Goal: Task Accomplishment & Management: Complete application form

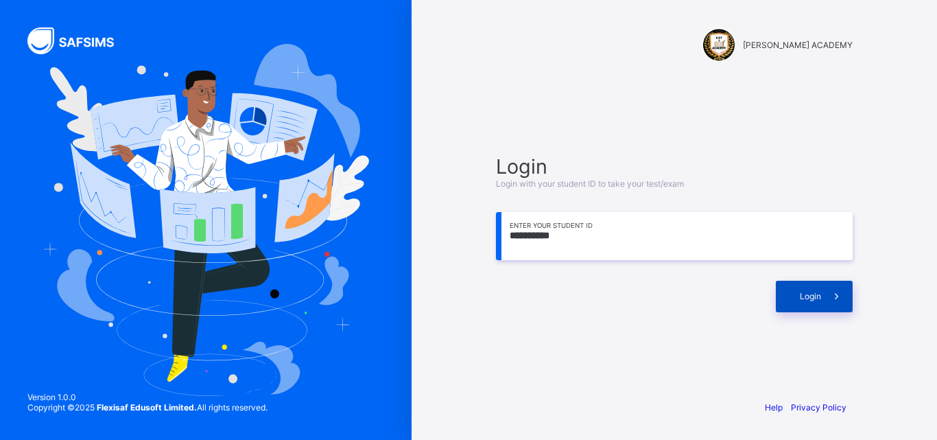
type input "**********"
click at [800, 294] on span "Login" at bounding box center [810, 296] width 21 height 10
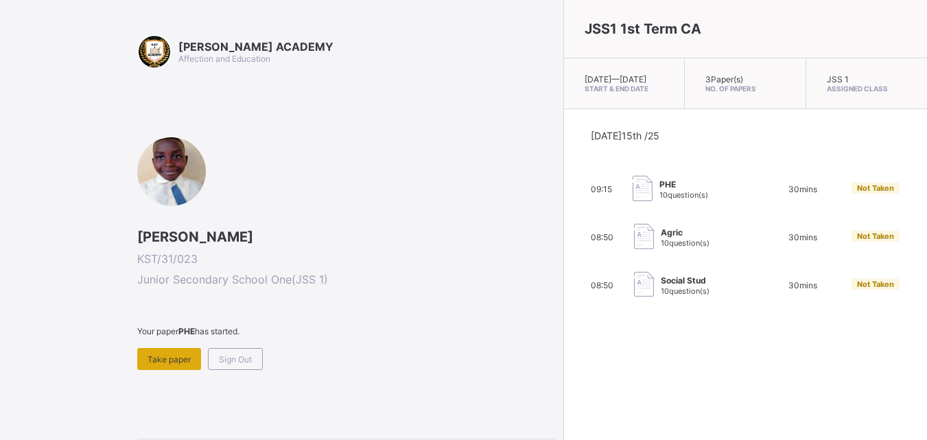
click at [175, 356] on span "Take paper" at bounding box center [168, 359] width 43 height 10
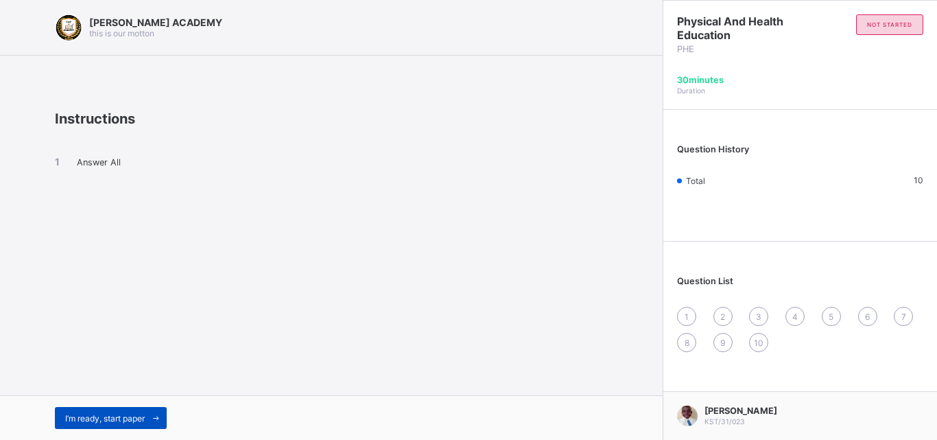
click at [147, 416] on span at bounding box center [156, 418] width 22 height 22
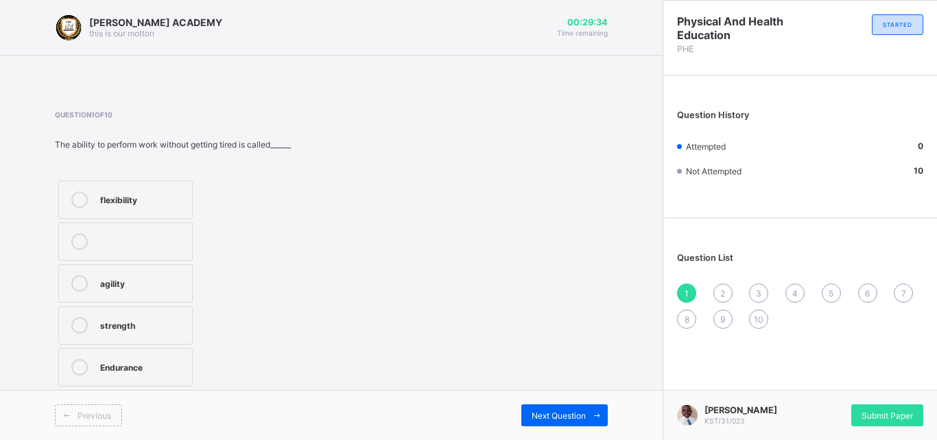
click at [169, 368] on div "Endurance" at bounding box center [142, 366] width 85 height 14
drag, startPoint x: 540, startPoint y: 410, endPoint x: 396, endPoint y: 370, distance: 149.4
click at [396, 370] on div "KAY ACADEMY this is our motton 00:29:31 Time remaining Question 1 of 10 The abi…" at bounding box center [331, 220] width 663 height 440
click at [560, 405] on div "Next Question" at bounding box center [564, 415] width 86 height 22
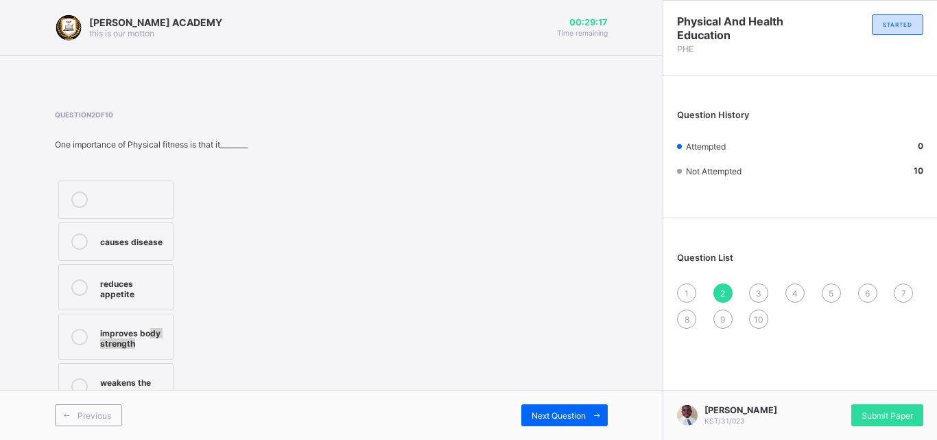
drag, startPoint x: 151, startPoint y: 331, endPoint x: 427, endPoint y: 394, distance: 283.4
click at [427, 394] on div "KAY ACADEMY this is our motton 00:29:17 Time remaining Question 2 of 10 One imp…" at bounding box center [331, 220] width 663 height 440
click at [172, 339] on label "improves body strength" at bounding box center [115, 336] width 115 height 46
click at [575, 419] on span "Next Question" at bounding box center [559, 415] width 54 height 10
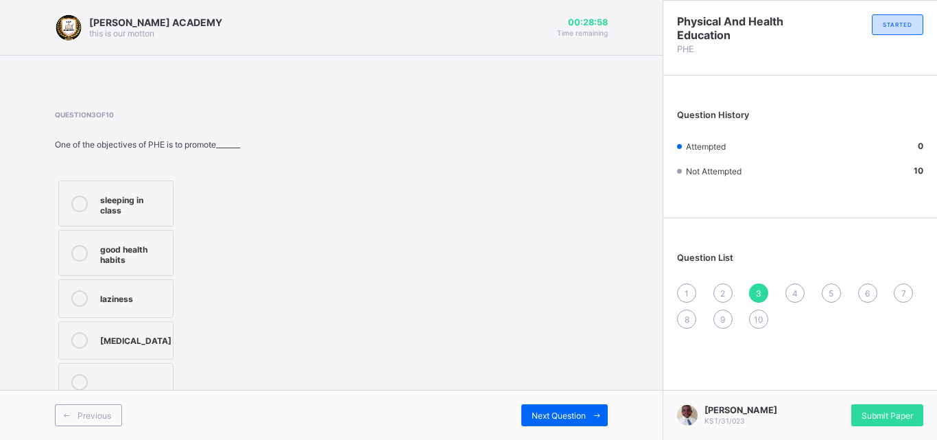
click at [684, 289] on div "1" at bounding box center [686, 292] width 19 height 19
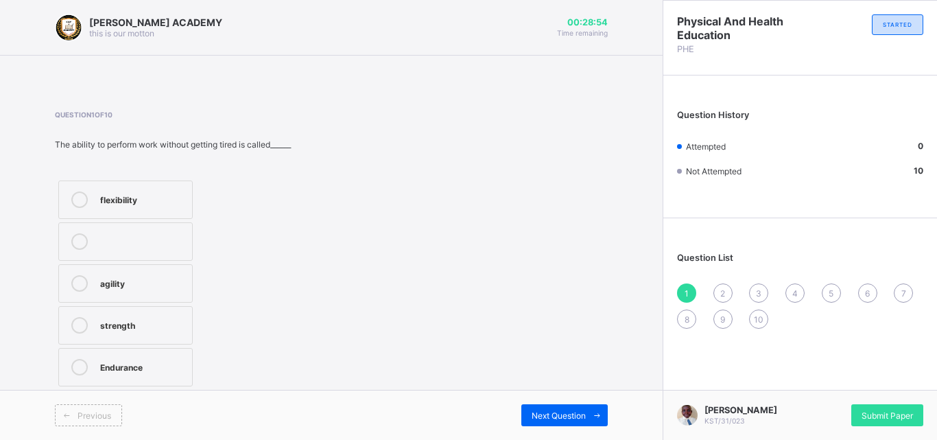
click at [141, 377] on label "Endurance" at bounding box center [125, 367] width 134 height 38
click at [545, 407] on div "Next Question" at bounding box center [564, 415] width 86 height 22
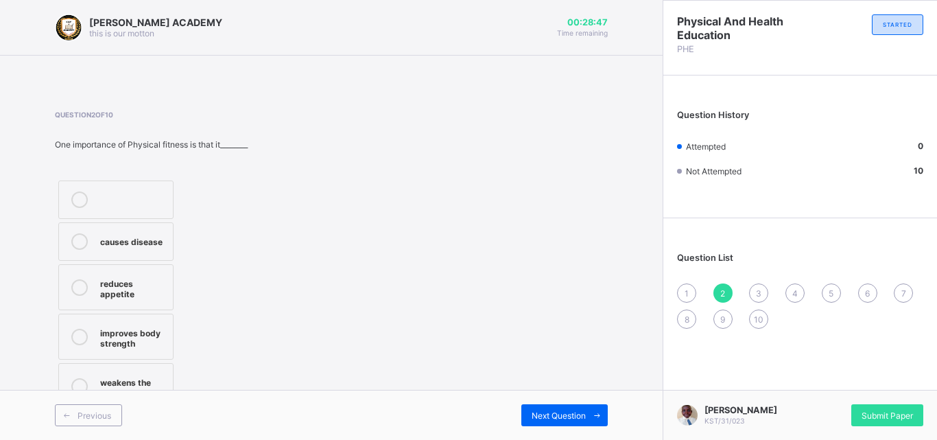
click at [202, 368] on div "causes disease reduces appetite improves body strength weakens the body" at bounding box center [156, 294] width 203 height 235
click at [147, 342] on div "improves body strength" at bounding box center [133, 336] width 66 height 24
click at [530, 405] on div "Next Question" at bounding box center [564, 415] width 86 height 22
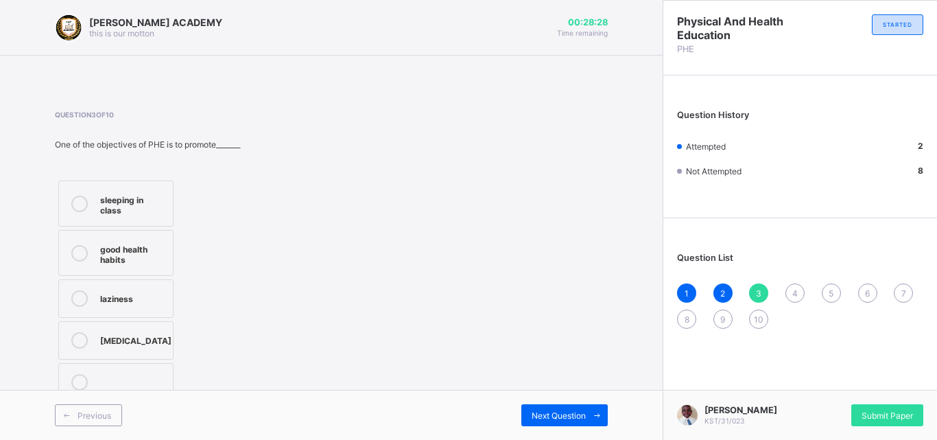
click at [102, 257] on label "good health habits" at bounding box center [115, 253] width 115 height 46
click at [102, 257] on div "good health habits" at bounding box center [133, 253] width 66 height 24
click at [532, 418] on span "Next Question" at bounding box center [559, 415] width 54 height 10
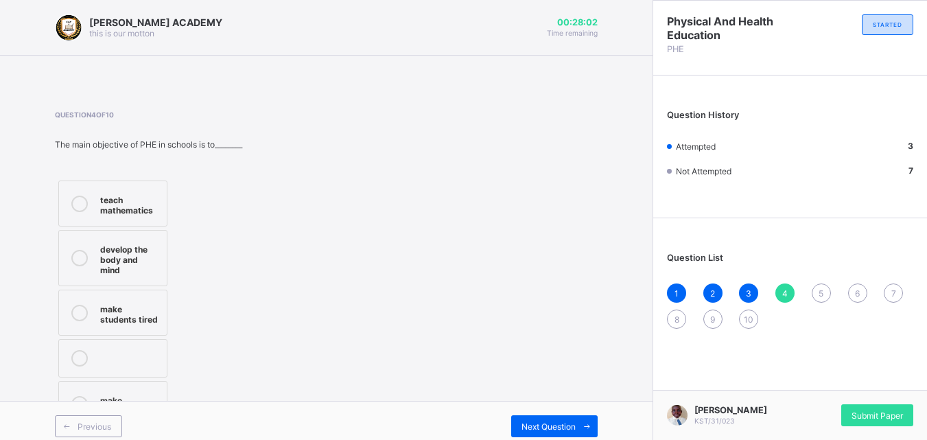
click at [136, 246] on div "develop the body and mind" at bounding box center [130, 258] width 60 height 34
click at [575, 421] on span "Next Question" at bounding box center [548, 426] width 54 height 10
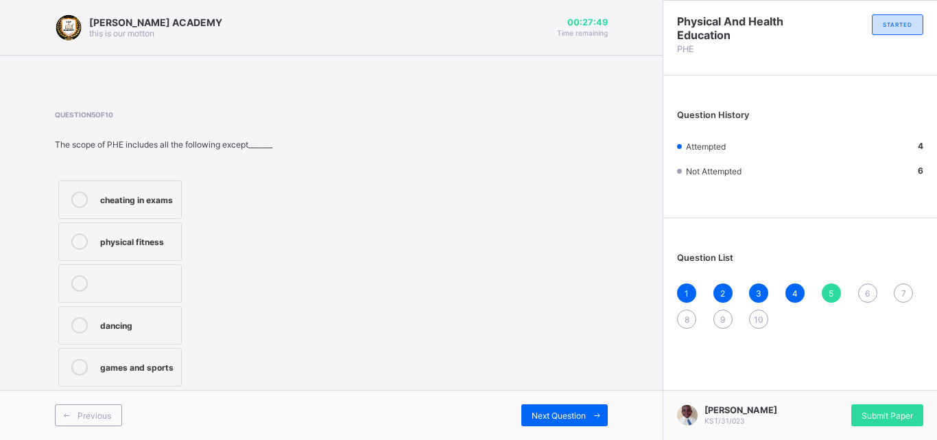
click at [158, 200] on div "cheating in exams" at bounding box center [137, 198] width 74 height 14
click at [564, 412] on span "Next Question" at bounding box center [559, 415] width 54 height 10
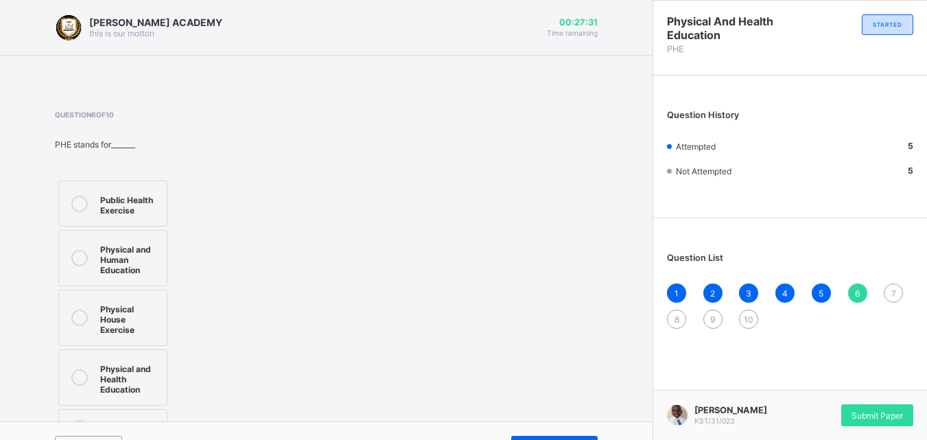
click at [117, 368] on div "Physical and Health Education" at bounding box center [130, 377] width 60 height 34
click at [560, 424] on div "Previous Next Question" at bounding box center [326, 446] width 652 height 50
click at [559, 436] on div "Next Question" at bounding box center [554, 447] width 86 height 22
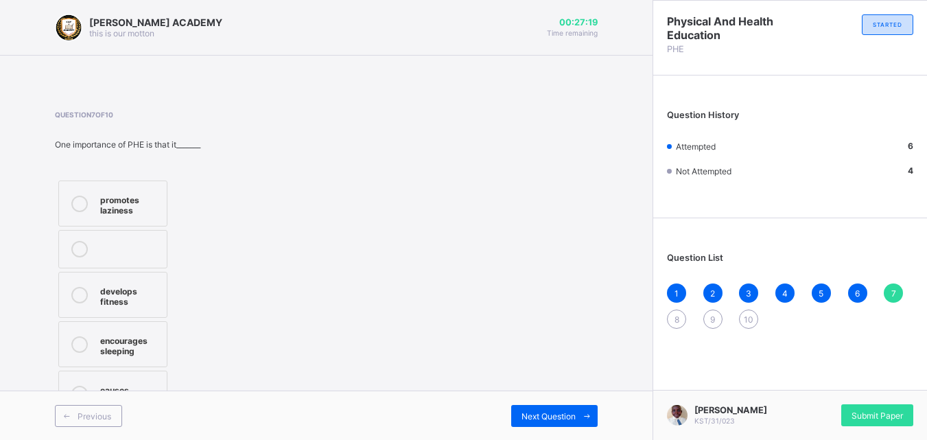
click at [259, 309] on div "Question 7 of 10 One importance of PHE is that it_______ promotes laziness deve…" at bounding box center [326, 264] width 543 height 309
click at [149, 283] on div "develops fitness" at bounding box center [130, 295] width 60 height 24
click at [554, 409] on div "Next Question" at bounding box center [554, 416] width 86 height 22
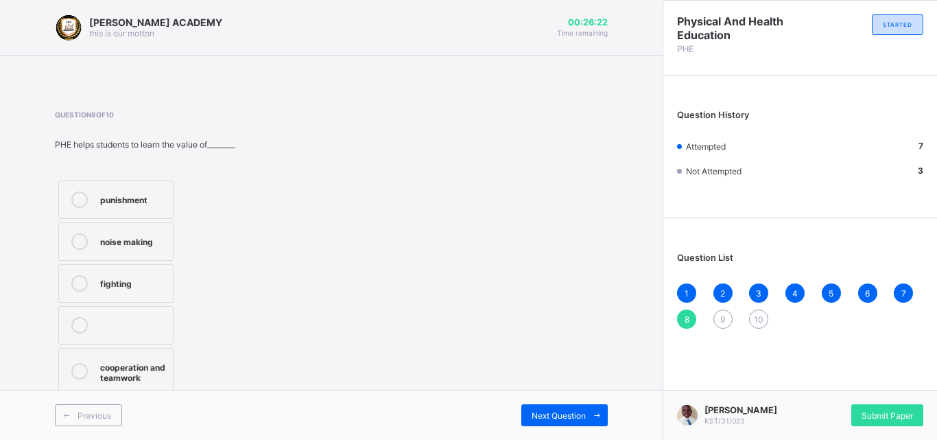
click at [160, 320] on div at bounding box center [133, 318] width 66 height 3
click at [568, 408] on div "Next Question" at bounding box center [564, 415] width 86 height 22
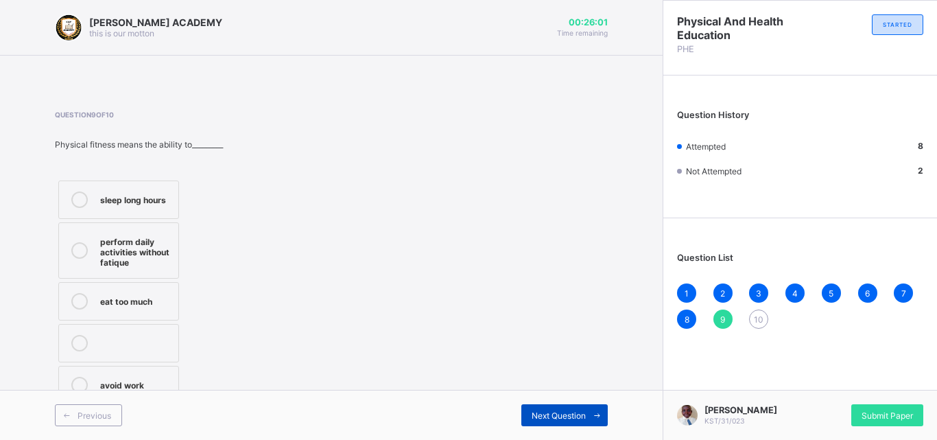
click at [568, 408] on div "Next Question" at bounding box center [564, 415] width 86 height 22
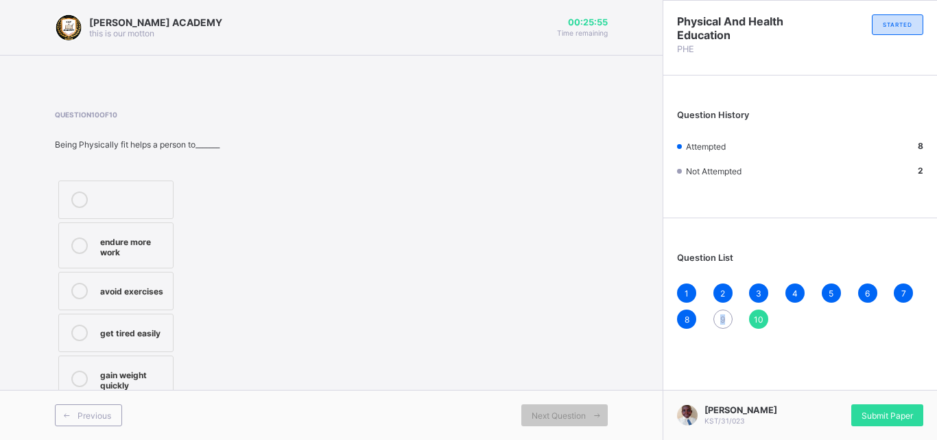
drag, startPoint x: 719, startPoint y: 323, endPoint x: 728, endPoint y: 320, distance: 8.7
click at [728, 320] on div "9" at bounding box center [722, 318] width 19 height 19
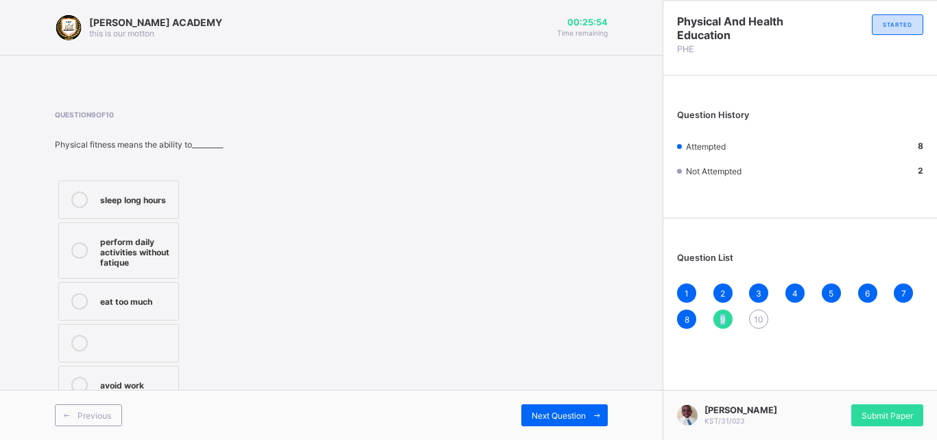
click at [728, 320] on div "9" at bounding box center [722, 318] width 19 height 19
drag, startPoint x: 119, startPoint y: 259, endPoint x: 566, endPoint y: 345, distance: 455.3
click at [566, 345] on div "Question 9 of 10 Physical fitness means the ability to_________ sleep long hour…" at bounding box center [331, 258] width 553 height 297
click at [150, 253] on div "perform daily activities without fatique" at bounding box center [135, 250] width 71 height 34
drag, startPoint x: 545, startPoint y: 412, endPoint x: 257, endPoint y: 305, distance: 307.3
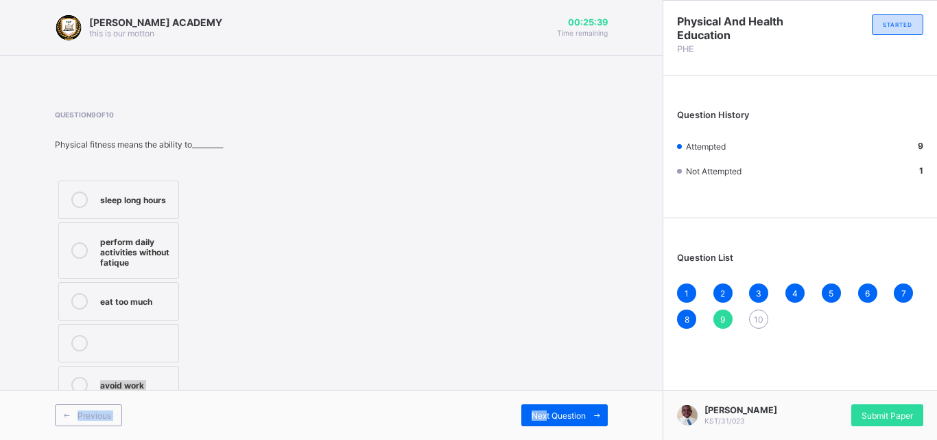
click at [257, 305] on div "KAY ACADEMY this is our motton 00:25:39 Time remaining Question 9 of 10 Physica…" at bounding box center [331, 220] width 663 height 440
click at [543, 417] on span "Next Question" at bounding box center [559, 415] width 54 height 10
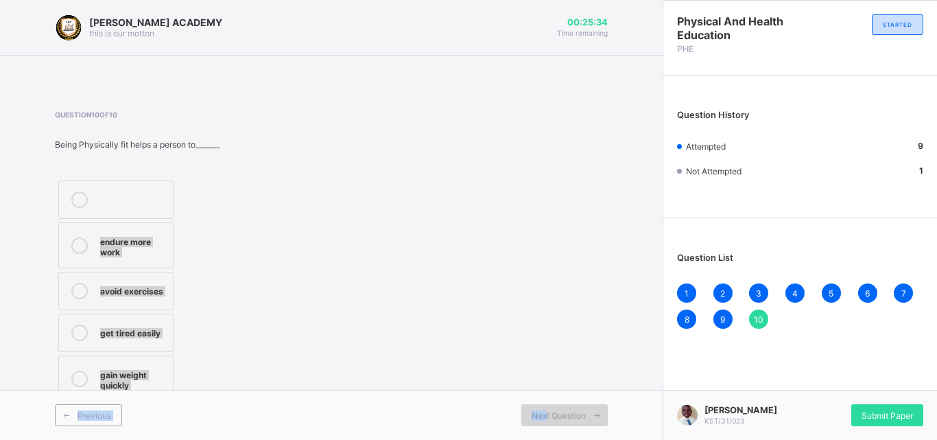
click at [543, 417] on span "Next Question" at bounding box center [559, 415] width 54 height 10
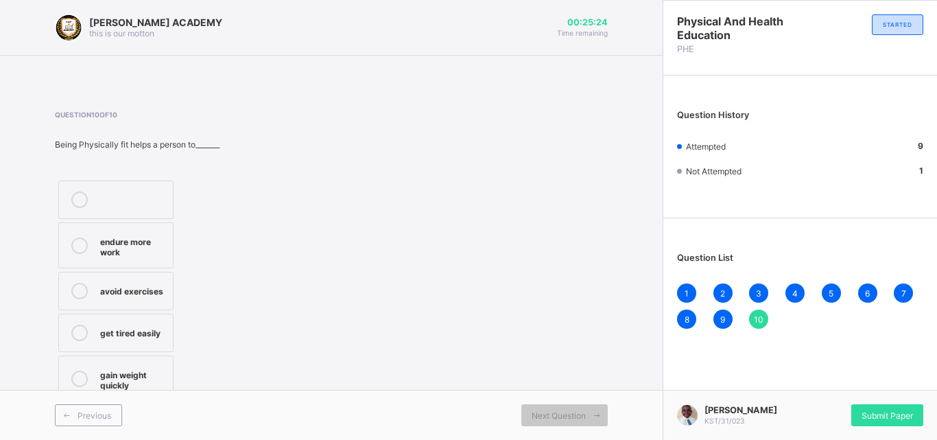
click at [150, 233] on div "endure more work" at bounding box center [133, 245] width 66 height 24
click at [877, 404] on div "Submit Paper" at bounding box center [887, 415] width 72 height 22
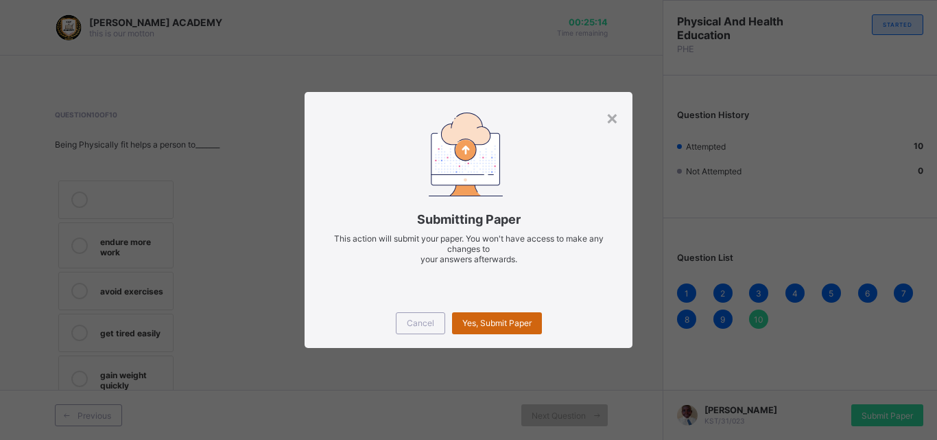
click at [475, 320] on span "Yes, Submit Paper" at bounding box center [496, 323] width 69 height 10
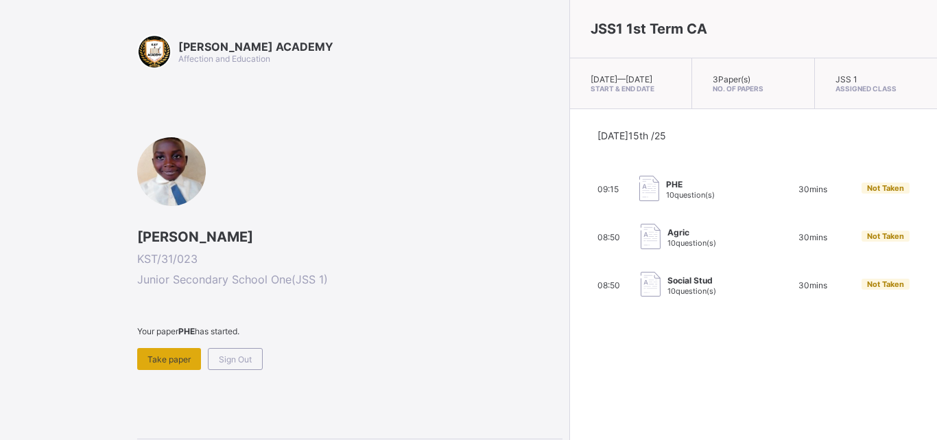
click at [160, 368] on div "Take paper" at bounding box center [169, 359] width 64 height 22
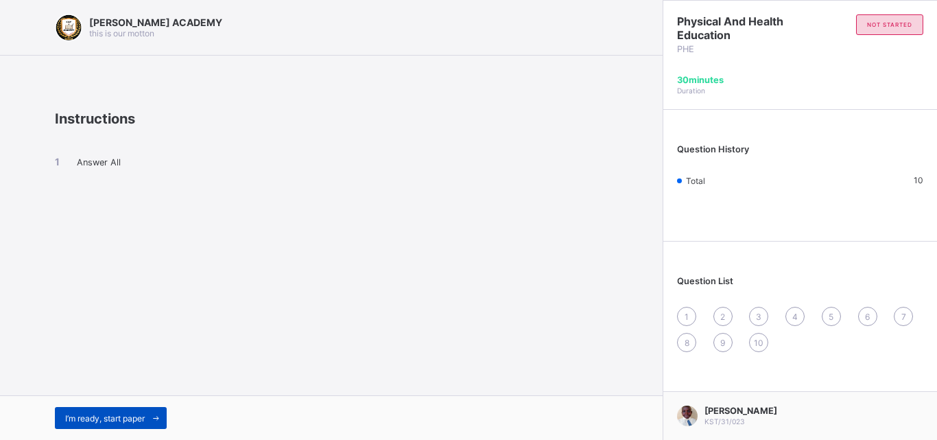
click at [79, 415] on span "I’m ready, start paper" at bounding box center [105, 418] width 80 height 10
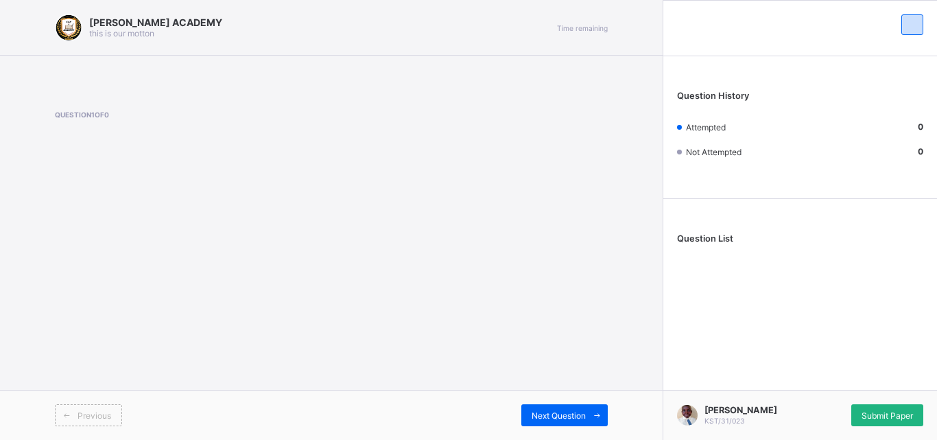
click at [875, 407] on div "Submit Paper" at bounding box center [887, 415] width 72 height 22
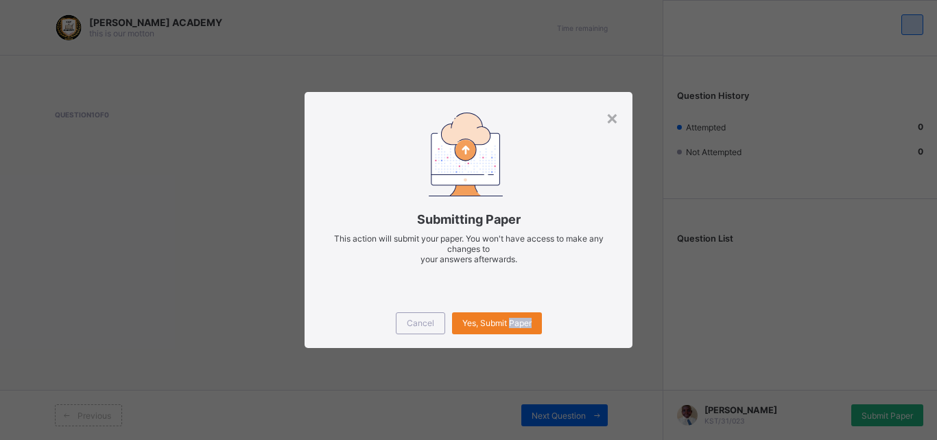
click at [875, 407] on div "× Submitting Paper This action will submit your paper. You won't have access to…" at bounding box center [468, 220] width 937 height 440
click at [549, 360] on div "× Submitting Paper This action will submit your paper. You won't have access to…" at bounding box center [468, 220] width 937 height 440
click at [516, 322] on span "Yes, Submit Paper" at bounding box center [496, 323] width 69 height 10
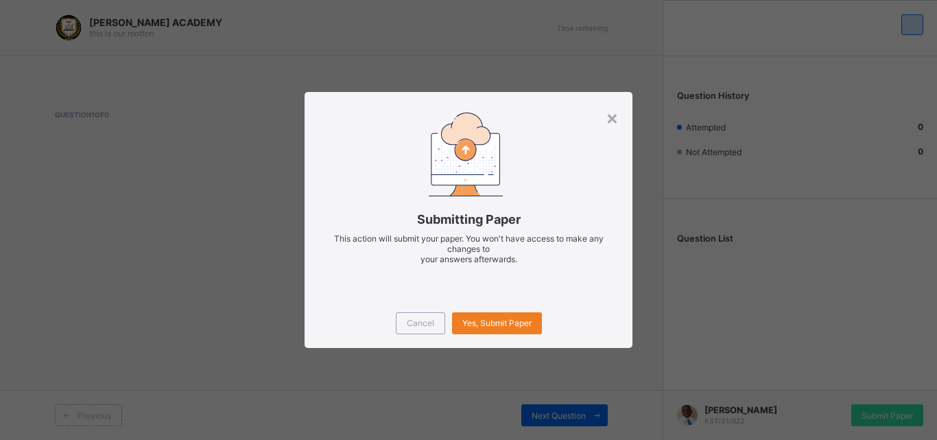
click at [479, 374] on div "× Submitting Paper This action will submit your paper. You won't have access to…" at bounding box center [468, 220] width 937 height 440
click at [416, 323] on span "Cancel" at bounding box center [420, 323] width 27 height 10
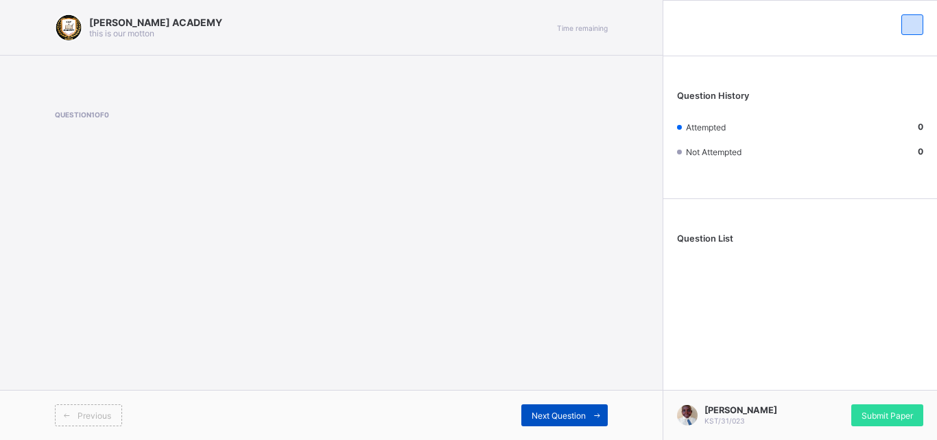
click at [575, 407] on div "Next Question" at bounding box center [564, 415] width 86 height 22
click at [574, 423] on div "Next Question" at bounding box center [564, 415] width 86 height 22
click at [567, 414] on span "Next Question" at bounding box center [559, 415] width 54 height 10
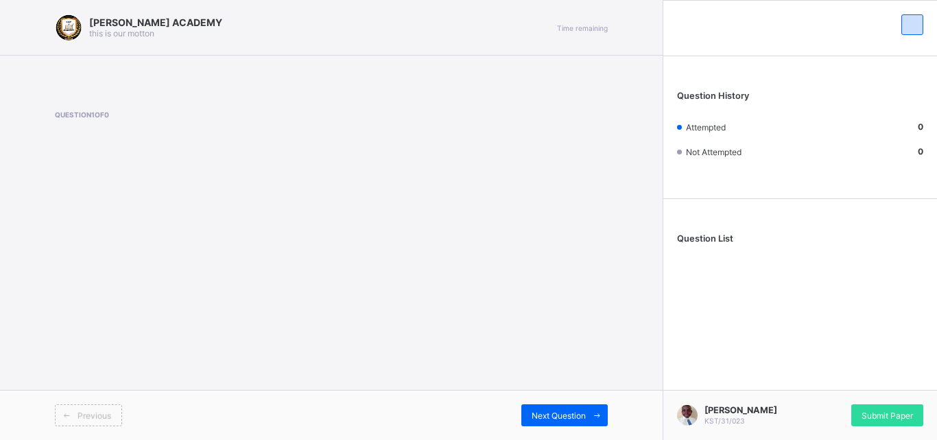
click at [77, 418] on span at bounding box center [67, 415] width 22 height 22
click at [98, 416] on span "Previous" at bounding box center [95, 415] width 34 height 10
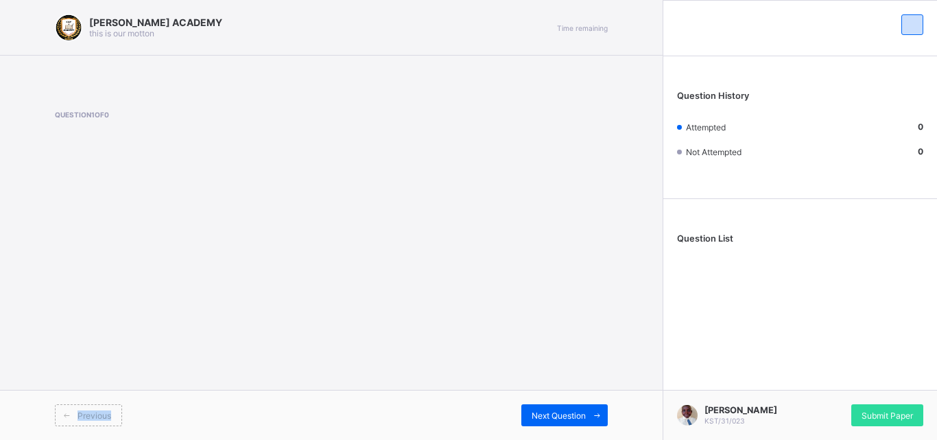
click at [186, 420] on div "Previous" at bounding box center [193, 415] width 276 height 22
click at [88, 415] on span "Previous" at bounding box center [95, 415] width 34 height 10
click at [186, 429] on div "Previous Next Question" at bounding box center [331, 415] width 663 height 50
click at [108, 414] on span "Previous" at bounding box center [95, 415] width 34 height 10
click at [136, 416] on div "Previous" at bounding box center [193, 415] width 276 height 22
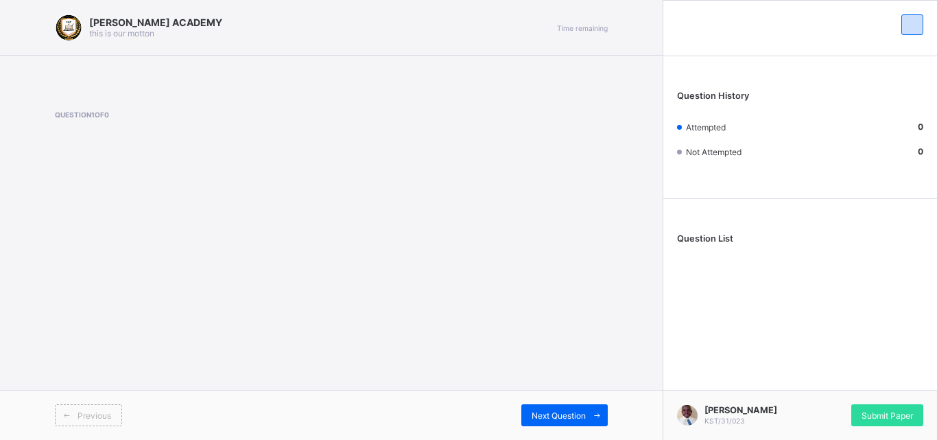
click at [29, 388] on div "KAY ACADEMY this is our motton Time remaining Question 1 of 0 Previous Next Que…" at bounding box center [331, 220] width 663 height 440
click at [86, 416] on span "Previous" at bounding box center [95, 415] width 34 height 10
drag, startPoint x: 164, startPoint y: 413, endPoint x: 99, endPoint y: 412, distance: 64.5
click at [99, 412] on div "Previous" at bounding box center [193, 415] width 276 height 22
click at [99, 412] on span "Previous" at bounding box center [95, 415] width 34 height 10
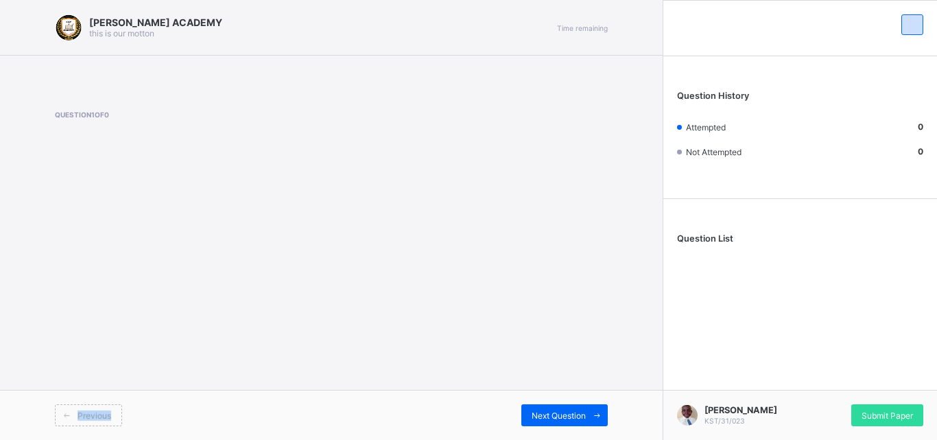
click at [99, 412] on span "Previous" at bounding box center [95, 415] width 34 height 10
click at [172, 423] on div "Previous" at bounding box center [193, 415] width 276 height 22
click at [91, 418] on span "Previous" at bounding box center [95, 415] width 34 height 10
drag, startPoint x: 172, startPoint y: 410, endPoint x: 786, endPoint y: 371, distance: 615.1
click at [786, 371] on div "KAY ACADEMY this is our motton Time remaining Question 1 of 0 Previous Next Que…" at bounding box center [468, 220] width 937 height 440
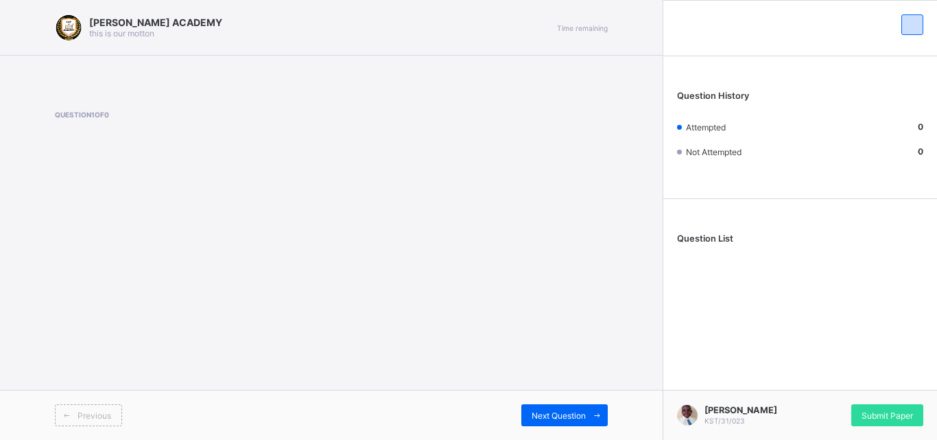
click at [433, 236] on div "KAY ACADEMY this is our motton Time remaining Question 1 of 0 Previous Next Que…" at bounding box center [331, 220] width 663 height 440
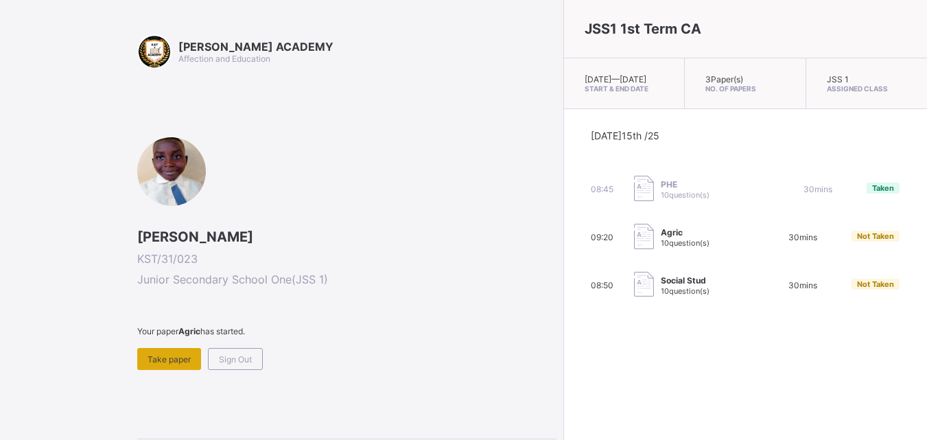
click at [175, 359] on span "Take paper" at bounding box center [168, 359] width 43 height 10
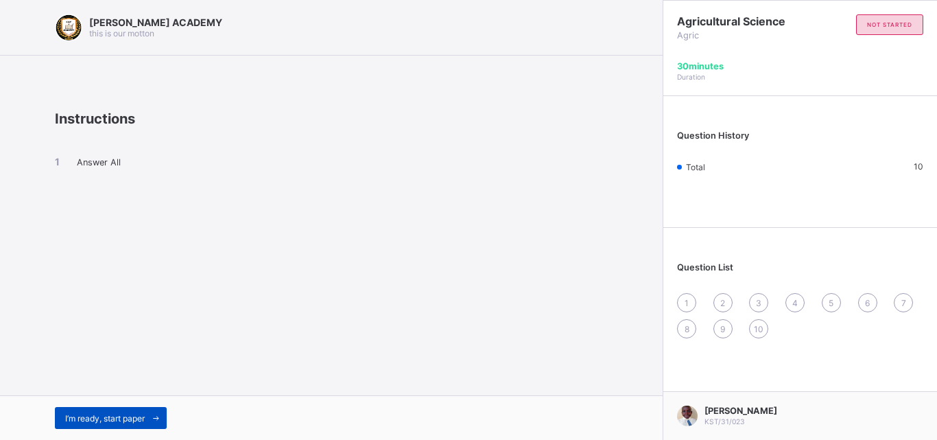
click at [143, 410] on div "I’m ready, start paper" at bounding box center [111, 418] width 112 height 22
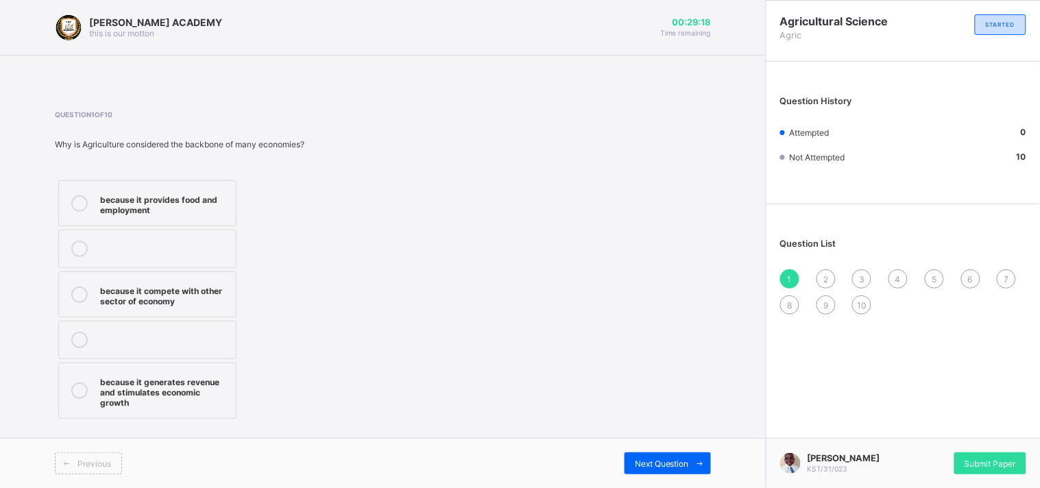
click at [179, 189] on label "because it provides food and employment" at bounding box center [147, 203] width 178 height 46
drag, startPoint x: 665, startPoint y: 460, endPoint x: 403, endPoint y: 379, distance: 274.4
click at [403, 379] on div "KAY ACADEMY this is our motton 00:29:13 Time remaining Question 1 of 10 Why is …" at bounding box center [383, 244] width 766 height 488
click at [642, 439] on span "Next Question" at bounding box center [662, 464] width 54 height 10
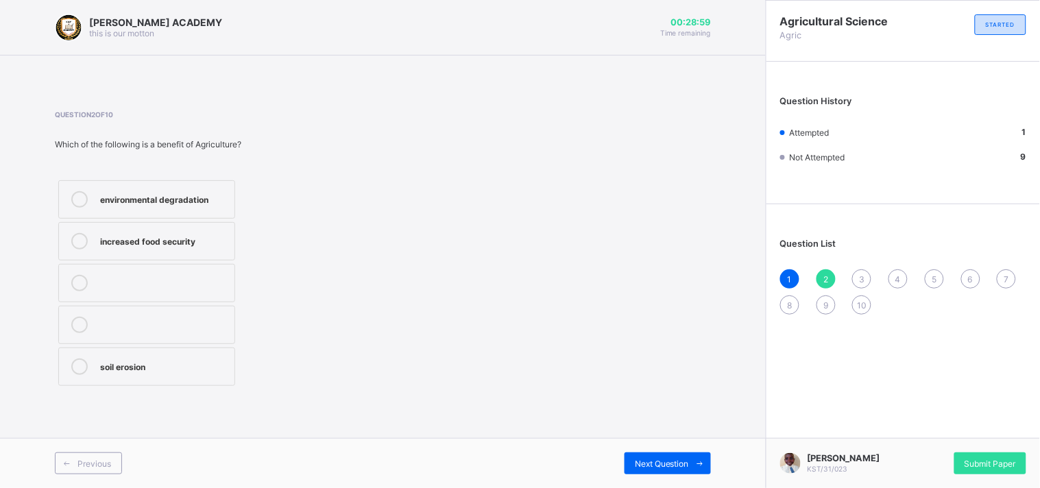
click at [211, 371] on div "soil erosion" at bounding box center [164, 366] width 128 height 14
click at [650, 439] on div "Next Question" at bounding box center [668, 464] width 86 height 22
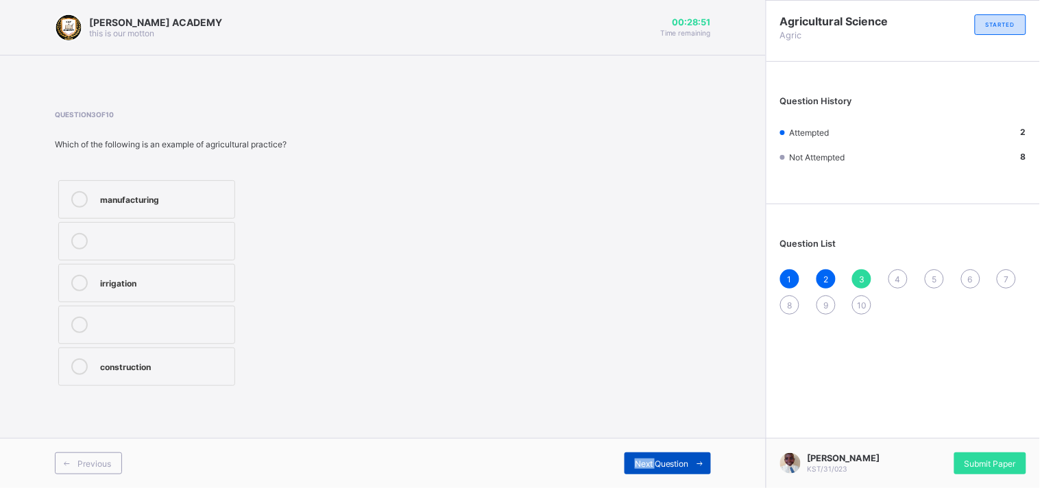
click at [650, 439] on div "Next Question" at bounding box center [668, 464] width 86 height 22
click at [859, 273] on div "3" at bounding box center [862, 279] width 19 height 19
click at [196, 274] on label "irrigation" at bounding box center [146, 283] width 177 height 38
click at [641, 439] on div "Next Question" at bounding box center [668, 464] width 86 height 22
click at [225, 279] on div "Maize" at bounding box center [164, 282] width 128 height 14
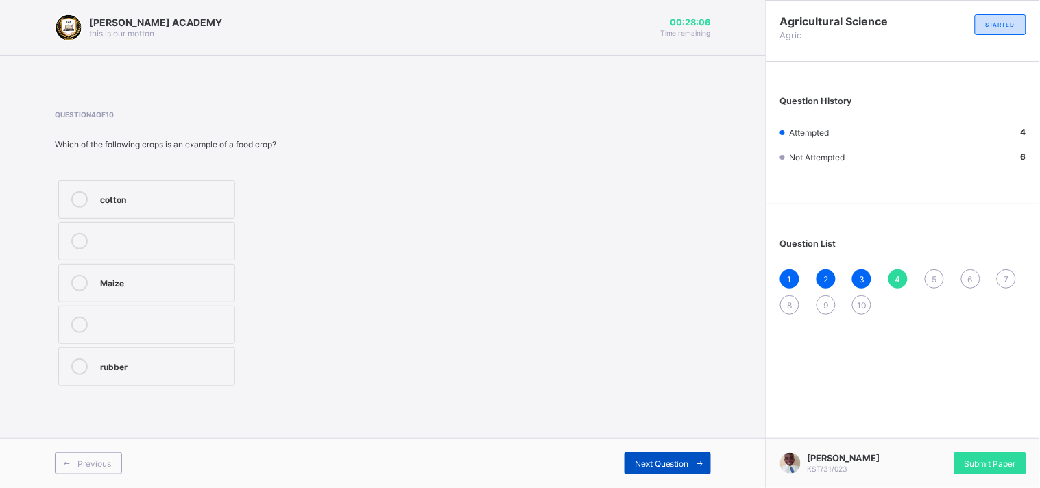
click at [649, 439] on span "Next Question" at bounding box center [662, 464] width 54 height 10
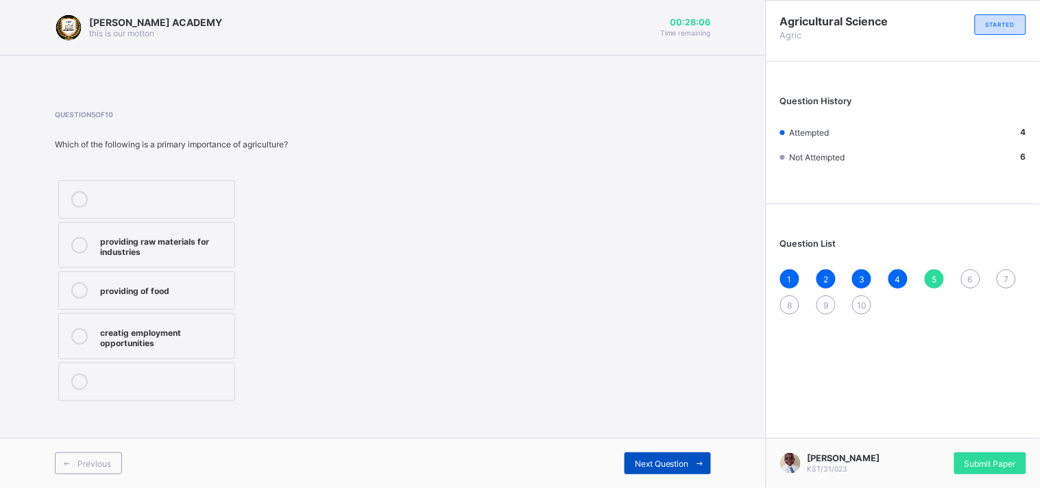
click at [649, 439] on span "Next Question" at bounding box center [662, 464] width 54 height 10
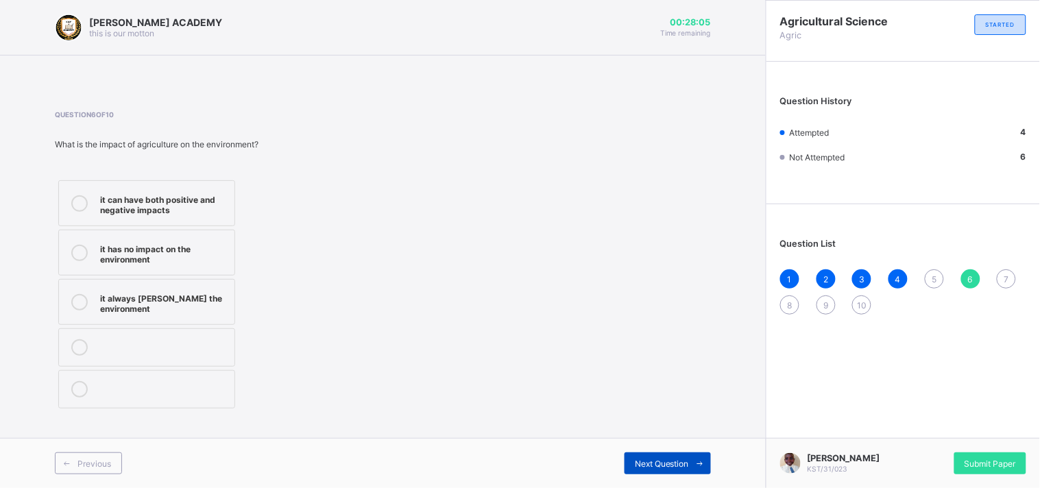
click at [649, 439] on span "Next Question" at bounding box center [662, 464] width 54 height 10
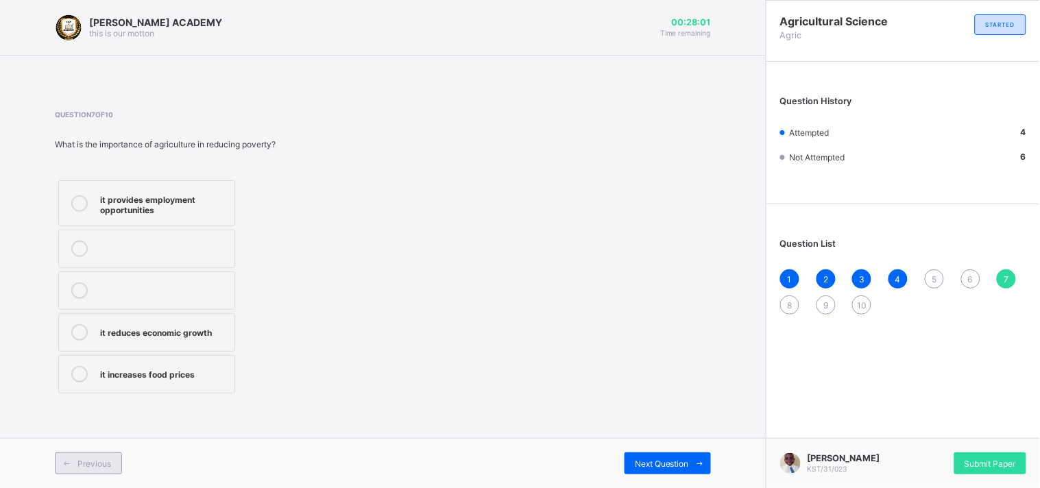
click at [108, 439] on div "Previous" at bounding box center [88, 464] width 67 height 22
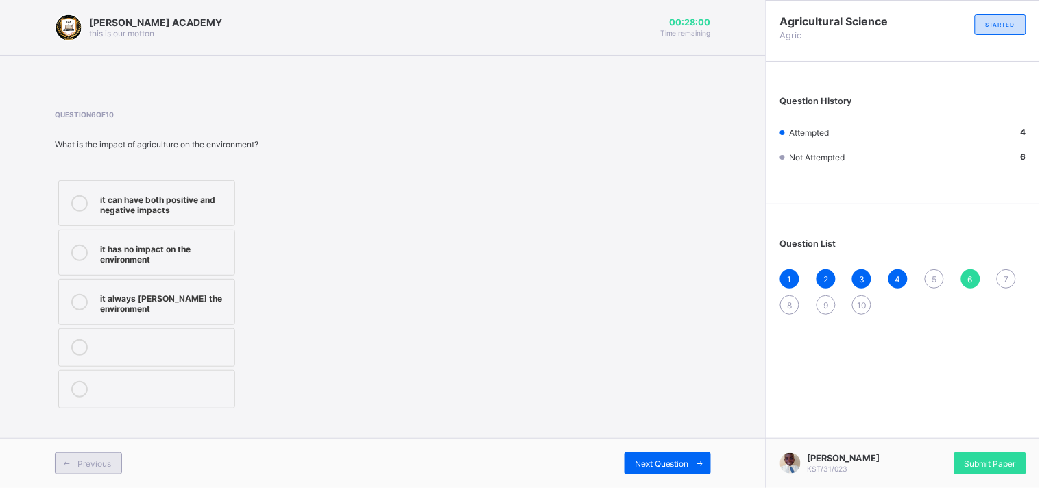
click at [108, 439] on div "Previous" at bounding box center [88, 464] width 67 height 22
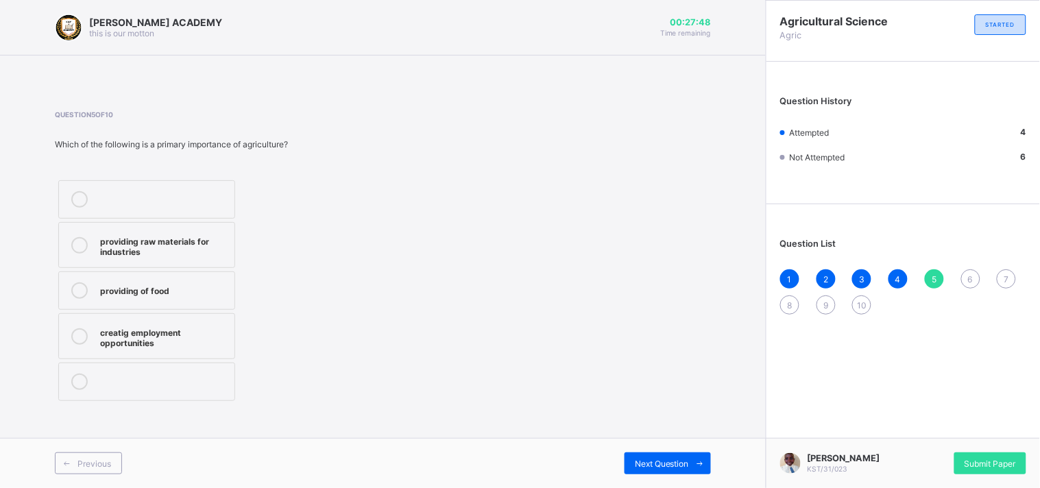
click at [188, 289] on div "providing of food" at bounding box center [164, 290] width 128 height 14
click at [672, 439] on span "Next Question" at bounding box center [662, 464] width 54 height 10
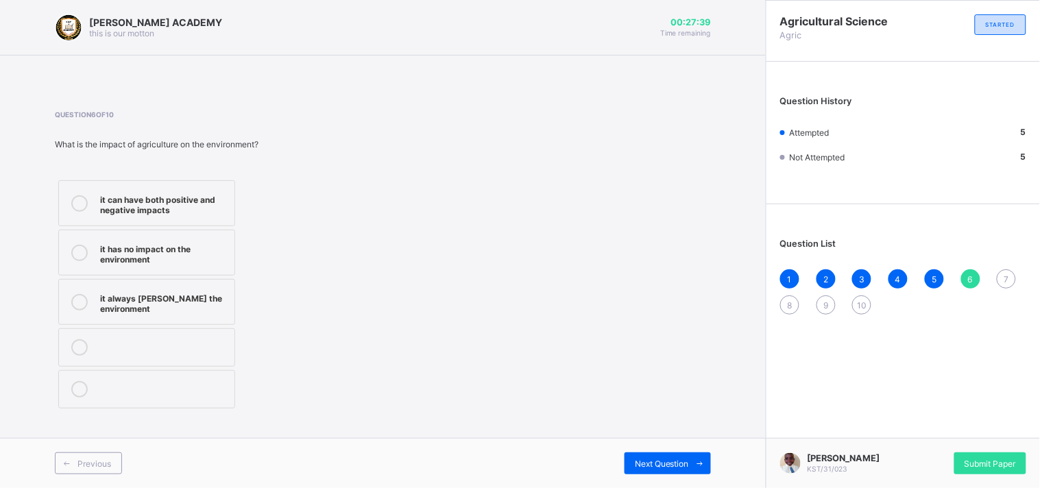
click at [385, 133] on div "Question 6 of 10 What is the impact of agriculture on the environment? it can h…" at bounding box center [383, 261] width 656 height 302
drag, startPoint x: 206, startPoint y: 201, endPoint x: 197, endPoint y: 200, distance: 9.7
click at [197, 200] on div "it can have both positive and negative impacts" at bounding box center [164, 203] width 128 height 24
drag, startPoint x: 197, startPoint y: 200, endPoint x: 487, endPoint y: 387, distance: 345.3
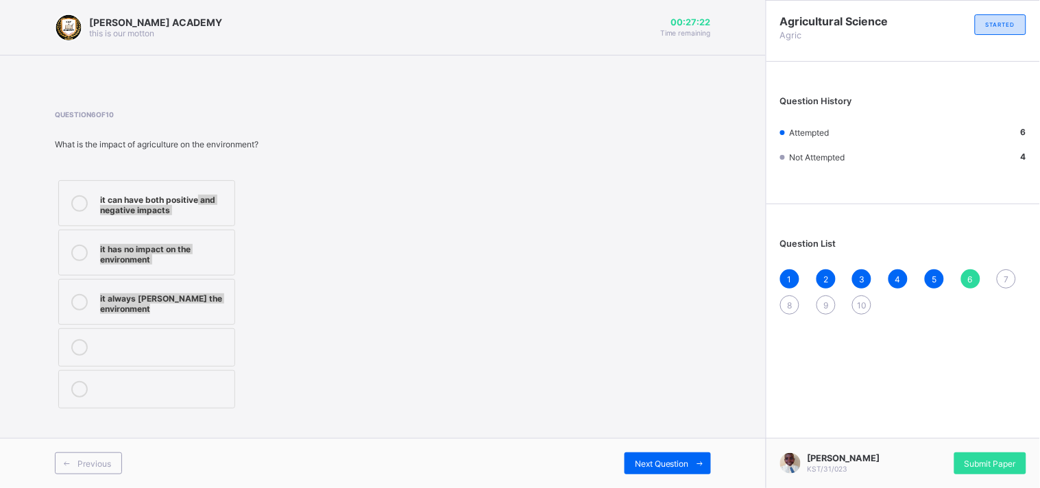
click at [487, 387] on div "Question 6 of 10 What is the impact of agriculture on the environment? it can h…" at bounding box center [383, 261] width 656 height 302
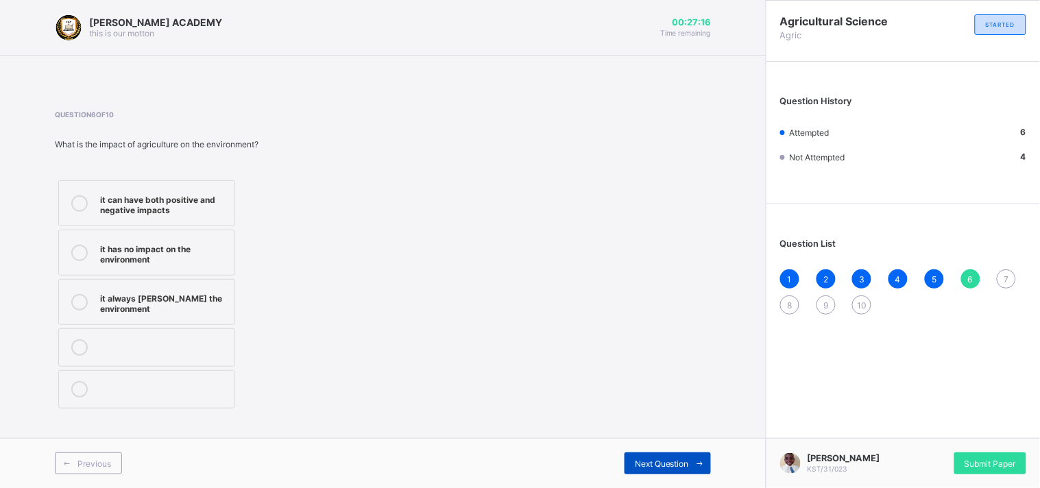
click at [641, 439] on span "Next Question" at bounding box center [662, 464] width 54 height 10
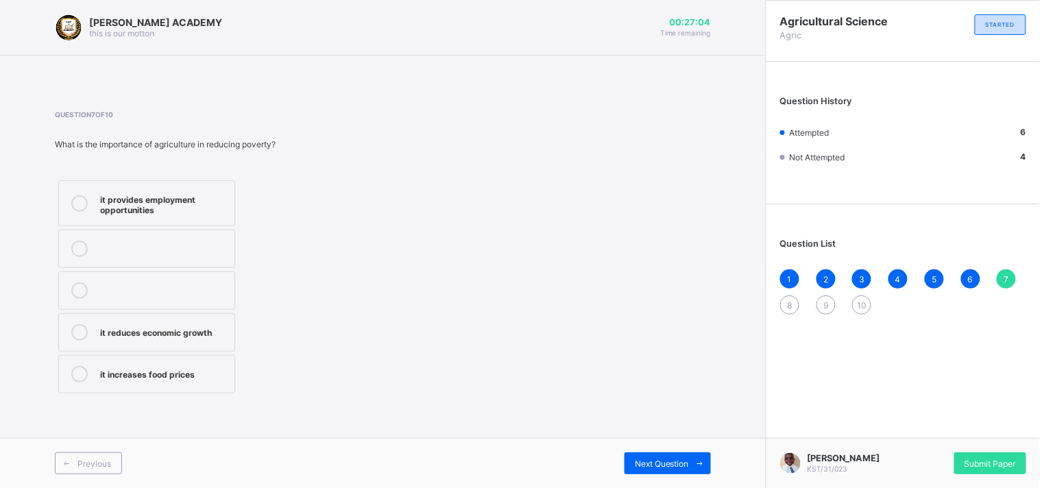
click at [219, 194] on div "it provides employment opportunities" at bounding box center [164, 203] width 128 height 24
drag, startPoint x: 682, startPoint y: 462, endPoint x: 648, endPoint y: 457, distance: 33.9
click at [648, 439] on div "Next Question" at bounding box center [668, 464] width 86 height 22
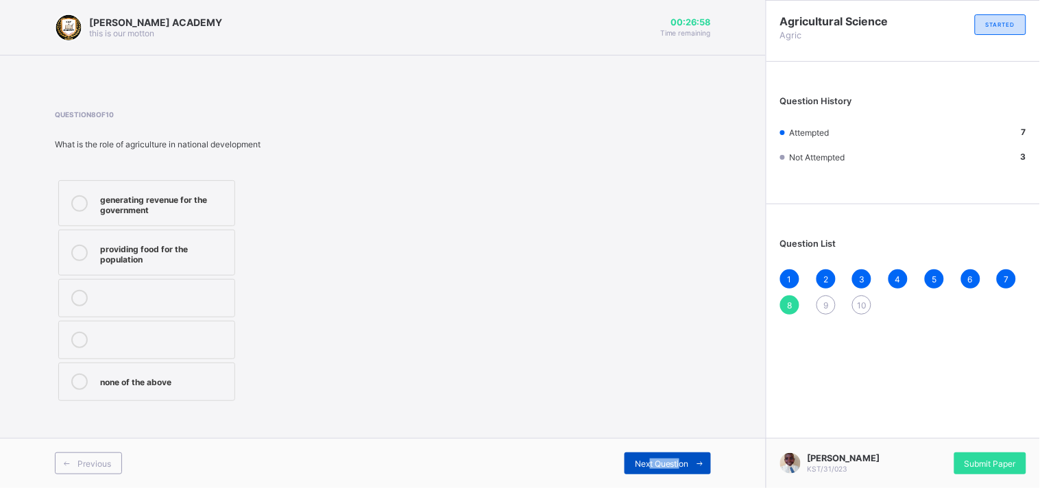
click at [649, 439] on div "Next Question" at bounding box center [668, 464] width 86 height 22
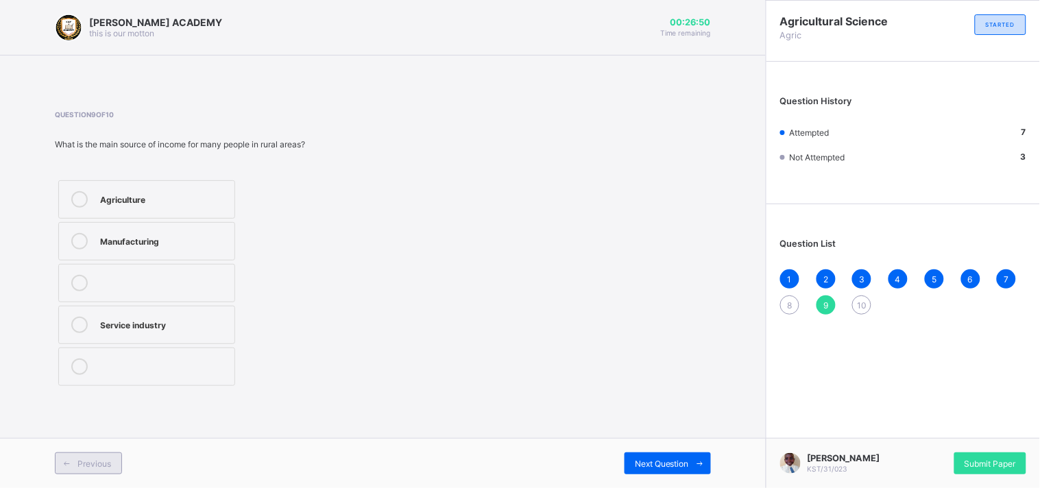
click at [73, 439] on span at bounding box center [67, 464] width 22 height 22
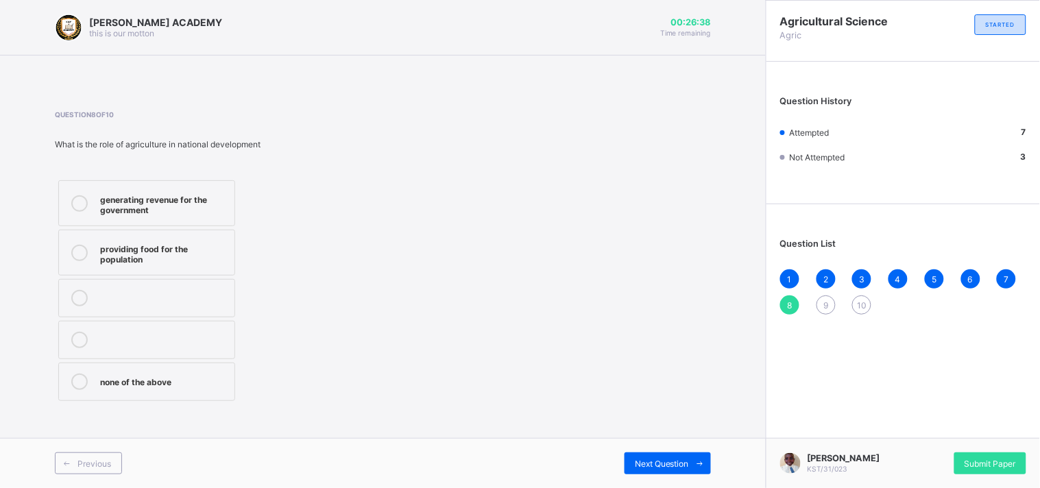
click at [216, 190] on label "generating revenue for the government" at bounding box center [146, 203] width 177 height 46
click at [658, 439] on span "Next Question" at bounding box center [662, 464] width 54 height 10
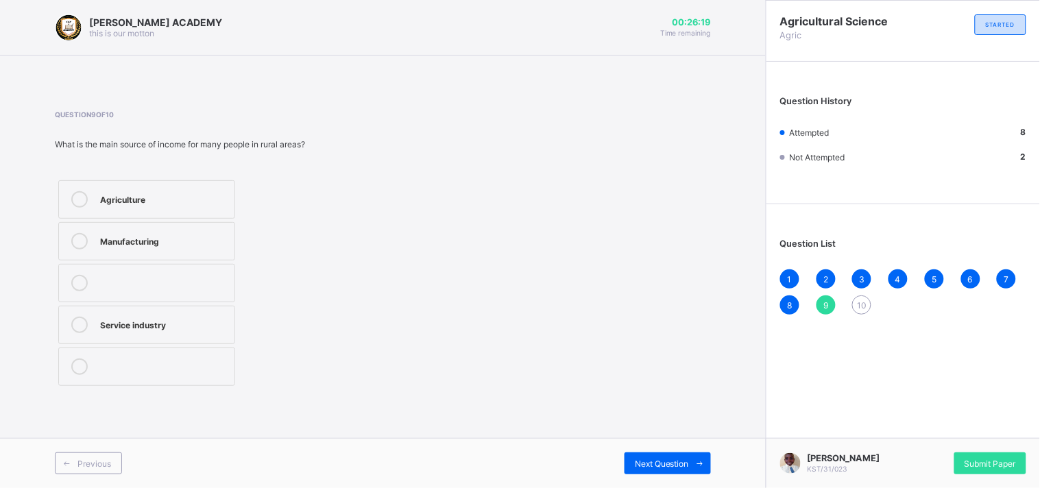
click at [134, 196] on div "Agriculture" at bounding box center [164, 198] width 128 height 14
click at [650, 439] on span "Next Question" at bounding box center [662, 464] width 54 height 10
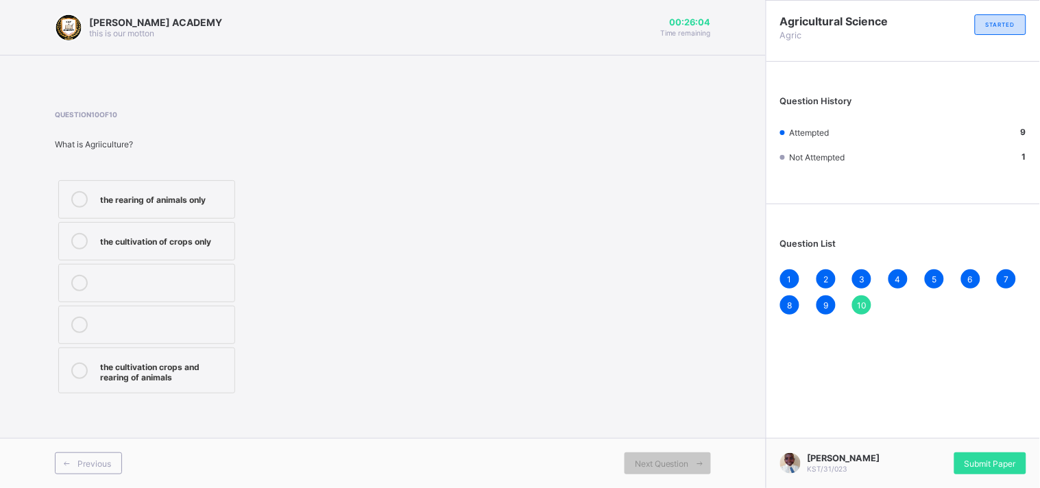
click at [202, 361] on div "the cultivation crops and rearing of animals" at bounding box center [164, 371] width 128 height 24
click at [926, 439] on span "Submit Paper" at bounding box center [990, 464] width 51 height 10
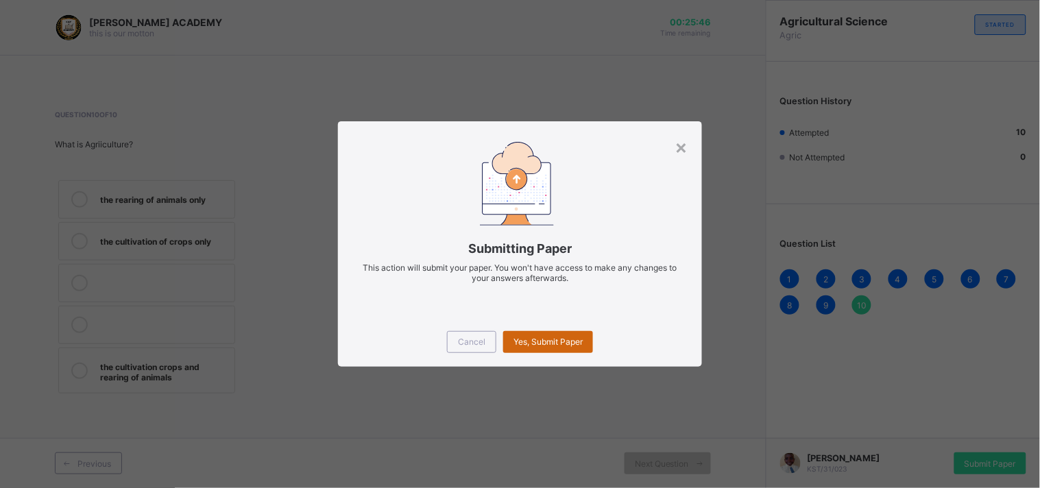
click at [549, 340] on span "Yes, Submit Paper" at bounding box center [548, 342] width 69 height 10
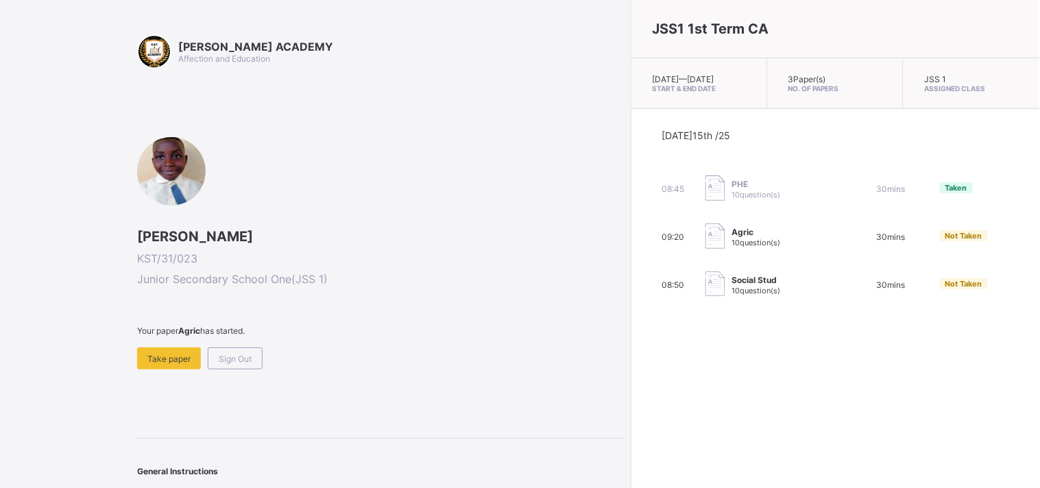
click at [733, 296] on span "10 question(s)" at bounding box center [757, 291] width 49 height 10
click at [166, 354] on span "Take paper" at bounding box center [168, 359] width 43 height 10
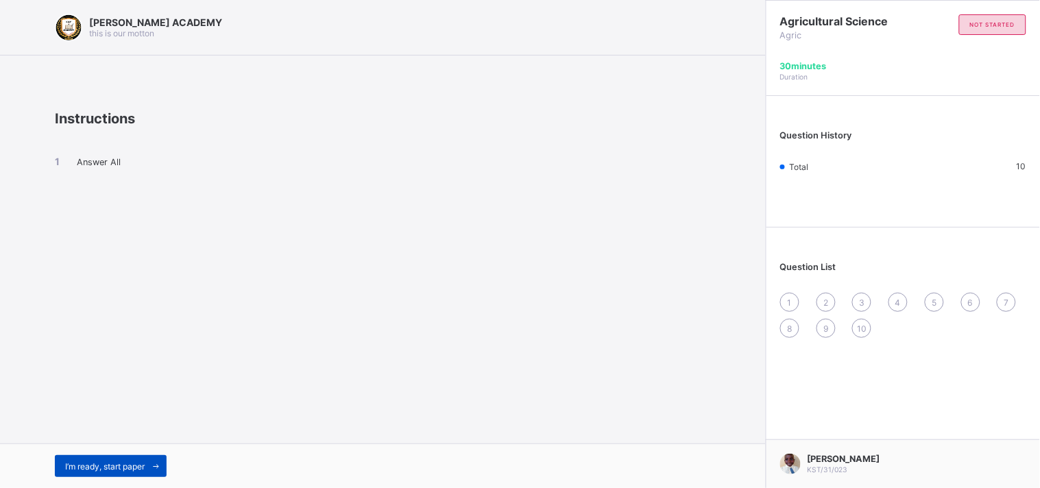
click at [104, 439] on span "I’m ready, start paper" at bounding box center [105, 467] width 80 height 10
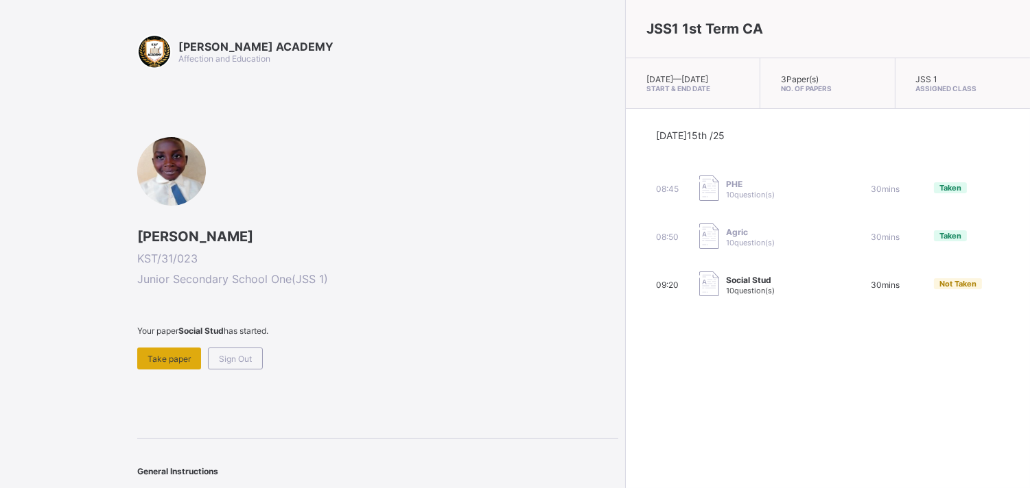
click at [174, 361] on span "Take paper" at bounding box center [168, 359] width 43 height 10
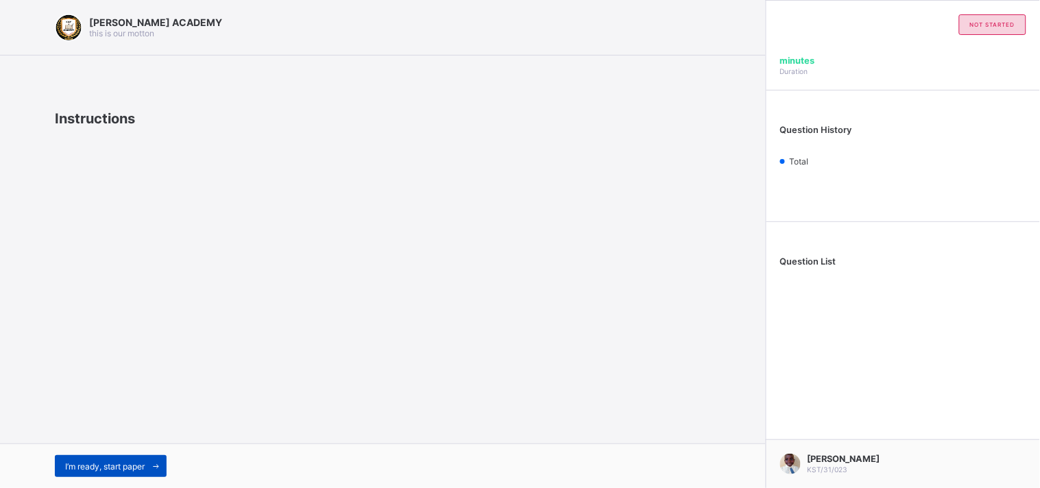
click at [126, 439] on span "I’m ready, start paper" at bounding box center [105, 467] width 80 height 10
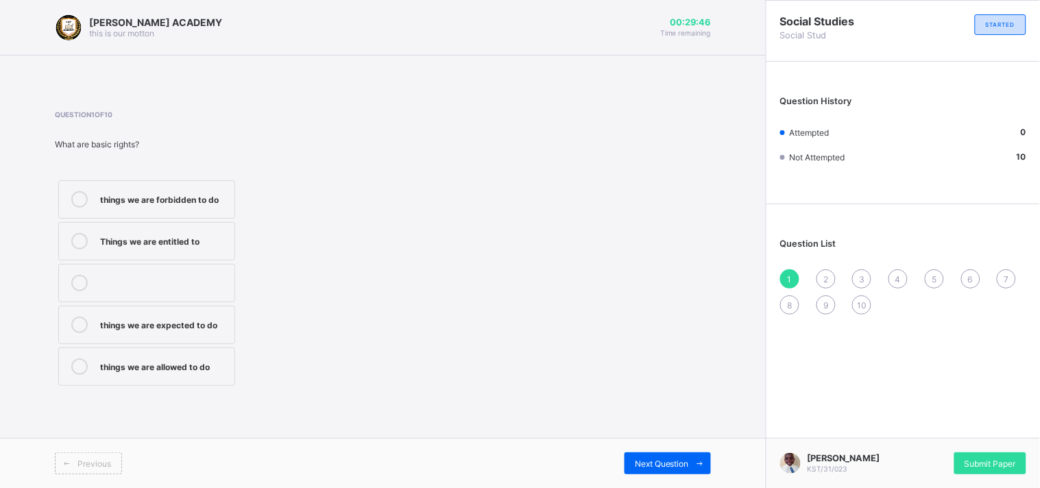
click at [208, 248] on div "Things we are entitled to" at bounding box center [164, 241] width 128 height 16
drag, startPoint x: 653, startPoint y: 460, endPoint x: 646, endPoint y: 461, distance: 7.0
click at [646, 439] on span "Next Question" at bounding box center [662, 464] width 54 height 10
click at [219, 200] on div "taking care of our duties" at bounding box center [164, 198] width 128 height 14
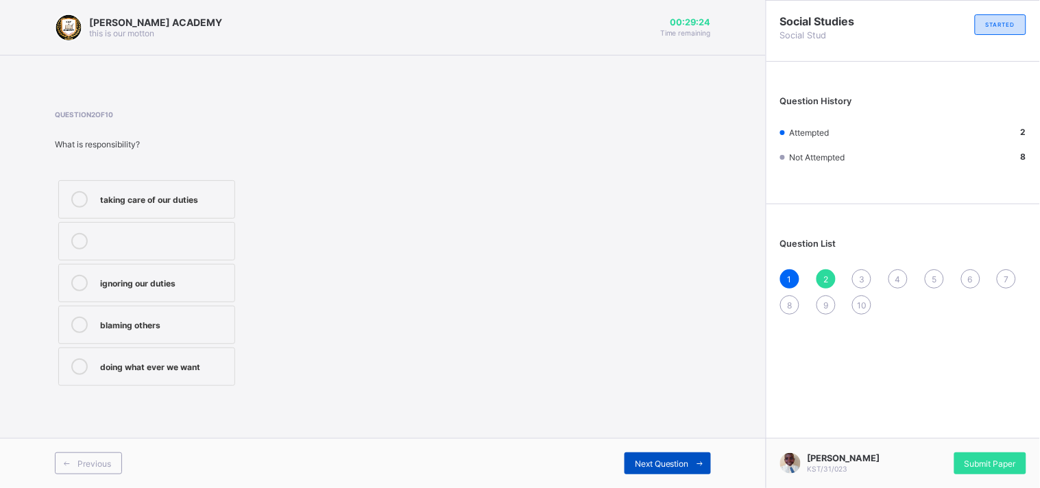
click at [643, 439] on span "Next Question" at bounding box center [662, 464] width 54 height 10
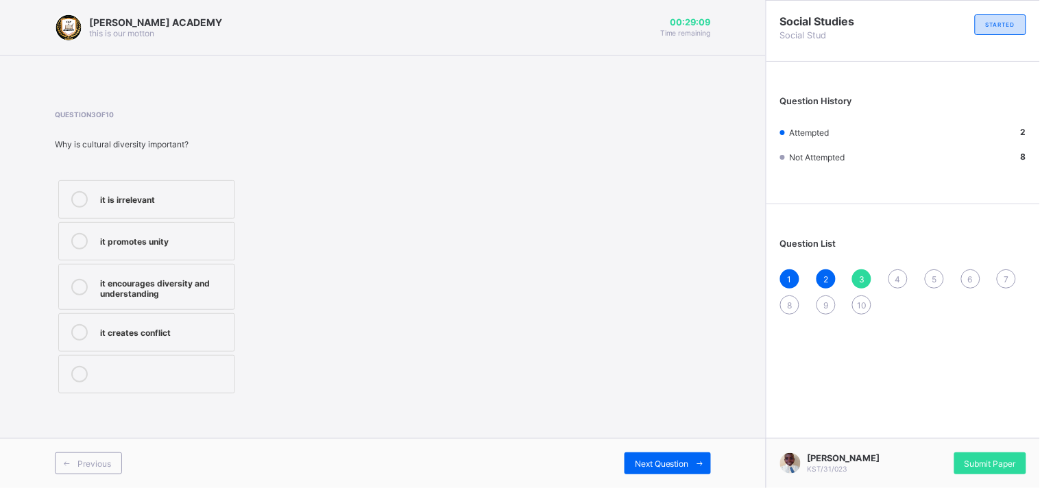
click at [214, 267] on label "it encourages diversity and understanding" at bounding box center [146, 287] width 177 height 46
click at [556, 360] on div "Question 3 of 10 Why is cultural diversity important? it is irrelevant it promo…" at bounding box center [383, 253] width 656 height 287
click at [641, 439] on div "Next Question" at bounding box center [668, 464] width 86 height 22
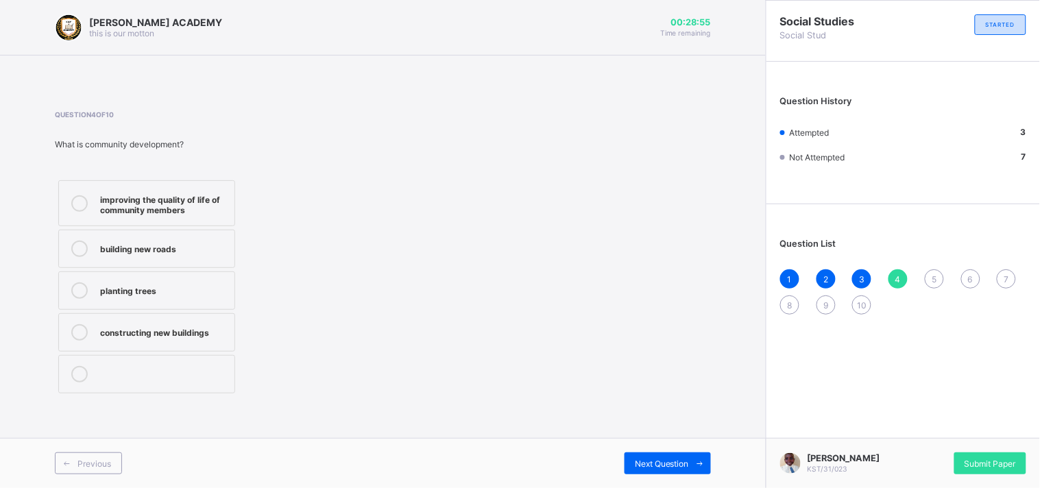
click at [221, 200] on div "improving the quality of life of community members" at bounding box center [164, 203] width 128 height 24
click at [668, 439] on div "Next Question" at bounding box center [668, 464] width 86 height 22
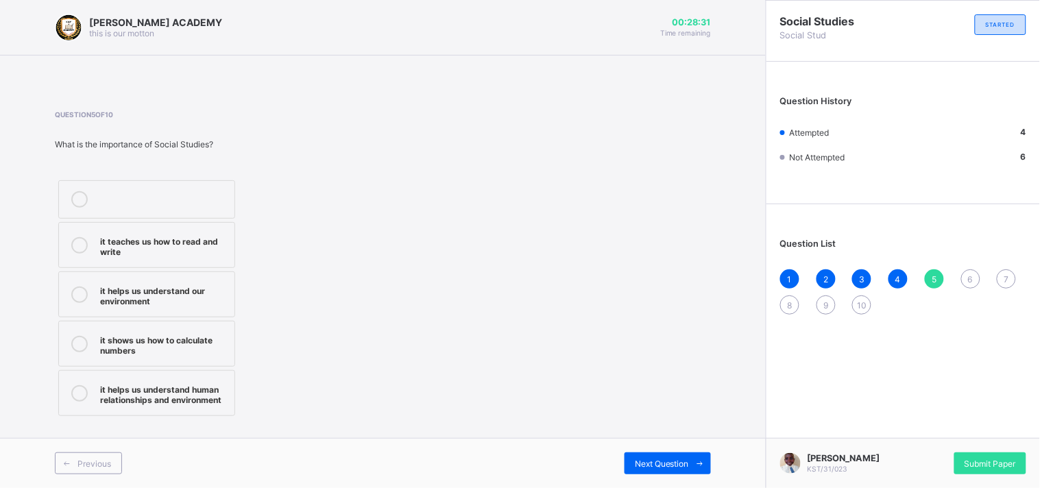
click at [207, 390] on div "it helps us understand human relationships and environment" at bounding box center [164, 393] width 128 height 24
click at [645, 439] on div "Next Question" at bounding box center [668, 464] width 86 height 22
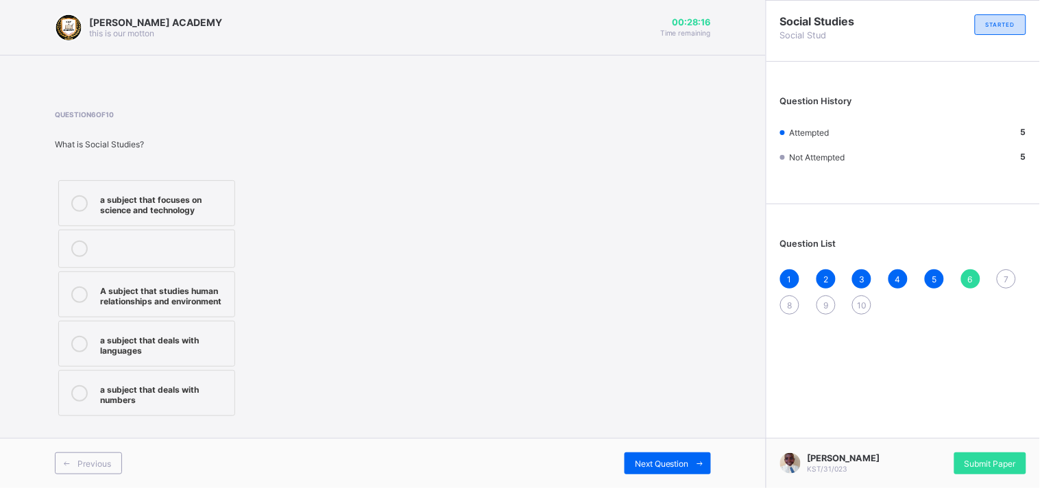
click at [199, 296] on div "A subject that studies human relationships and environment" at bounding box center [164, 295] width 128 height 24
click at [661, 439] on span "Next Question" at bounding box center [662, 464] width 54 height 10
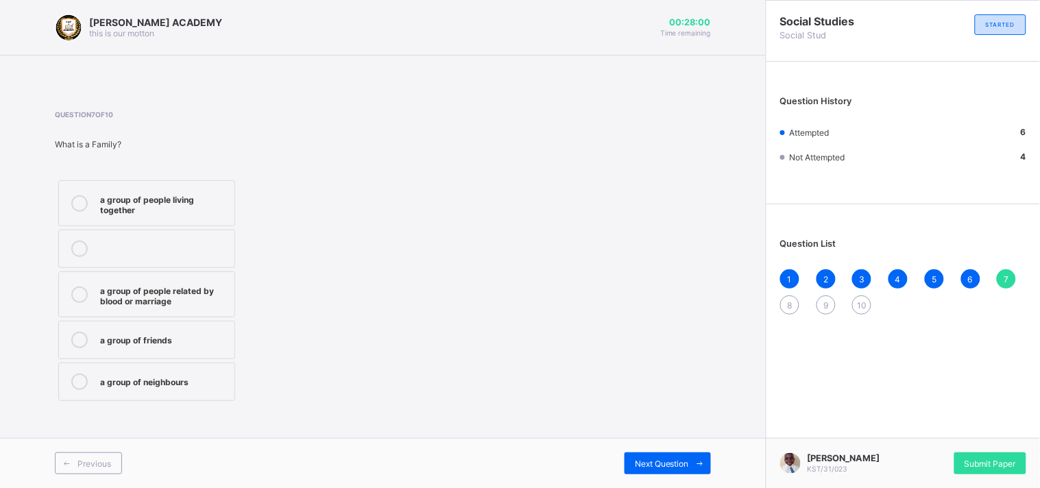
click at [200, 297] on div "a group of people related by blood or marriage" at bounding box center [164, 295] width 128 height 24
click at [649, 439] on div "Previous Next Question" at bounding box center [383, 463] width 766 height 50
click at [654, 439] on span "Next Question" at bounding box center [662, 464] width 54 height 10
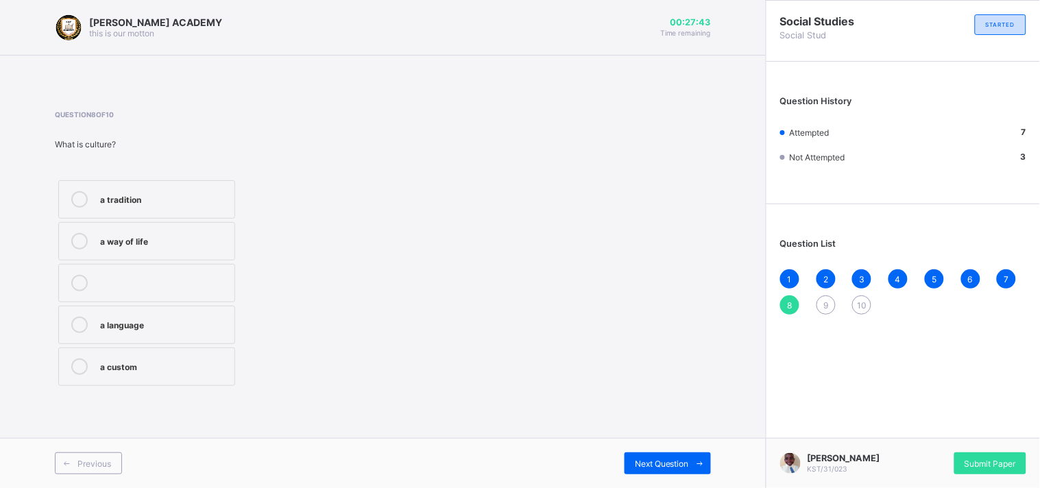
click at [217, 235] on div "a way of life" at bounding box center [164, 240] width 128 height 14
click at [790, 439] on div "Temsonya H Dennis KST/31/023 Submit Paper" at bounding box center [903, 463] width 274 height 50
click at [684, 439] on span "Next Question" at bounding box center [662, 464] width 54 height 10
click at [181, 367] on div "flags and anthems" at bounding box center [164, 366] width 128 height 14
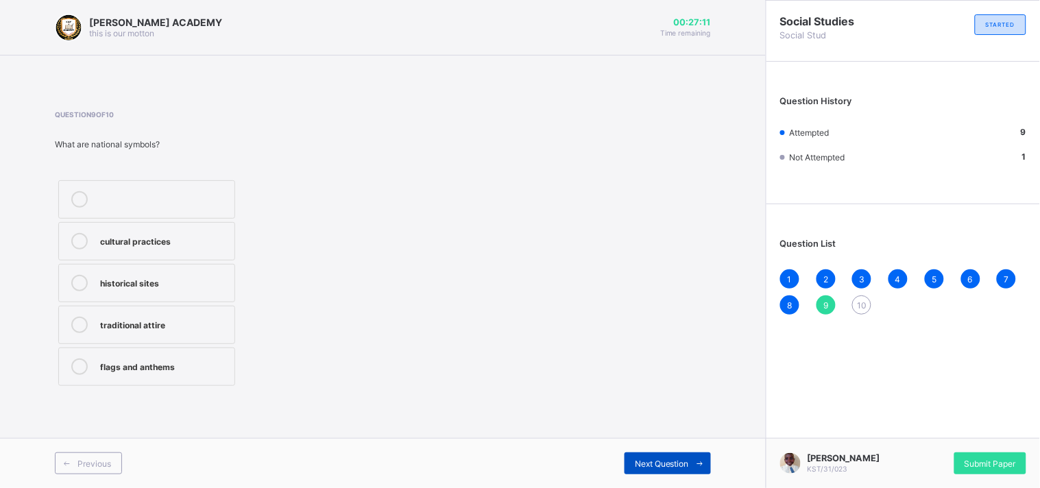
click at [657, 439] on span "Next Question" at bounding box center [662, 464] width 54 height 10
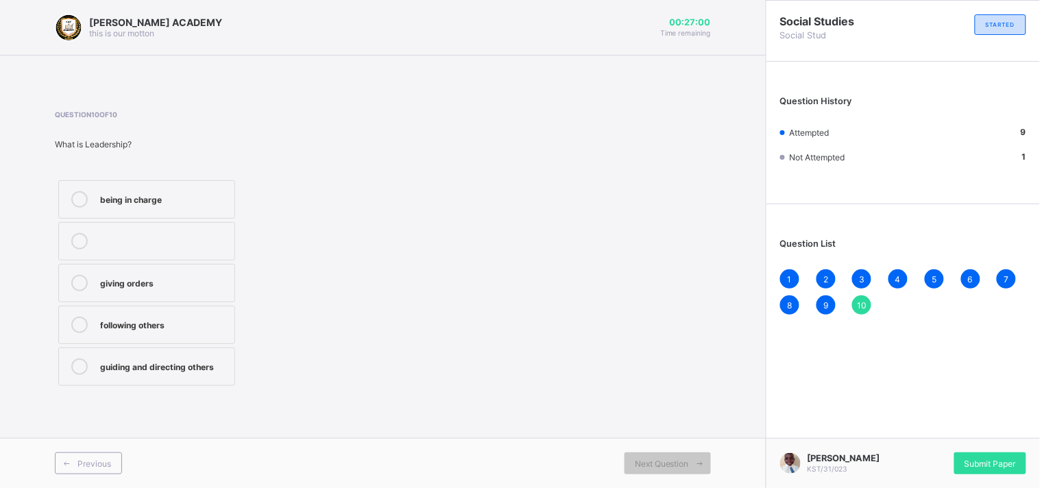
click at [184, 364] on div "guiding and directing others" at bounding box center [164, 366] width 128 height 14
click at [926, 439] on div "Submit Paper" at bounding box center [991, 464] width 72 height 22
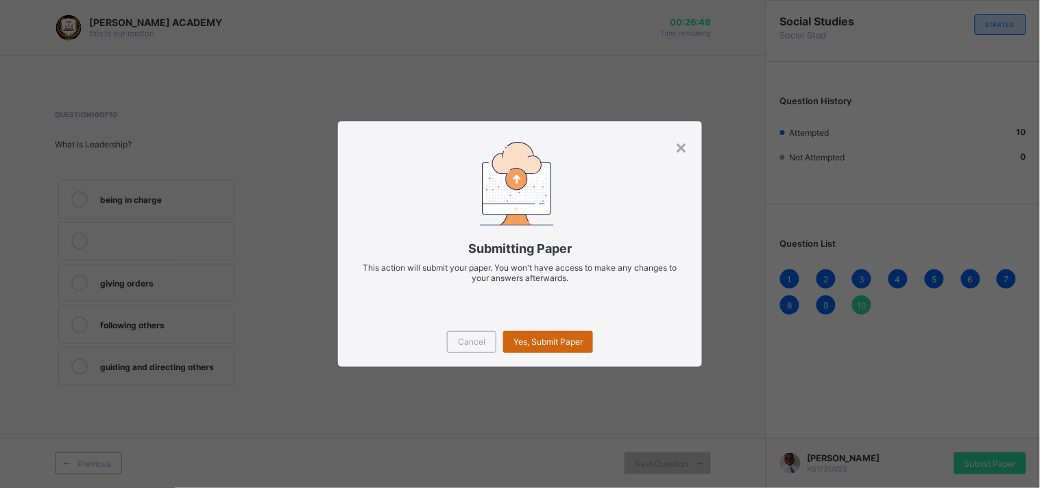
click at [554, 338] on span "Yes, Submit Paper" at bounding box center [548, 342] width 69 height 10
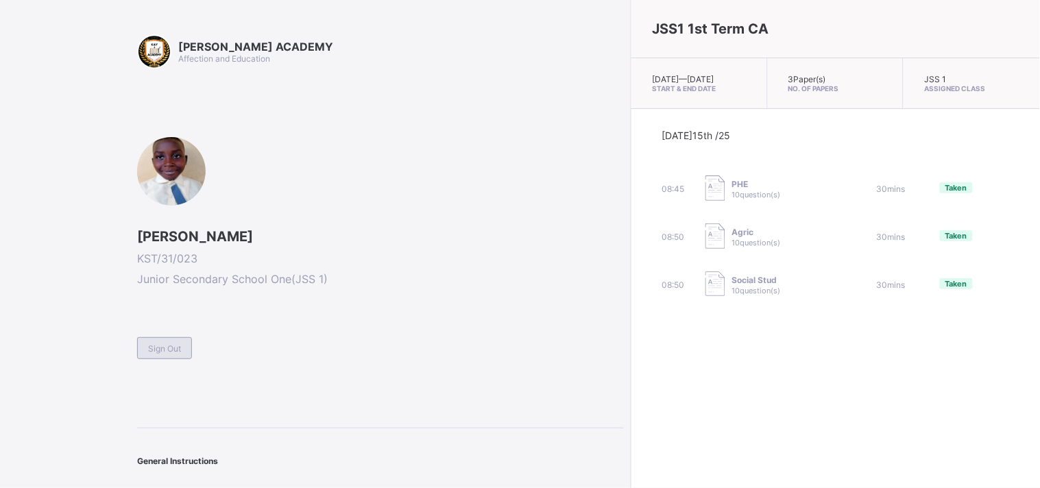
click at [156, 337] on div "Sign Out" at bounding box center [164, 348] width 55 height 22
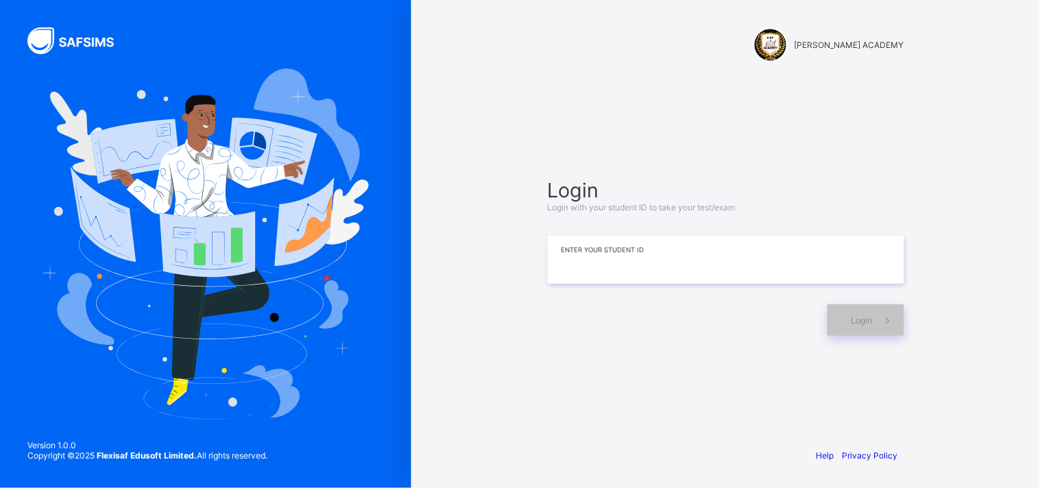
click at [560, 249] on input at bounding box center [726, 260] width 357 height 48
type input "*********"
click at [861, 330] on div "Login" at bounding box center [866, 321] width 77 height 32
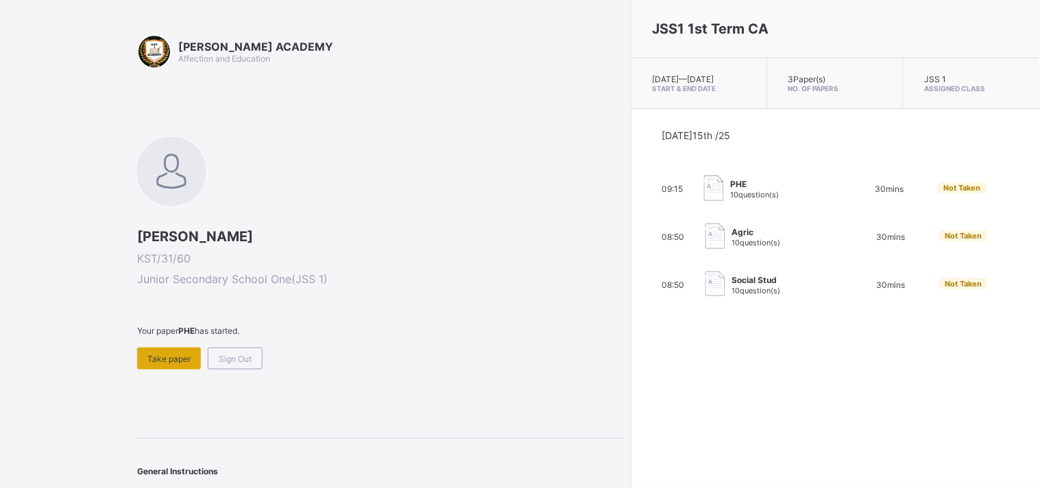
click at [189, 354] on span "Take paper" at bounding box center [168, 359] width 43 height 10
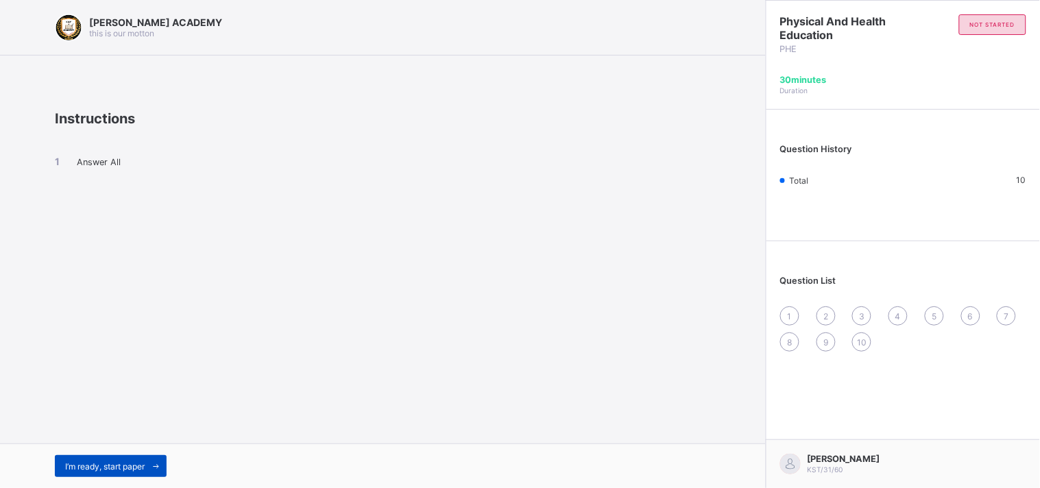
click at [129, 439] on span "I’m ready, start paper" at bounding box center [105, 467] width 80 height 10
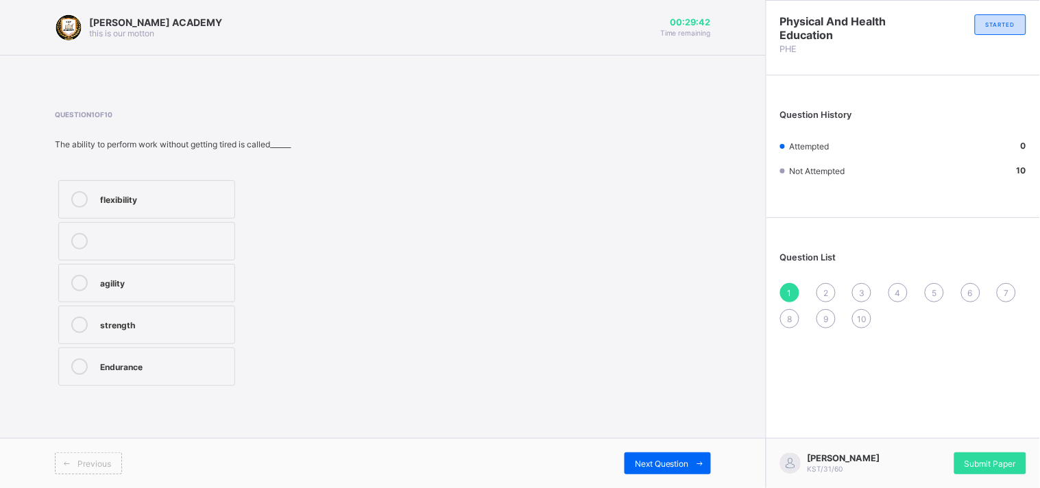
click at [168, 361] on div "Endurance" at bounding box center [164, 366] width 128 height 14
click at [647, 439] on div "Next Question" at bounding box center [668, 464] width 86 height 22
click at [208, 318] on div "improves body strength" at bounding box center [164, 324] width 128 height 14
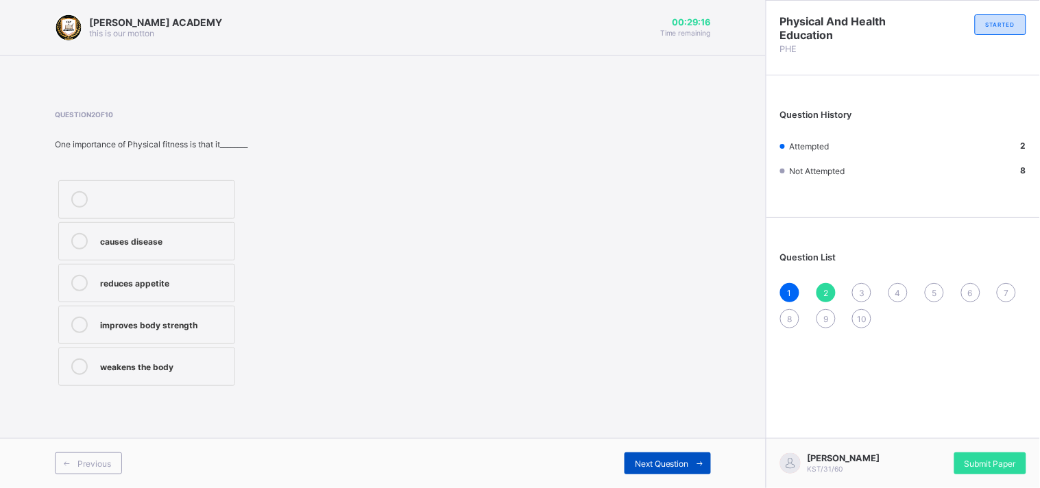
click at [669, 439] on div "Next Question" at bounding box center [668, 464] width 86 height 22
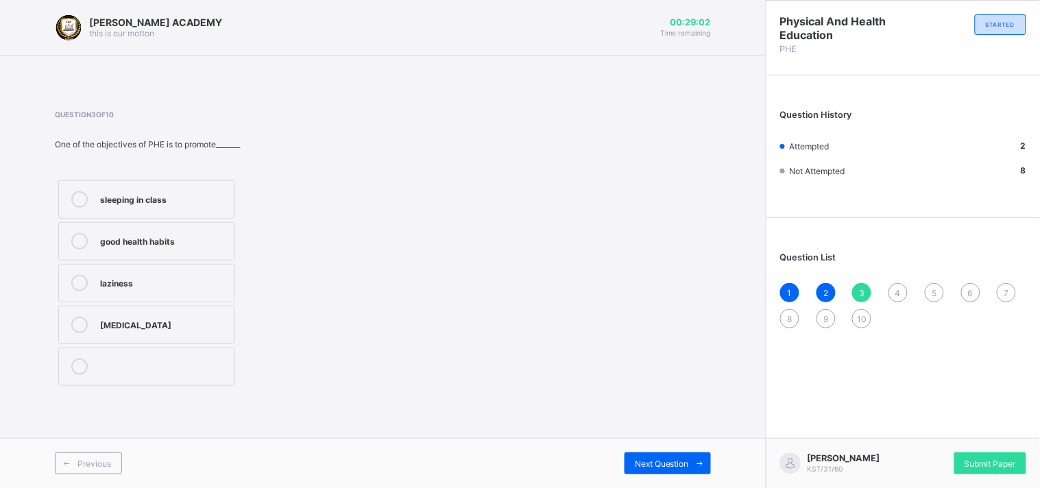
click at [196, 241] on div "good health habits" at bounding box center [164, 240] width 128 height 14
click at [672, 439] on span "Next Question" at bounding box center [662, 464] width 54 height 10
click at [206, 233] on div "develop the body and mind" at bounding box center [164, 240] width 128 height 14
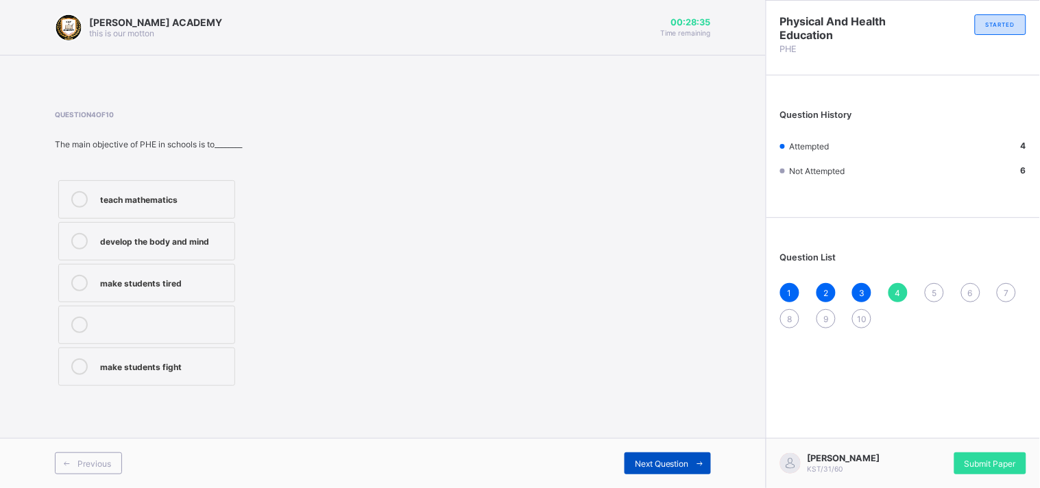
click at [667, 439] on span "Next Question" at bounding box center [662, 464] width 54 height 10
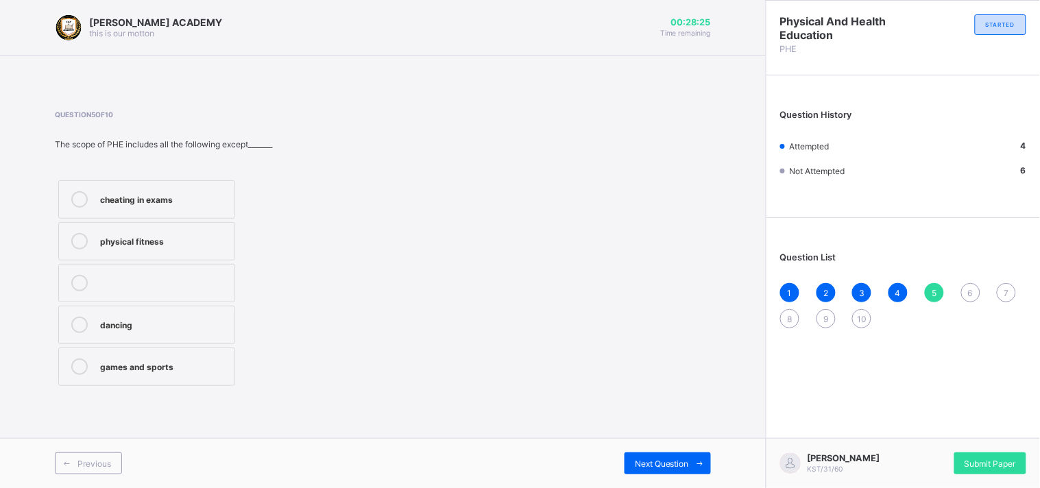
click at [186, 181] on label "cheating in exams" at bounding box center [146, 199] width 177 height 38
click at [652, 439] on div "Next Question" at bounding box center [668, 464] width 86 height 22
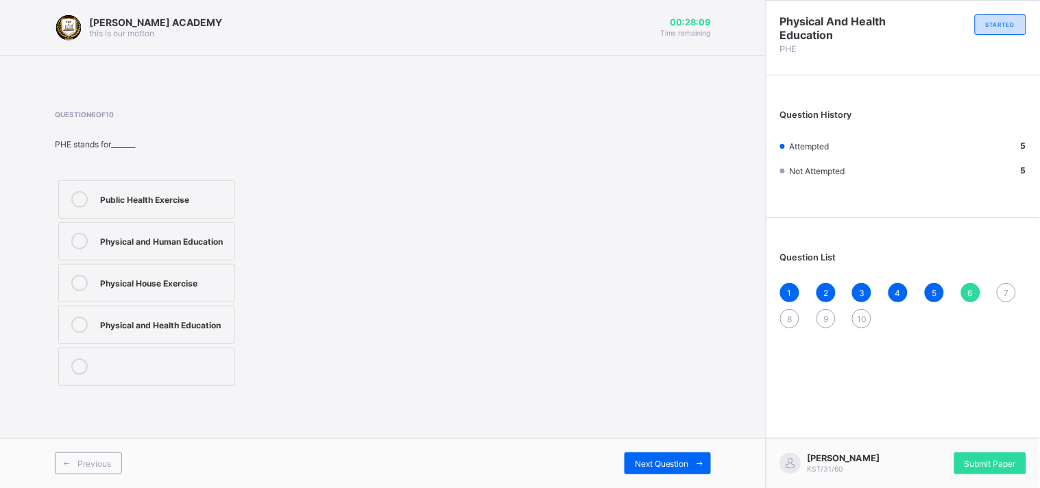
drag, startPoint x: 502, startPoint y: 330, endPoint x: 390, endPoint y: 331, distance: 112.5
click at [390, 331] on div "Question 6 of 10 PHE stands for_______ Public Health Exercise Physical and Huma…" at bounding box center [383, 249] width 656 height 279
click at [210, 320] on div "Physical and Health Education" at bounding box center [164, 324] width 128 height 14
click at [658, 439] on span "Next Question" at bounding box center [662, 464] width 54 height 10
click at [217, 288] on div "develops fitness" at bounding box center [164, 282] width 128 height 14
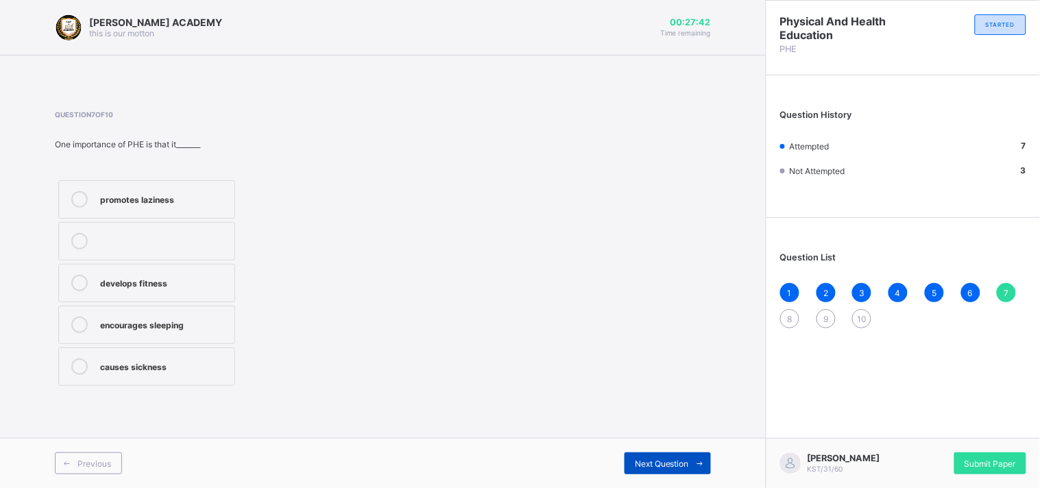
click at [690, 439] on span at bounding box center [700, 464] width 22 height 22
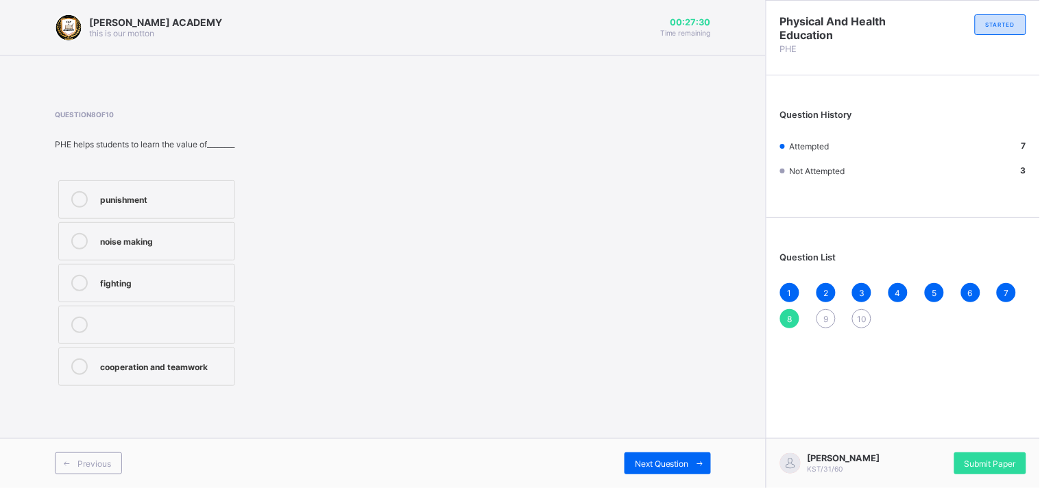
click at [215, 371] on div "cooperation and teamwork" at bounding box center [164, 366] width 128 height 14
click at [654, 439] on div "Next Question" at bounding box center [668, 464] width 86 height 22
click at [172, 230] on label "perform daily activities without fatique" at bounding box center [146, 245] width 177 height 46
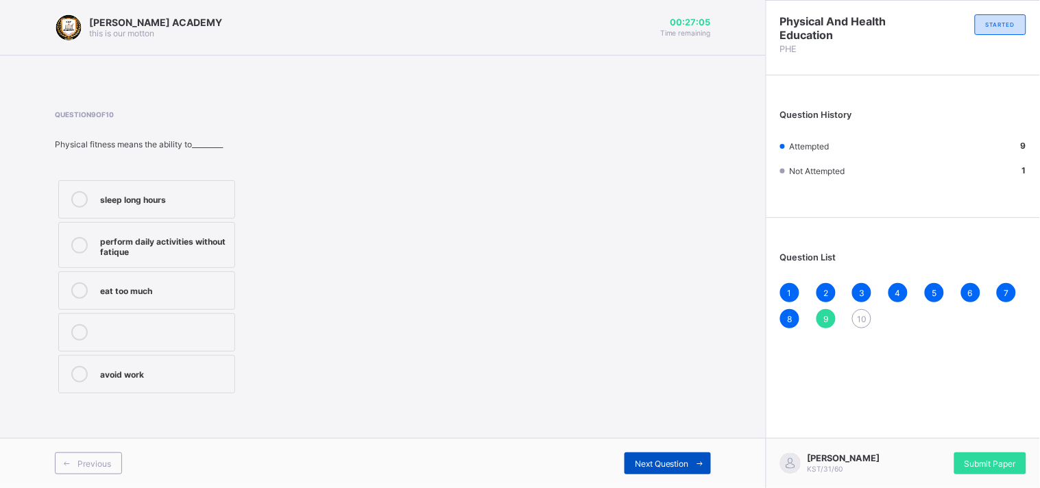
click at [662, 439] on span "Next Question" at bounding box center [662, 464] width 54 height 10
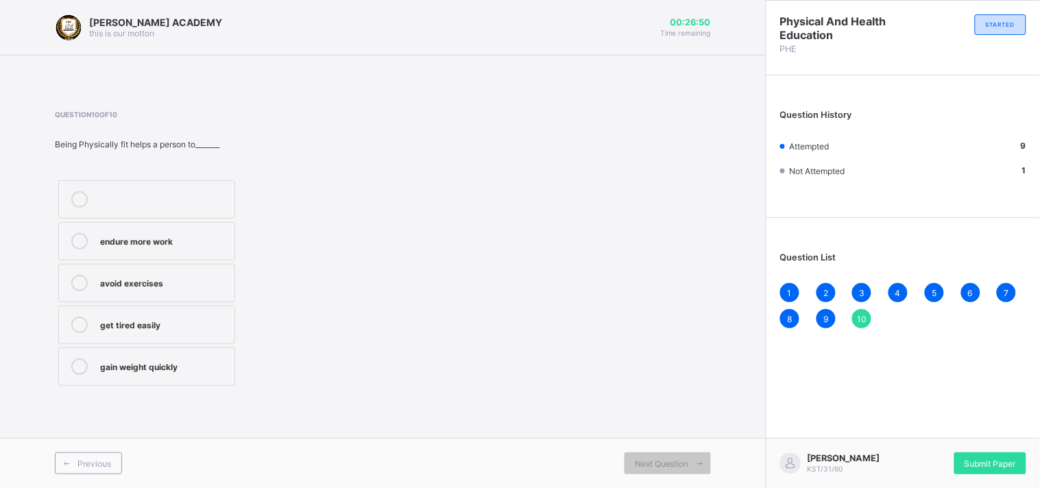
click at [200, 246] on div "endure more work" at bounding box center [164, 240] width 128 height 14
click at [926, 439] on span "Submit Paper" at bounding box center [990, 464] width 51 height 10
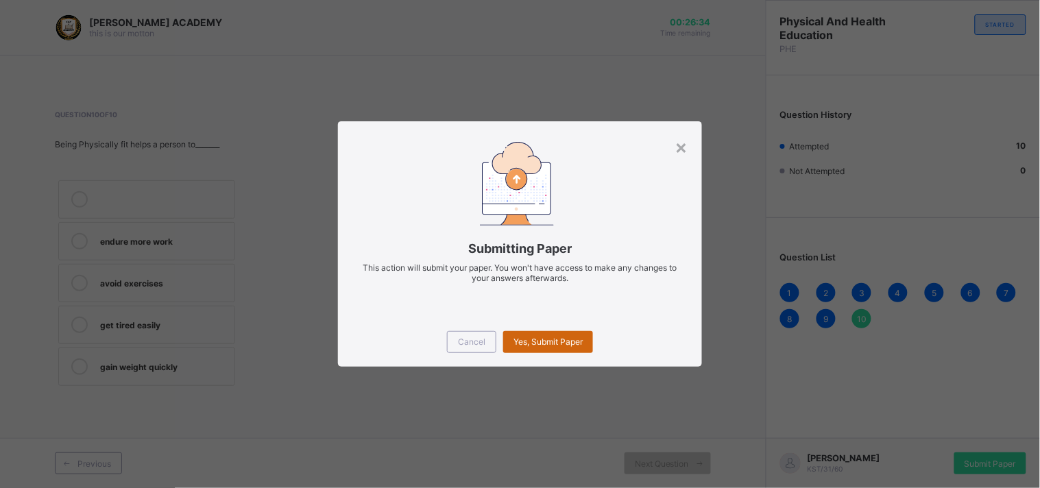
click at [547, 339] on span "Yes, Submit Paper" at bounding box center [548, 342] width 69 height 10
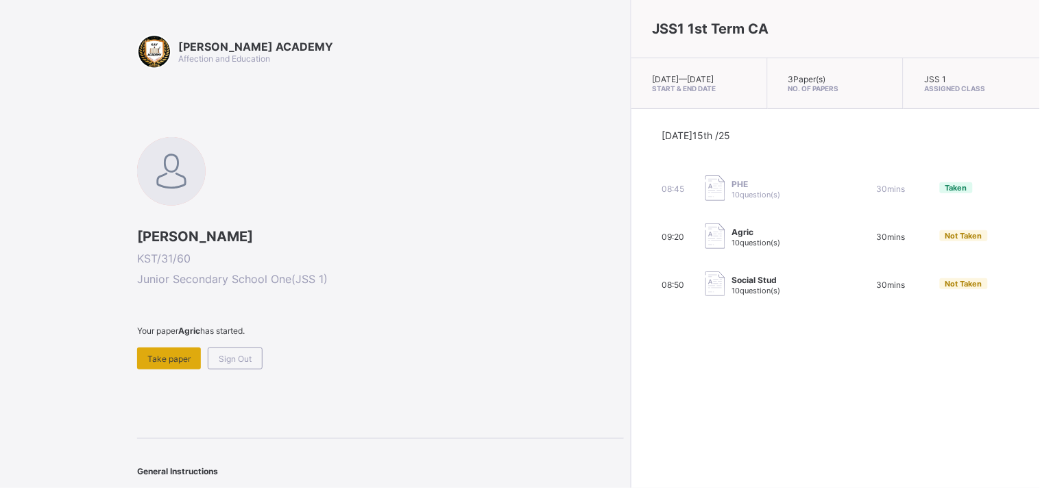
click at [176, 355] on span "Take paper" at bounding box center [168, 359] width 43 height 10
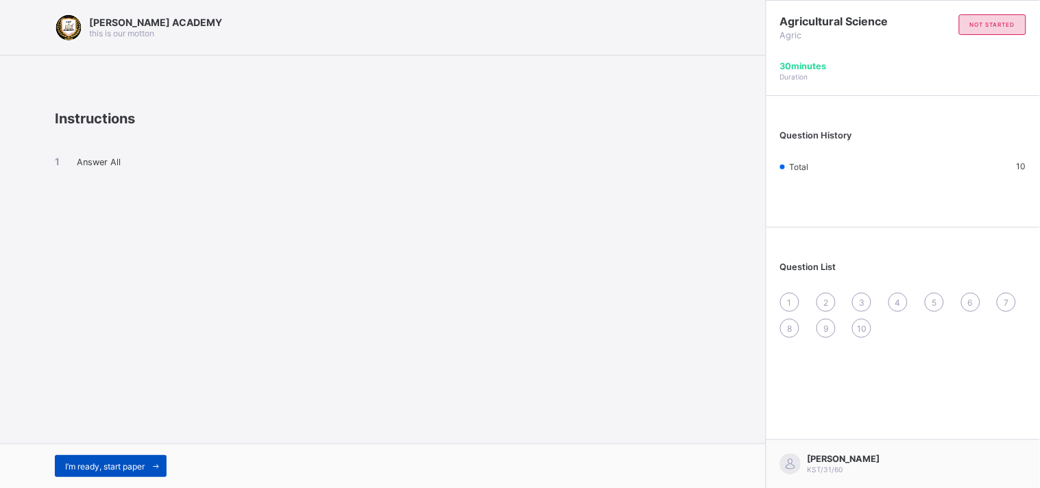
click at [145, 439] on div "I’m ready, start paper" at bounding box center [111, 466] width 112 height 22
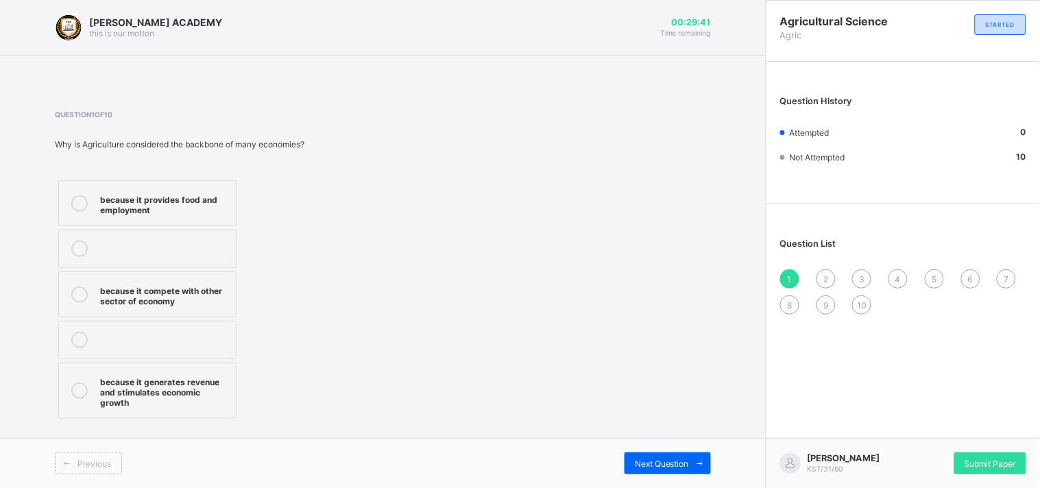
click at [223, 192] on div "because it provides food and employment" at bounding box center [164, 203] width 129 height 24
click at [667, 439] on span "Next Question" at bounding box center [662, 464] width 54 height 10
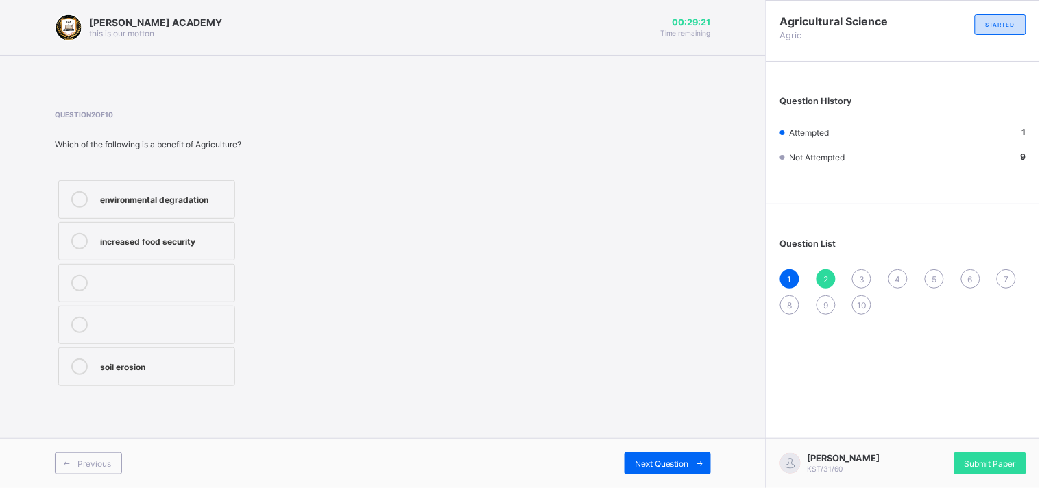
click at [218, 194] on div "environmental degradation" at bounding box center [164, 198] width 128 height 14
click at [669, 439] on span "Next Question" at bounding box center [662, 464] width 54 height 10
click at [209, 201] on div "manufacturing" at bounding box center [164, 198] width 128 height 14
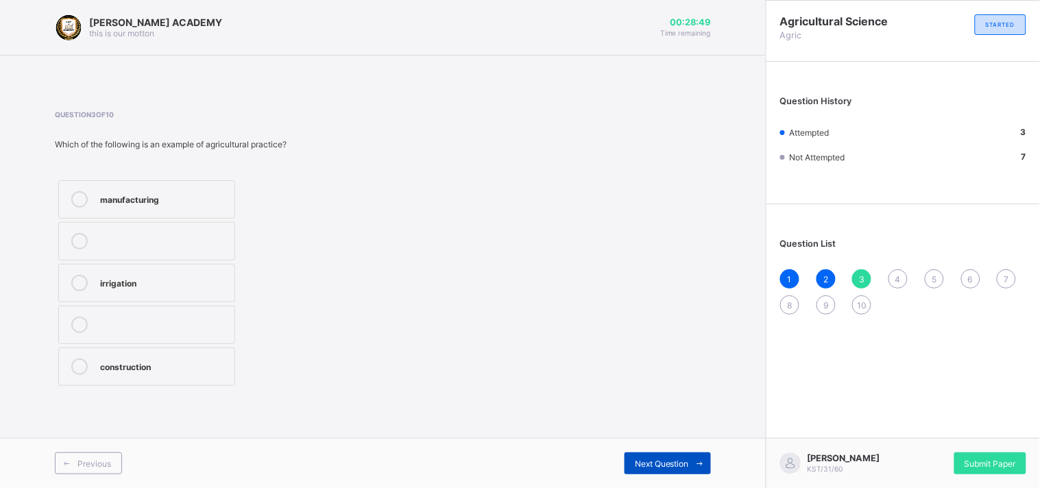
click at [659, 439] on div "Next Question" at bounding box center [668, 464] width 86 height 22
click at [223, 276] on div "Maize" at bounding box center [164, 282] width 128 height 14
click at [661, 439] on div "Next Question" at bounding box center [668, 464] width 86 height 22
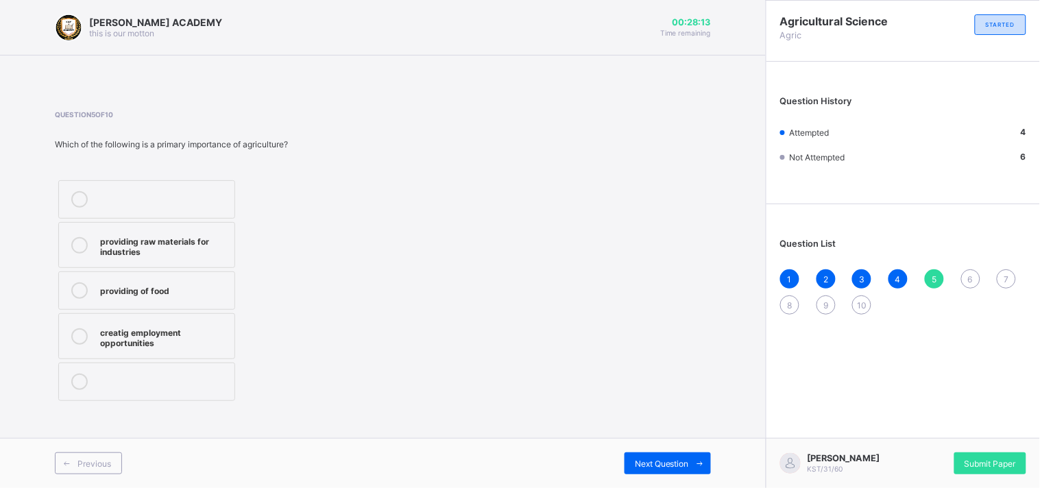
click at [200, 247] on div "providing raw materials for industries" at bounding box center [164, 245] width 128 height 24
click at [668, 439] on div "Next Question" at bounding box center [668, 464] width 86 height 22
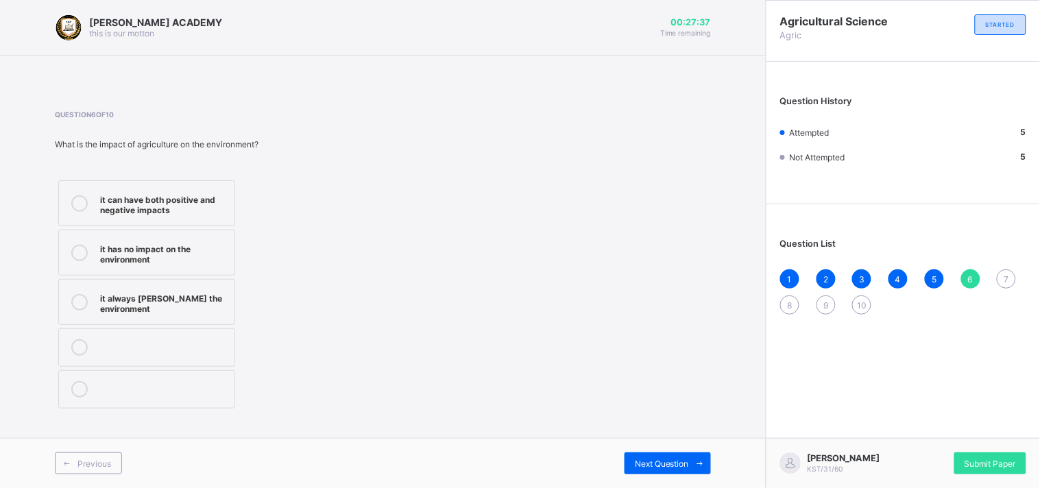
click at [181, 185] on label "it can have both positive and negative impacts" at bounding box center [146, 203] width 177 height 46
click at [667, 439] on span "Next Question" at bounding box center [662, 464] width 54 height 10
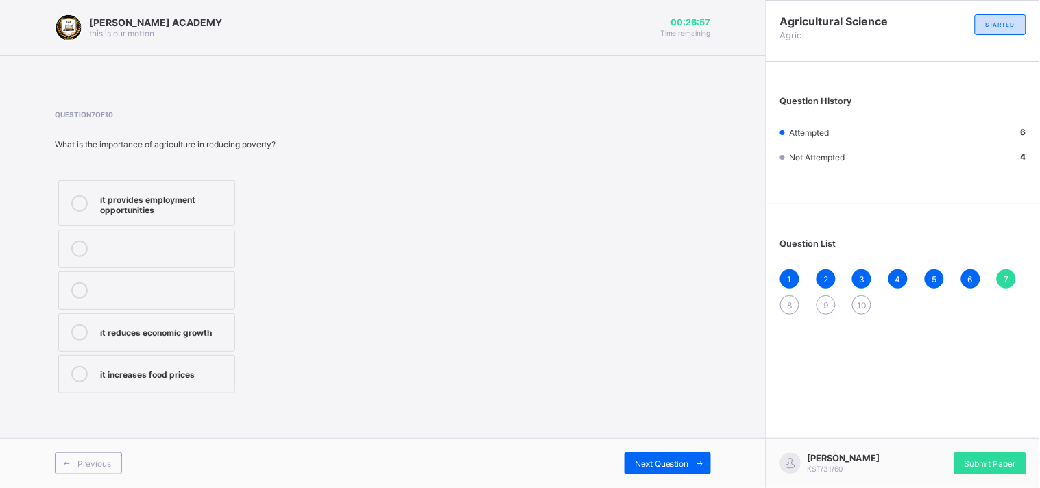
click at [207, 325] on div "it reduces economic growth" at bounding box center [164, 331] width 128 height 14
click at [673, 439] on span "Next Question" at bounding box center [662, 464] width 54 height 10
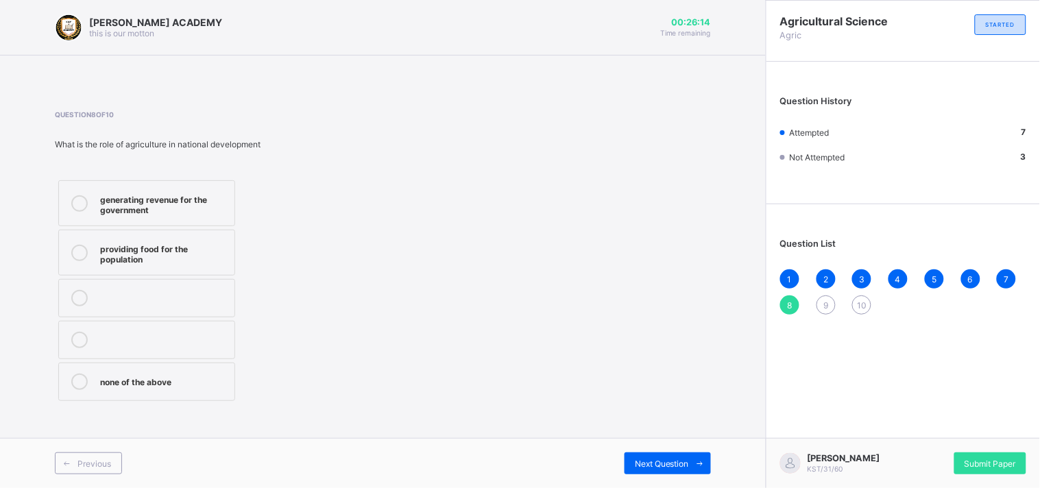
click at [137, 196] on div "generating revenue for the government" at bounding box center [164, 203] width 128 height 24
click at [678, 439] on div "Next Question" at bounding box center [668, 464] width 86 height 22
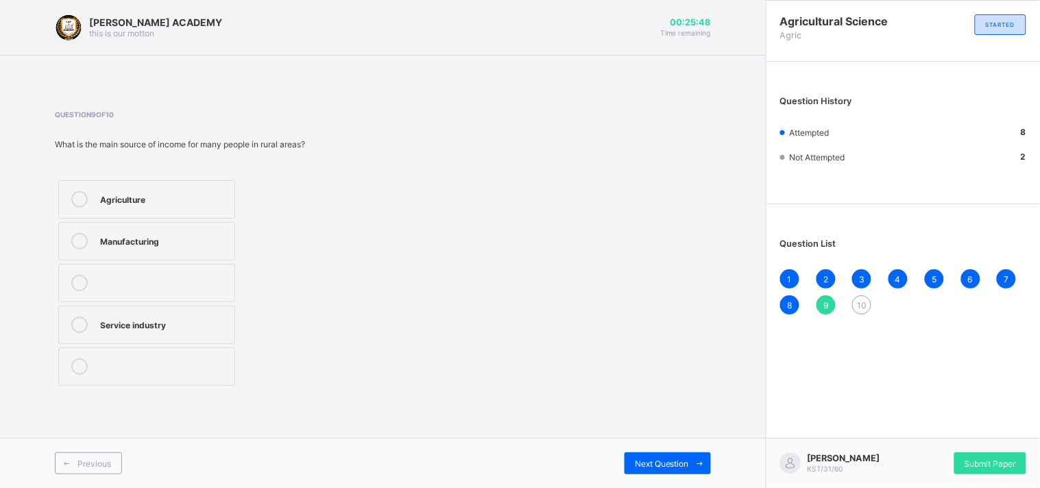
click at [209, 194] on div "Agriculture" at bounding box center [164, 198] width 128 height 14
click at [686, 439] on span "Next Question" at bounding box center [662, 464] width 54 height 10
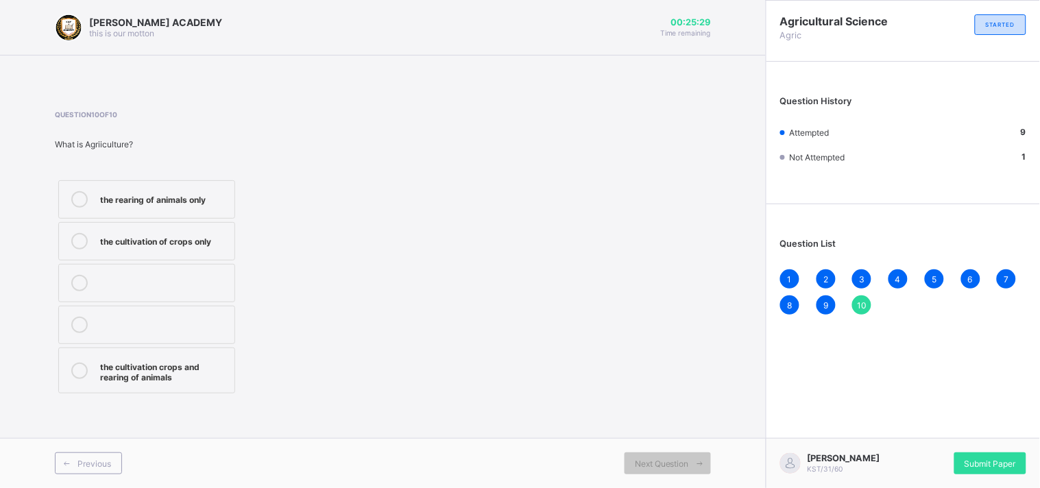
click at [119, 380] on div "the cultivation crops and rearing of animals" at bounding box center [164, 371] width 128 height 24
click at [926, 439] on span "Submit Paper" at bounding box center [990, 464] width 51 height 10
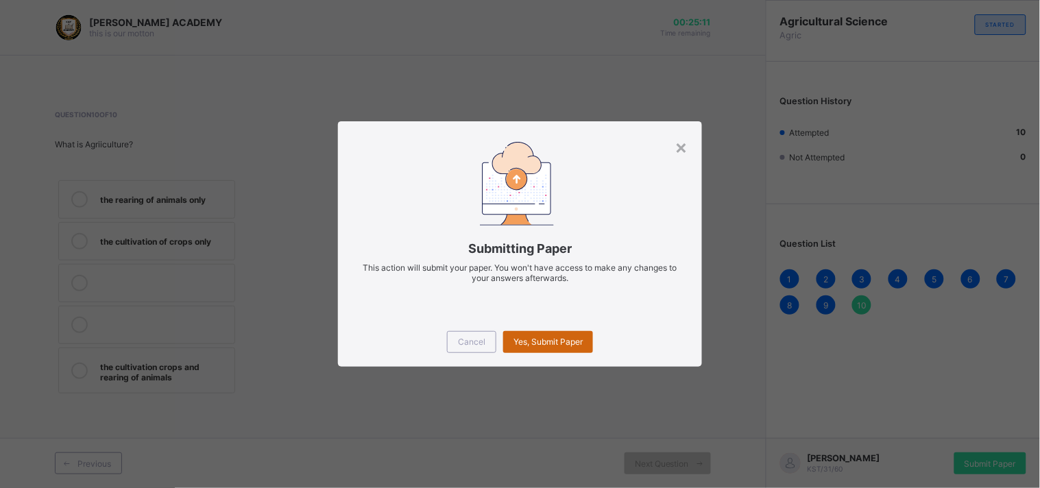
click at [567, 341] on span "Yes, Submit Paper" at bounding box center [548, 342] width 69 height 10
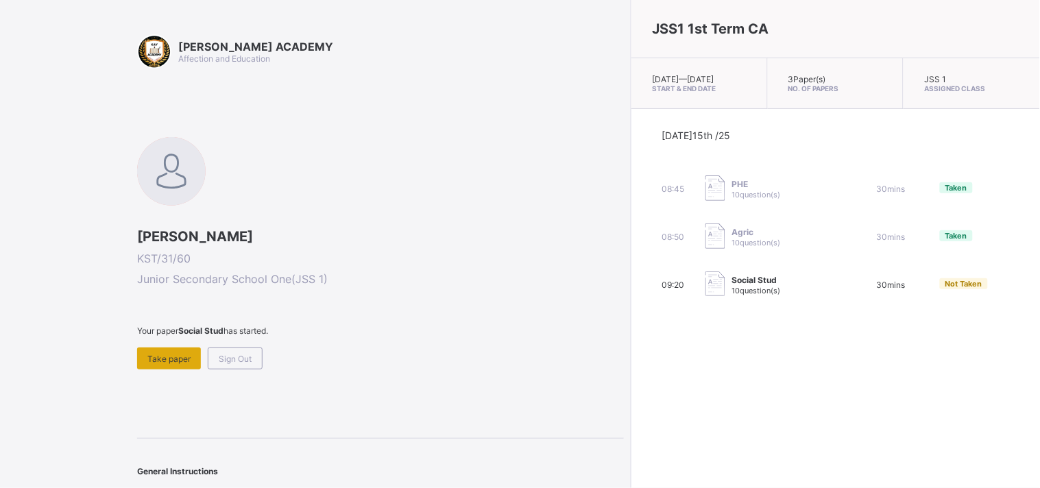
click at [158, 348] on div "Take paper" at bounding box center [169, 359] width 64 height 22
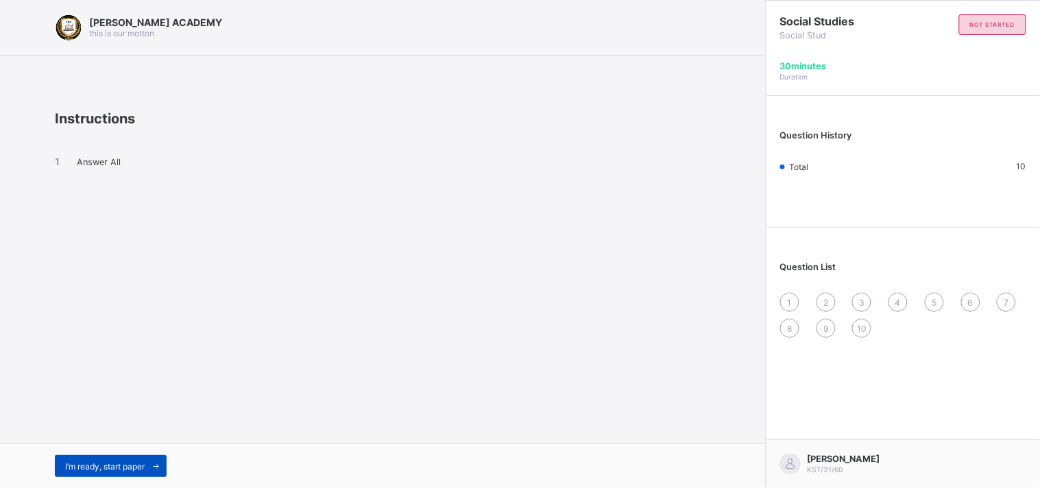
click at [136, 439] on span "I’m ready, start paper" at bounding box center [105, 467] width 80 height 10
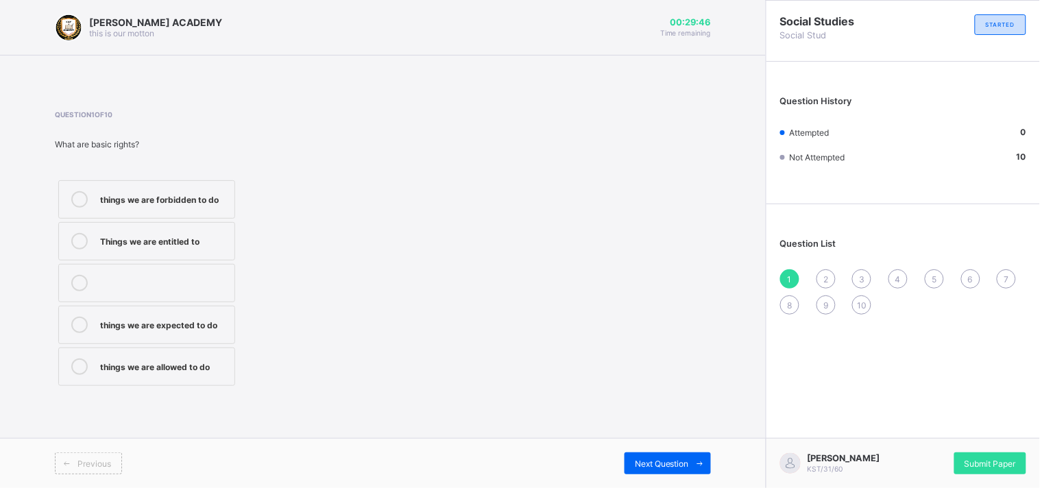
click at [199, 366] on div "things we are allowed to do" at bounding box center [164, 366] width 128 height 14
click at [641, 439] on div "Next Question" at bounding box center [668, 464] width 86 height 22
click at [222, 191] on div "taking care of our duties" at bounding box center [164, 198] width 128 height 14
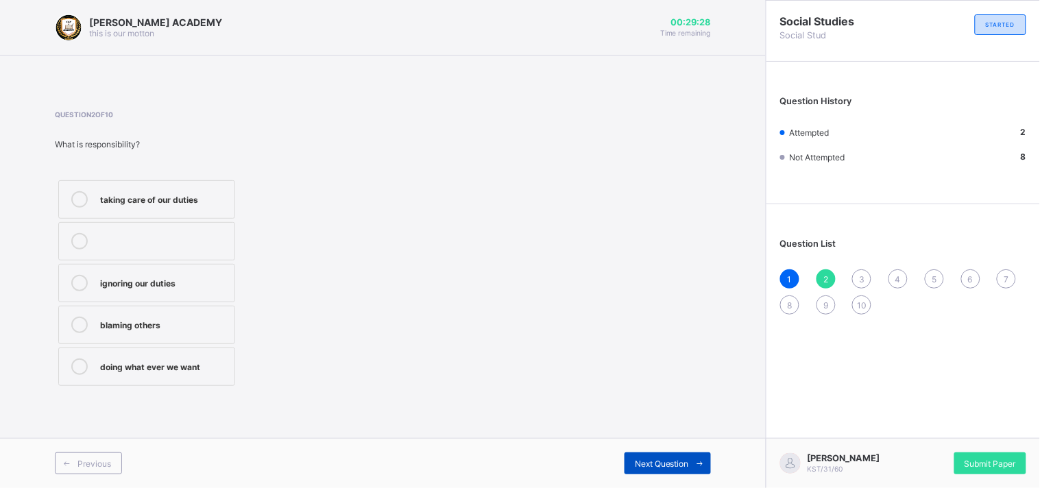
click at [640, 439] on div "Next Question" at bounding box center [668, 464] width 86 height 22
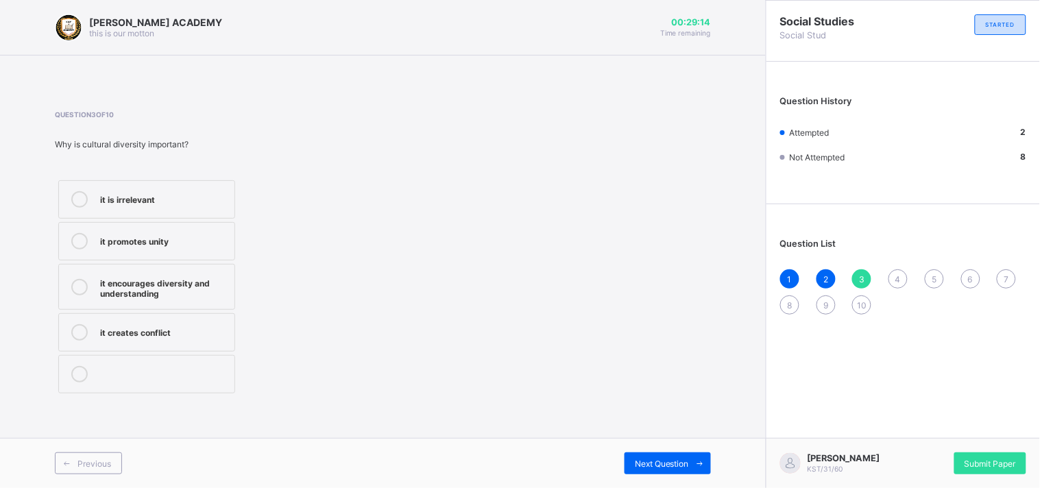
click at [208, 275] on div "it encourages diversity and understanding" at bounding box center [164, 287] width 128 height 24
click at [672, 439] on span "Next Question" at bounding box center [662, 464] width 54 height 10
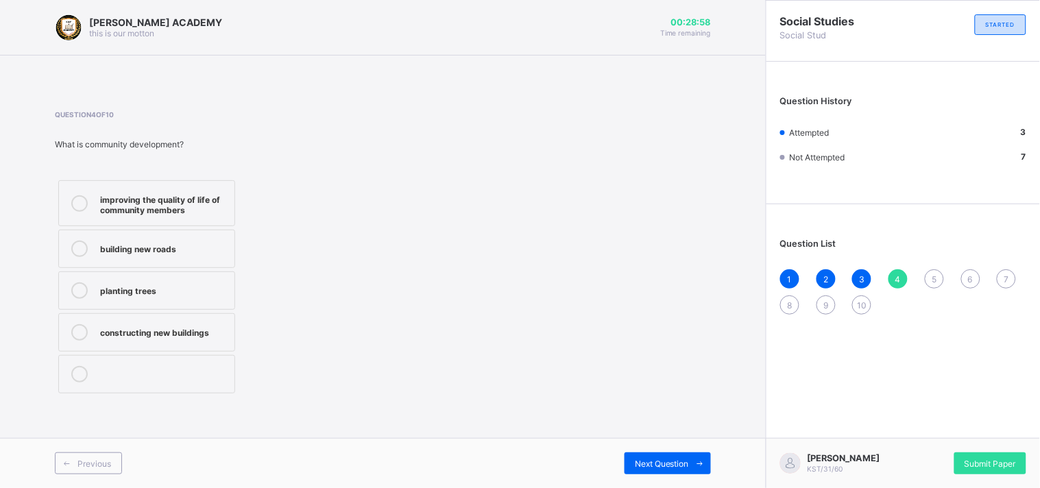
click at [204, 201] on div "improving the quality of life of community members" at bounding box center [164, 203] width 128 height 24
click at [664, 439] on div "Next Question" at bounding box center [668, 464] width 86 height 22
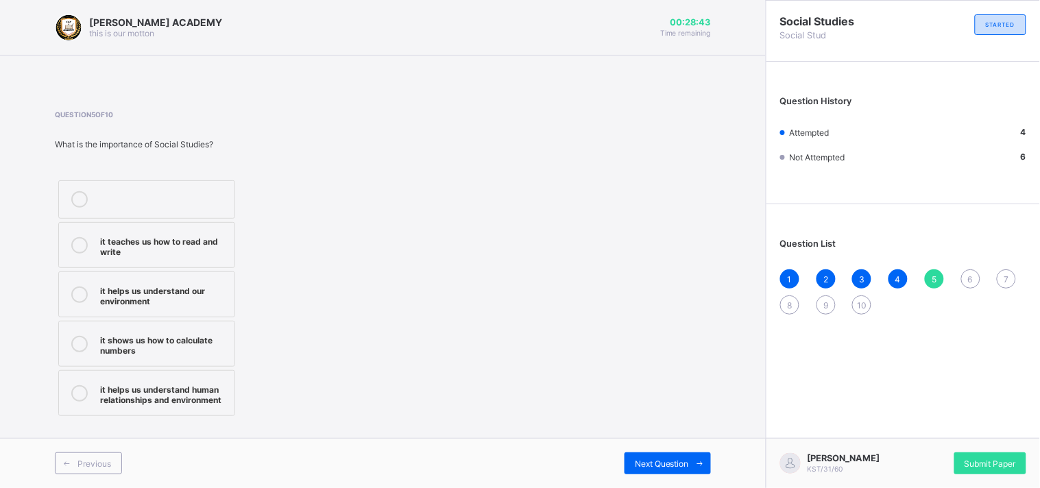
click at [224, 392] on div "it helps us understand human relationships and environment" at bounding box center [164, 393] width 128 height 24
click at [677, 439] on div "Next Question" at bounding box center [668, 464] width 86 height 22
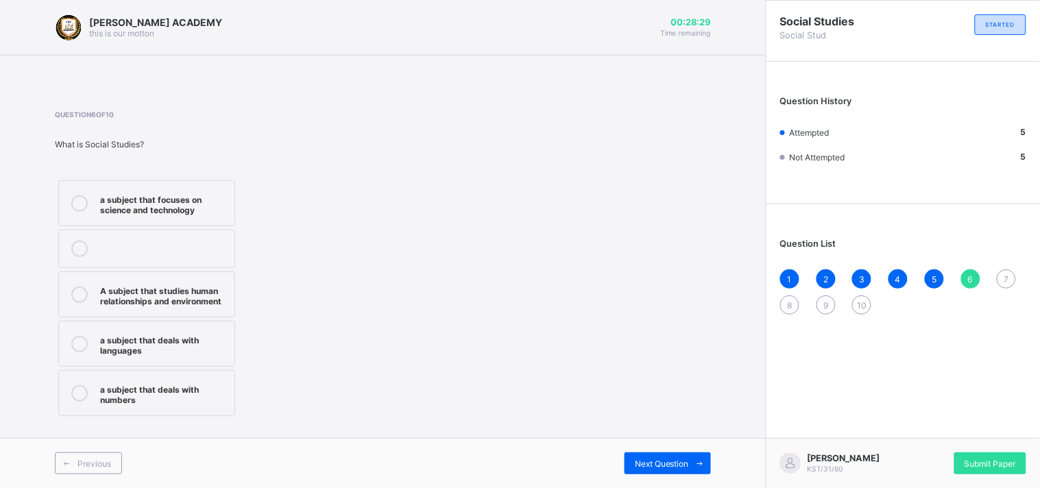
click at [213, 297] on div "A subject that studies human relationships and environment" at bounding box center [164, 295] width 128 height 24
click at [653, 439] on span "Next Question" at bounding box center [662, 464] width 54 height 10
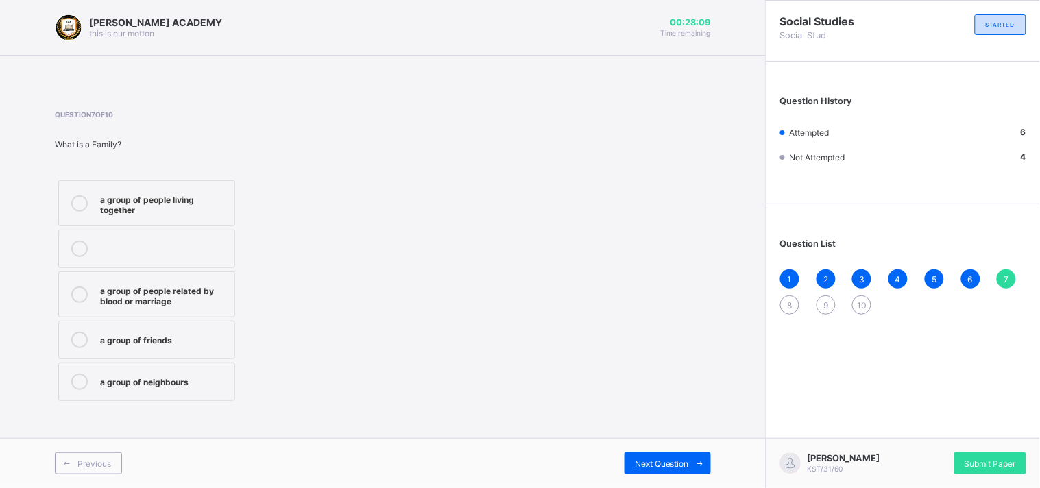
click at [189, 283] on div "a group of people related by blood or marriage" at bounding box center [164, 295] width 128 height 24
click at [667, 439] on span "Next Question" at bounding box center [662, 464] width 54 height 10
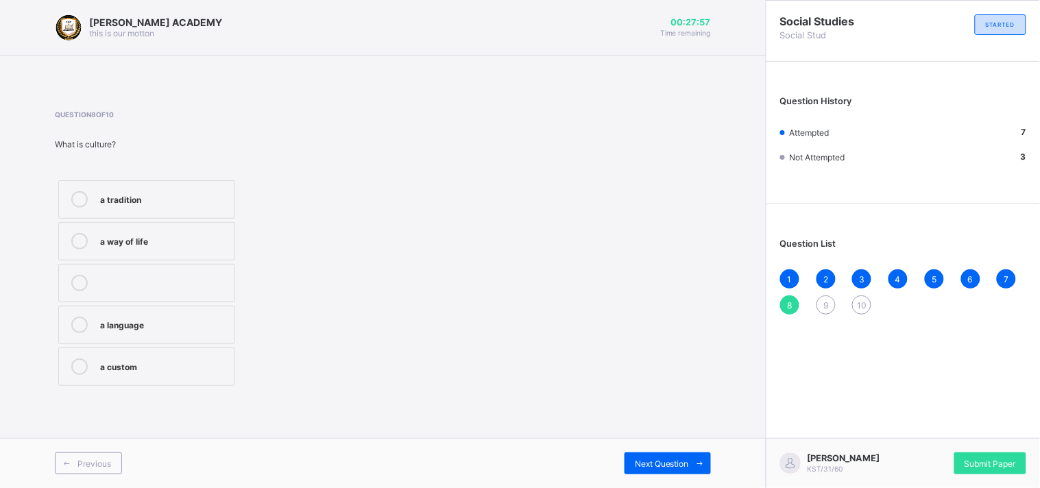
click at [197, 239] on div "a way of life" at bounding box center [164, 240] width 128 height 14
click at [668, 439] on span "Next Question" at bounding box center [662, 464] width 54 height 10
click at [201, 357] on label "flags and anthems" at bounding box center [146, 367] width 177 height 38
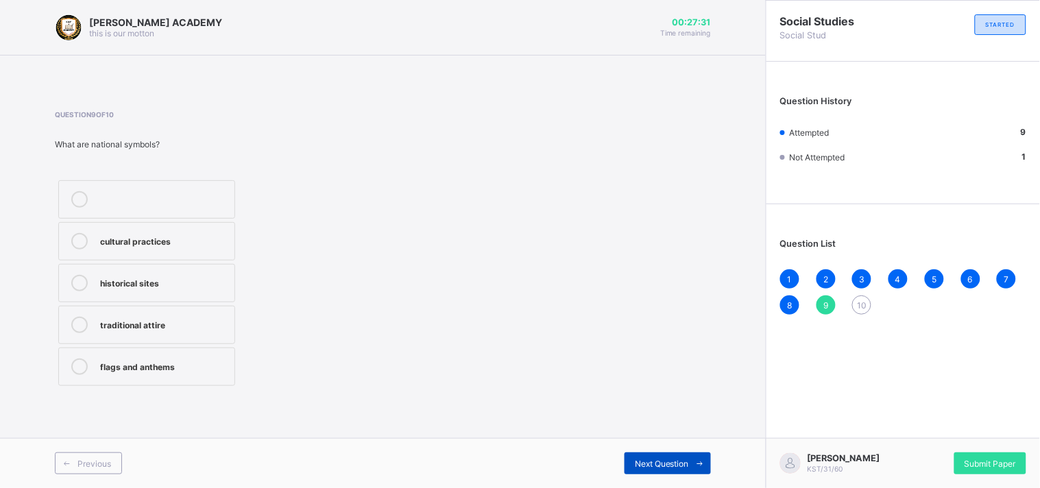
click at [657, 439] on div "Next Question" at bounding box center [668, 464] width 86 height 22
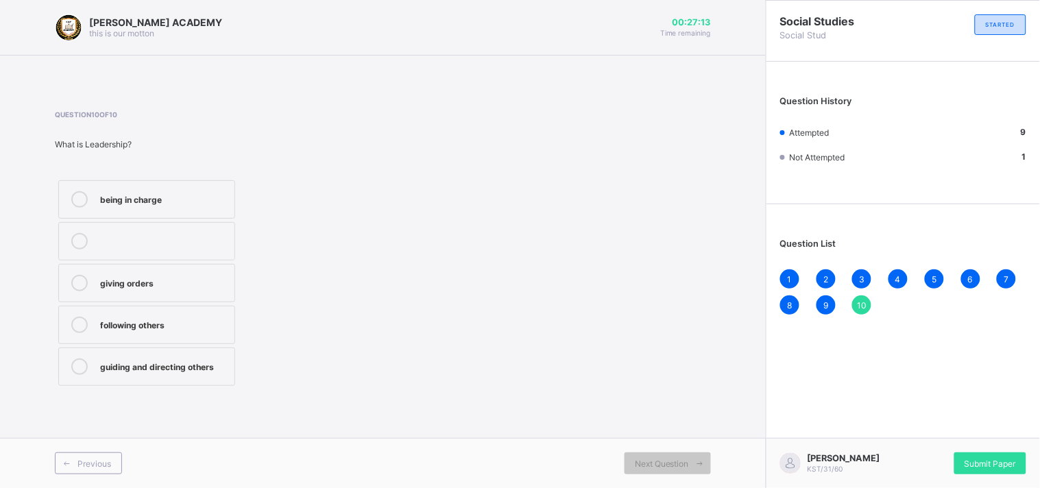
click at [223, 352] on label "guiding and directing others" at bounding box center [146, 367] width 177 height 38
click at [926, 439] on span "Submit Paper" at bounding box center [990, 464] width 51 height 10
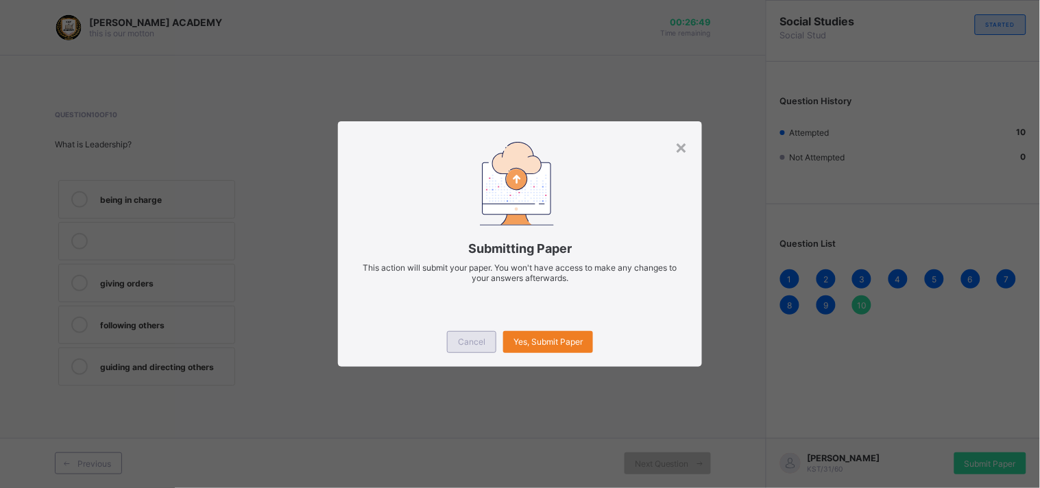
click at [473, 335] on div "Cancel" at bounding box center [471, 342] width 49 height 22
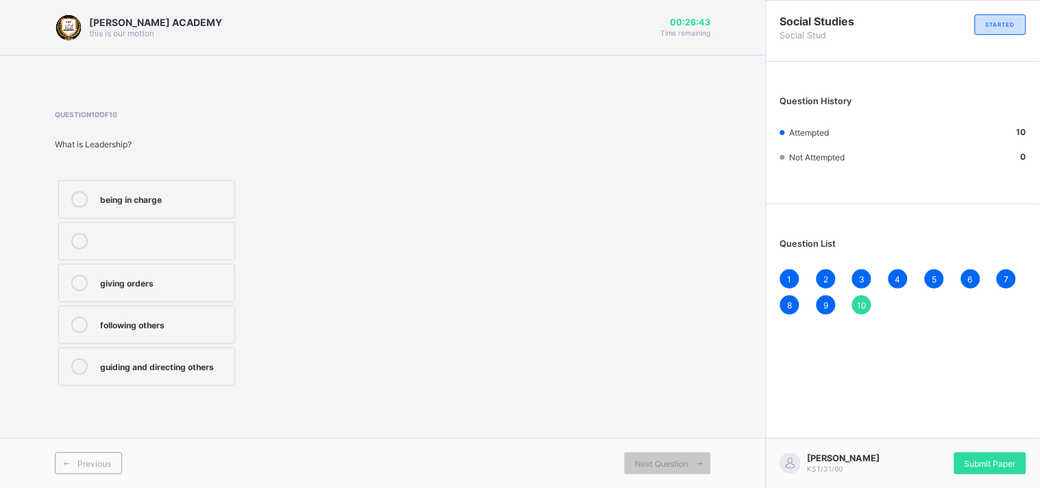
click at [793, 270] on div "1" at bounding box center [790, 279] width 19 height 19
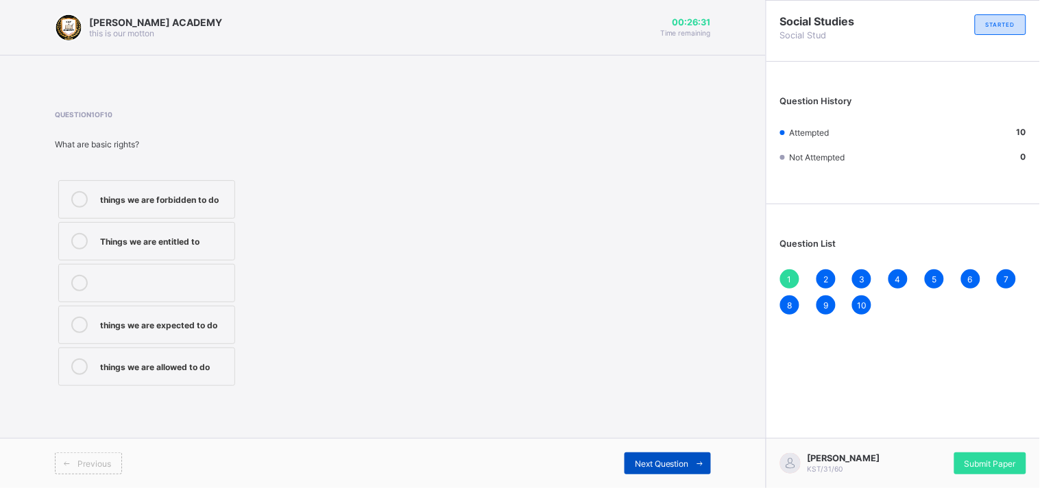
click at [689, 439] on span "Next Question" at bounding box center [662, 464] width 54 height 10
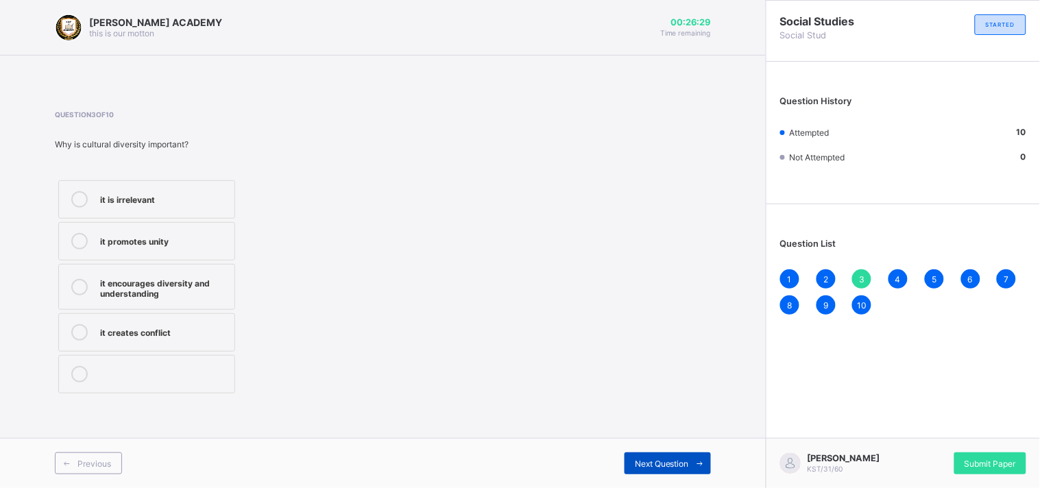
click at [689, 439] on span "Next Question" at bounding box center [662, 464] width 54 height 10
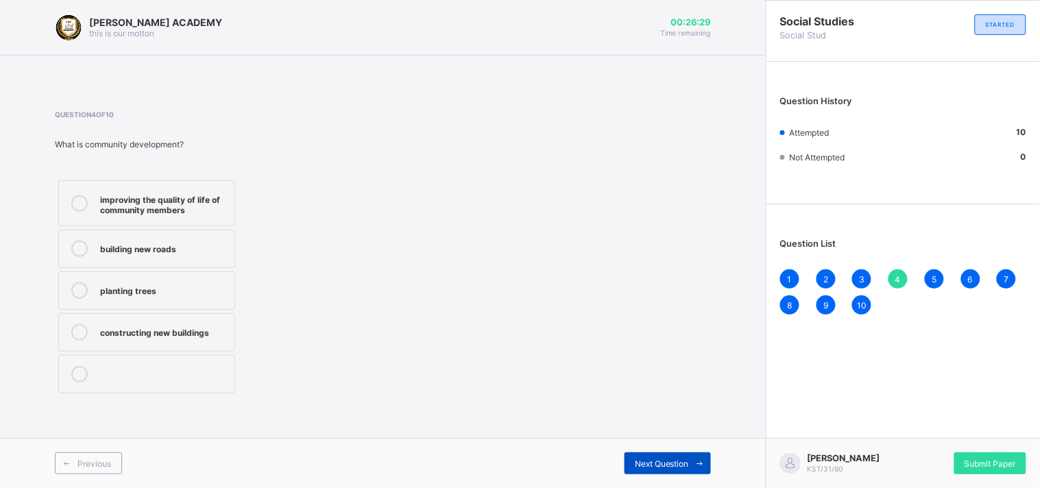
click at [689, 439] on span "Next Question" at bounding box center [662, 464] width 54 height 10
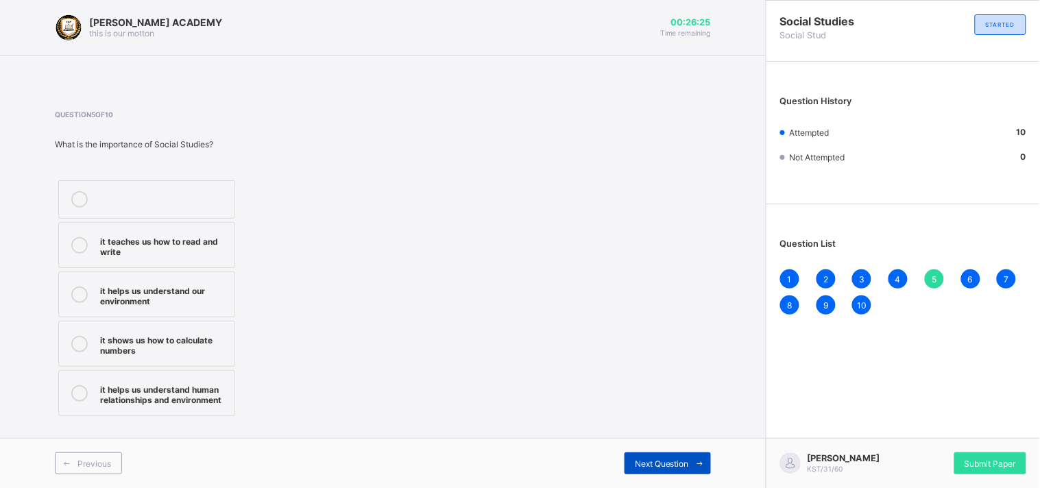
click at [689, 439] on span "Next Question" at bounding box center [662, 464] width 54 height 10
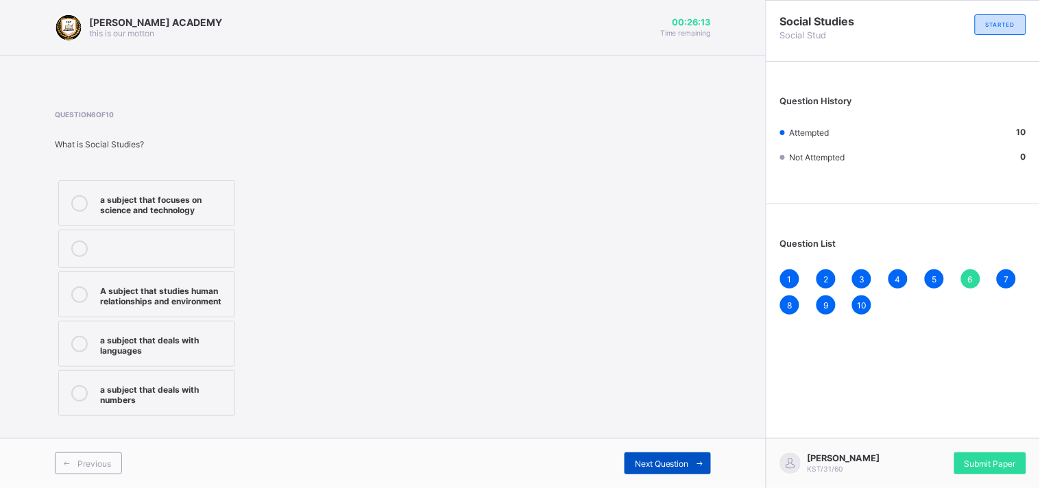
click at [689, 439] on span "Next Question" at bounding box center [662, 464] width 54 height 10
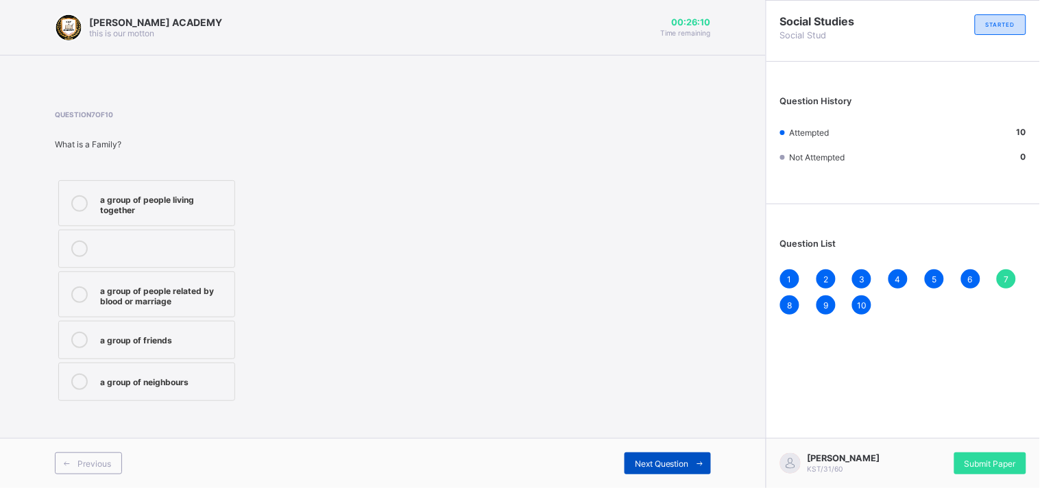
click at [689, 439] on span "Next Question" at bounding box center [662, 464] width 54 height 10
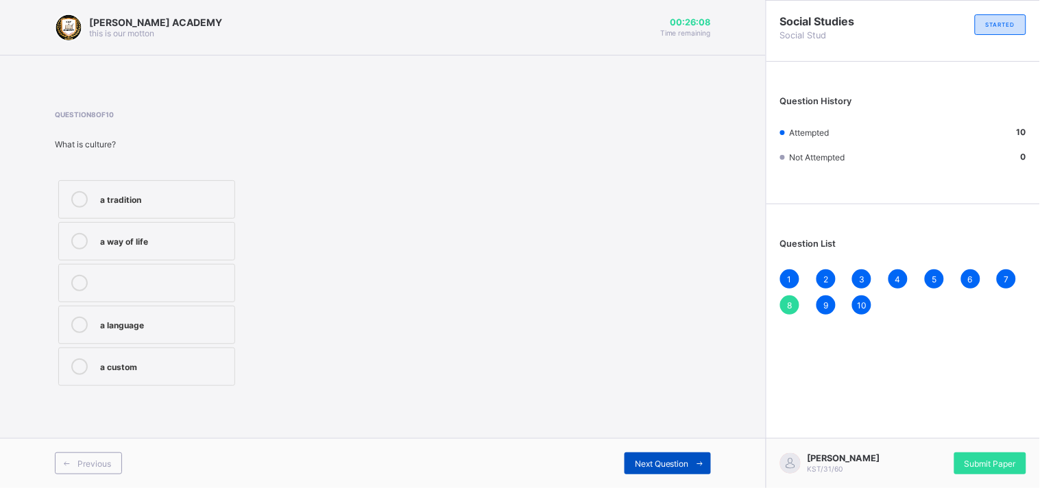
click at [689, 439] on span "Next Question" at bounding box center [662, 464] width 54 height 10
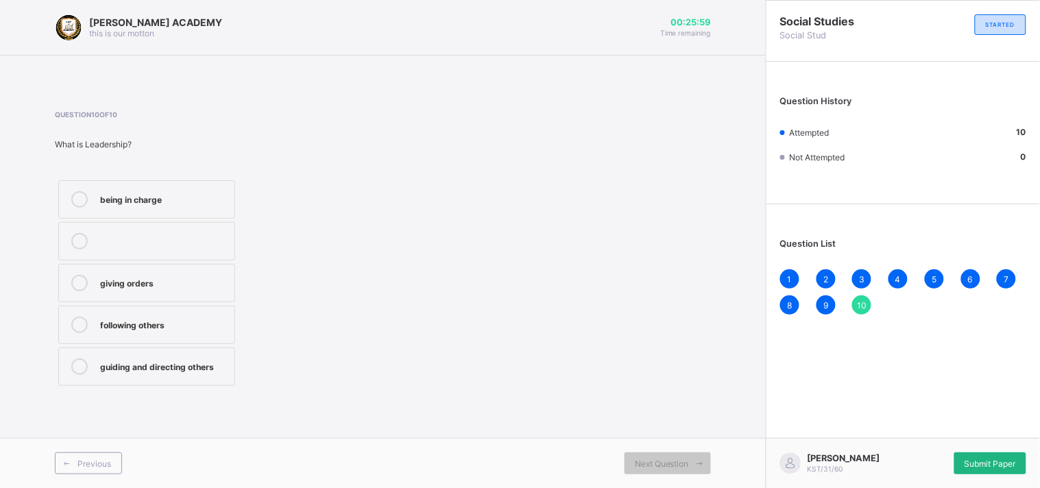
click at [926, 439] on span "Submit Paper" at bounding box center [990, 464] width 51 height 10
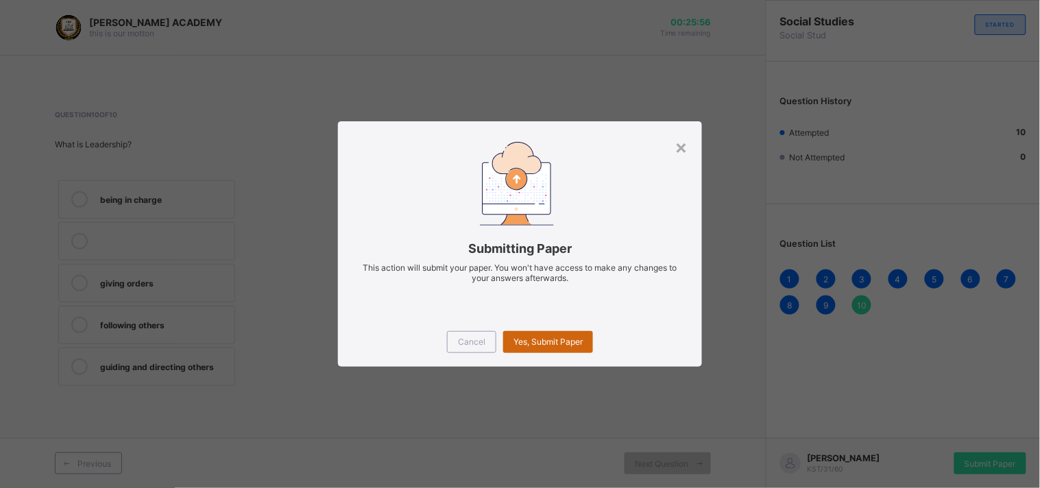
click at [536, 337] on span "Yes, Submit Paper" at bounding box center [548, 342] width 69 height 10
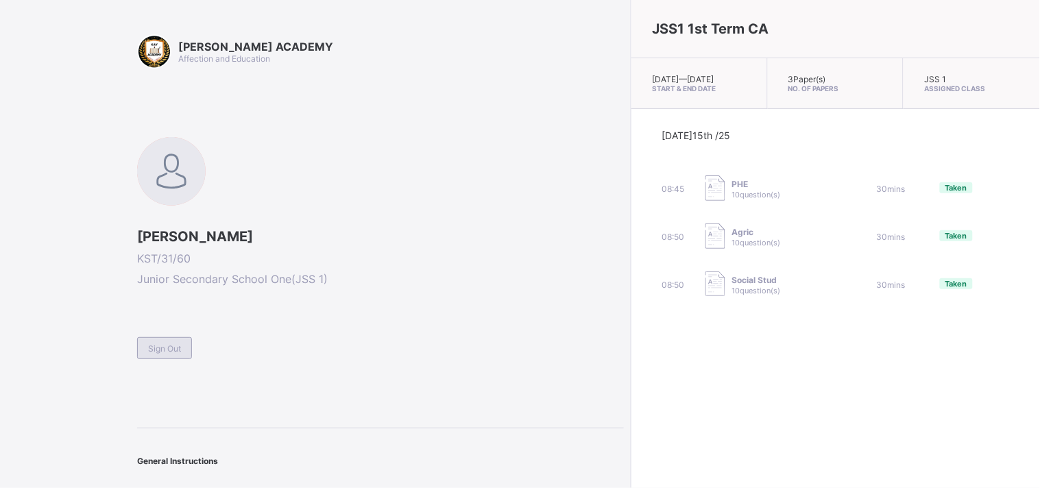
click at [160, 345] on span "Sign Out" at bounding box center [164, 349] width 33 height 10
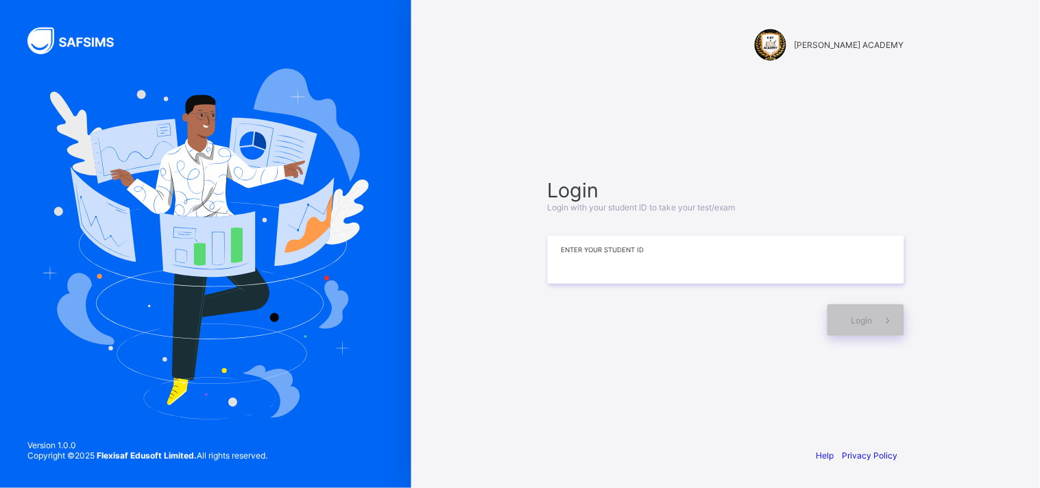
click at [564, 249] on input at bounding box center [726, 260] width 357 height 48
type input "**********"
click at [877, 323] on span at bounding box center [889, 321] width 32 height 32
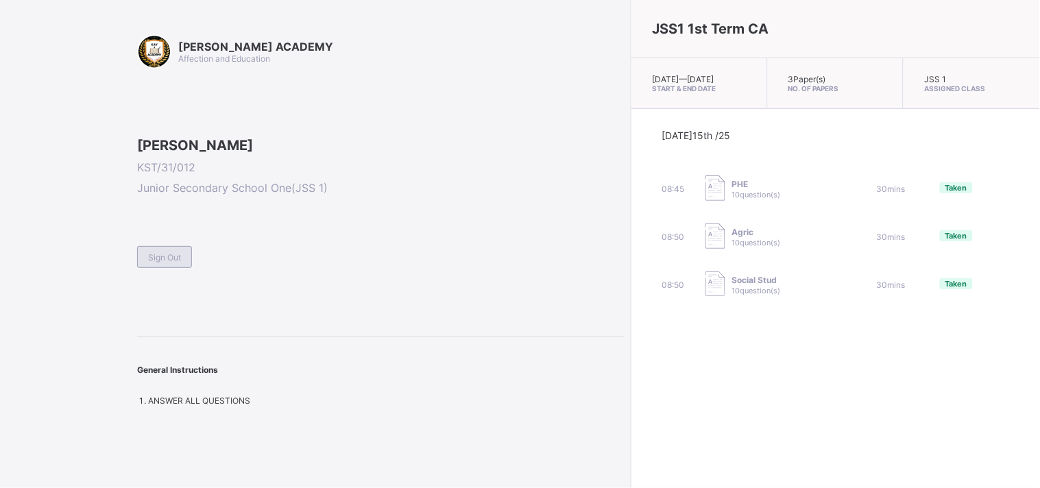
click at [166, 268] on div "Sign Out" at bounding box center [164, 257] width 55 height 22
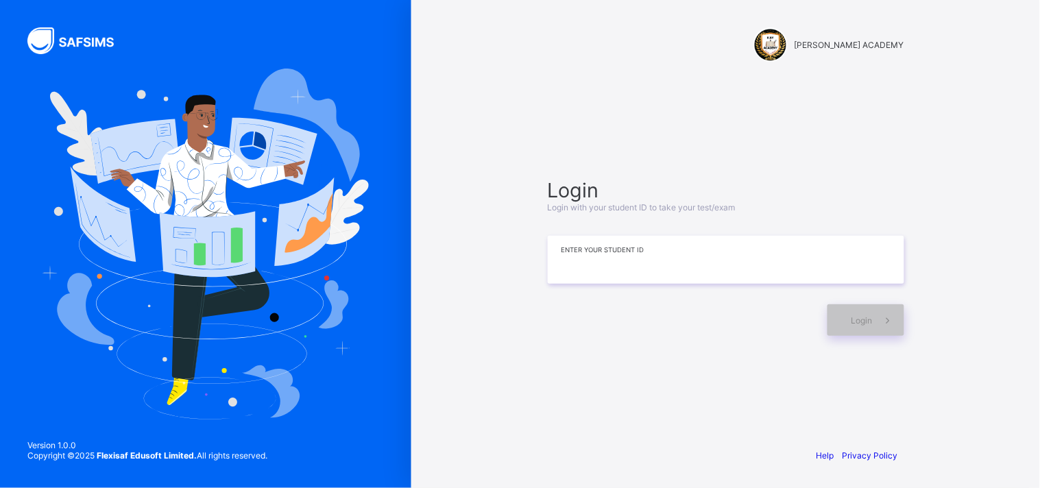
click at [595, 273] on input at bounding box center [726, 260] width 357 height 48
type input "**********"
click at [890, 316] on icon at bounding box center [888, 320] width 14 height 13
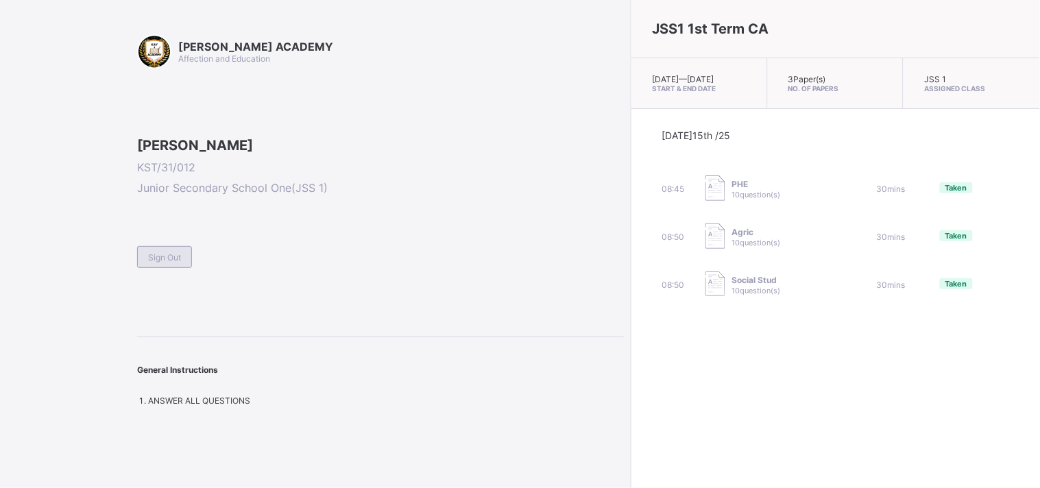
click at [176, 263] on span "Sign Out" at bounding box center [164, 257] width 33 height 10
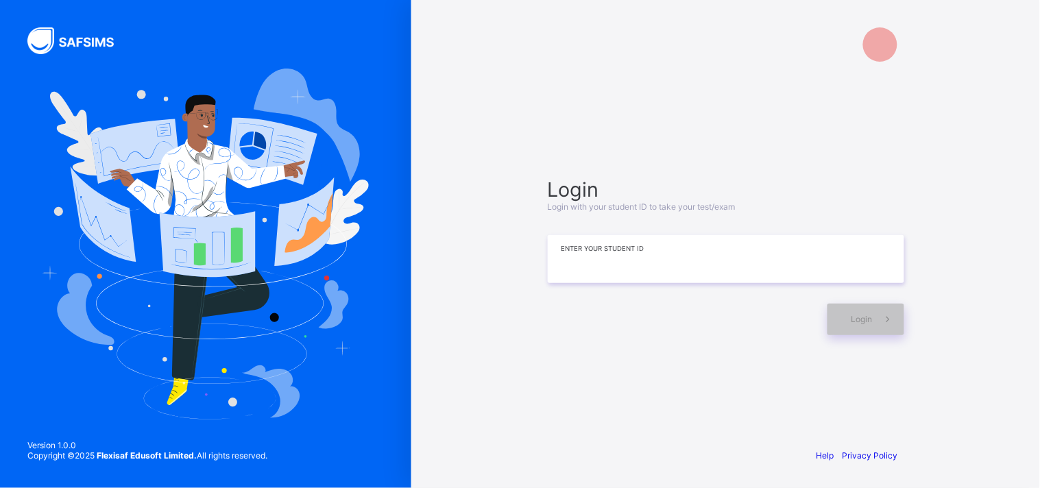
click at [560, 263] on input at bounding box center [726, 259] width 357 height 48
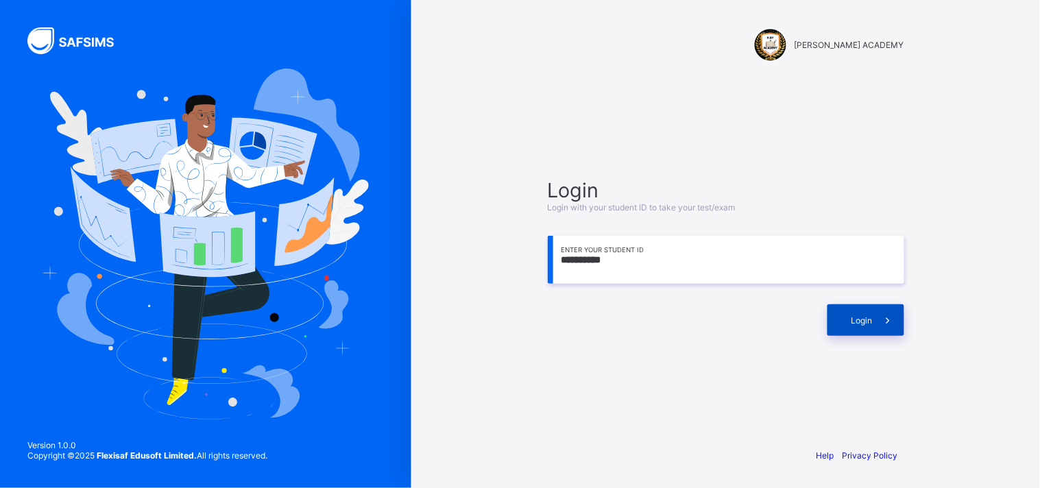
type input "**********"
click at [875, 320] on span at bounding box center [889, 321] width 32 height 32
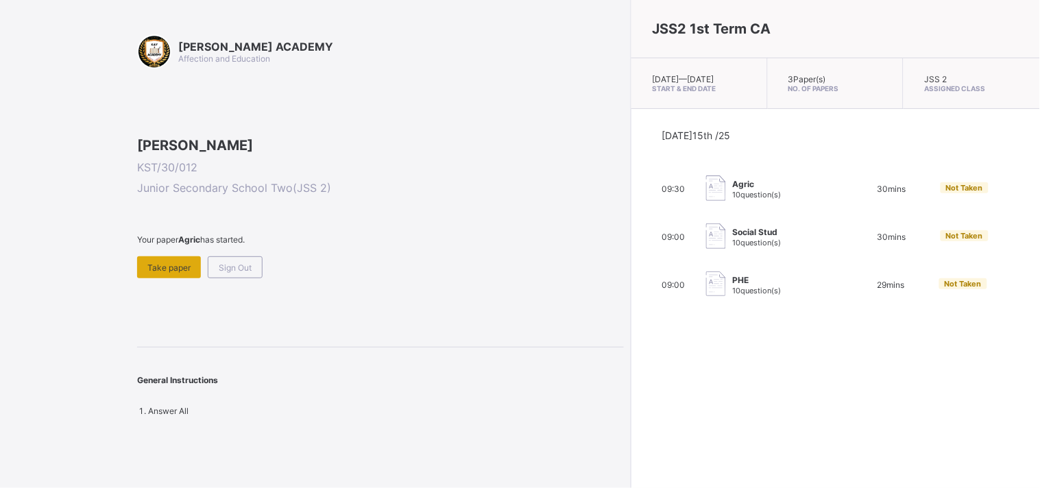
click at [170, 278] on div "Take paper" at bounding box center [169, 268] width 64 height 22
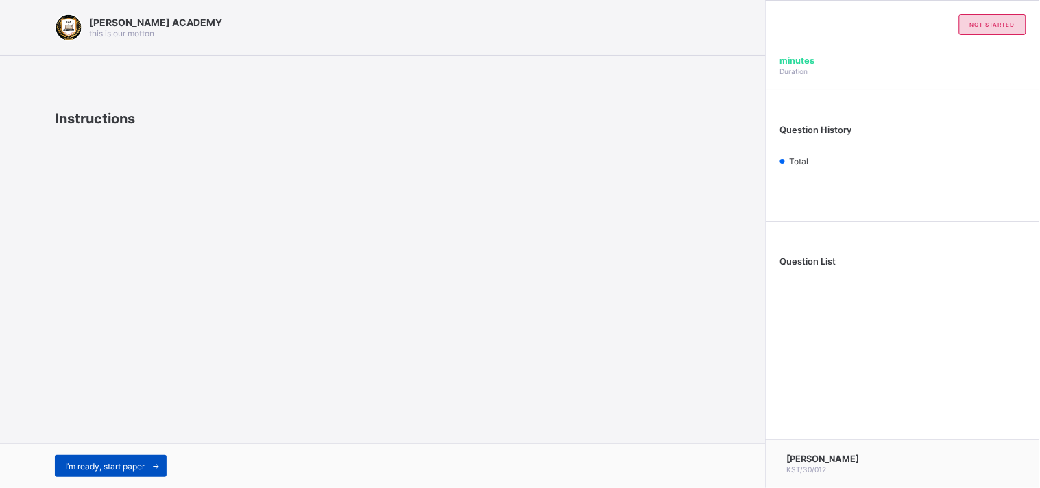
click at [119, 439] on span "I’m ready, start paper" at bounding box center [105, 467] width 80 height 10
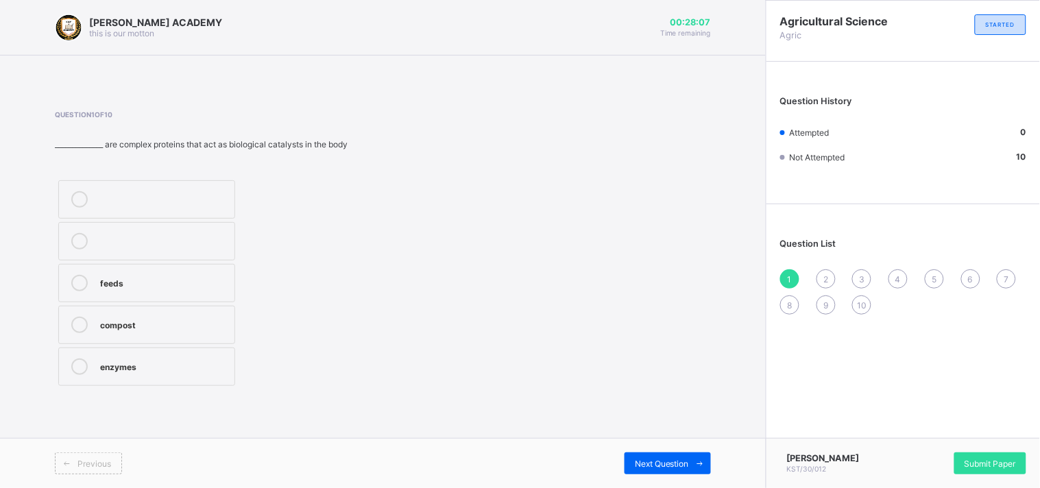
click at [120, 297] on label "feeds" at bounding box center [146, 283] width 177 height 38
click at [263, 278] on div "feeds compost enzymes" at bounding box center [208, 283] width 307 height 213
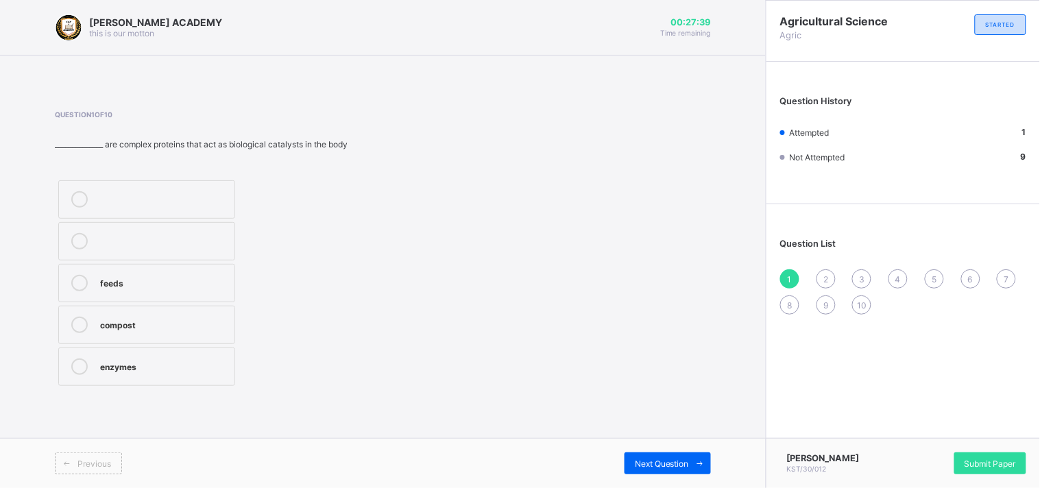
click at [43, 211] on div "KAY ACADEMY this is our motton 00:27:39 Time remaining Question 1 of 10 _______…" at bounding box center [383, 244] width 766 height 488
click at [642, 439] on div "Next Question" at bounding box center [668, 464] width 86 height 22
click at [155, 375] on label "coal tar" at bounding box center [146, 367] width 177 height 38
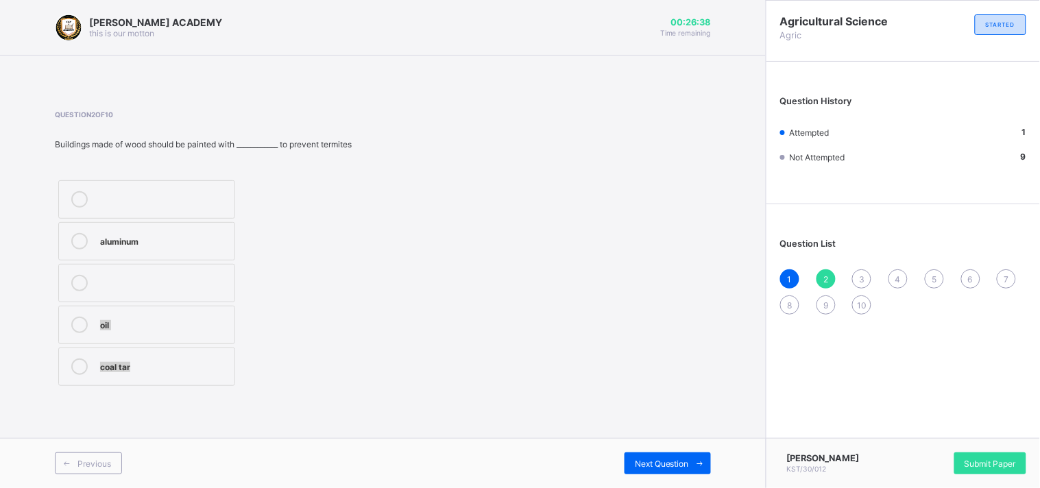
drag, startPoint x: 505, startPoint y: 237, endPoint x: 584, endPoint y: 457, distance: 234.7
click at [584, 439] on div "KAY ACADEMY this is our motton 00:26:38 Time remaining Question 2 of 10 Buildin…" at bounding box center [383, 244] width 766 height 488
click at [671, 439] on div "Next Question" at bounding box center [668, 464] width 86 height 22
click at [156, 237] on div "canal" at bounding box center [164, 240] width 128 height 14
click at [680, 439] on div "Next Question" at bounding box center [668, 464] width 86 height 22
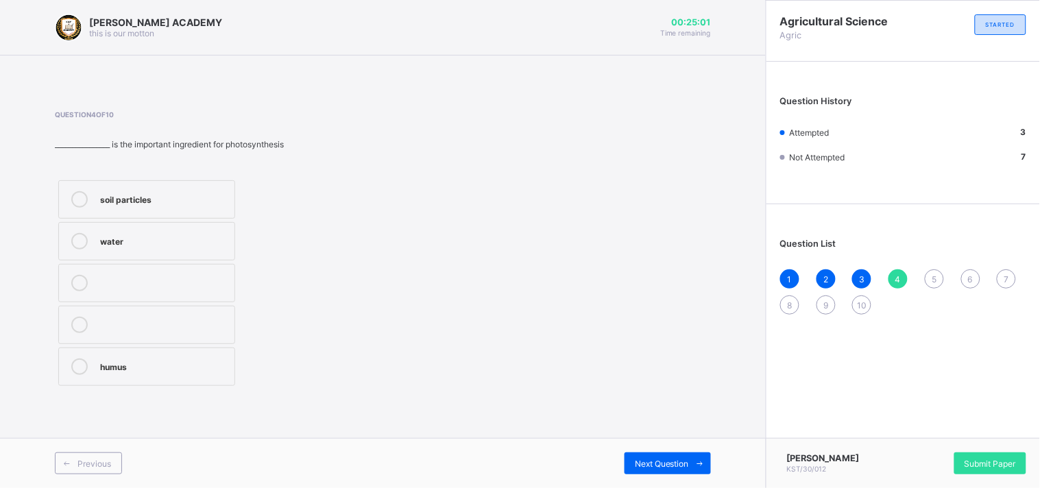
click at [195, 203] on div "soil particles" at bounding box center [164, 198] width 128 height 14
click at [652, 439] on div "Next Question" at bounding box center [668, 464] width 86 height 22
click at [896, 281] on span "4" at bounding box center [898, 279] width 5 height 10
click at [659, 439] on span "Next Question" at bounding box center [662, 464] width 54 height 10
click at [352, 221] on div "sandy loamy clay" at bounding box center [208, 283] width 307 height 213
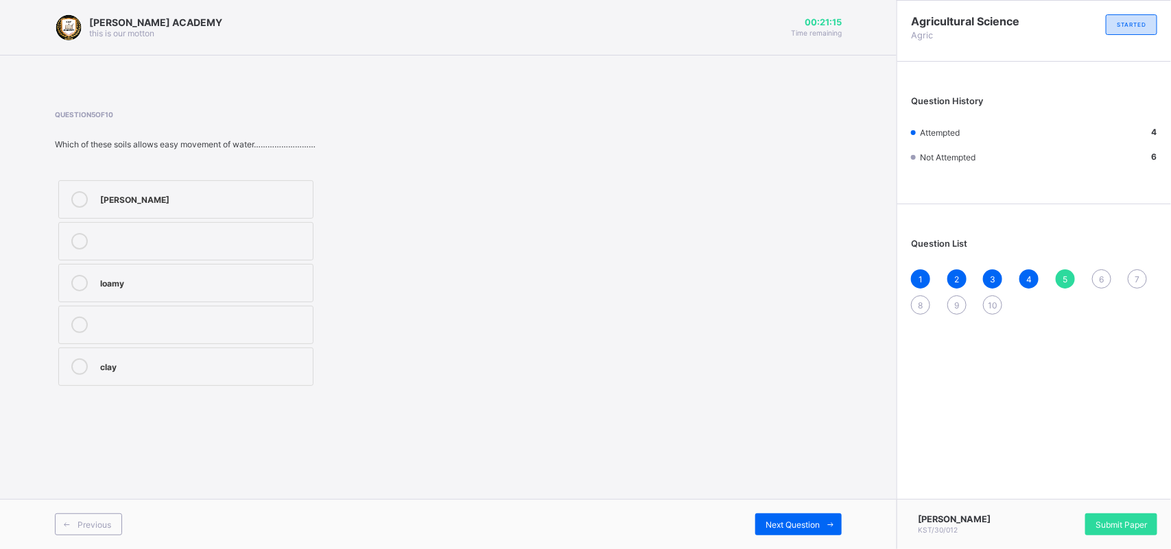
click at [219, 383] on label "clay" at bounding box center [185, 367] width 255 height 38
click at [765, 439] on span "Next Question" at bounding box center [792, 525] width 54 height 10
click at [113, 224] on label "soil" at bounding box center [185, 241] width 255 height 38
click at [794, 439] on div "Next Question" at bounding box center [798, 525] width 86 height 22
click at [926, 278] on span "6" at bounding box center [1101, 279] width 5 height 10
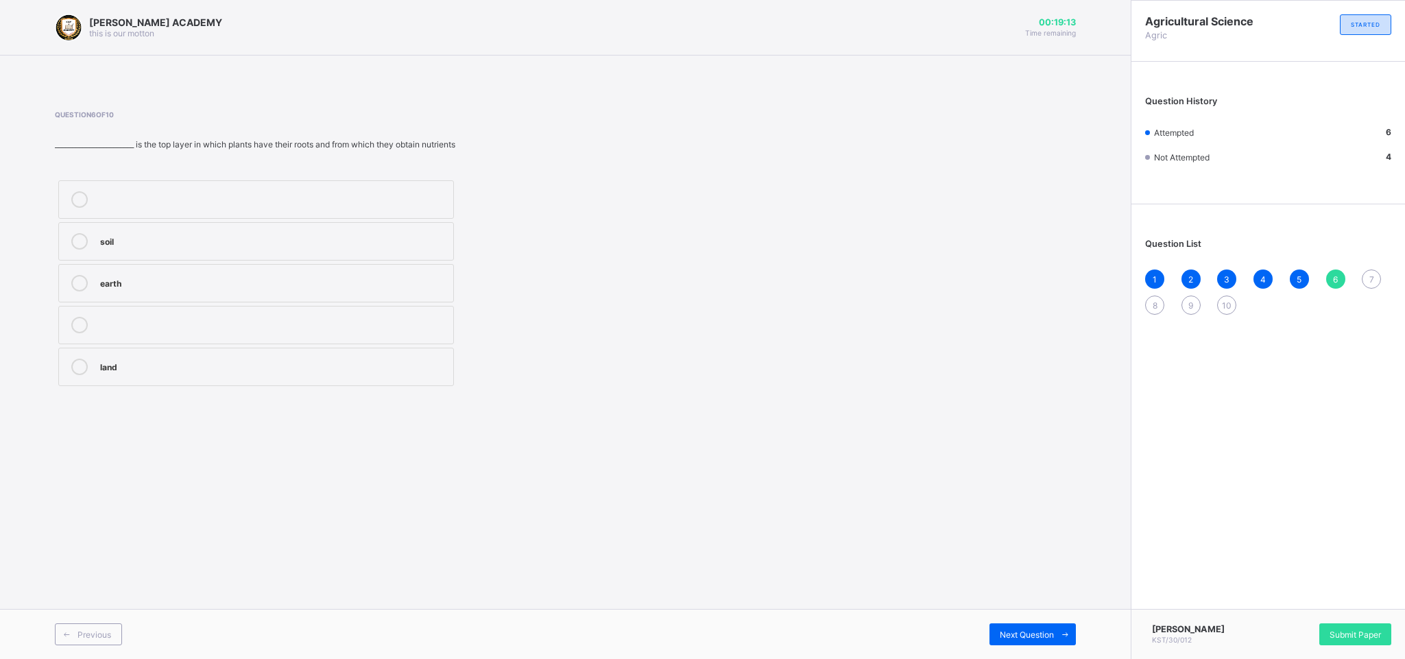
click at [154, 272] on label "earth" at bounding box center [256, 283] width 396 height 38
click at [926, 439] on div "Next Question" at bounding box center [1033, 634] width 86 height 22
click at [223, 195] on div "soil layers" at bounding box center [273, 198] width 346 height 14
click at [926, 439] on div "Next Question" at bounding box center [1033, 634] width 86 height 22
click at [926, 285] on span "7" at bounding box center [1372, 279] width 5 height 10
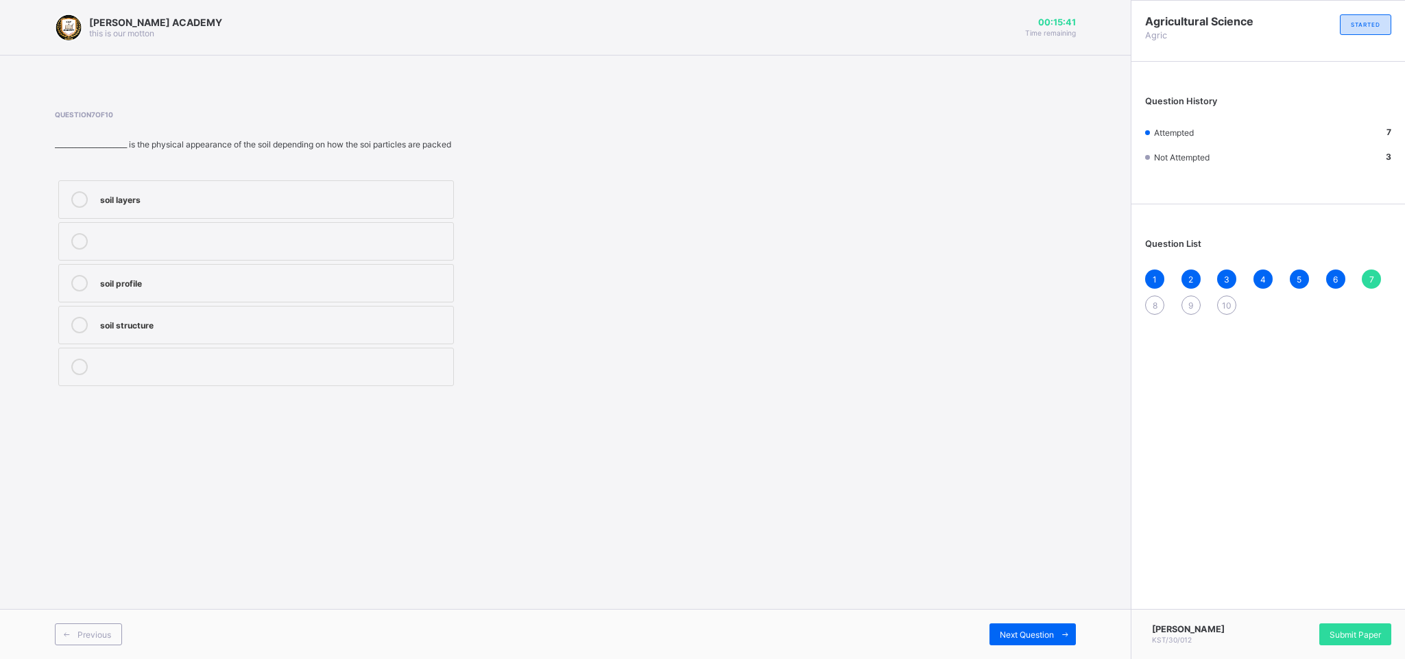
click at [143, 198] on div "soil layers" at bounding box center [273, 198] width 346 height 14
click at [926, 439] on div "Next Question" at bounding box center [1033, 634] width 86 height 22
drag, startPoint x: 1008, startPoint y: 639, endPoint x: 988, endPoint y: 644, distance: 20.6
click at [926, 439] on div "Next Question" at bounding box center [1033, 634] width 86 height 22
click at [926, 309] on span "8" at bounding box center [1155, 305] width 5 height 10
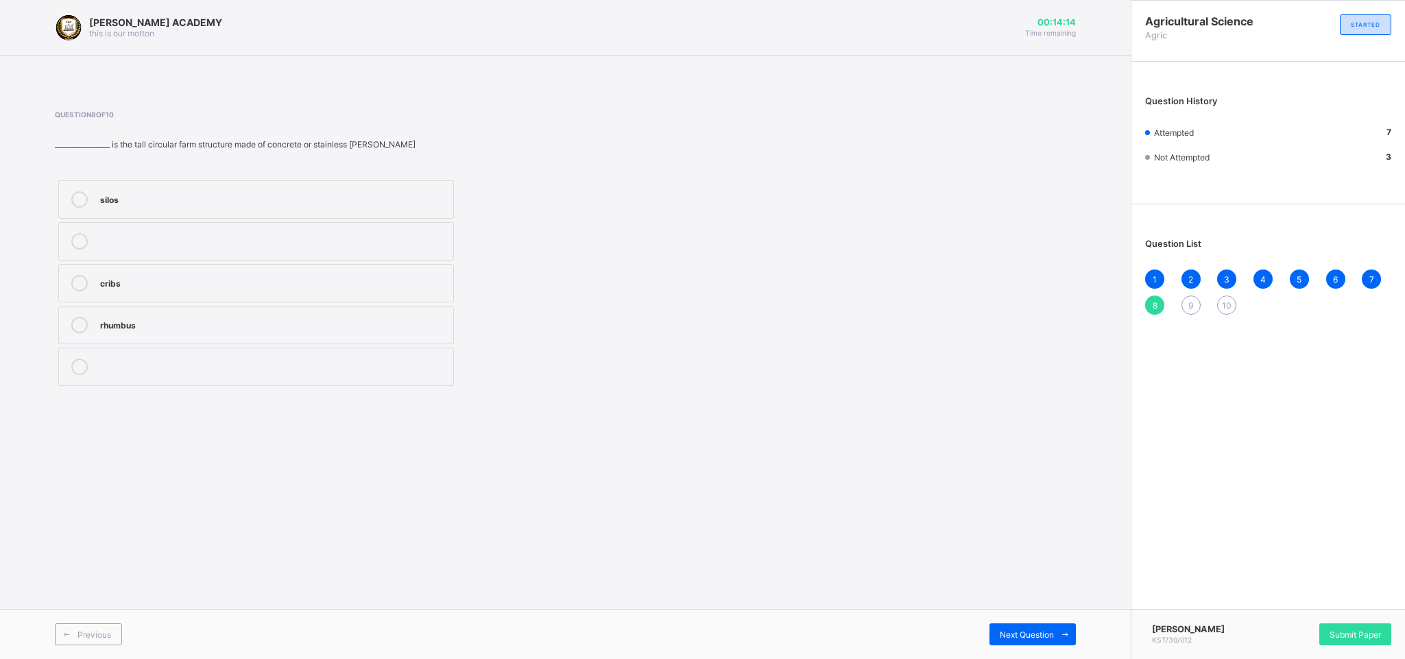
click at [392, 182] on label "silos" at bounding box center [256, 199] width 396 height 38
click at [926, 439] on div "Next Question" at bounding box center [1033, 634] width 86 height 22
click at [204, 280] on div "animal dip" at bounding box center [273, 282] width 346 height 14
click at [926, 439] on div "Previous Next Question" at bounding box center [565, 634] width 1131 height 50
click at [926, 439] on div "Next Question" at bounding box center [1033, 634] width 86 height 22
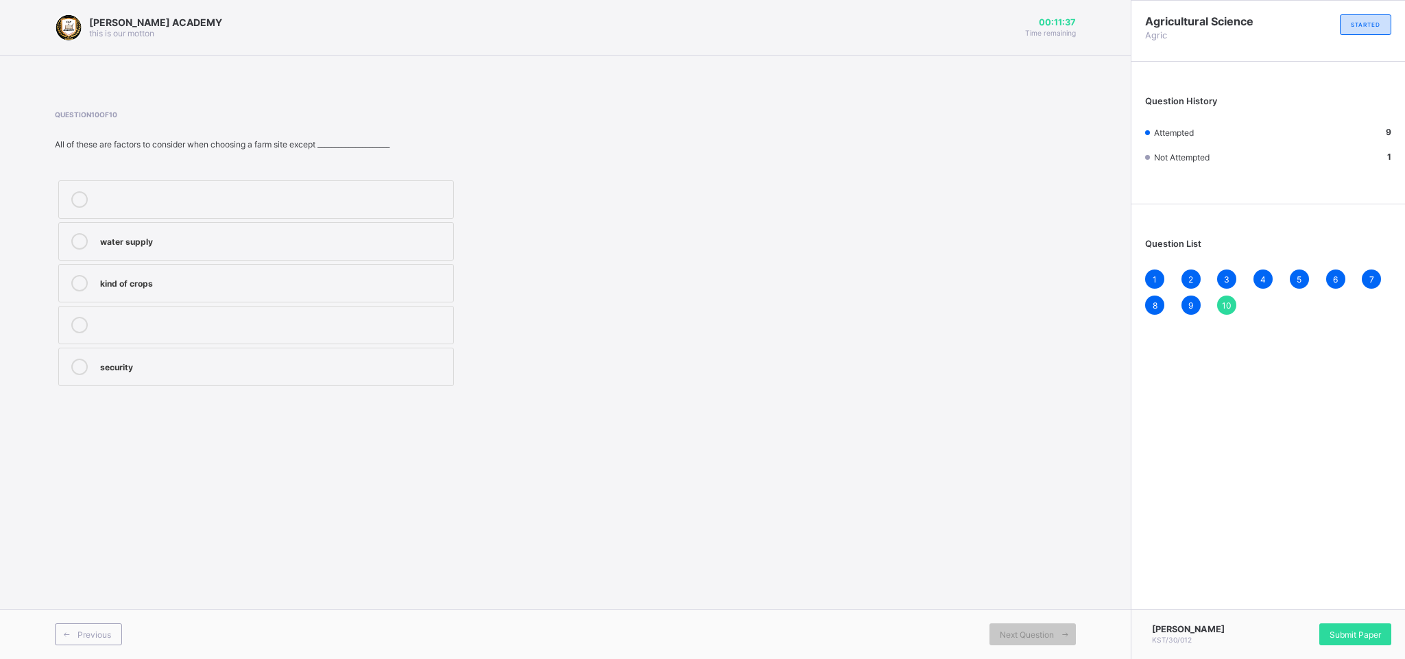
click at [322, 235] on div "water supply" at bounding box center [273, 240] width 346 height 14
click at [926, 439] on span "Next Question" at bounding box center [1027, 635] width 54 height 10
click at [926, 439] on div "Submit Paper" at bounding box center [1356, 634] width 72 height 22
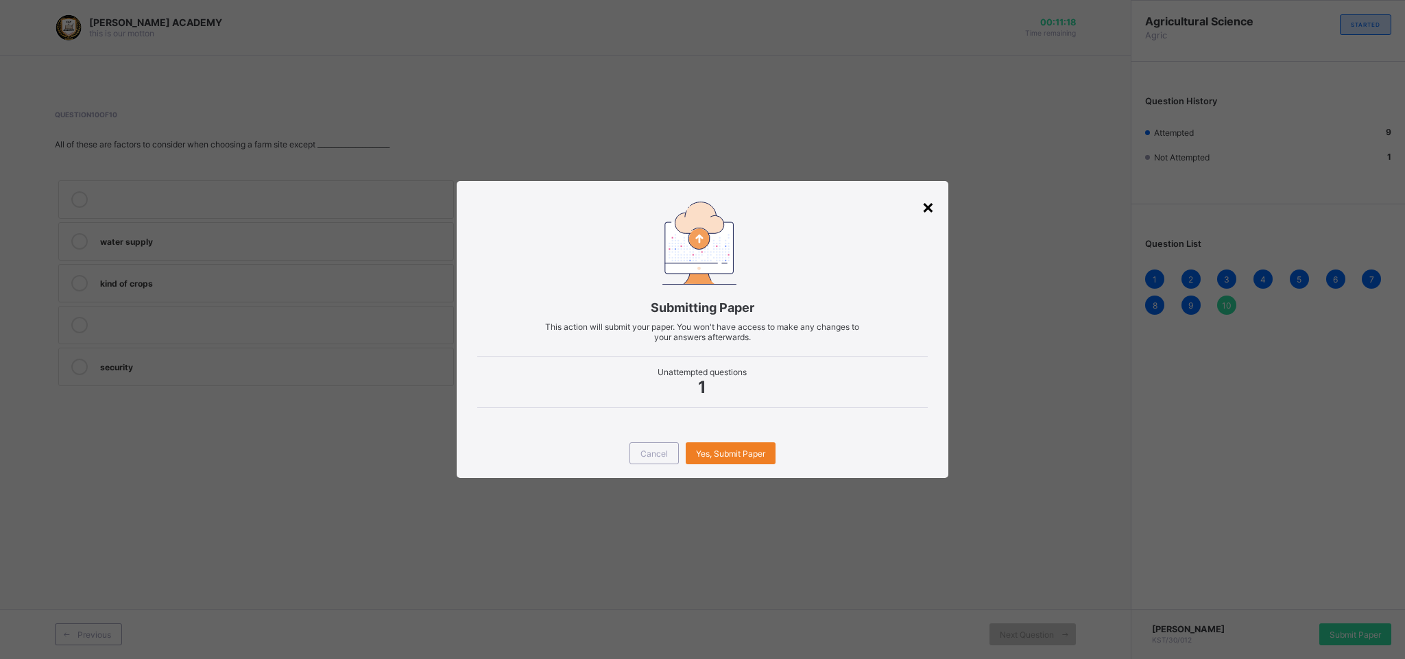
click at [926, 206] on div "×" at bounding box center [928, 206] width 13 height 23
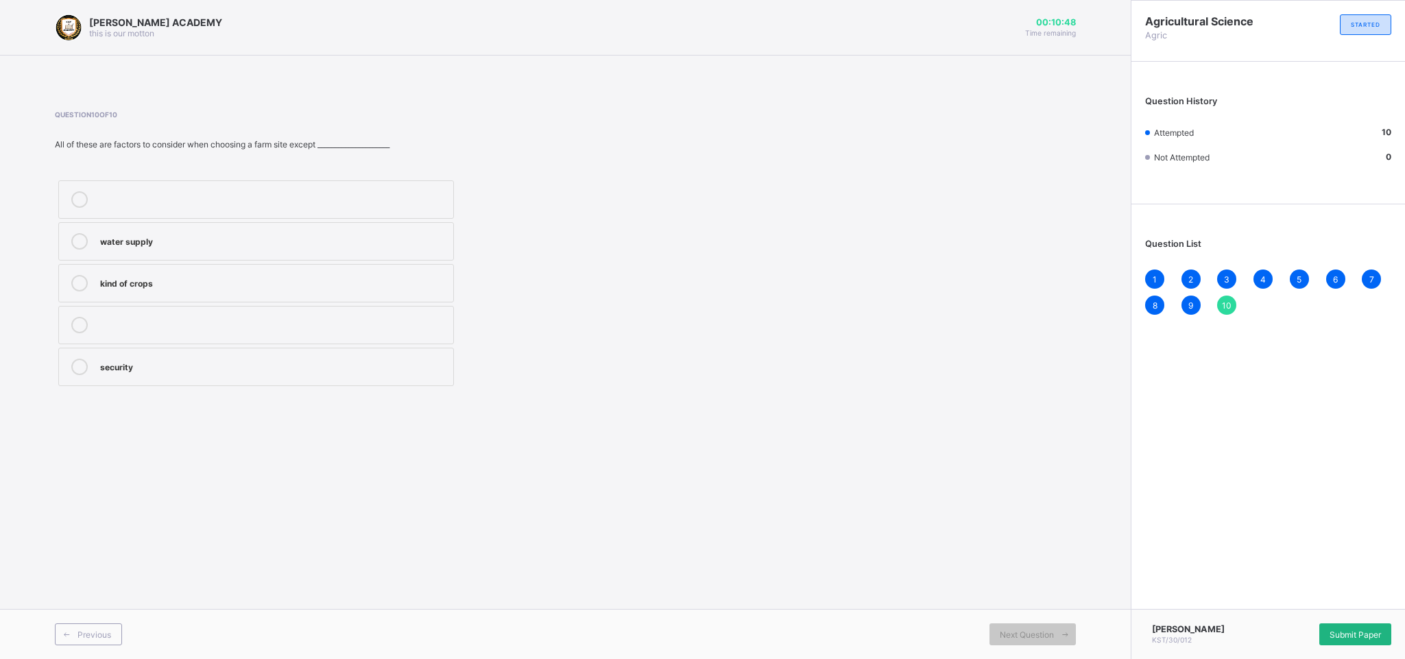
click at [926, 439] on div "Submit Paper" at bounding box center [1356, 634] width 72 height 22
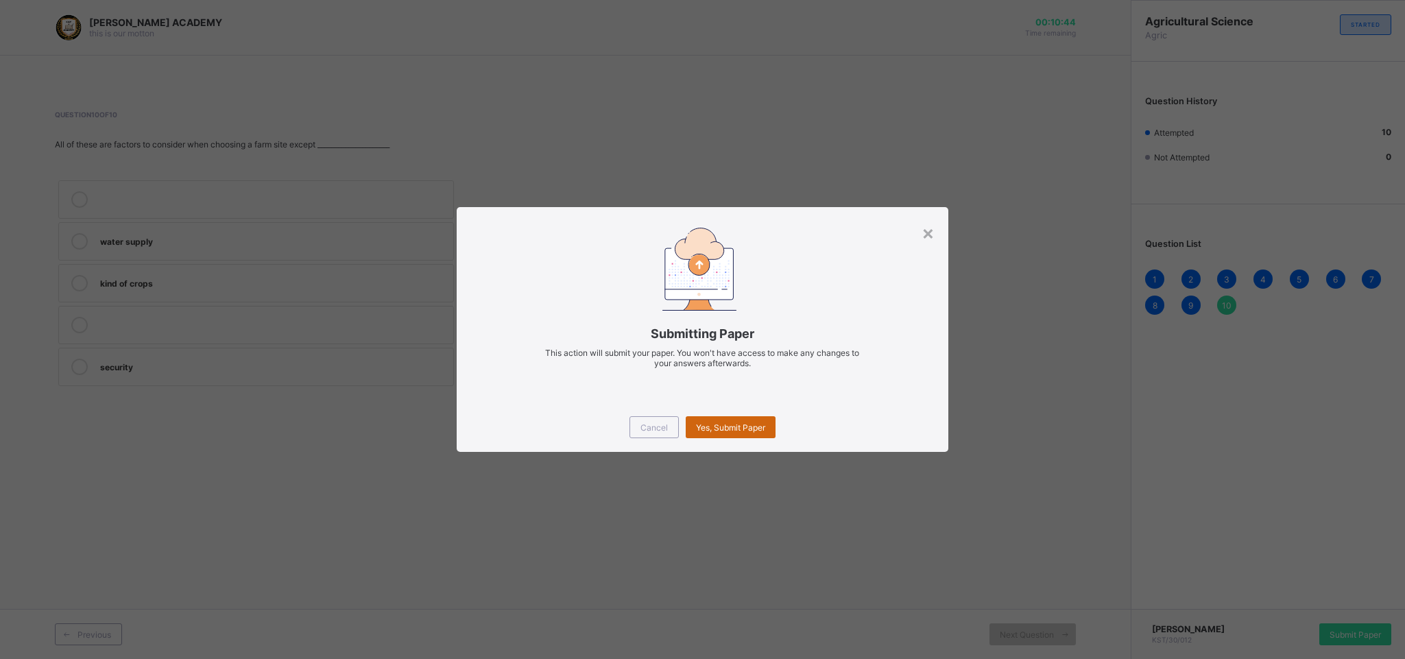
click at [725, 431] on span "Yes, Submit Paper" at bounding box center [730, 428] width 69 height 10
click at [724, 425] on div "Yes, Submit Paper" at bounding box center [731, 427] width 90 height 22
click at [724, 425] on span "Yes, Submit Paper" at bounding box center [730, 428] width 69 height 10
click at [724, 425] on div "Yes, Submit Paper" at bounding box center [731, 427] width 90 height 22
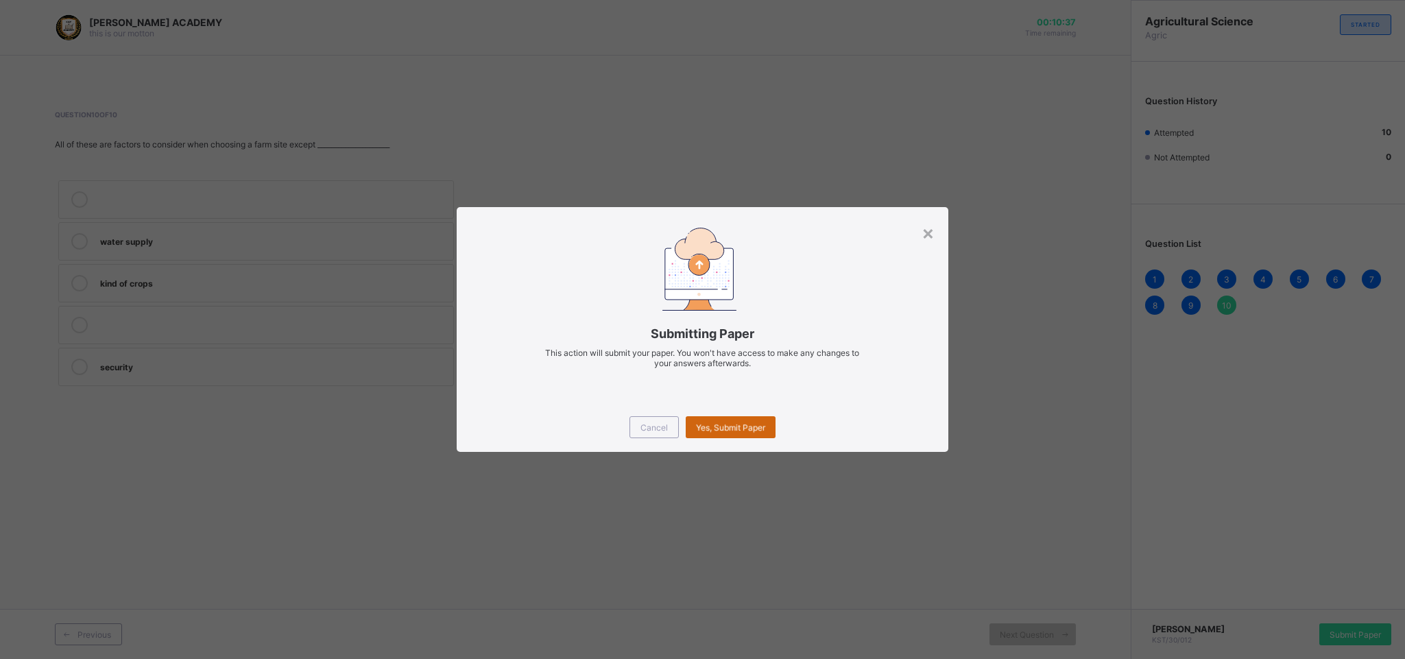
click at [719, 423] on span "Yes, Submit Paper" at bounding box center [730, 428] width 69 height 10
click at [719, 423] on div "Yes, Submit Paper" at bounding box center [731, 427] width 90 height 22
click at [719, 423] on span "Yes, Submit Paper" at bounding box center [730, 428] width 69 height 10
click at [717, 422] on div "Yes, Submit Paper" at bounding box center [731, 427] width 90 height 22
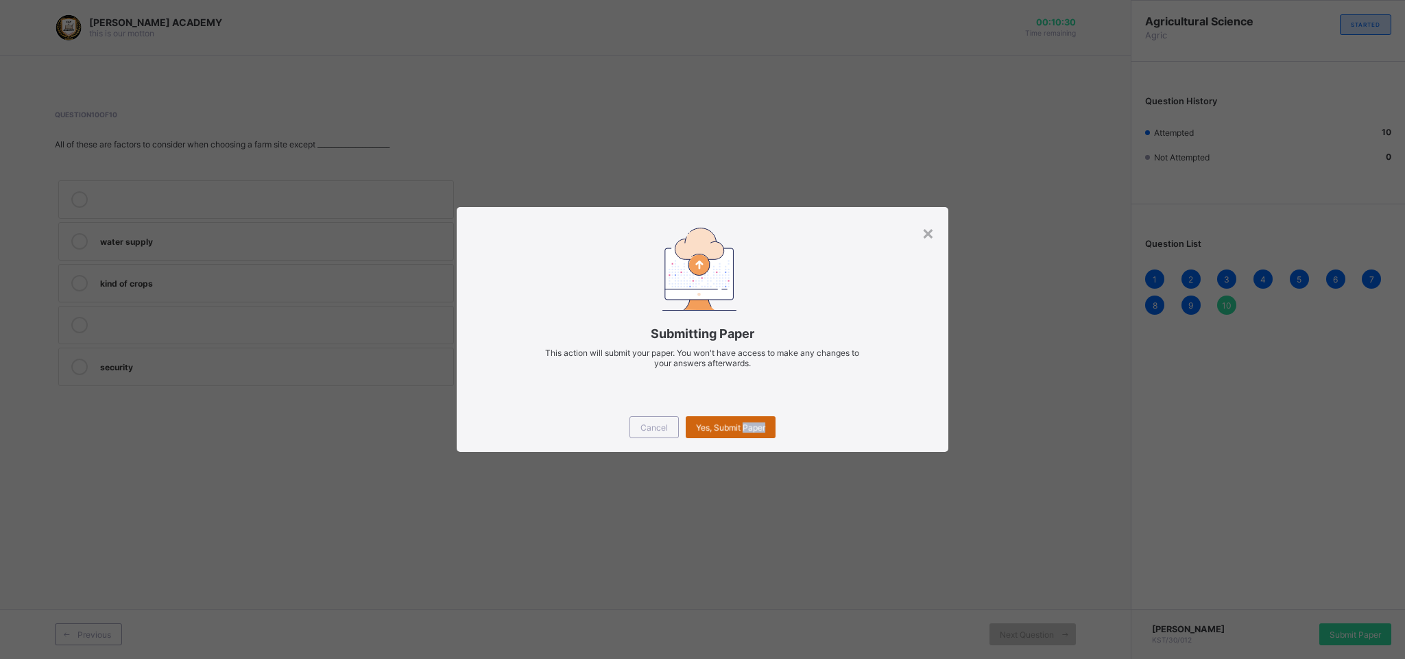
click at [719, 422] on div "Yes, Submit Paper" at bounding box center [731, 427] width 90 height 22
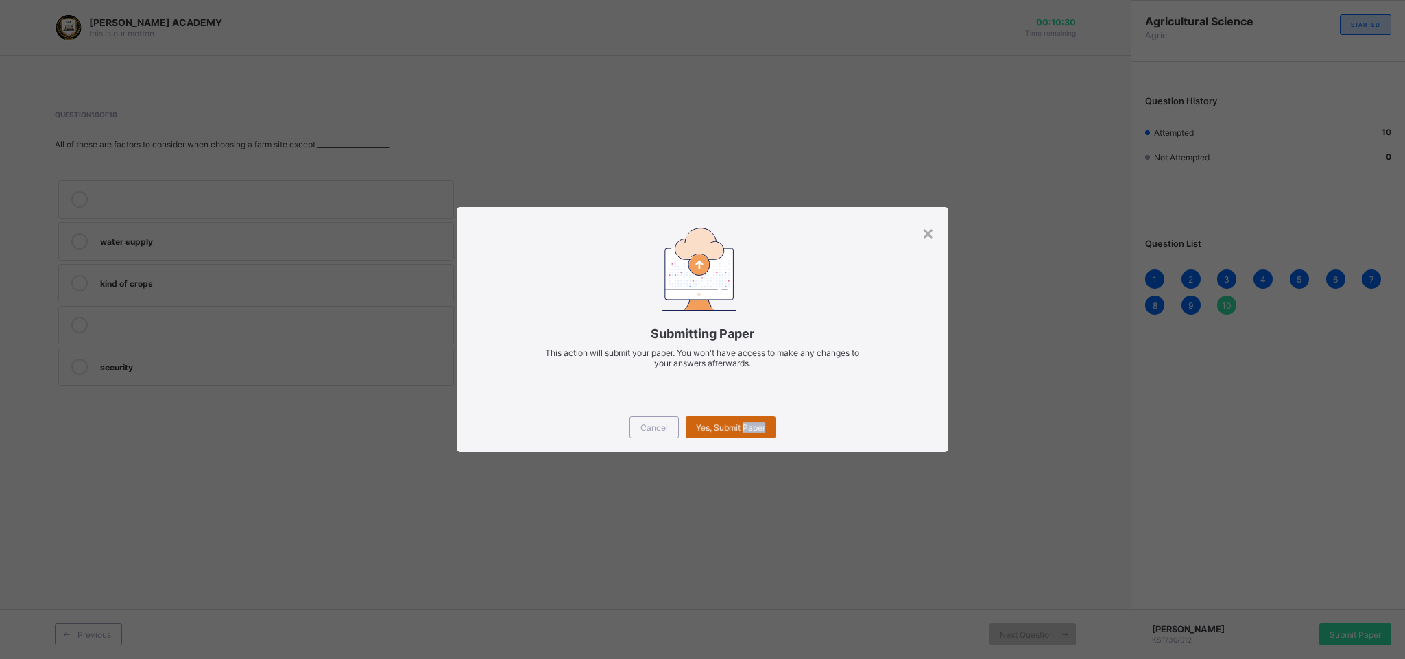
click at [719, 422] on div "Yes, Submit Paper" at bounding box center [731, 427] width 90 height 22
click at [719, 423] on span "Yes, Submit Paper" at bounding box center [730, 428] width 69 height 10
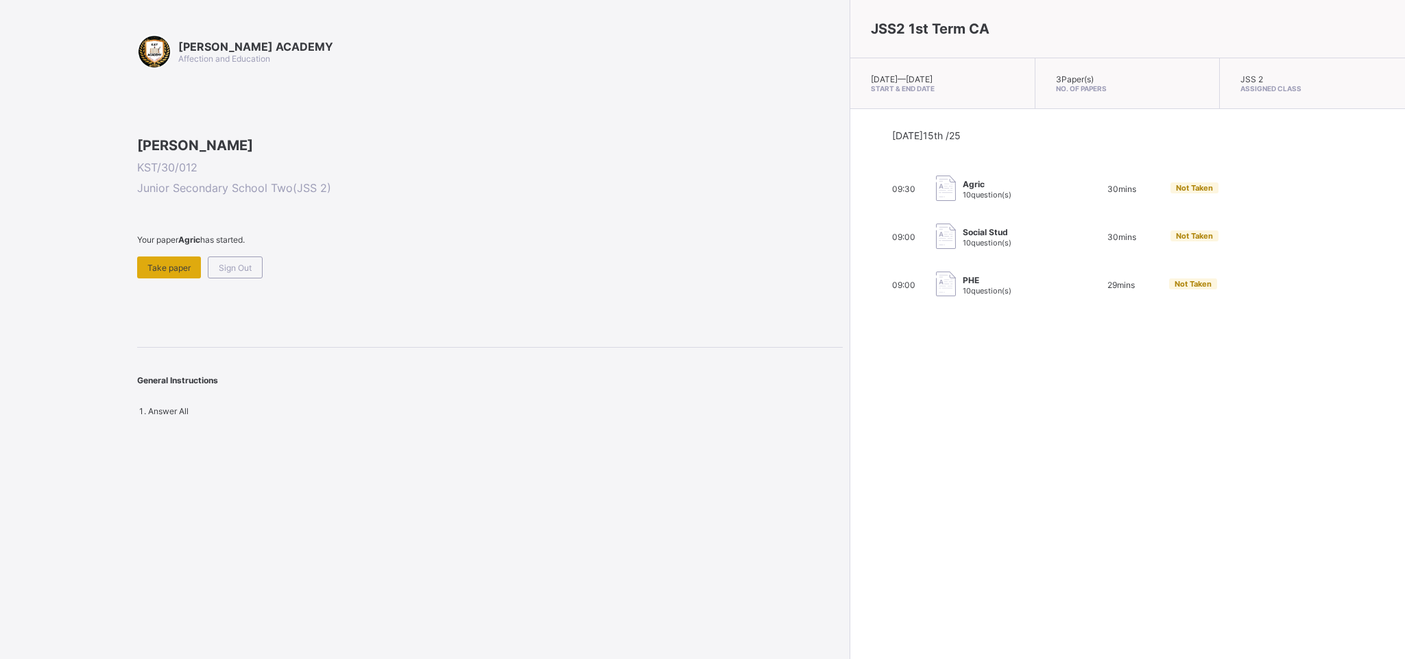
click at [185, 273] on span "Take paper" at bounding box center [168, 268] width 43 height 10
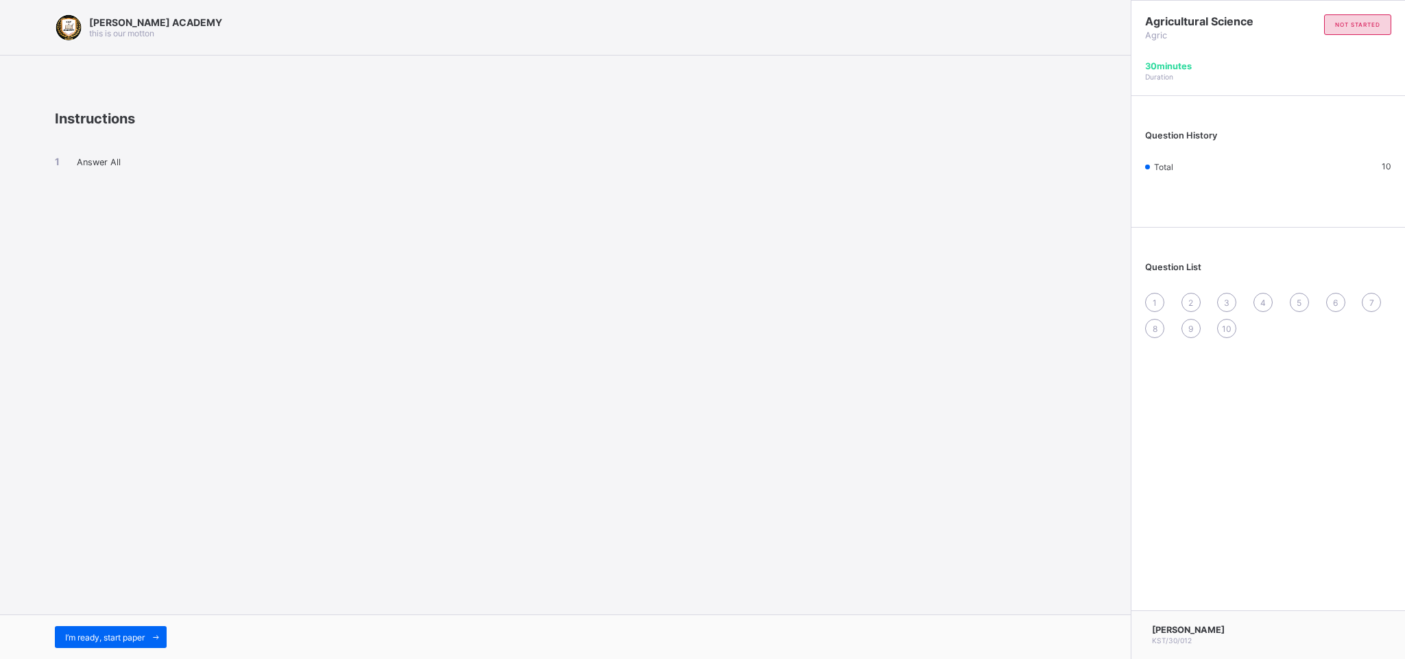
click at [128, 439] on div "I’m ready, start paper" at bounding box center [565, 637] width 1131 height 45
click at [117, 439] on span "I’m ready, start paper" at bounding box center [105, 637] width 80 height 10
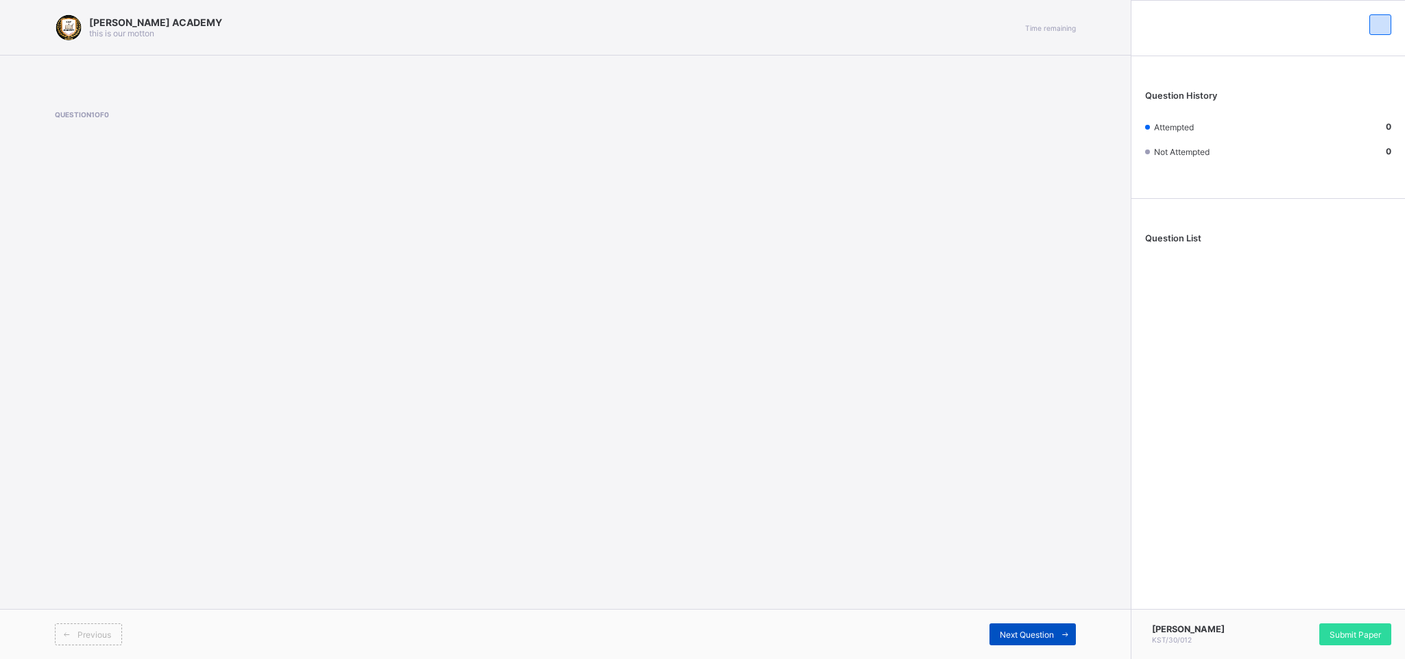
click at [926, 439] on div "Next Question" at bounding box center [1033, 634] width 86 height 22
click at [926, 439] on span "Next Question" at bounding box center [1027, 635] width 54 height 10
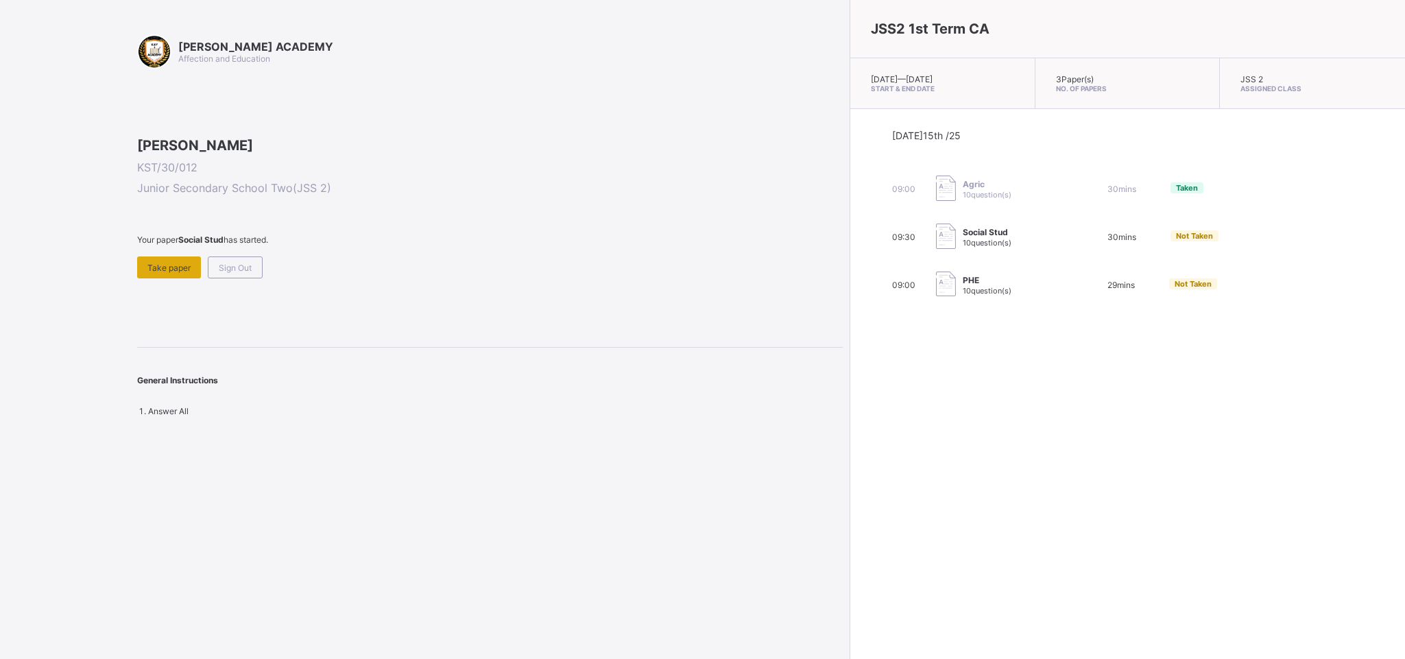
click at [174, 273] on span "Take paper" at bounding box center [168, 268] width 43 height 10
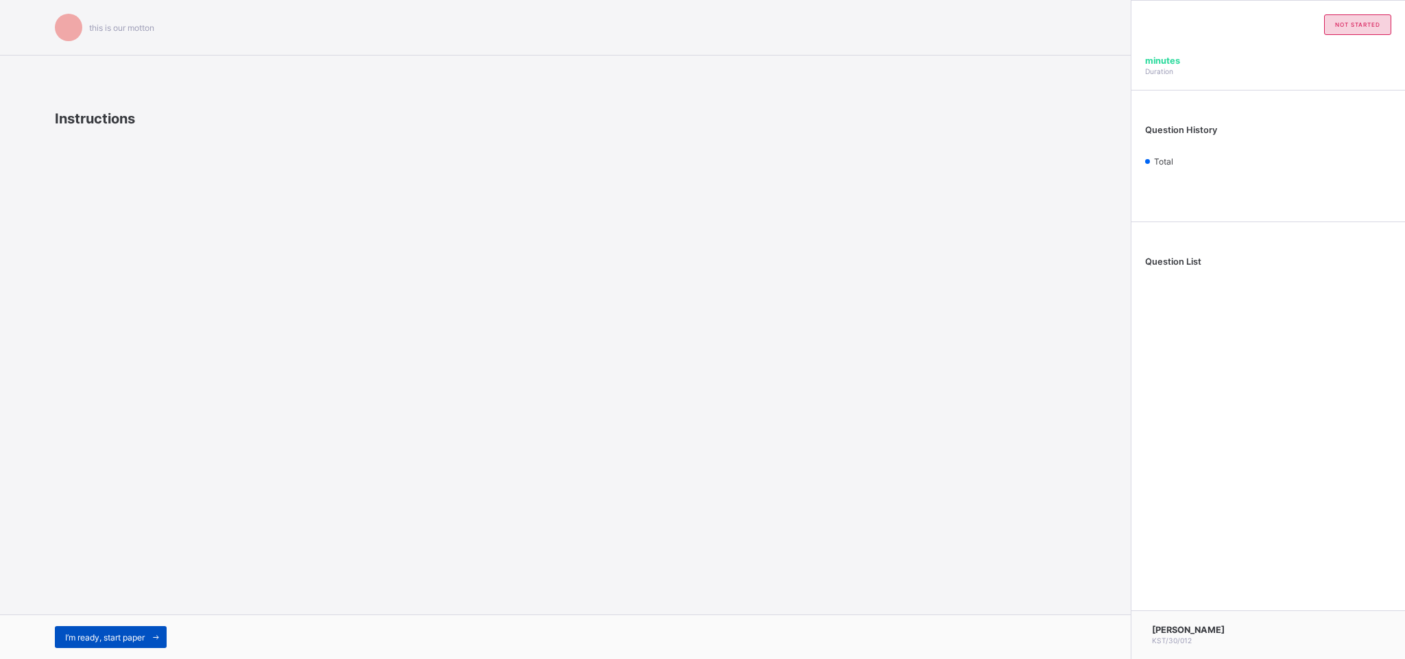
click at [114, 439] on span "I’m ready, start paper" at bounding box center [105, 637] width 80 height 10
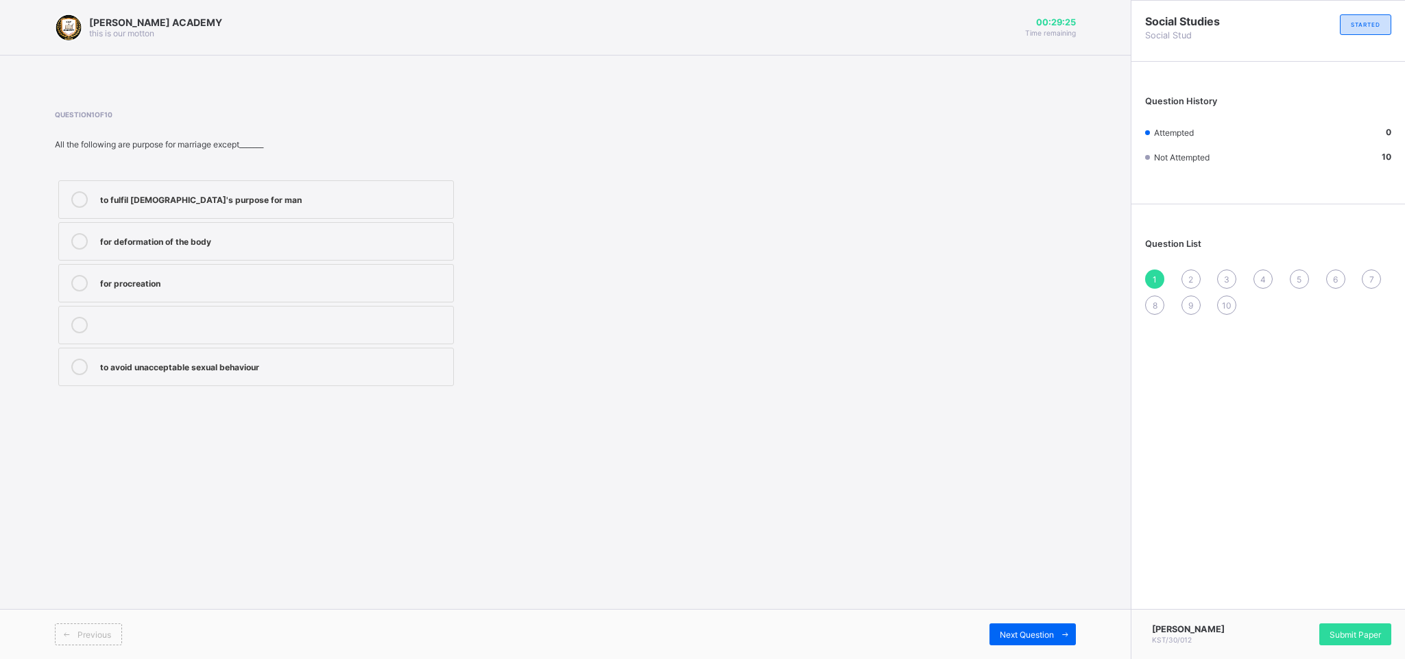
click at [381, 185] on label "to fulfil God's purpose for man" at bounding box center [256, 199] width 396 height 38
click at [926, 439] on span "Next Question" at bounding box center [1027, 635] width 54 height 10
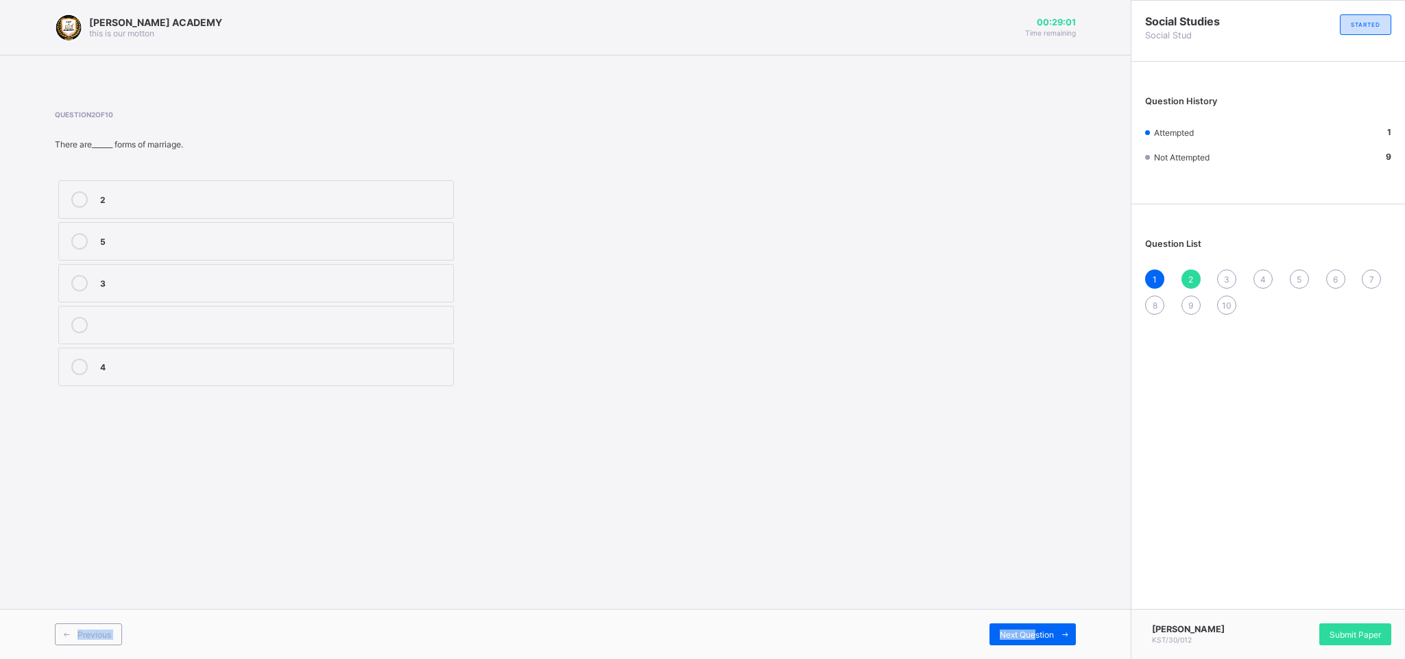
drag, startPoint x: 1033, startPoint y: 636, endPoint x: 916, endPoint y: 479, distance: 195.5
click at [916, 439] on div "KAY ACADEMY this is our motton 00:29:01 Time remaining Question 2 of 10 There a…" at bounding box center [565, 329] width 1131 height 659
click at [111, 237] on div "5" at bounding box center [273, 240] width 346 height 14
click at [926, 439] on span "Next Question" at bounding box center [1027, 635] width 54 height 10
click at [926, 280] on span "2" at bounding box center [1191, 279] width 5 height 10
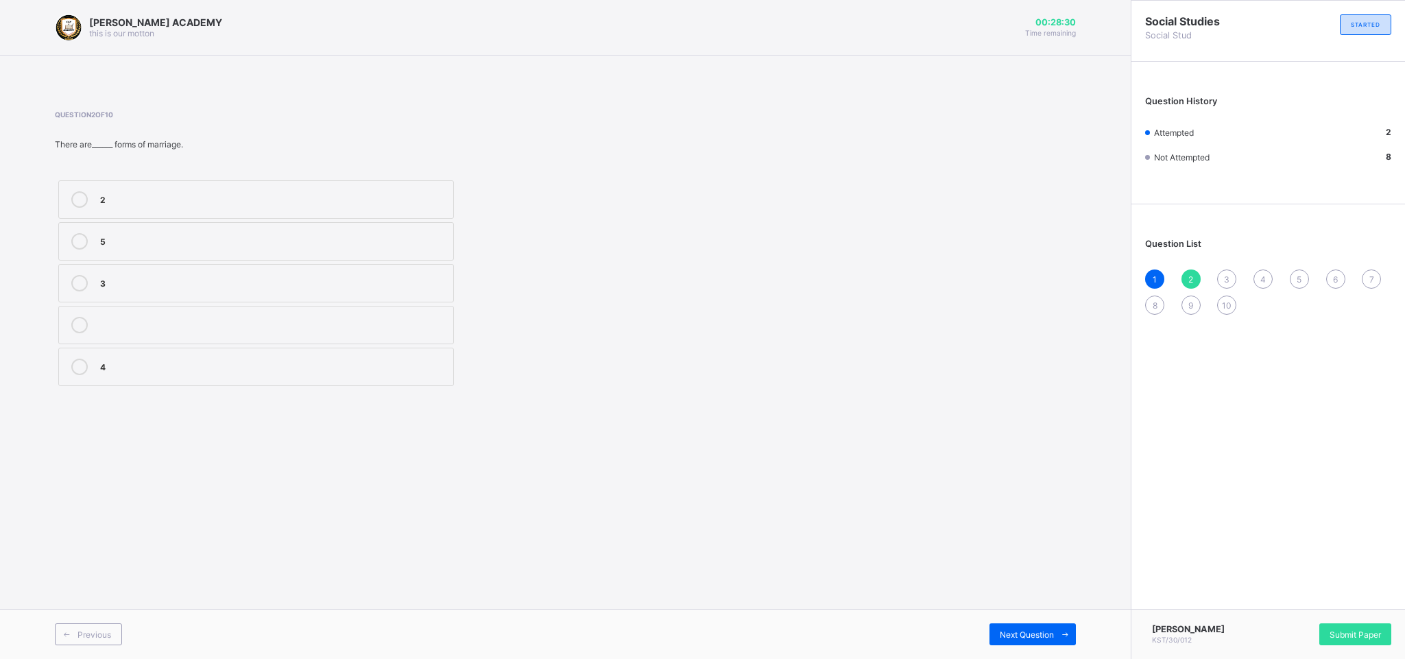
click at [151, 227] on label "5" at bounding box center [256, 241] width 396 height 38
click at [926, 439] on div "Next Question" at bounding box center [1033, 634] width 86 height 22
click at [611, 248] on div "greek french german latin" at bounding box center [390, 283] width 671 height 213
click at [348, 189] on label "greek" at bounding box center [256, 199] width 396 height 38
click at [926, 439] on div "Next Question" at bounding box center [1033, 634] width 86 height 22
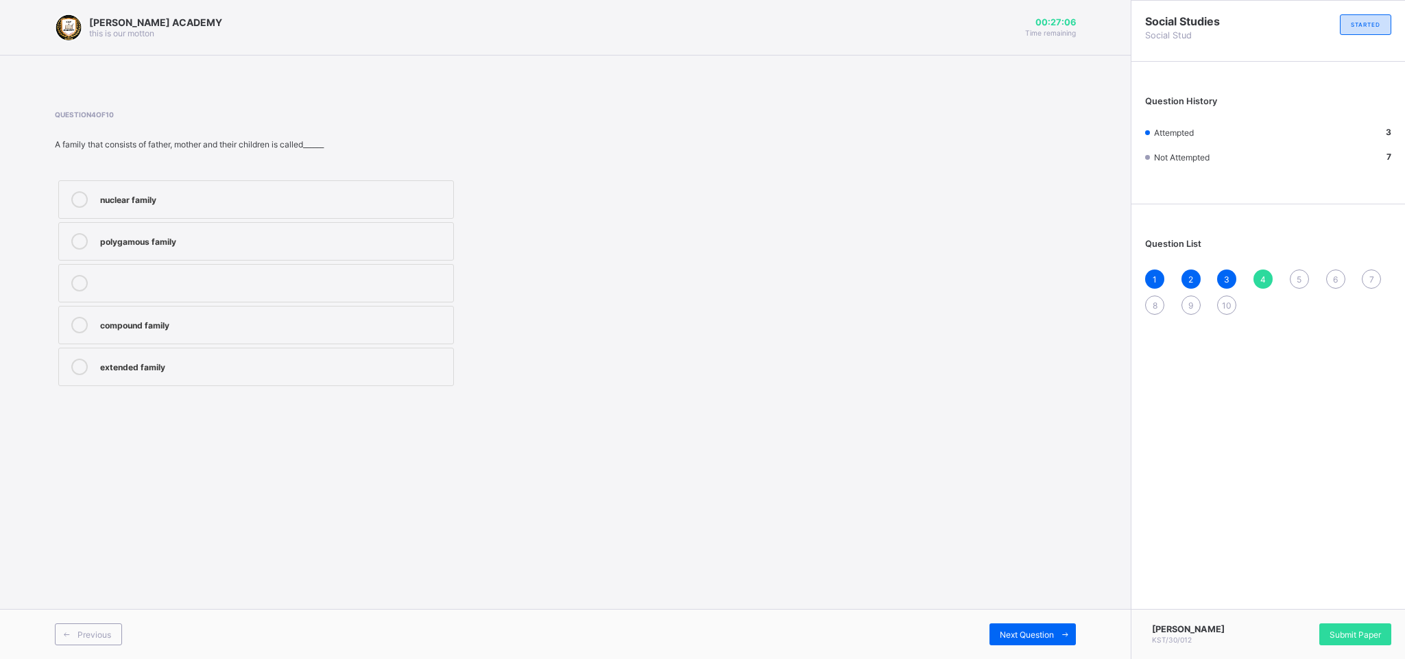
click at [276, 202] on div "nuclear family" at bounding box center [273, 198] width 346 height 14
click at [926, 439] on span "Next Question" at bounding box center [1027, 635] width 54 height 10
click at [252, 233] on div "land" at bounding box center [273, 240] width 346 height 14
drag, startPoint x: 1040, startPoint y: 632, endPoint x: 1004, endPoint y: 638, distance: 36.2
click at [926, 439] on span "Next Question" at bounding box center [1027, 635] width 54 height 10
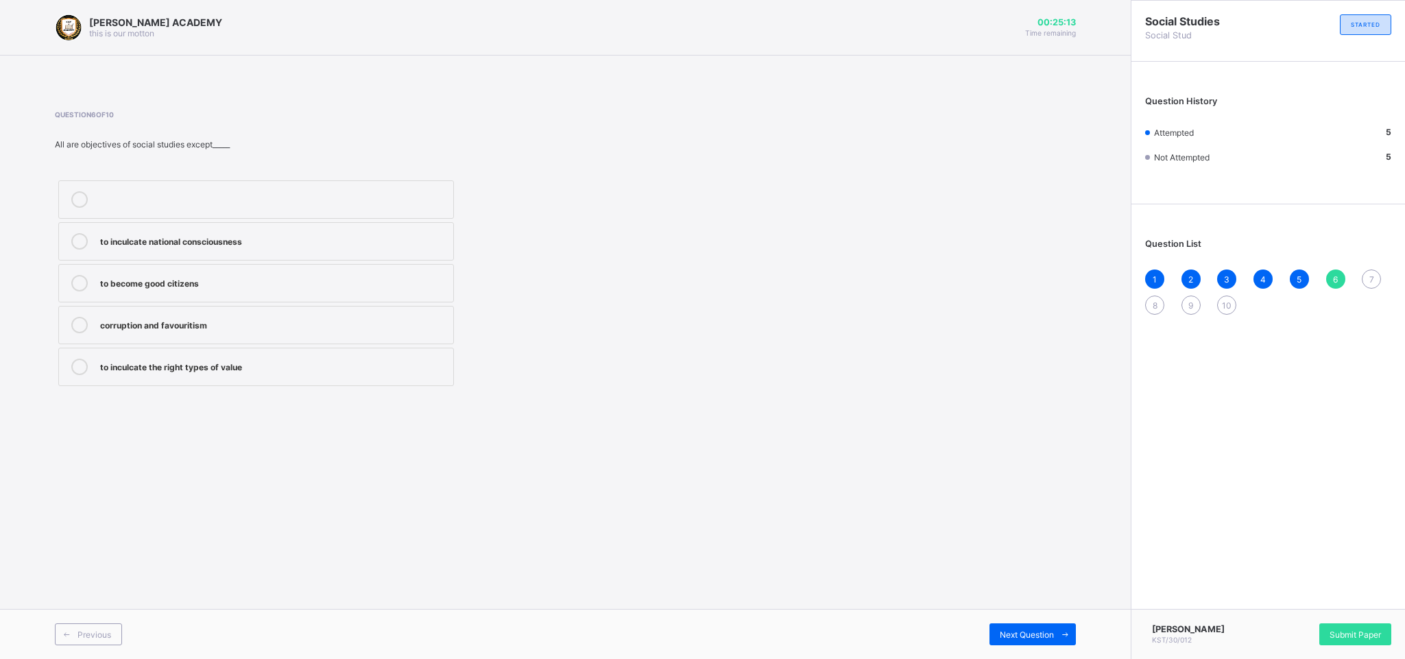
click at [926, 285] on div "5" at bounding box center [1299, 279] width 19 height 19
click at [926, 270] on div "1 2 3 4 5 6 7 8 9 10" at bounding box center [1268, 292] width 246 height 45
click at [926, 270] on div "6" at bounding box center [1335, 279] width 19 height 19
click at [926, 276] on span "5" at bounding box center [1299, 279] width 5 height 10
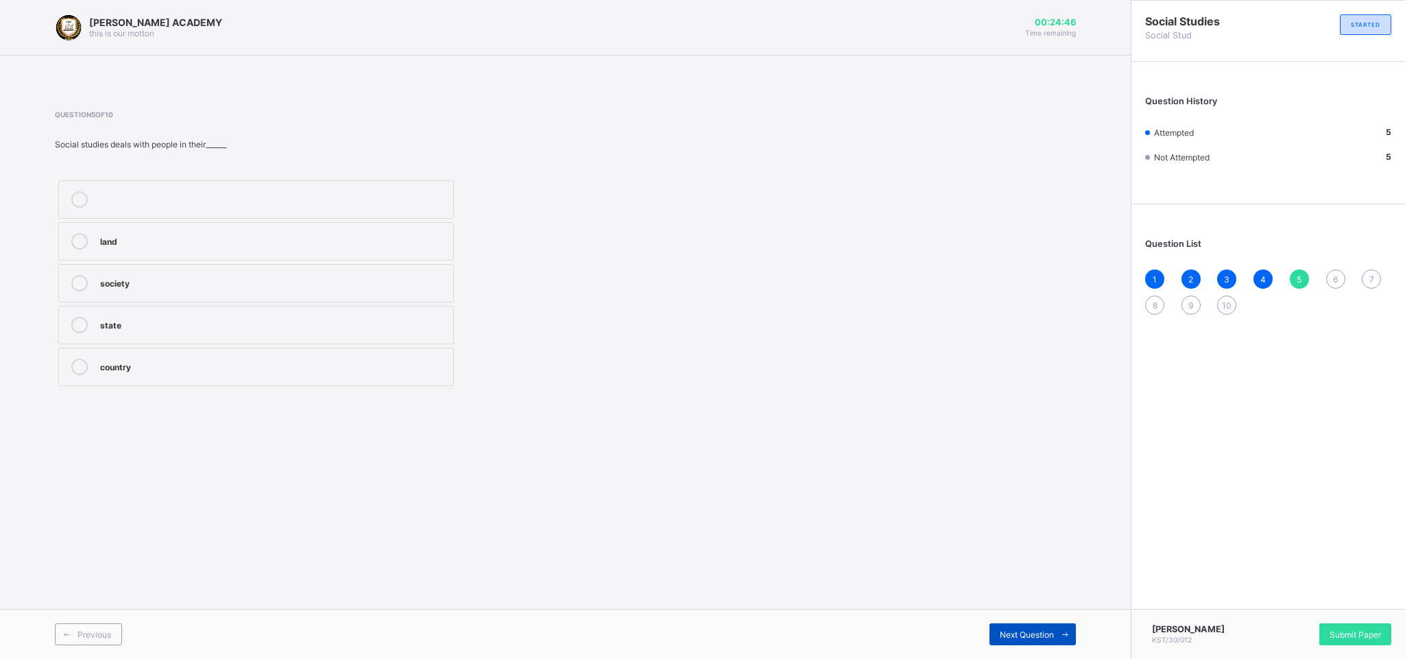
click at [926, 439] on div "Next Question" at bounding box center [1033, 634] width 86 height 22
click at [195, 357] on label "to inculcate the right types of value" at bounding box center [256, 367] width 396 height 38
click at [926, 439] on span "Next Question" at bounding box center [1027, 635] width 54 height 10
click at [280, 369] on div "3" at bounding box center [273, 366] width 346 height 14
click at [926, 439] on div "Previous Next Question" at bounding box center [565, 634] width 1131 height 50
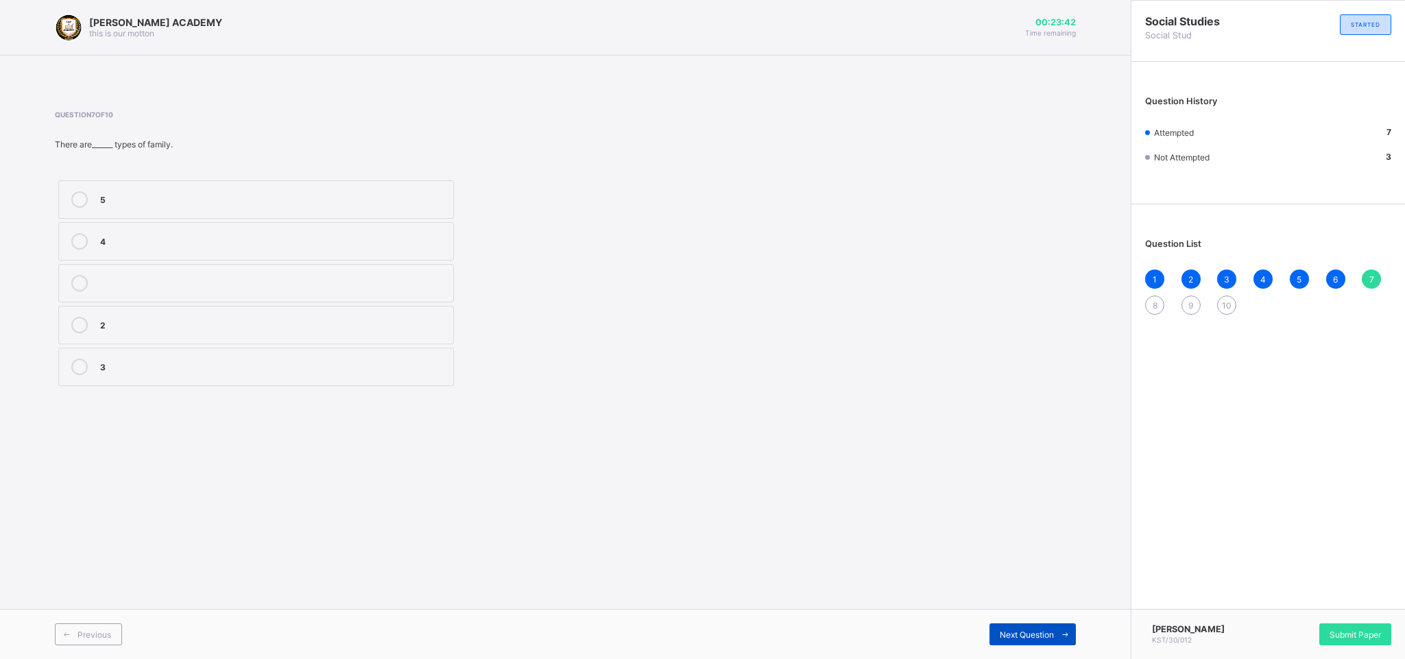
click at [926, 439] on span "Next Question" at bounding box center [1027, 635] width 54 height 10
click at [414, 291] on div "unity" at bounding box center [273, 283] width 346 height 16
click at [926, 439] on span "Next Question" at bounding box center [1027, 635] width 54 height 10
click at [177, 340] on label "family bond and cohesion" at bounding box center [256, 325] width 396 height 38
click at [926, 439] on span "Next Question" at bounding box center [1027, 635] width 54 height 10
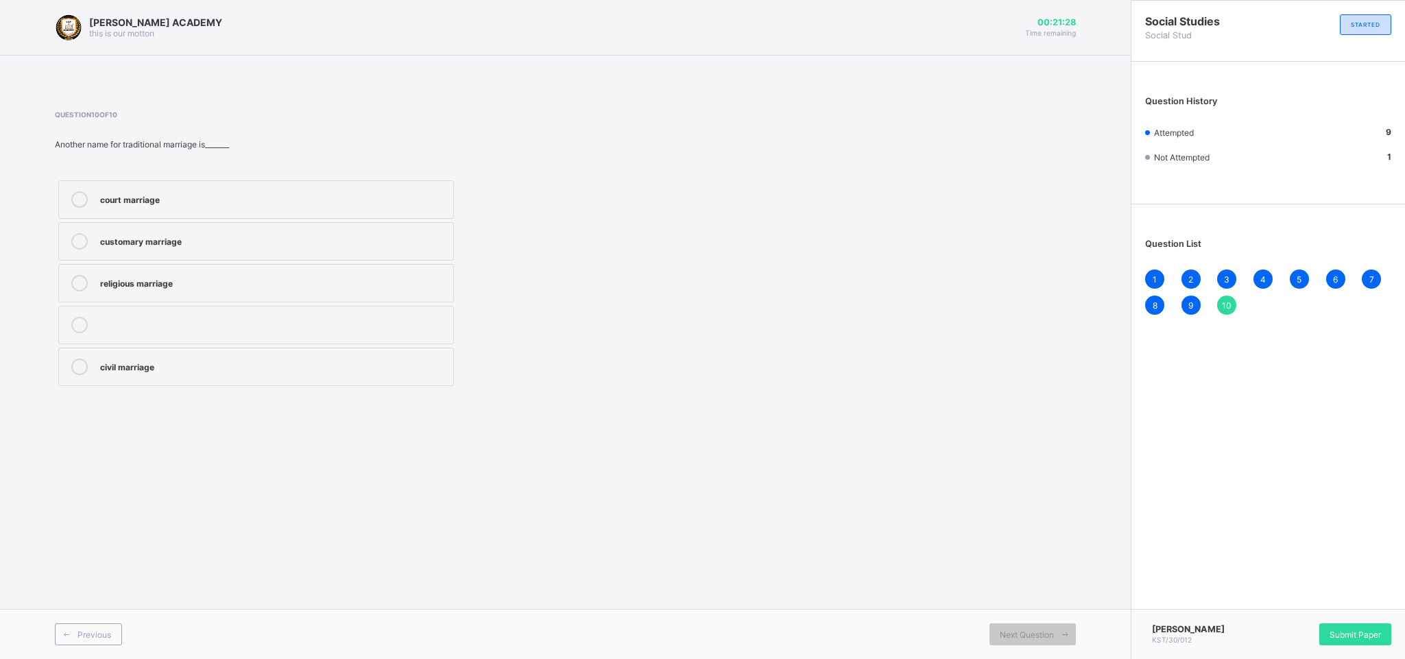
click at [297, 265] on label "religious marriage" at bounding box center [256, 283] width 396 height 38
click at [926, 439] on span "Submit Paper" at bounding box center [1355, 635] width 51 height 10
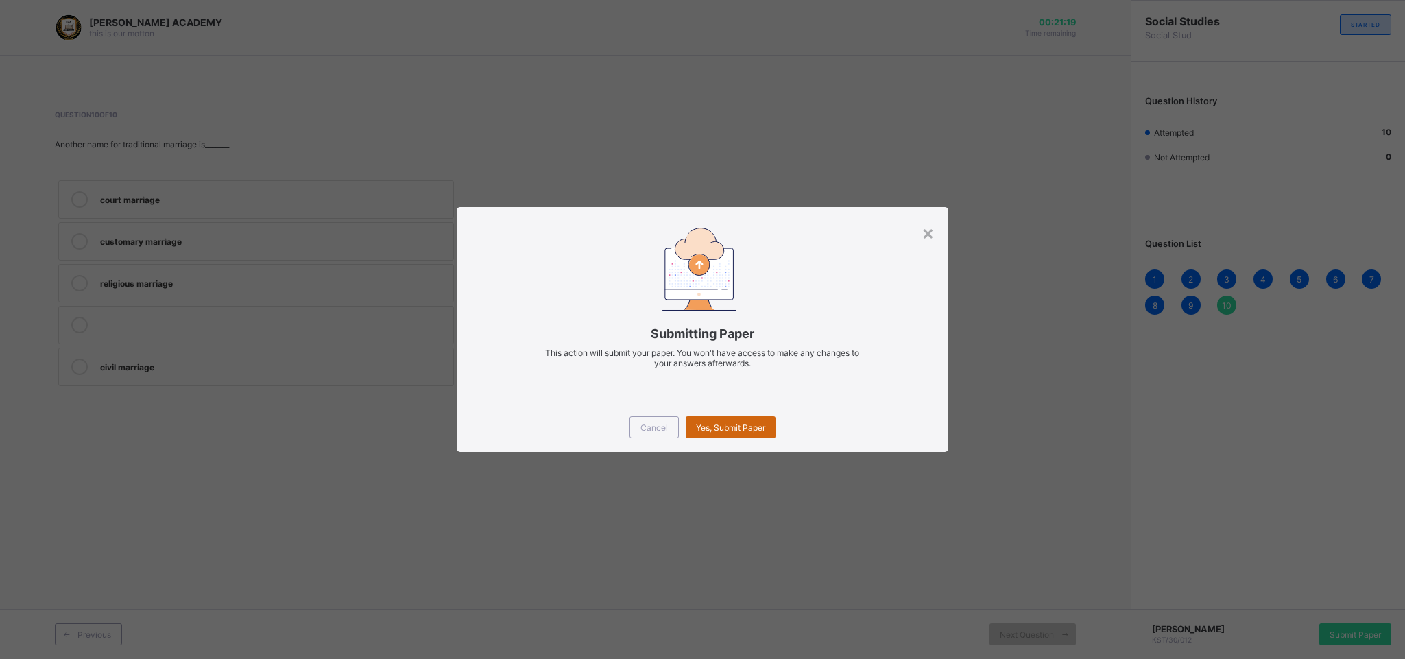
click at [725, 424] on span "Yes, Submit Paper" at bounding box center [730, 428] width 69 height 10
click at [725, 424] on div "Yes, Submit Paper" at bounding box center [731, 427] width 90 height 22
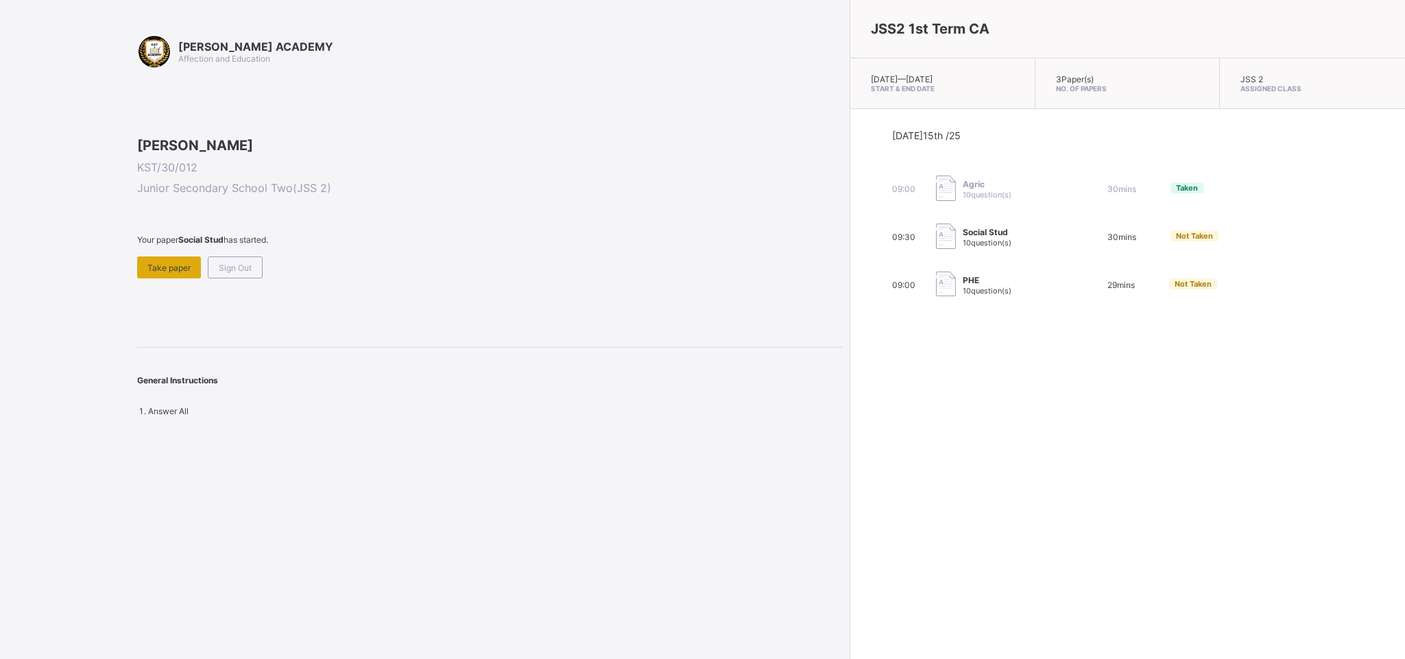
click at [178, 278] on div "Take paper" at bounding box center [169, 268] width 64 height 22
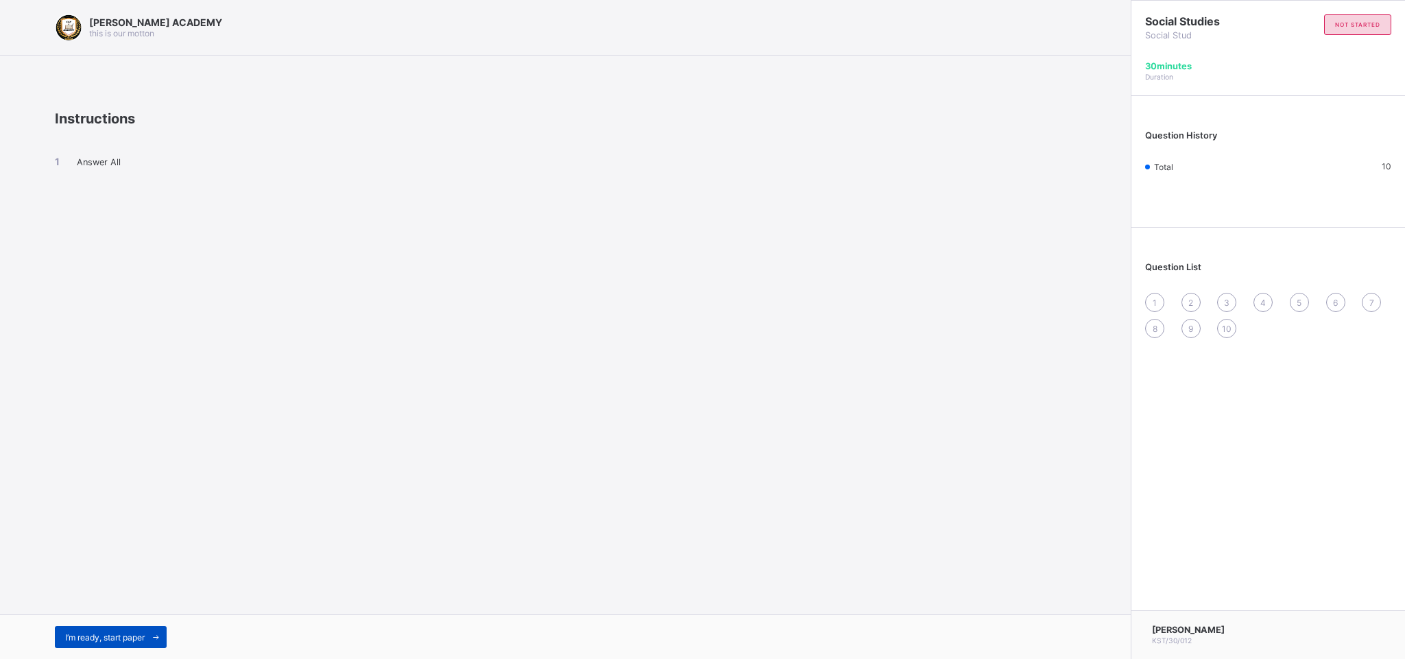
click at [111, 439] on div "I’m ready, start paper" at bounding box center [111, 637] width 112 height 22
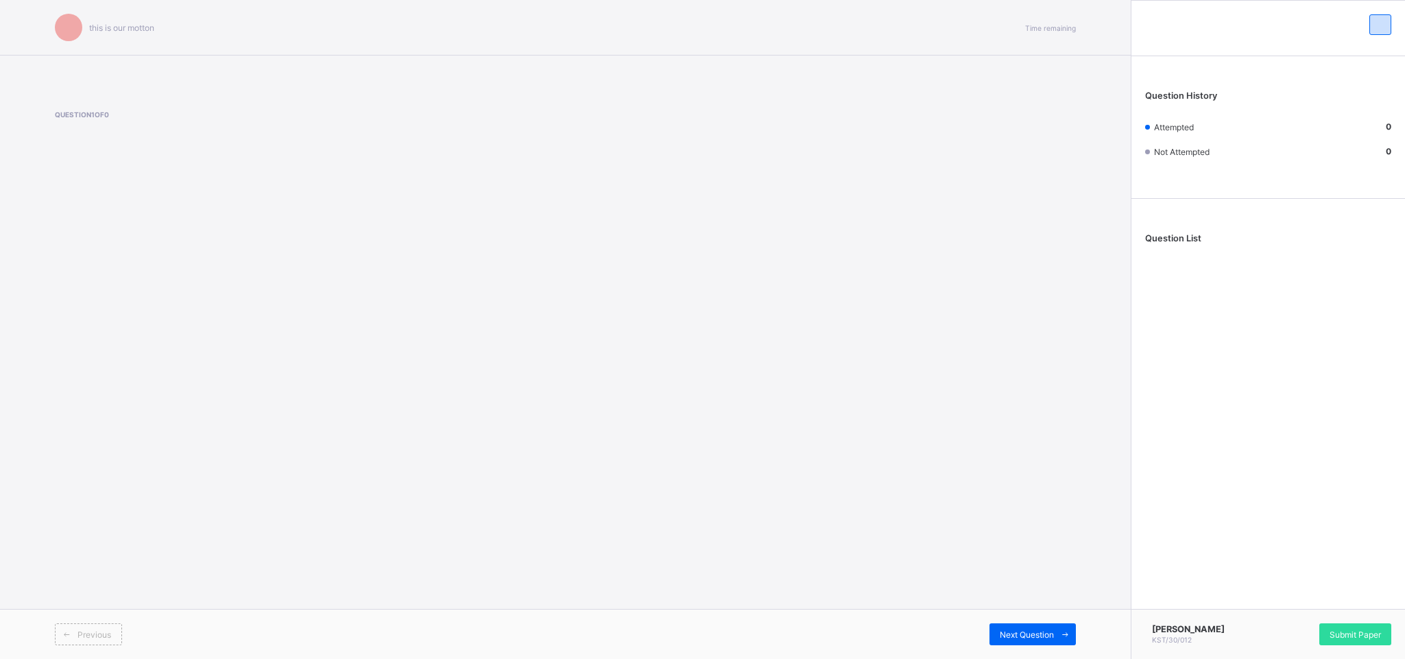
click at [111, 439] on div "Previous Next Question" at bounding box center [565, 634] width 1131 height 50
click at [730, 439] on div "KAY ACADEMY this is our motton Time remaining Question 1 of 0 Previous Next Que…" at bounding box center [565, 329] width 1131 height 659
click at [926, 439] on div "Previous Next Question" at bounding box center [565, 634] width 1131 height 50
click at [51, 439] on div "KAY ACADEMY this is our motton Time remaining Question 1 of 0 Previous Next Que…" at bounding box center [565, 329] width 1131 height 659
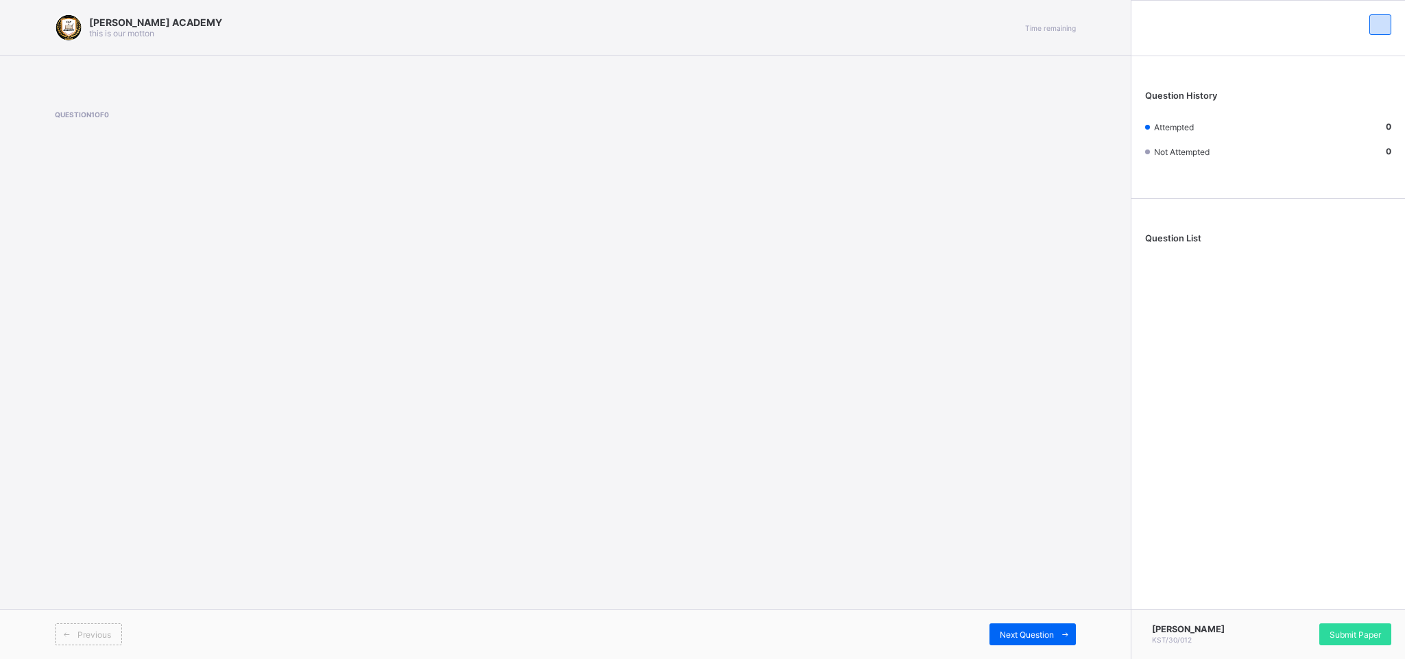
drag, startPoint x: 51, startPoint y: 538, endPoint x: 43, endPoint y: 538, distance: 8.2
click at [51, 439] on div "KAY ACADEMY this is our motton Time remaining Question 1 of 0 Previous Next Que…" at bounding box center [565, 329] width 1131 height 659
click at [47, 439] on div "KAY ACADEMY this is our motton Time remaining Question 1 of 0 Previous Next Que…" at bounding box center [565, 329] width 1131 height 659
click at [44, 439] on div "KAY ACADEMY this is our motton Time remaining Question 1 of 0 Previous Next Que…" at bounding box center [565, 329] width 1131 height 659
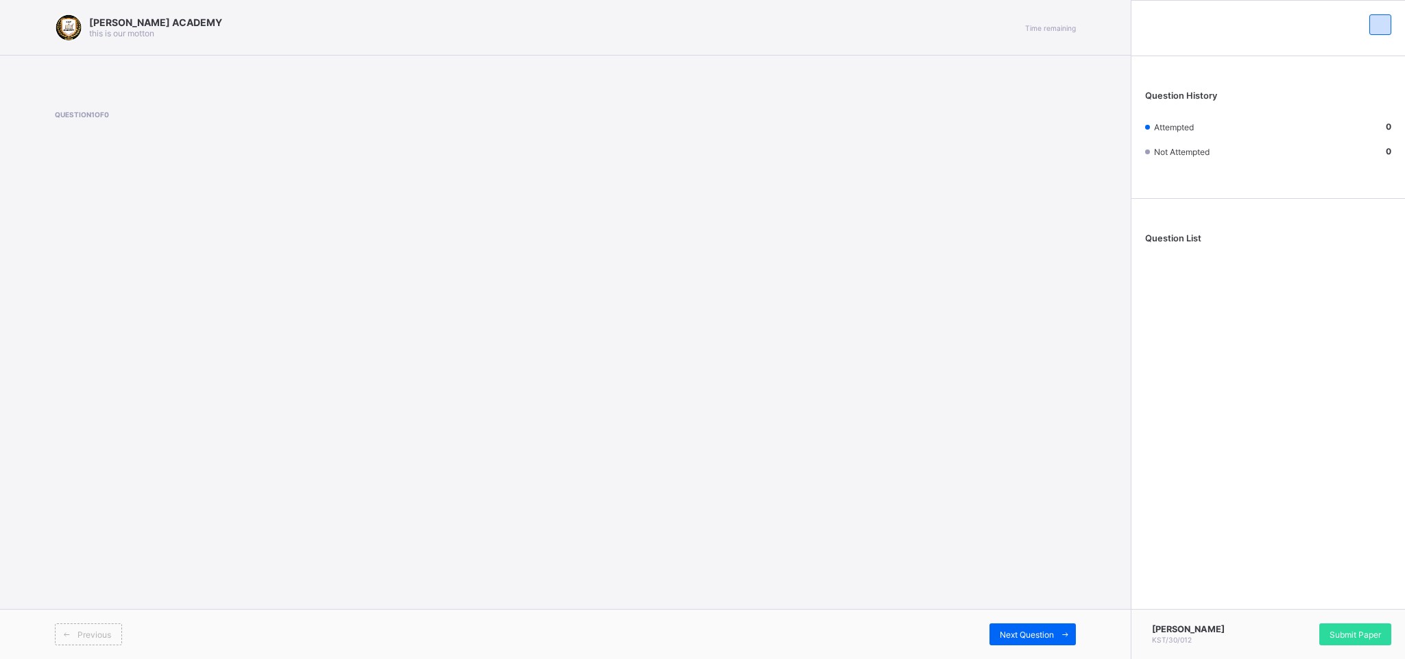
click at [43, 439] on div "KAY ACADEMY this is our motton Time remaining Question 1 of 0 Previous Next Que…" at bounding box center [565, 329] width 1131 height 659
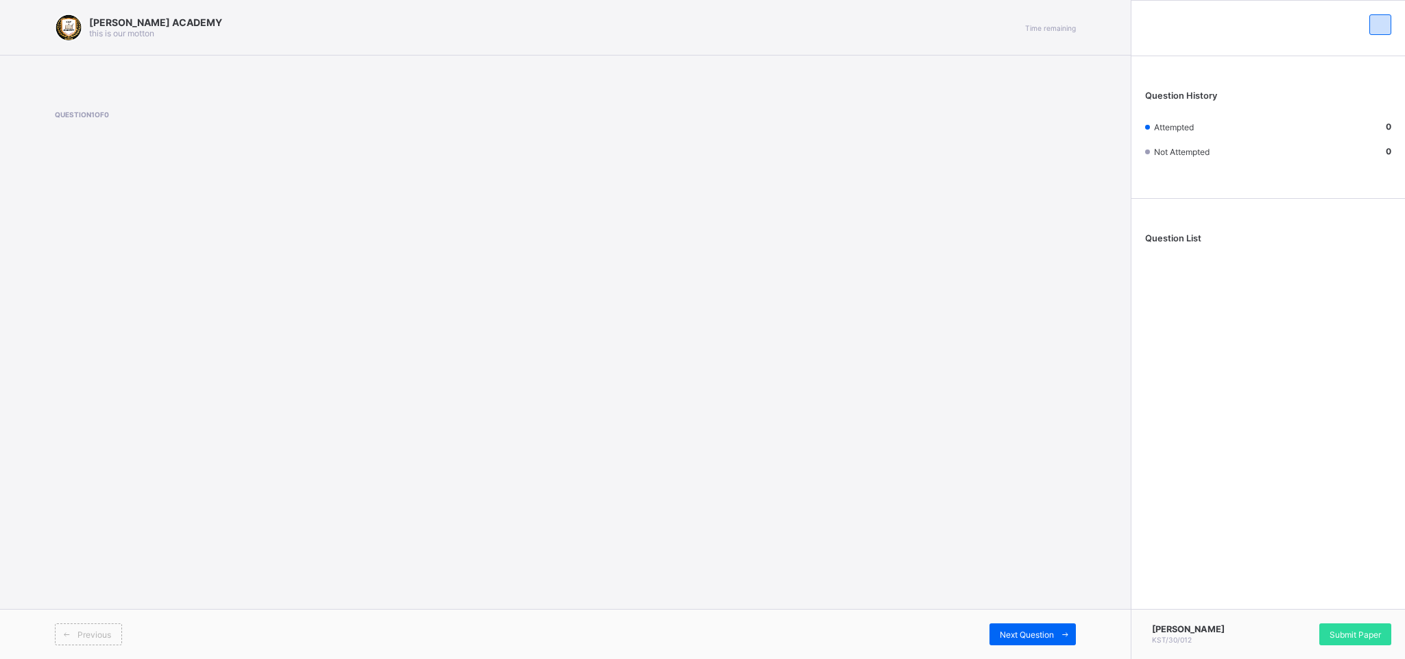
click at [43, 439] on div "KAY ACADEMY this is our motton Time remaining Question 1 of 0 Previous Next Que…" at bounding box center [565, 329] width 1131 height 659
click at [42, 439] on div "KAY ACADEMY this is our motton Time remaining Question 1 of 0 Previous Next Que…" at bounding box center [565, 329] width 1131 height 659
drag, startPoint x: 42, startPoint y: 538, endPoint x: 32, endPoint y: 545, distance: 12.8
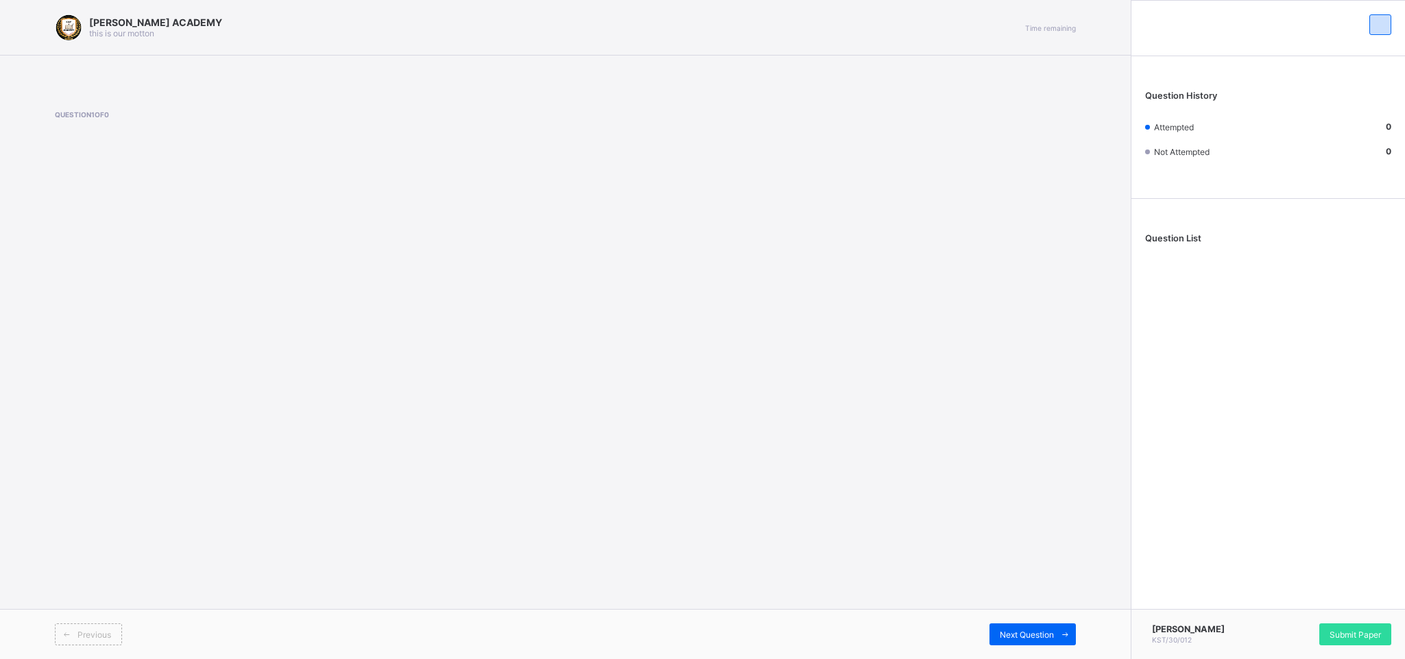
click at [42, 439] on div "KAY ACADEMY this is our motton Time remaining Question 1 of 0 Previous Next Que…" at bounding box center [565, 329] width 1131 height 659
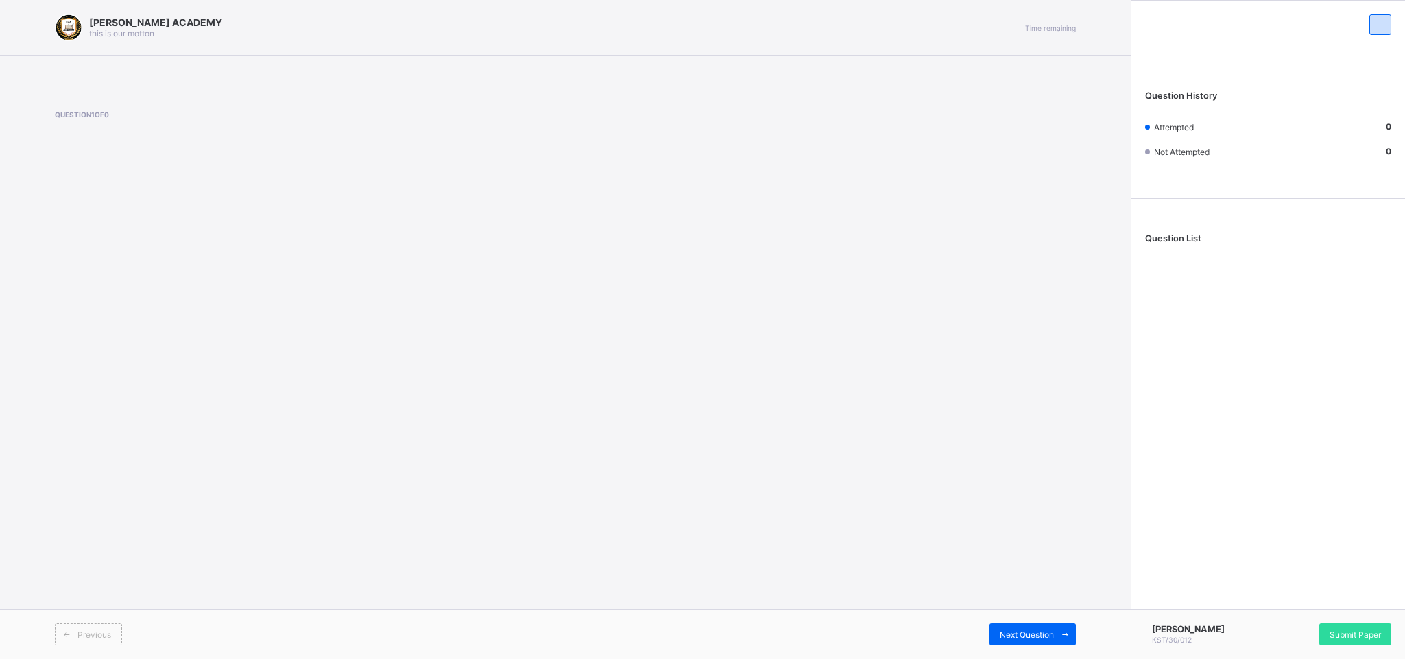
click at [39, 439] on div "KAY ACADEMY this is our motton Time remaining Question 1 of 0 Previous Next Que…" at bounding box center [565, 329] width 1131 height 659
click at [37, 439] on div "KAY ACADEMY this is our motton Time remaining Question 1 of 0 Previous Next Que…" at bounding box center [565, 329] width 1131 height 659
click at [36, 439] on div "KAY ACADEMY this is our motton Time remaining Question 1 of 0 Previous Next Que…" at bounding box center [565, 329] width 1131 height 659
click at [33, 439] on div "KAY ACADEMY this is our motton Time remaining Question 1 of 0 Previous Next Que…" at bounding box center [565, 329] width 1131 height 659
drag, startPoint x: 32, startPoint y: 545, endPoint x: 10, endPoint y: 546, distance: 21.3
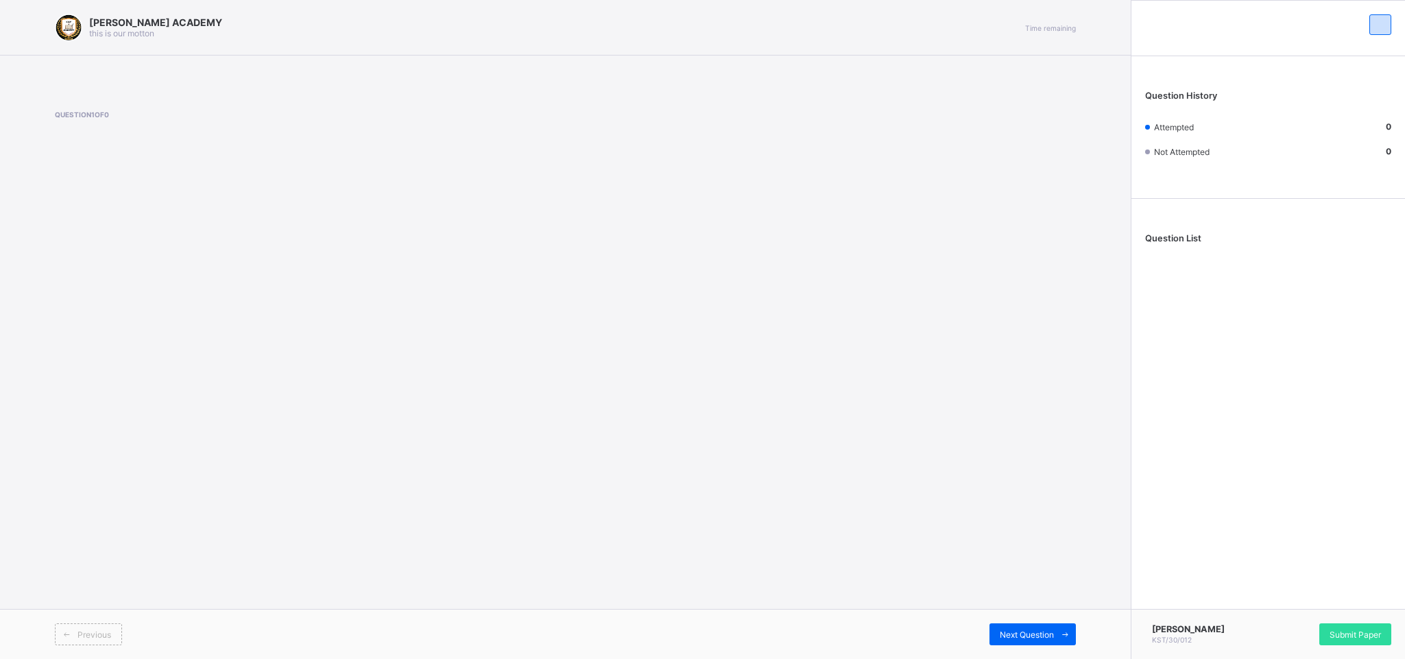
click at [32, 439] on div "KAY ACADEMY this is our motton Time remaining Question 1 of 0 Previous Next Que…" at bounding box center [565, 329] width 1131 height 659
click at [31, 439] on div "KAY ACADEMY this is our motton Time remaining Question 1 of 0 Previous Next Que…" at bounding box center [565, 329] width 1131 height 659
click at [29, 439] on div "KAY ACADEMY this is our motton Time remaining Question 1 of 0 Previous Next Que…" at bounding box center [565, 329] width 1131 height 659
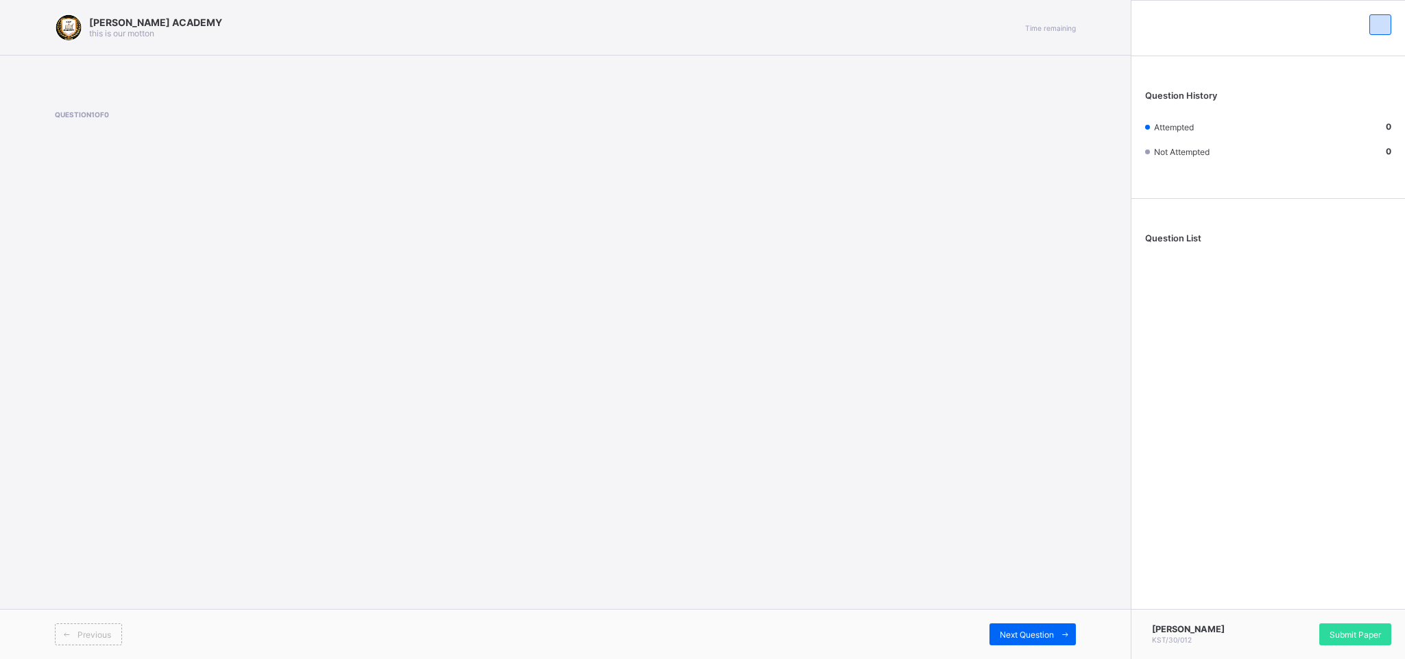
click at [25, 439] on div "KAY ACADEMY this is our motton Time remaining Question 1 of 0 Previous Next Que…" at bounding box center [565, 329] width 1131 height 659
click at [21, 439] on div "KAY ACADEMY this is our motton Time remaining Question 1 of 0 Previous Next Que…" at bounding box center [565, 329] width 1131 height 659
click at [17, 439] on div "KAY ACADEMY this is our motton Time remaining Question 1 of 0 Previous Next Que…" at bounding box center [565, 329] width 1131 height 659
click at [14, 439] on div "KAY ACADEMY this is our motton Time remaining Question 1 of 0 Previous Next Que…" at bounding box center [565, 329] width 1131 height 659
click at [10, 439] on div "KAY ACADEMY this is our motton Time remaining Question 1 of 0 Previous Next Que…" at bounding box center [565, 329] width 1131 height 659
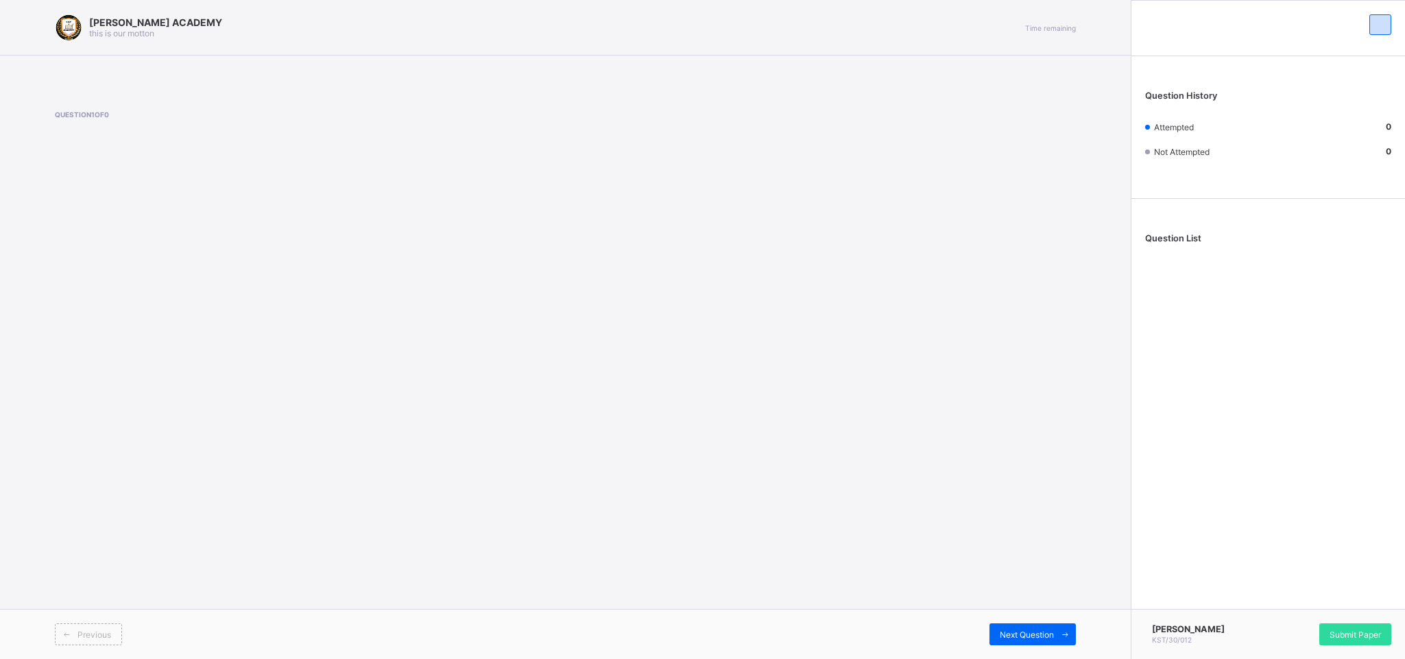
click at [7, 439] on div "KAY ACADEMY this is our motton Time remaining Question 1 of 0 Previous Next Que…" at bounding box center [565, 329] width 1131 height 659
click at [6, 439] on div "KAY ACADEMY this is our motton Time remaining Question 1 of 0 Previous Next Que…" at bounding box center [565, 329] width 1131 height 659
click at [4, 439] on div "KAY ACADEMY this is our motton Time remaining Question 1 of 0 Previous Next Que…" at bounding box center [565, 329] width 1131 height 659
click at [1, 439] on div "KAY ACADEMY this is our motton Time remaining Question 1 of 0 Previous Next Que…" at bounding box center [565, 329] width 1131 height 659
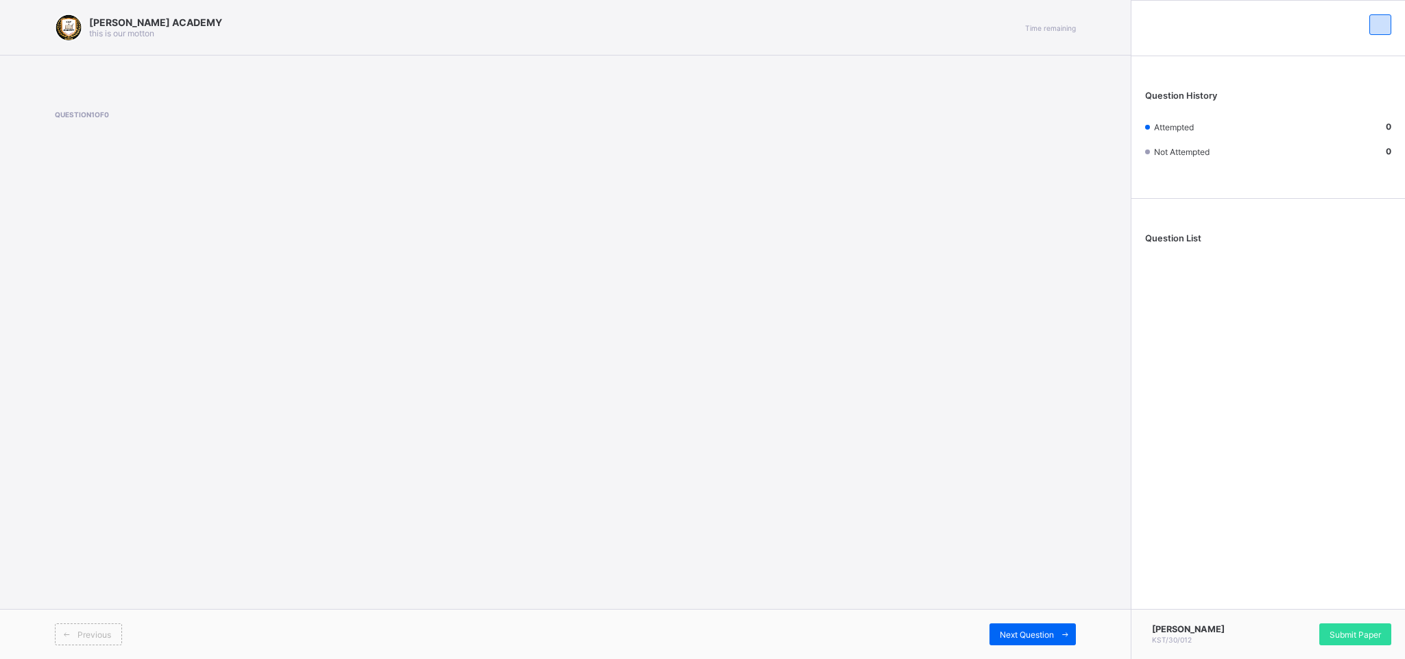
click at [0, 439] on div "KAY ACADEMY this is our motton Time remaining Question 1 of 0 Previous Next Que…" at bounding box center [565, 329] width 1131 height 659
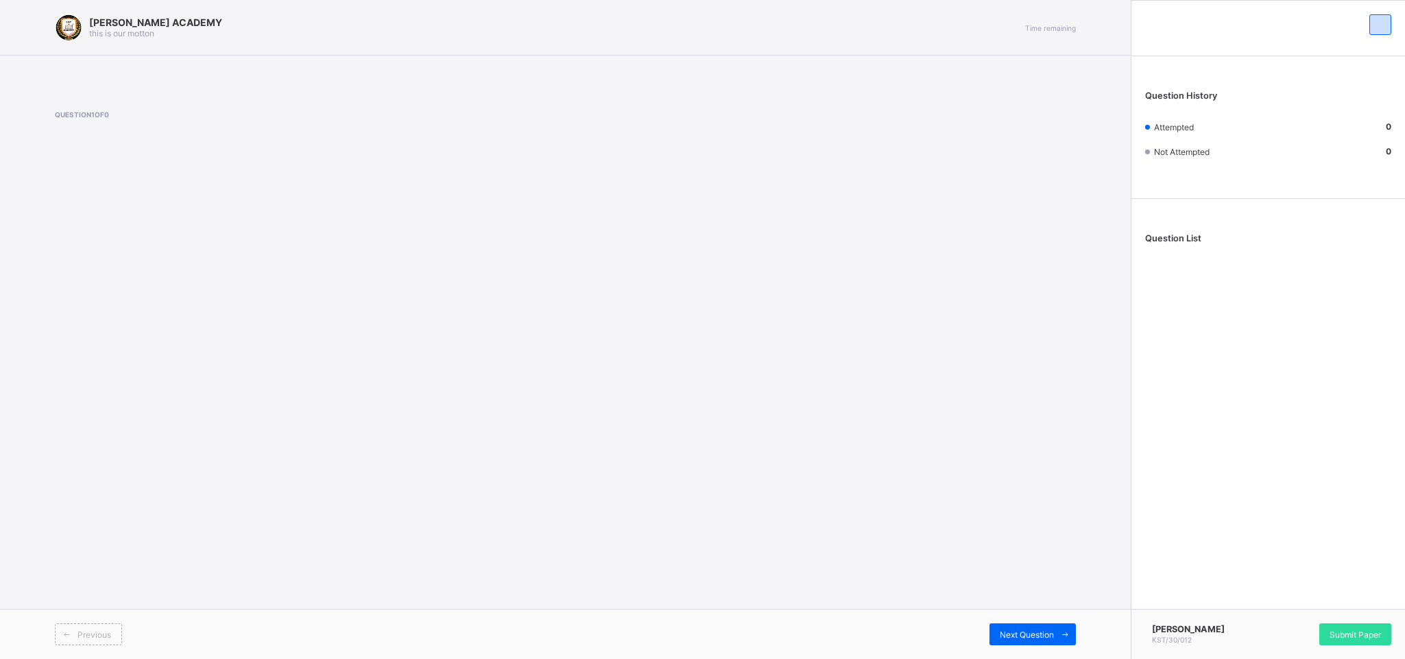
click at [0, 439] on div "KAY ACADEMY this is our motton Time remaining Question 1 of 0 Previous Next Que…" at bounding box center [565, 329] width 1131 height 659
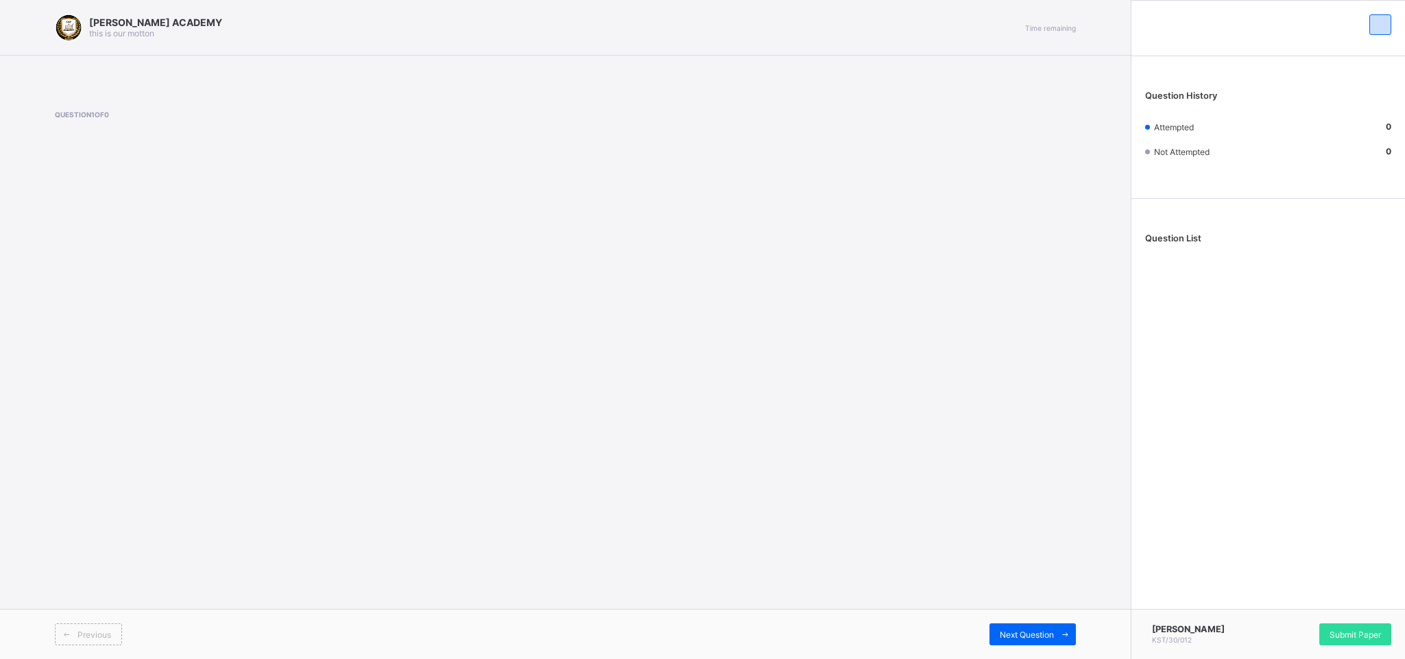
click at [0, 439] on div "KAY ACADEMY this is our motton Time remaining Question 1 of 0 Previous Next Que…" at bounding box center [565, 329] width 1131 height 659
drag, startPoint x: 0, startPoint y: 502, endPoint x: 0, endPoint y: 492, distance: 10.3
click at [0, 439] on div "KAY ACADEMY this is our motton Time remaining Question 1 of 0 Previous Next Que…" at bounding box center [565, 329] width 1131 height 659
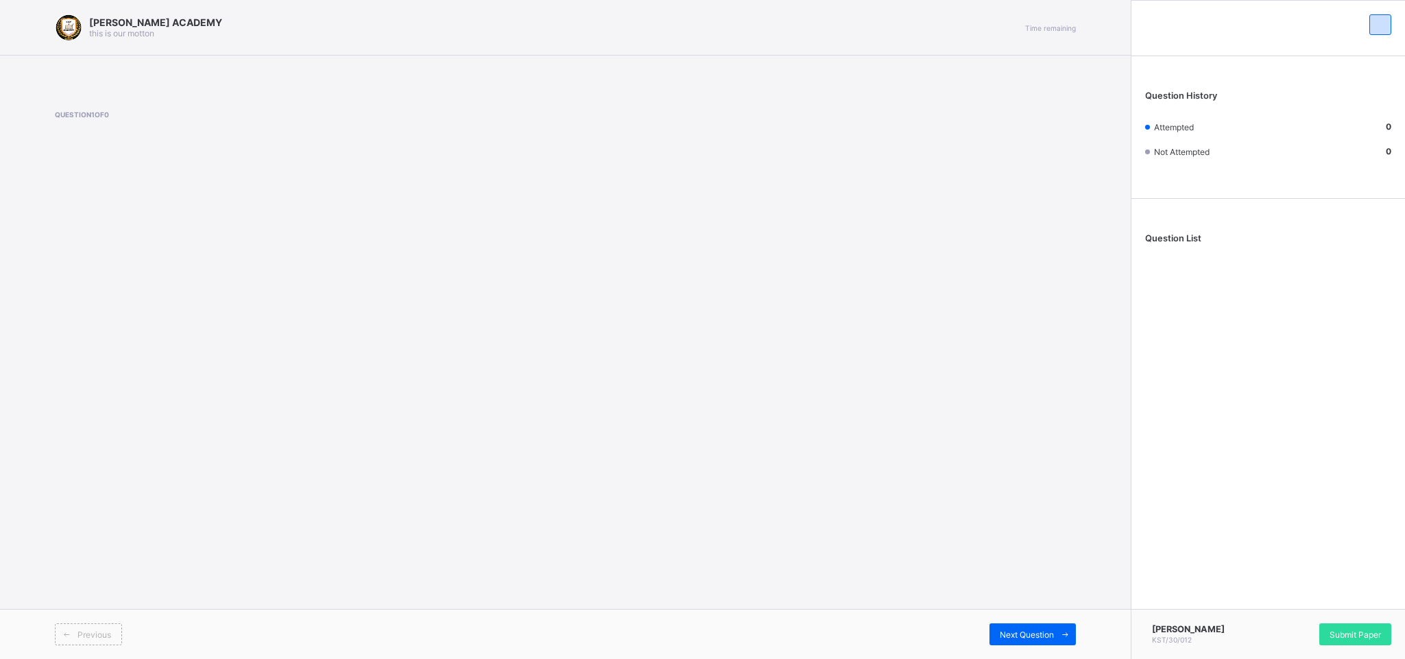
click at [0, 439] on div "KAY ACADEMY this is our motton Time remaining Question 1 of 0 Previous Next Que…" at bounding box center [565, 329] width 1131 height 659
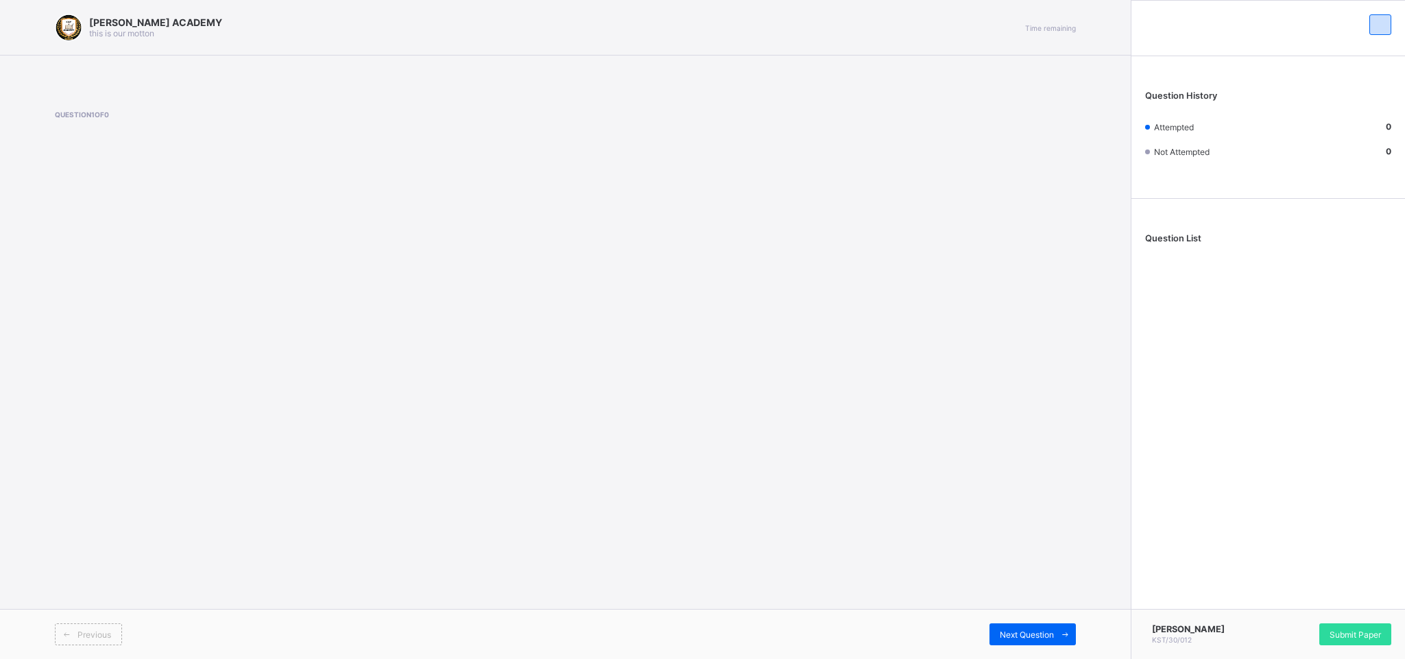
click at [0, 439] on div "KAY ACADEMY this is our motton Time remaining Question 1 of 0 Previous Next Que…" at bounding box center [565, 329] width 1131 height 659
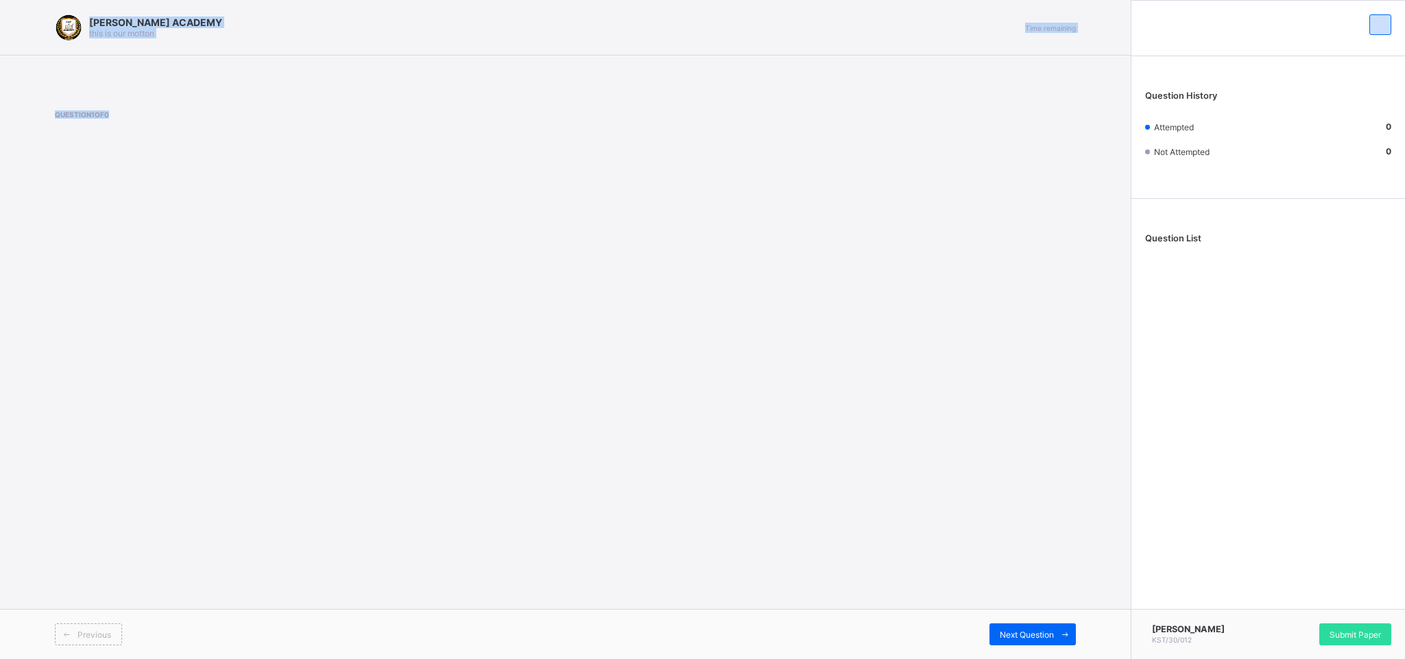
drag, startPoint x: 89, startPoint y: 16, endPoint x: 363, endPoint y: 403, distance: 473.9
click at [363, 403] on div "KAY ACADEMY this is our motton Time remaining Question 1 of 0 Previous Next Que…" at bounding box center [565, 329] width 1131 height 659
click at [62, 439] on icon at bounding box center [67, 634] width 10 height 9
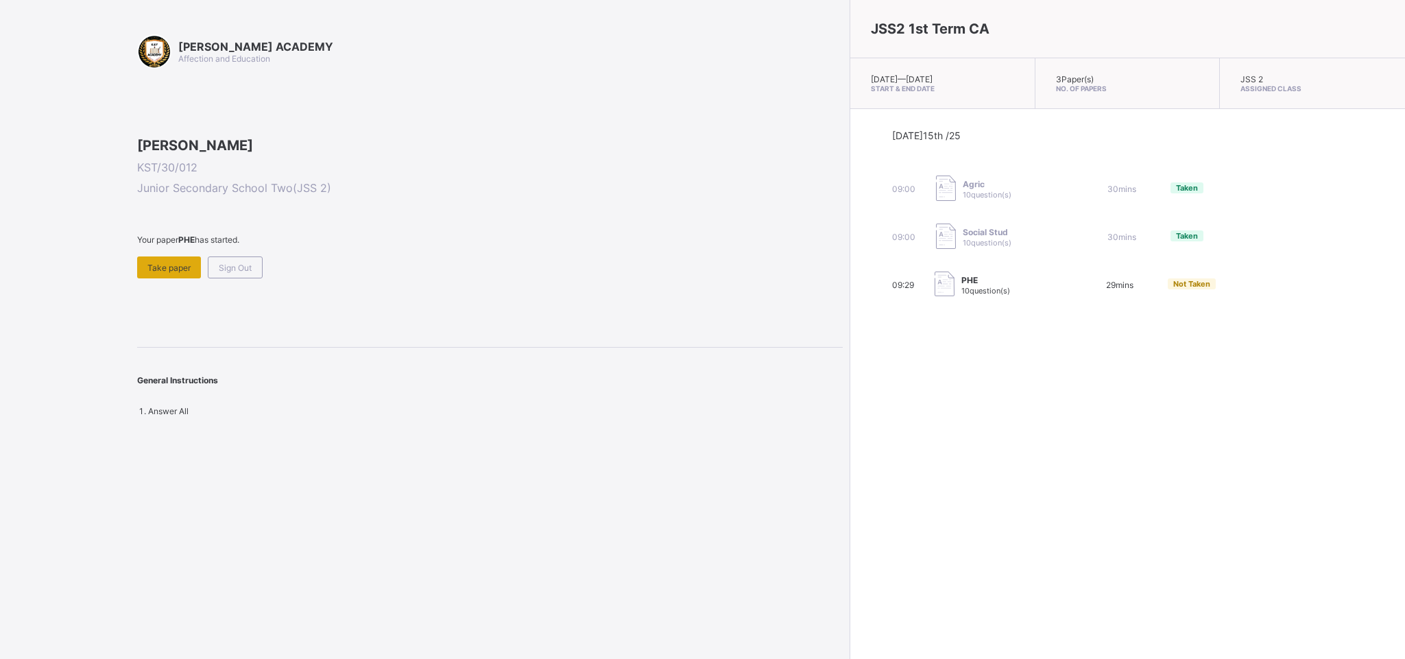
click at [176, 273] on span "Take paper" at bounding box center [168, 268] width 43 height 10
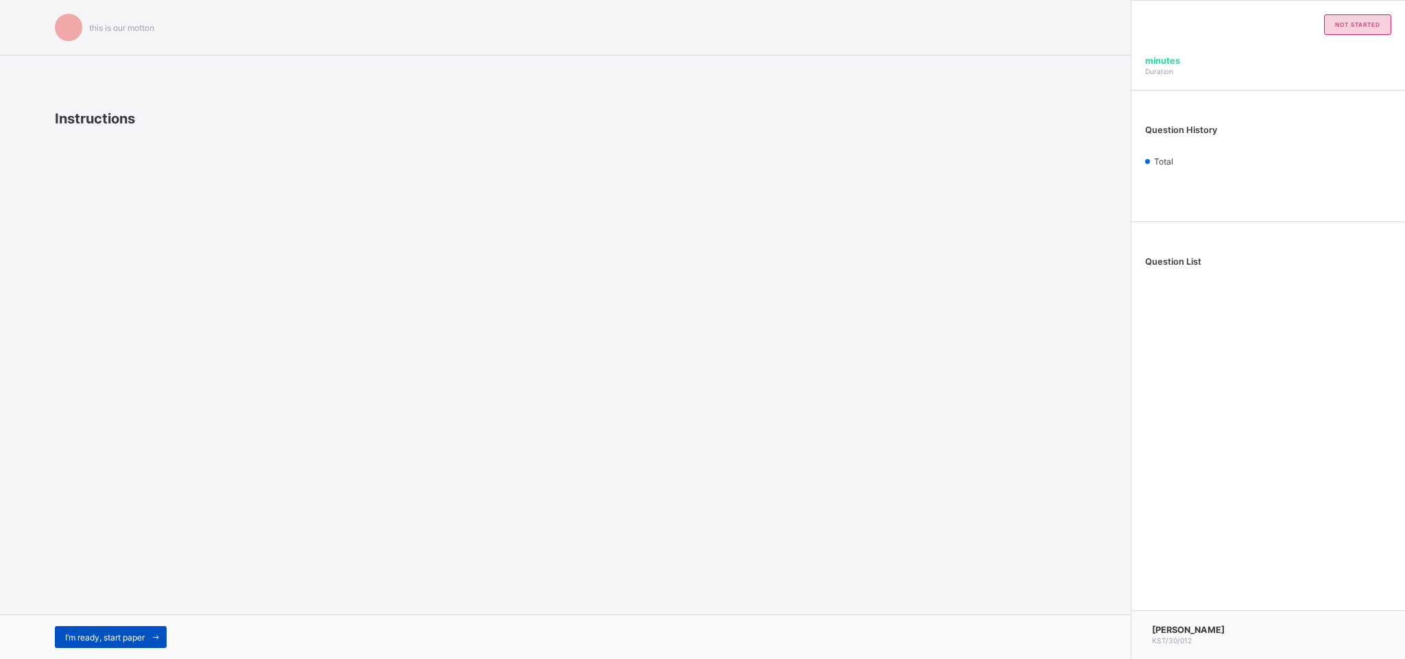
click at [123, 439] on span "I’m ready, start paper" at bounding box center [105, 637] width 80 height 10
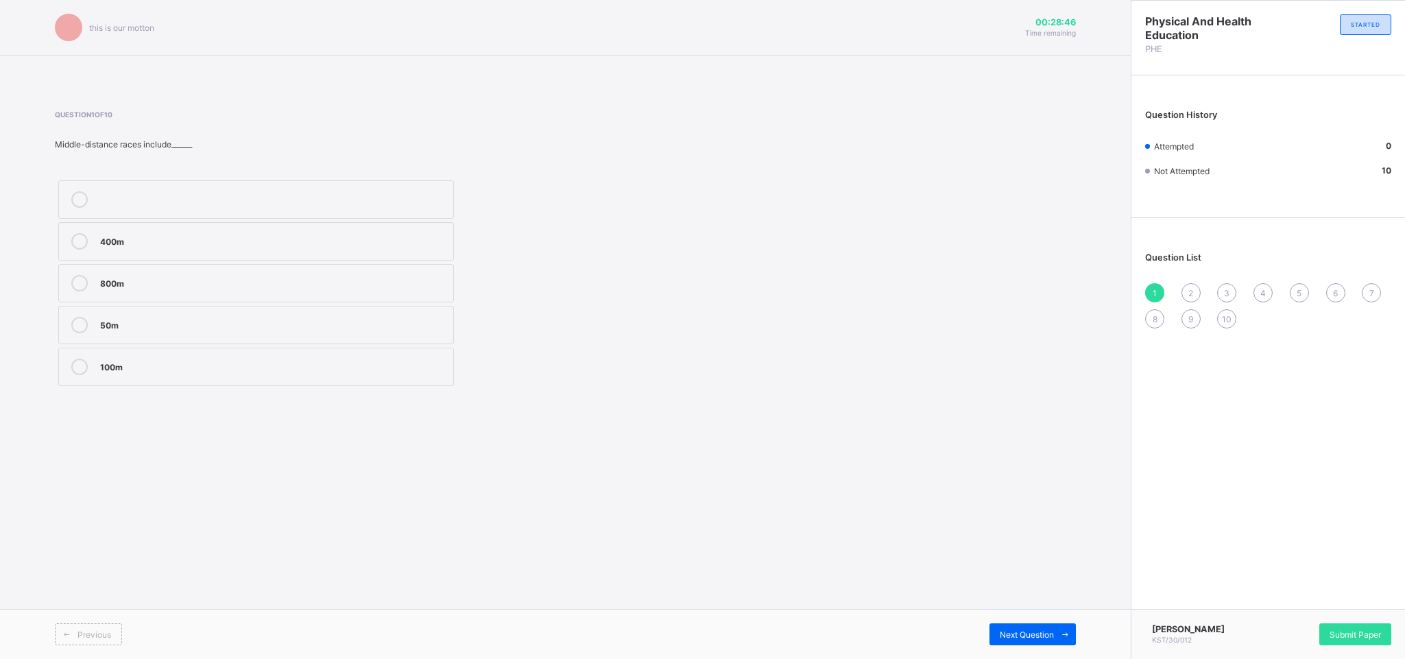
click at [156, 357] on label "100m" at bounding box center [256, 367] width 396 height 38
click at [926, 439] on div "Next Question" at bounding box center [1033, 634] width 86 height 22
click at [406, 371] on div "Yoruba" at bounding box center [273, 366] width 346 height 14
click at [926, 439] on span "Next Question" at bounding box center [1027, 635] width 54 height 10
click at [791, 318] on div "Question 3 of 10 Playing video games is an example of______ recreation. outdoor…" at bounding box center [565, 249] width 1021 height 279
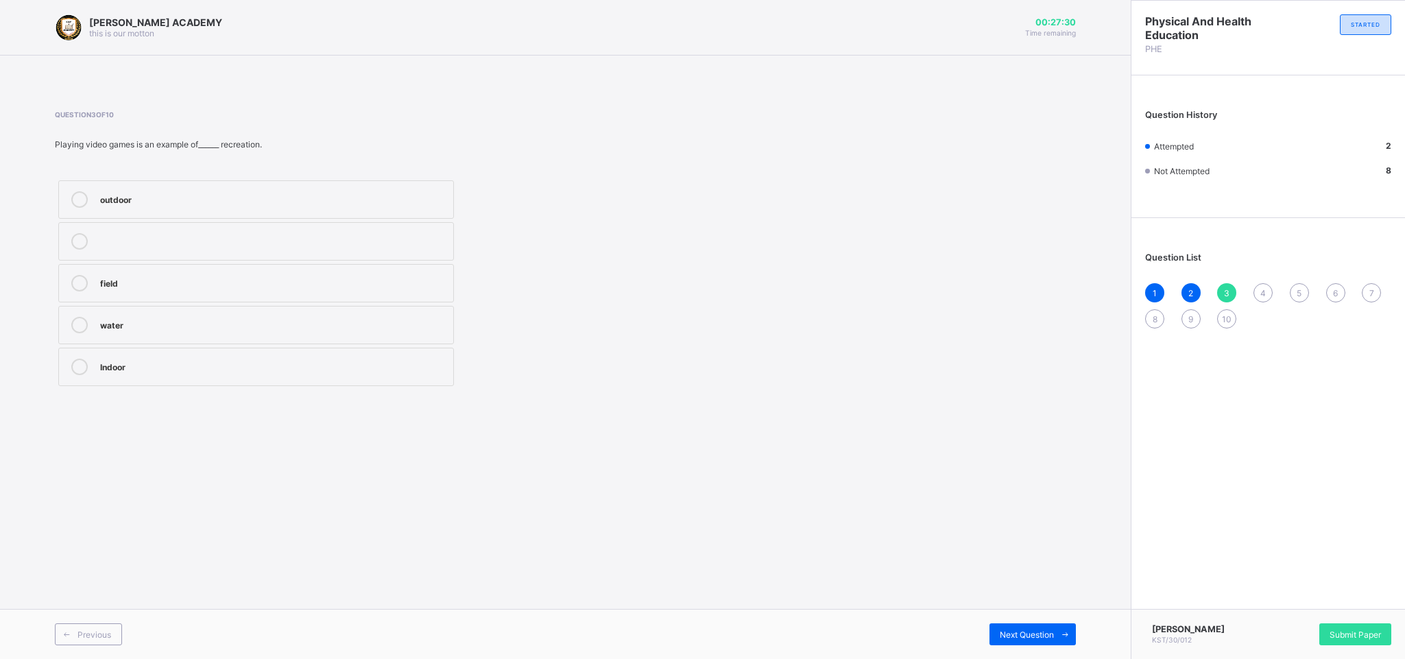
click at [399, 368] on div "Indoor" at bounding box center [273, 366] width 346 height 14
click at [926, 439] on span at bounding box center [1065, 634] width 22 height 22
click at [439, 280] on div "indoor" at bounding box center [273, 282] width 346 height 14
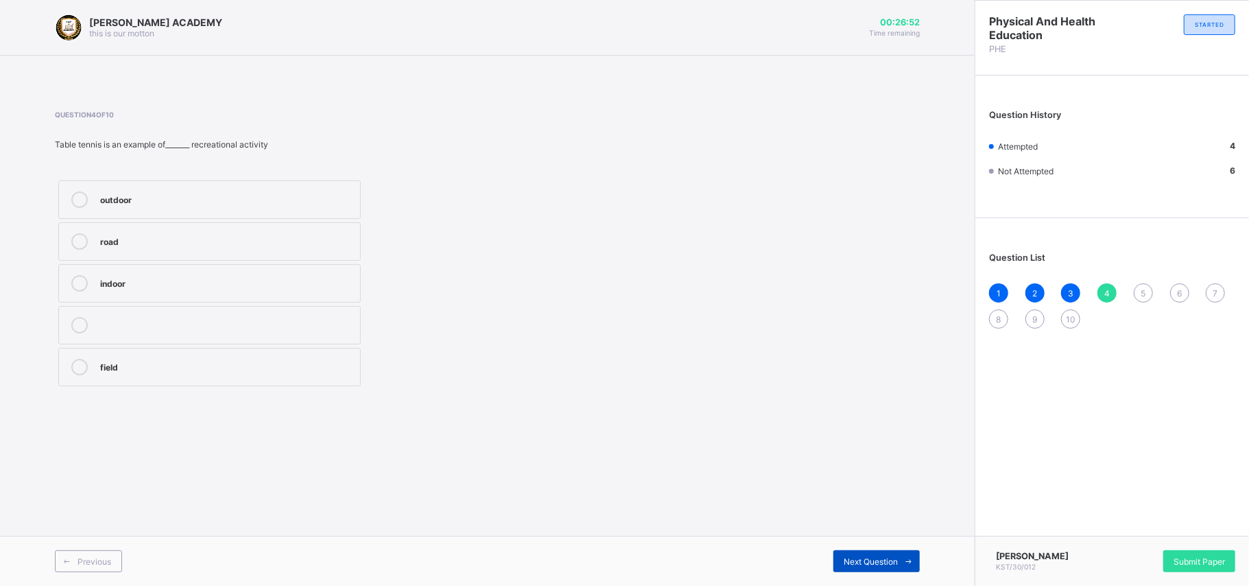
click at [890, 439] on span "Next Question" at bounding box center [871, 561] width 54 height 10
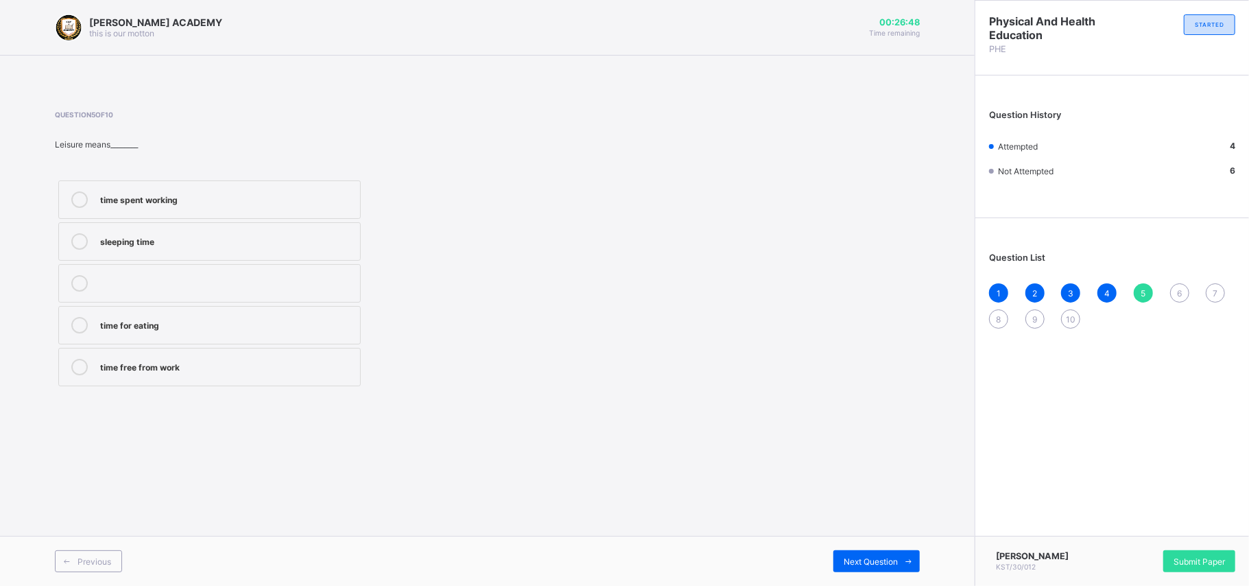
drag, startPoint x: 890, startPoint y: 561, endPoint x: 689, endPoint y: 259, distance: 363.1
click at [689, 259] on div "Question 5 of 10 Leisure means________ time spent working sleeping time time fo…" at bounding box center [487, 249] width 865 height 279
click at [262, 374] on div "time free from work" at bounding box center [226, 367] width 253 height 16
click at [838, 439] on div "Next Question" at bounding box center [876, 561] width 86 height 22
click at [212, 322] on div "playing during class hours" at bounding box center [226, 324] width 253 height 14
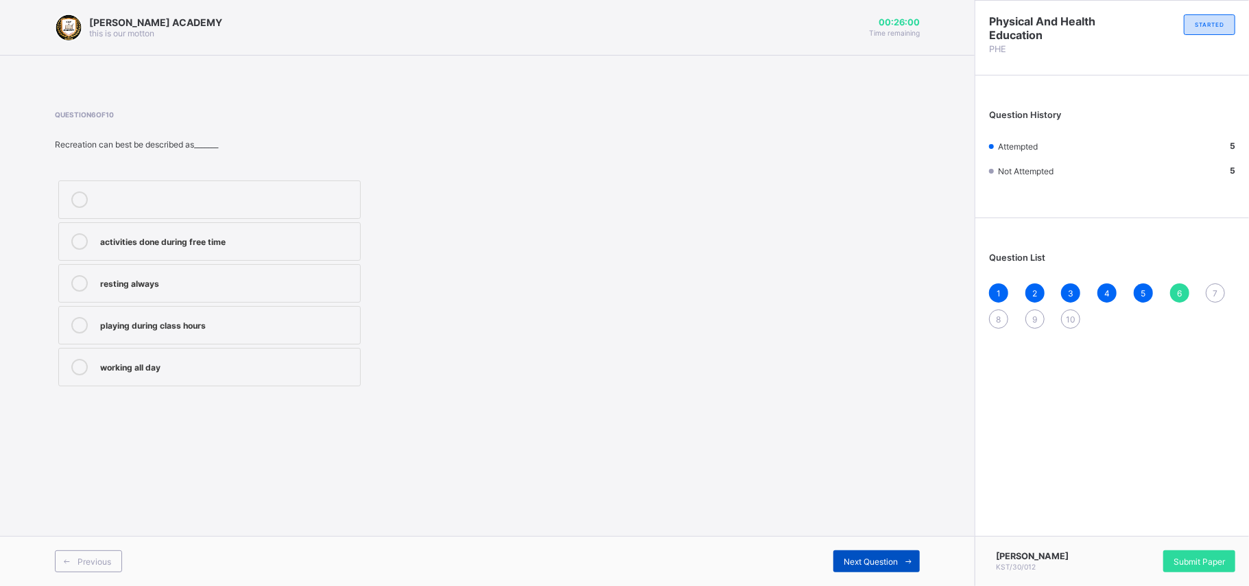
click at [887, 439] on span "Next Question" at bounding box center [871, 561] width 54 height 10
click at [357, 193] on label "waste time" at bounding box center [209, 199] width 302 height 38
click at [883, 439] on span "Next Question" at bounding box center [871, 561] width 54 height 10
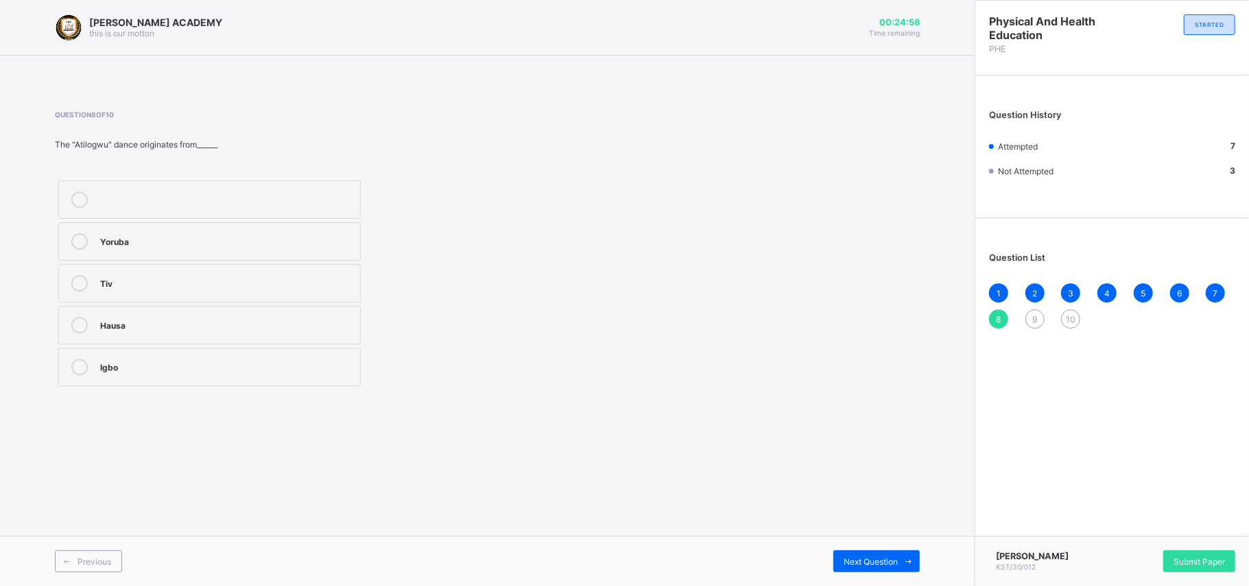
click at [192, 321] on div "Hausa" at bounding box center [226, 324] width 253 height 14
click at [867, 439] on span "Next Question" at bounding box center [871, 561] width 54 height 10
click at [163, 195] on div "draught" at bounding box center [226, 198] width 253 height 14
click at [865, 439] on span "Next Question" at bounding box center [871, 561] width 54 height 10
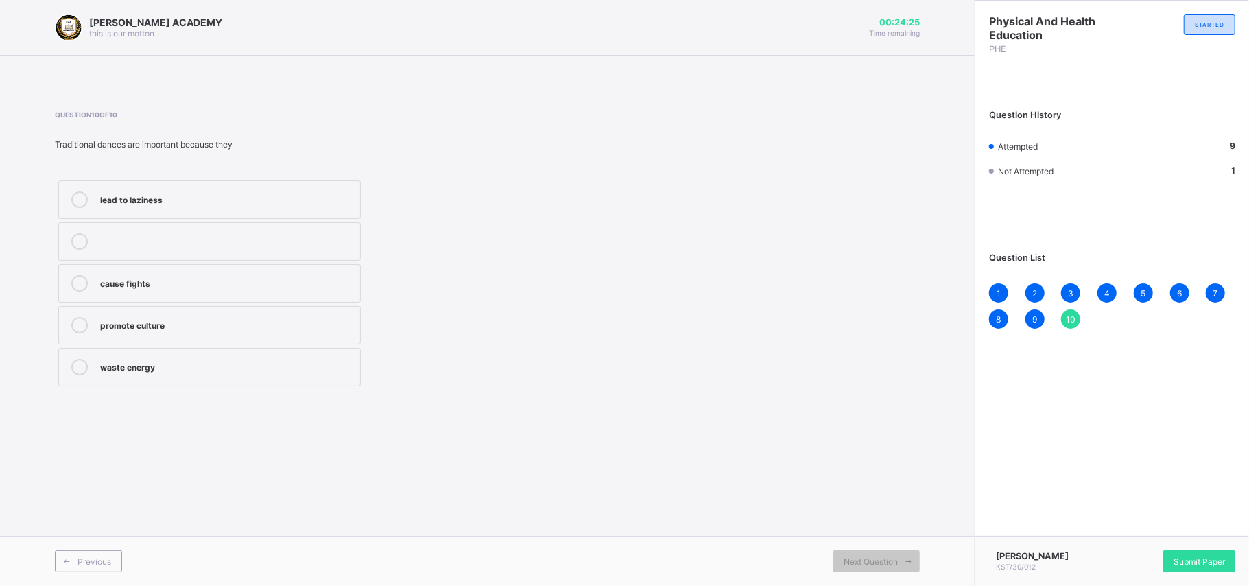
click at [300, 368] on div "waste energy" at bounding box center [226, 366] width 253 height 14
click at [926, 439] on span "Submit Paper" at bounding box center [1199, 561] width 51 height 10
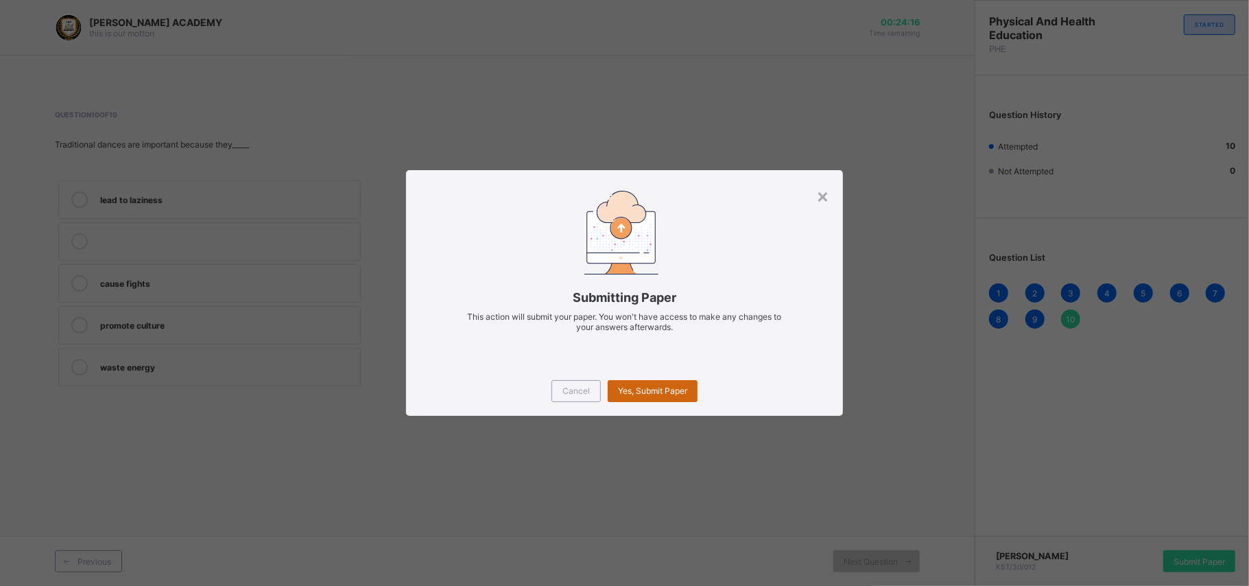
click at [663, 390] on span "Yes, Submit Paper" at bounding box center [652, 390] width 69 height 10
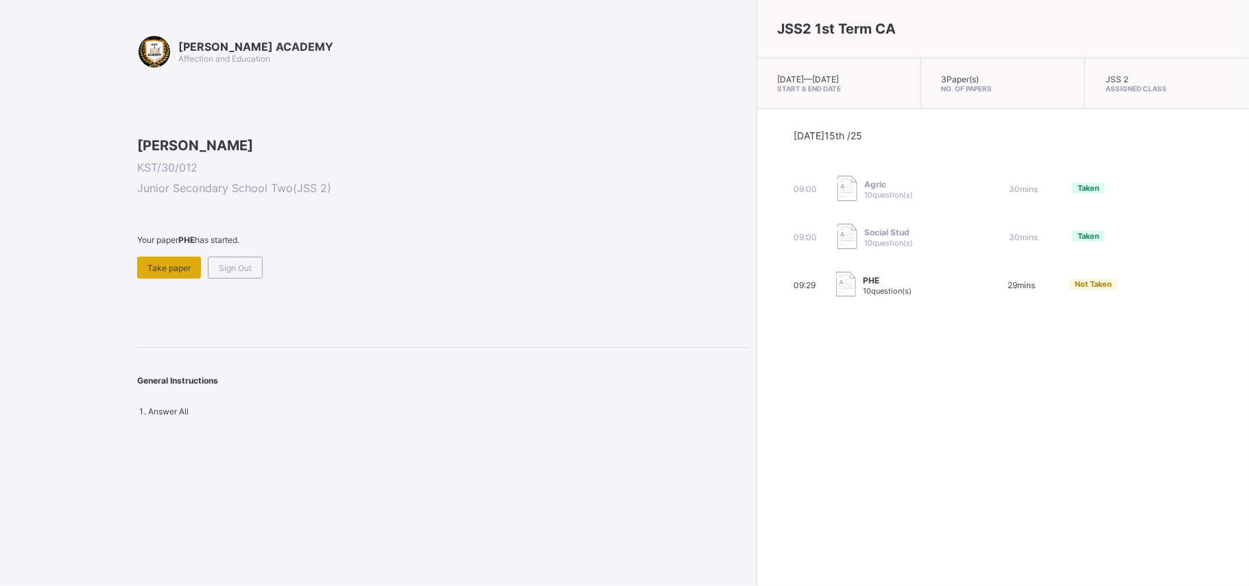
click at [152, 273] on span "Take paper" at bounding box center [168, 268] width 43 height 10
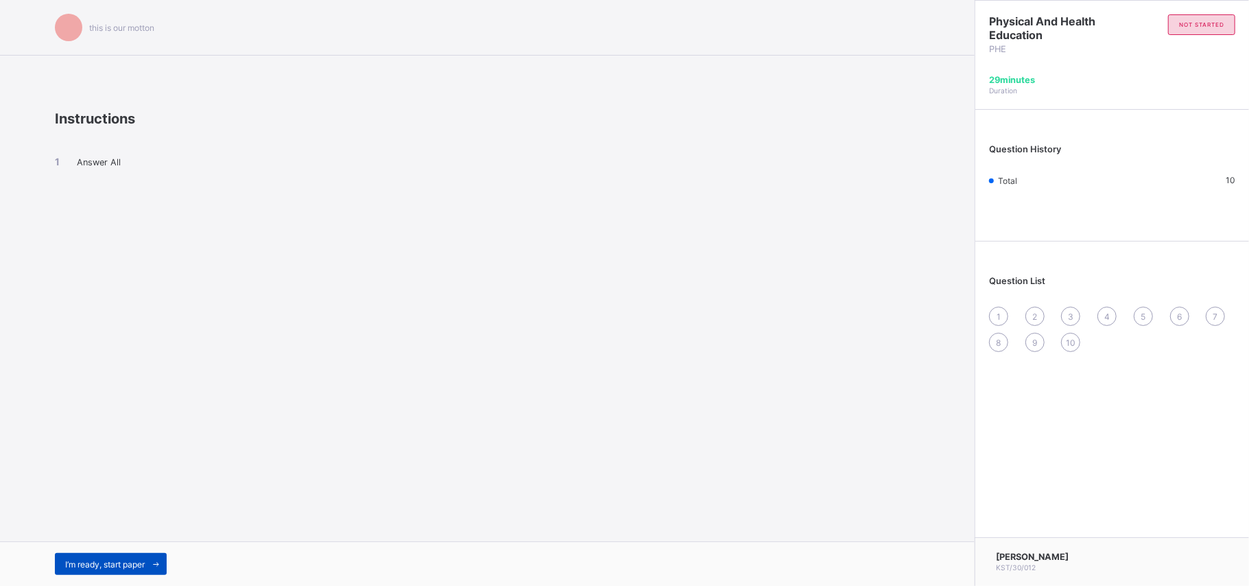
click at [69, 439] on span "I’m ready, start paper" at bounding box center [105, 564] width 80 height 10
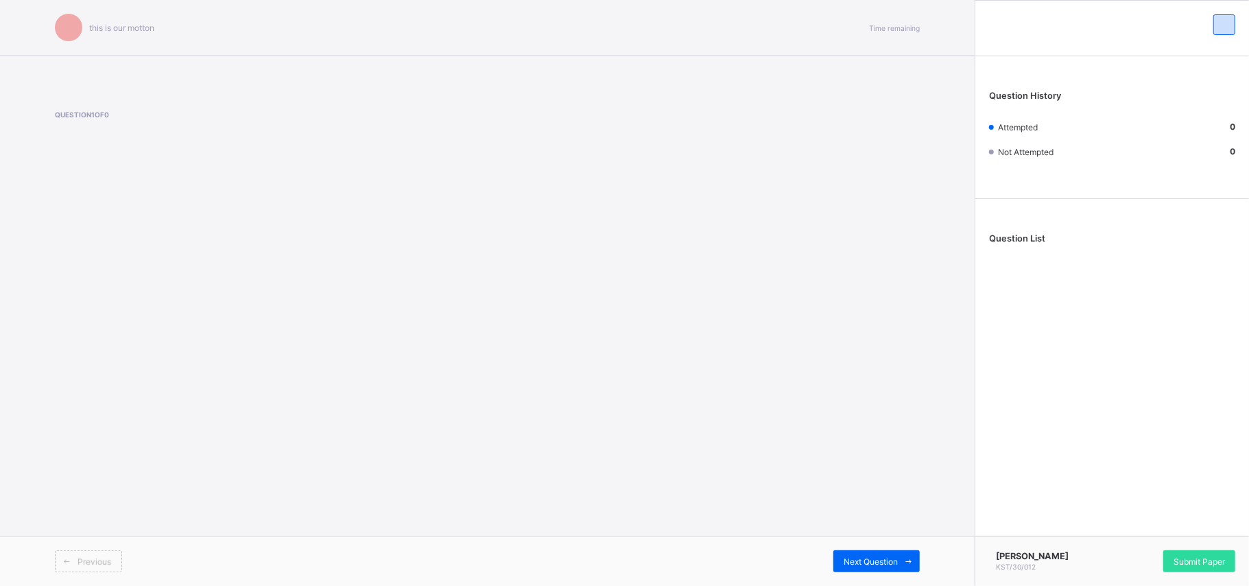
click at [74, 439] on span at bounding box center [67, 561] width 22 height 22
click at [55, 189] on div "this is our motton Time remaining Question 1 of 0 Previous Next Question" at bounding box center [487, 293] width 975 height 586
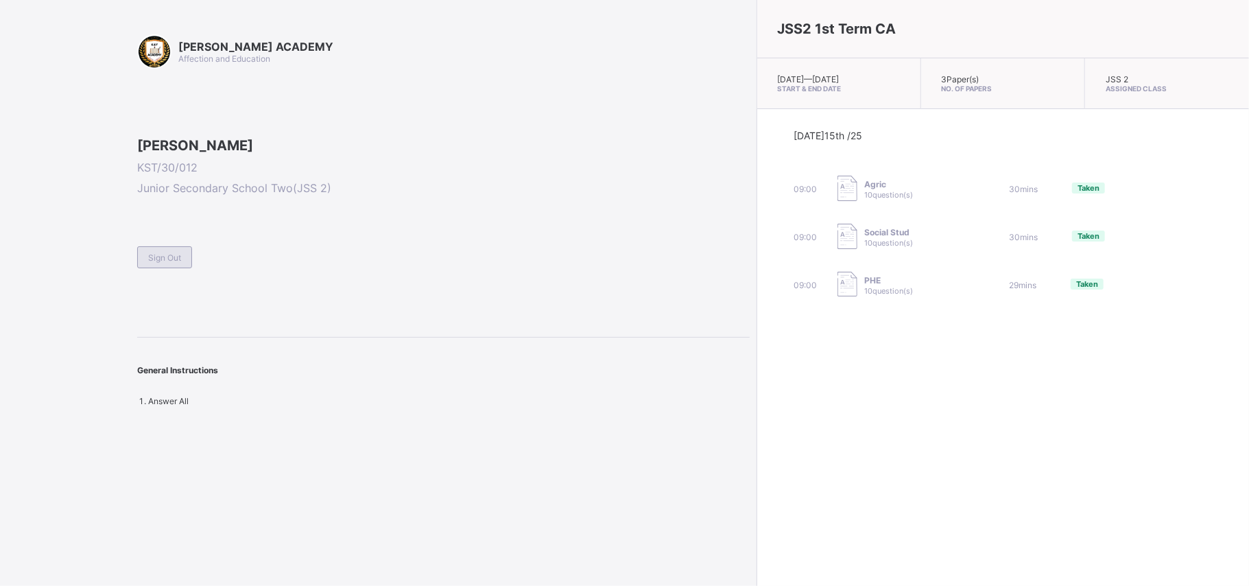
click at [165, 268] on div "Sign Out" at bounding box center [164, 257] width 55 height 22
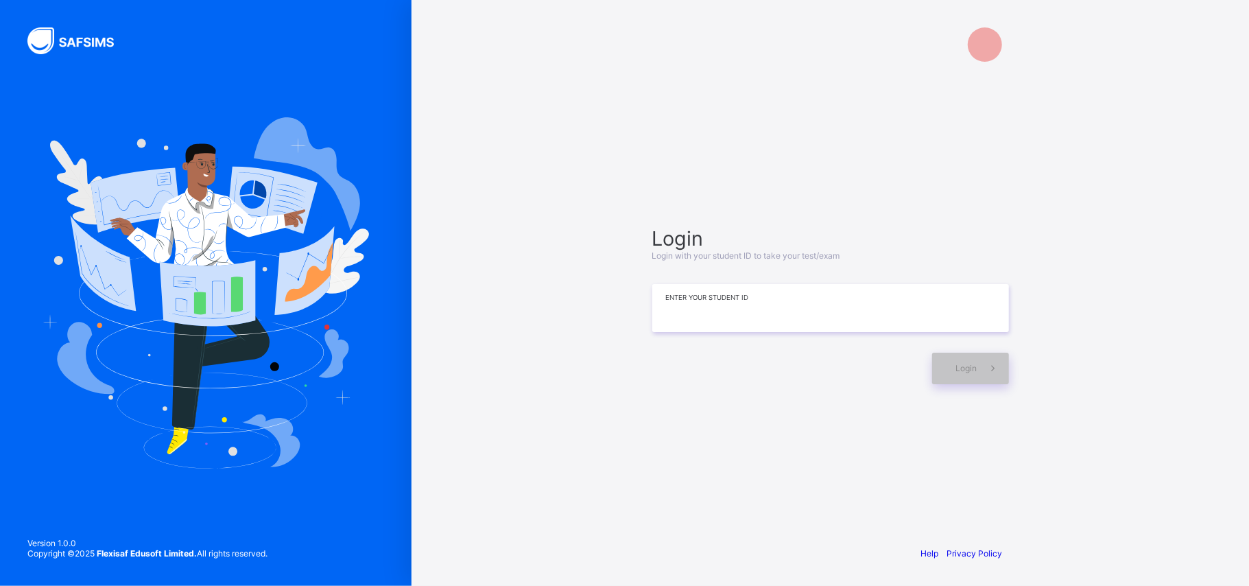
click at [901, 328] on input at bounding box center [830, 308] width 357 height 48
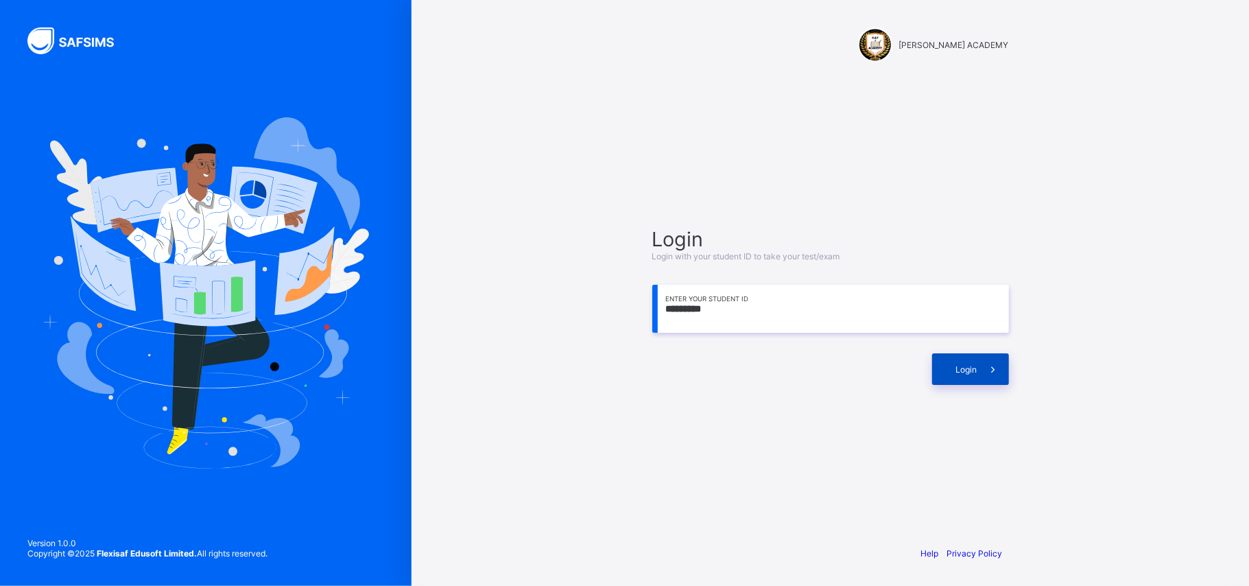
click at [926, 372] on span "Login" at bounding box center [966, 369] width 21 height 10
click at [681, 311] on input "*********" at bounding box center [830, 309] width 357 height 48
type input "**********"
click at [926, 377] on span at bounding box center [993, 369] width 32 height 32
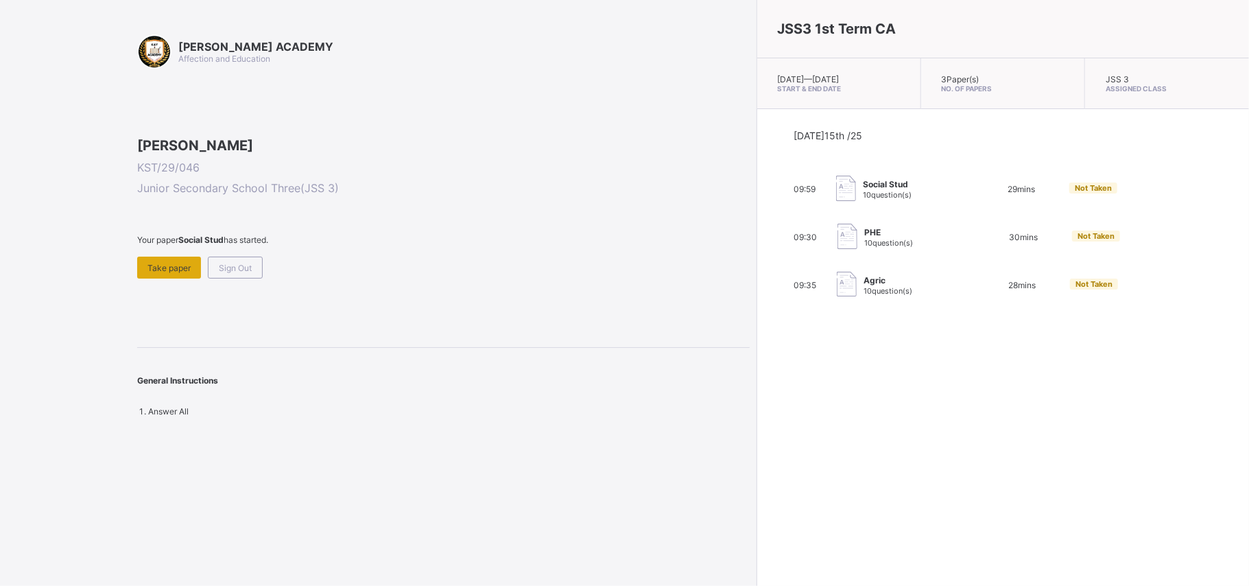
click at [154, 273] on span "Take paper" at bounding box center [168, 268] width 43 height 10
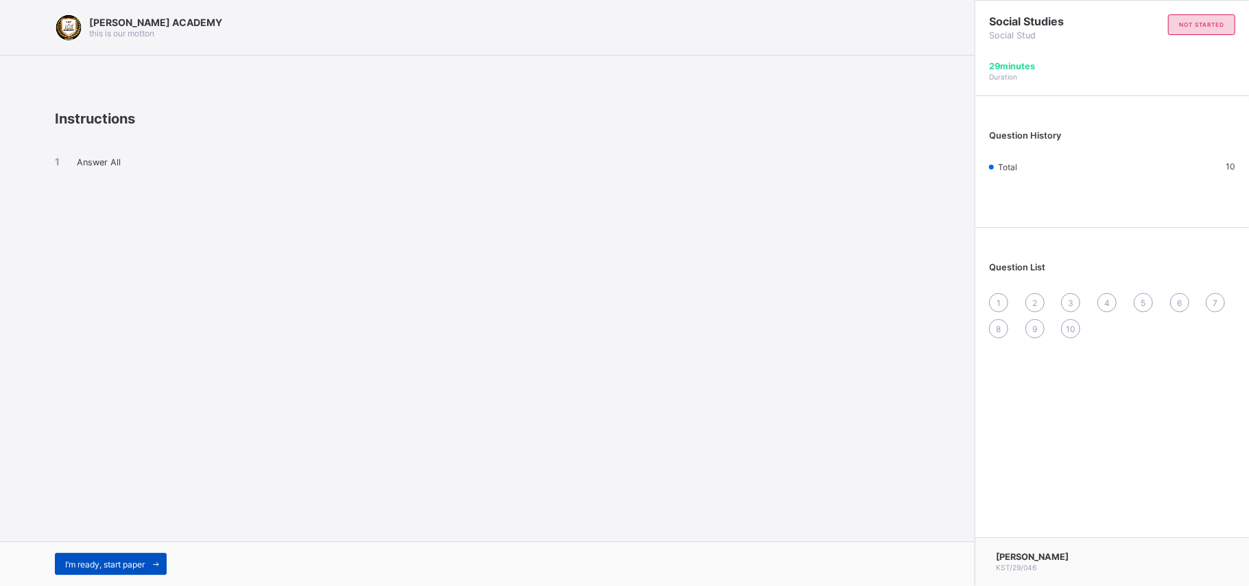
click at [152, 439] on span at bounding box center [156, 564] width 22 height 22
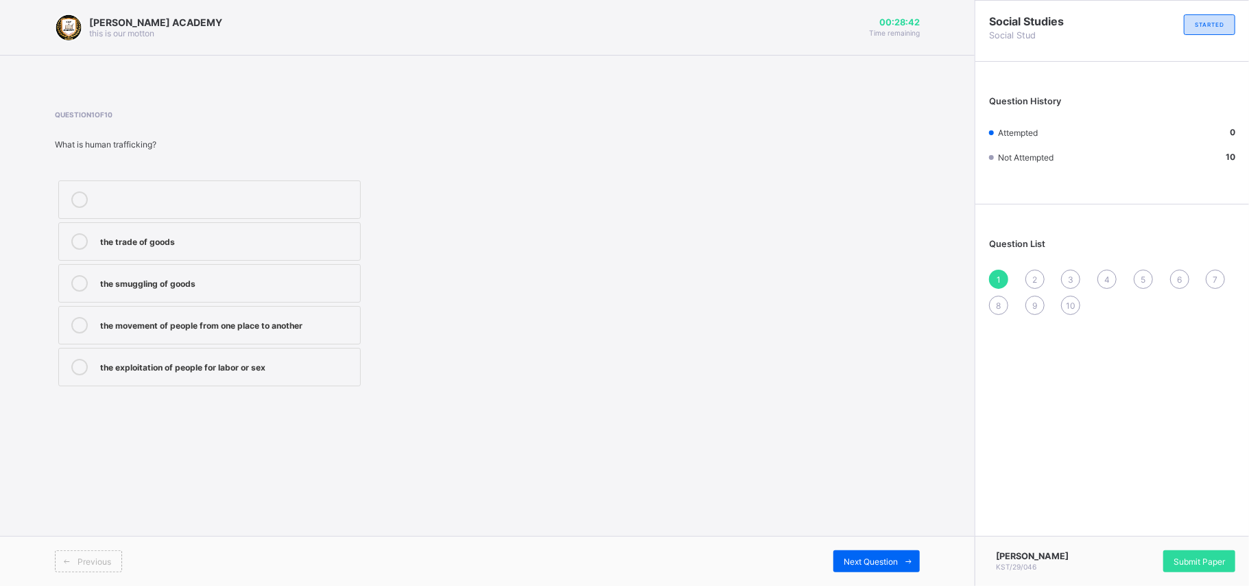
click at [245, 322] on div "the movement of people from one place to another" at bounding box center [226, 324] width 253 height 14
click at [857, 439] on div "Next Question" at bounding box center [876, 561] width 86 height 22
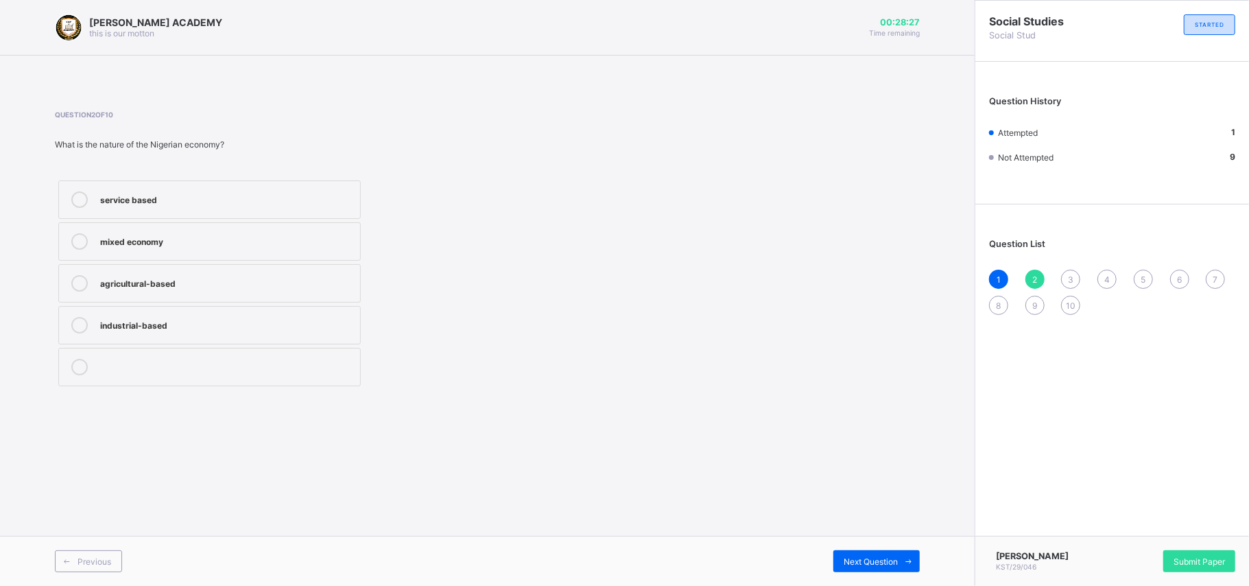
click at [244, 235] on div "mixed economy" at bounding box center [226, 240] width 253 height 14
click at [865, 439] on span "Next Question" at bounding box center [871, 561] width 54 height 10
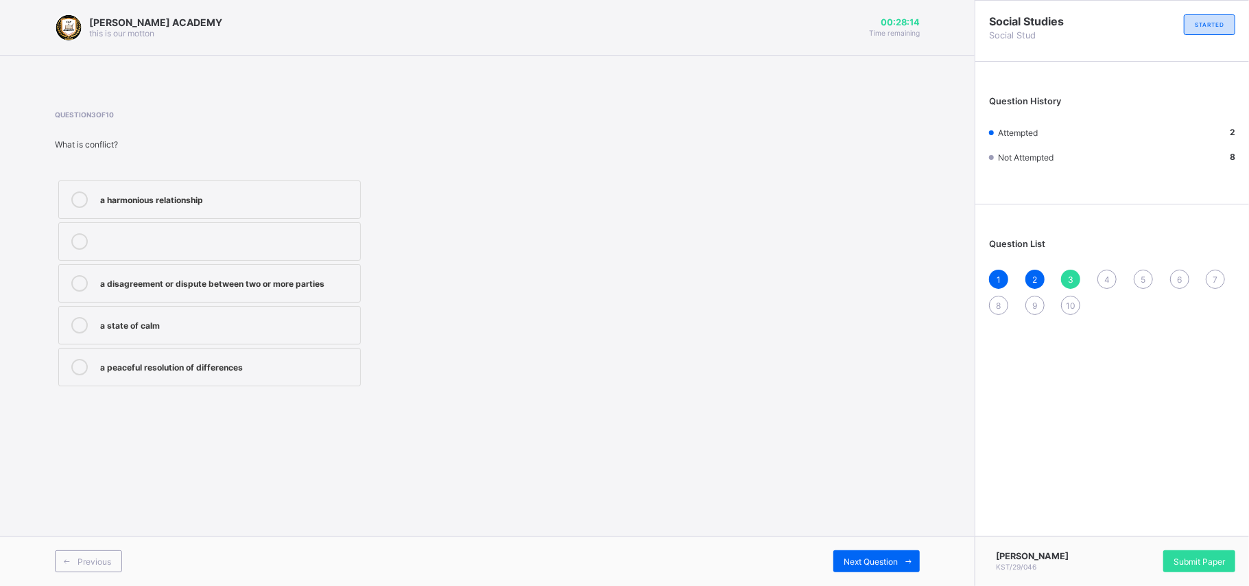
click at [331, 272] on label "a disagreement or dispute between two or more parties" at bounding box center [209, 283] width 302 height 38
click at [895, 439] on span "Next Question" at bounding box center [871, 561] width 54 height 10
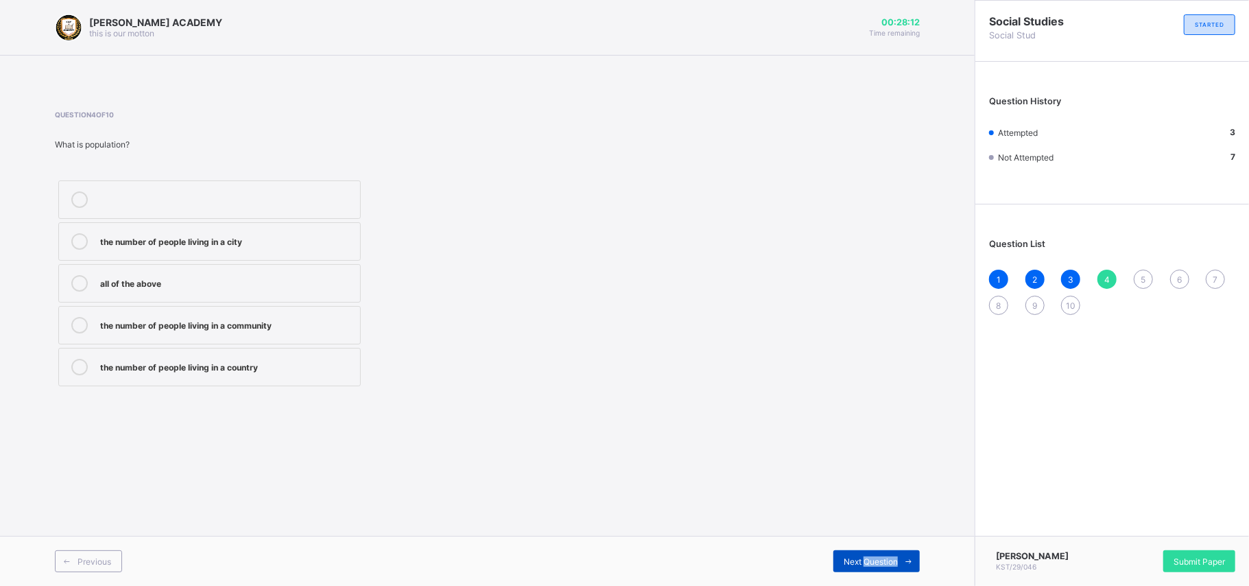
click at [895, 439] on span "Next Question" at bounding box center [871, 561] width 54 height 10
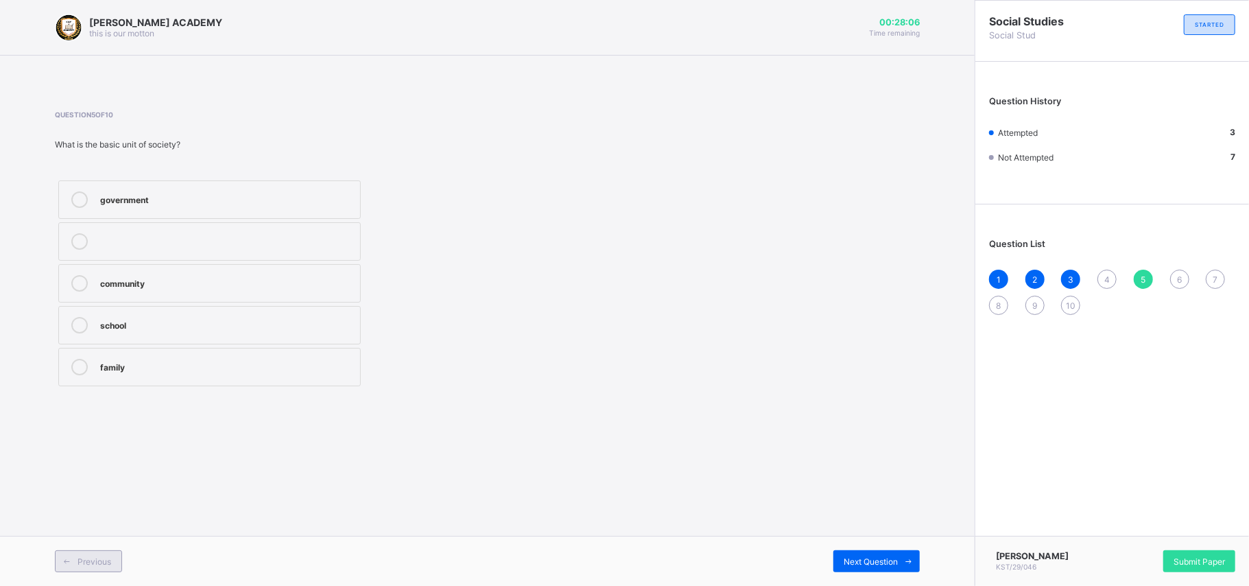
click at [96, 439] on span "Previous" at bounding box center [95, 561] width 34 height 10
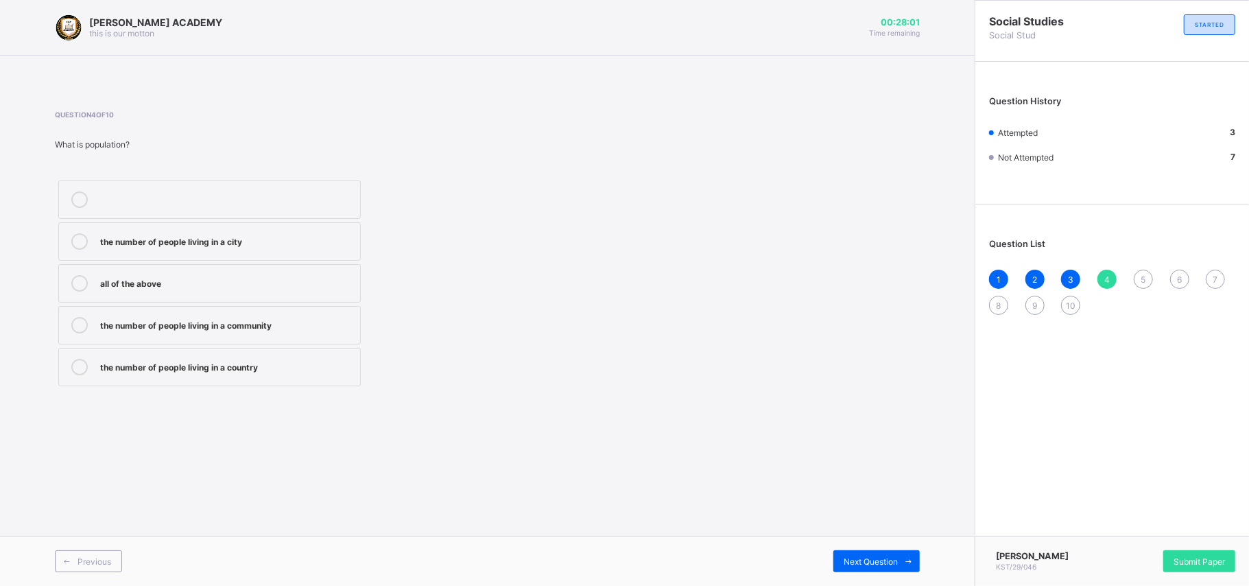
click at [108, 288] on div "all of the above" at bounding box center [226, 282] width 253 height 14
click at [901, 439] on span at bounding box center [909, 561] width 22 height 22
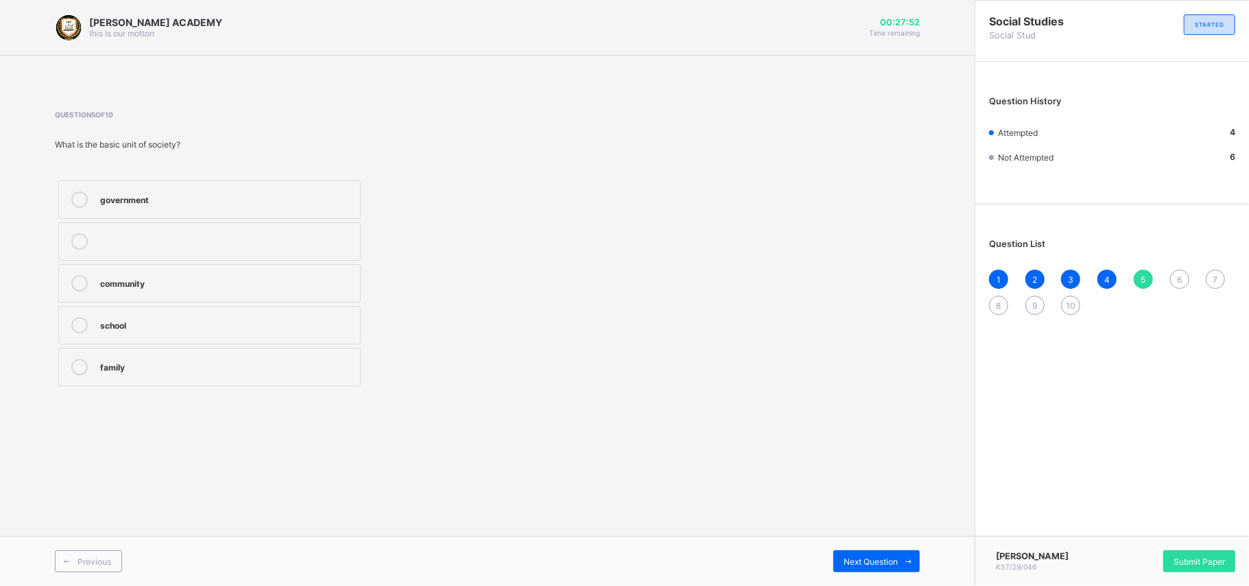
click at [138, 381] on label "family" at bounding box center [209, 367] width 302 height 38
click at [878, 439] on div "Next Question" at bounding box center [876, 561] width 86 height 22
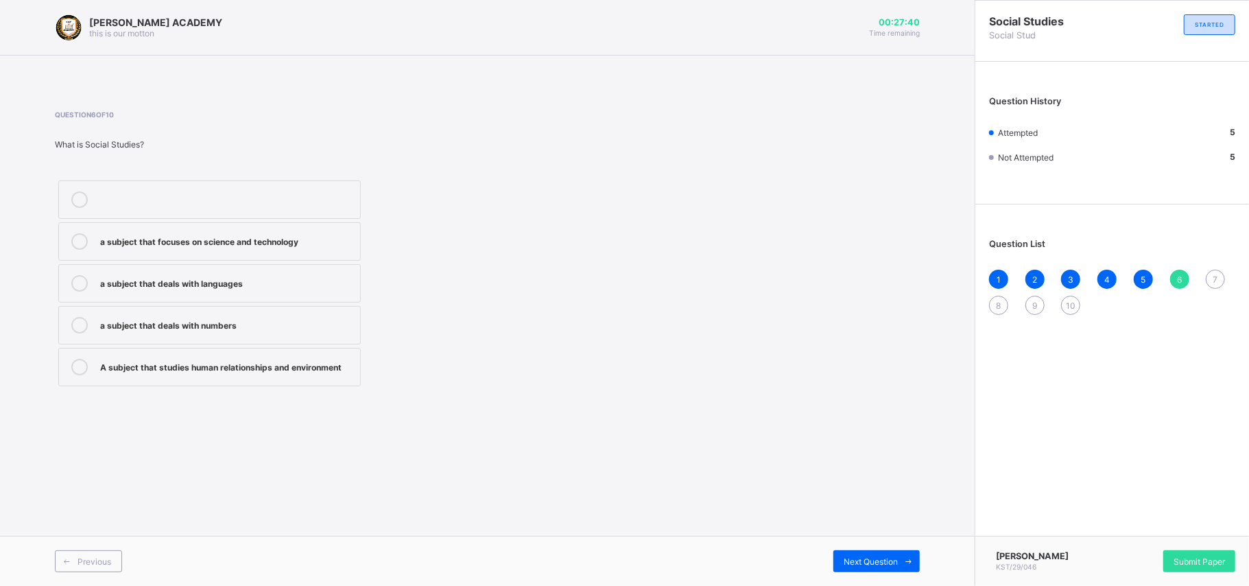
click at [292, 365] on div "A subject that studies human relationships and environment" at bounding box center [226, 366] width 253 height 14
click at [881, 439] on div "Next Question" at bounding box center [876, 561] width 86 height 22
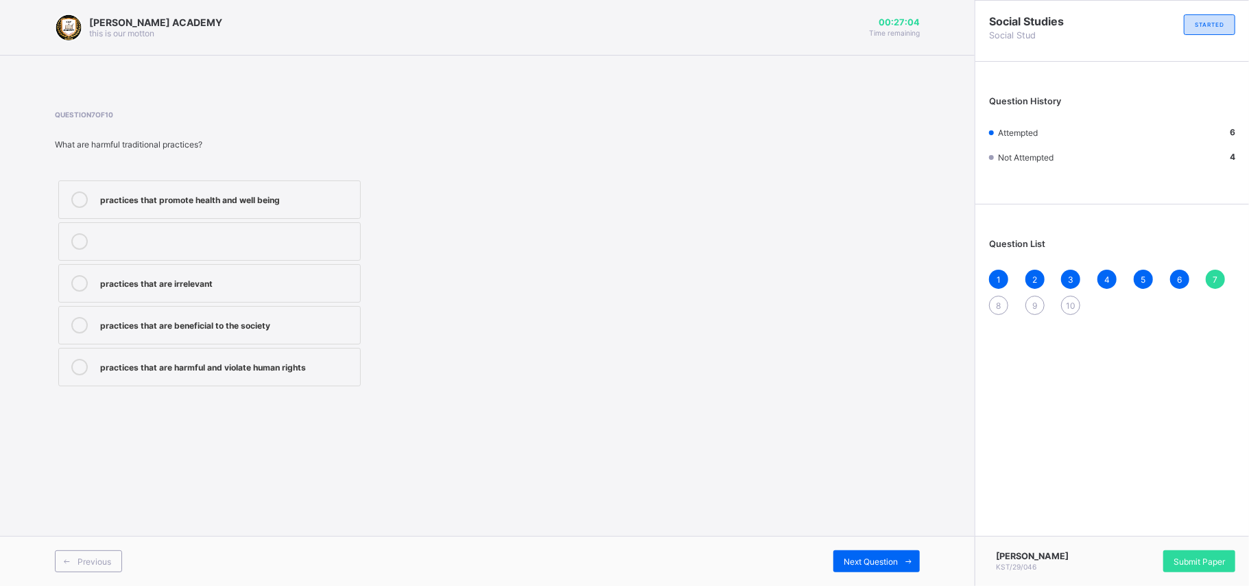
click at [210, 366] on div "practices that are harmful and violate human rights" at bounding box center [226, 366] width 253 height 14
click at [863, 439] on div "Next Question" at bounding box center [876, 561] width 86 height 22
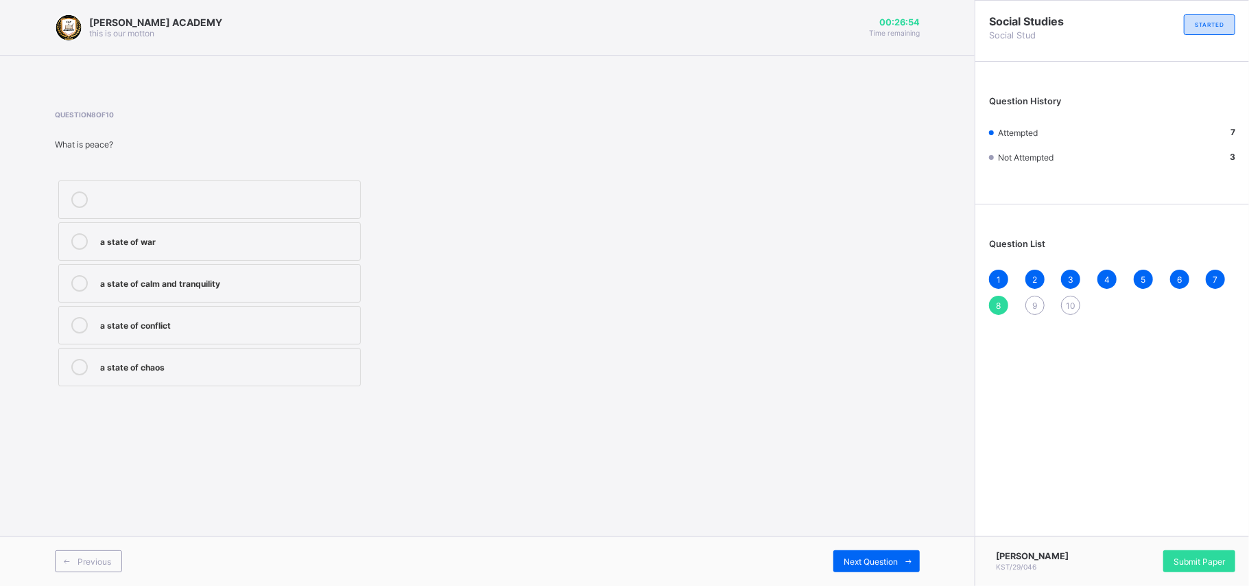
click at [206, 291] on div "a state of calm and tranquility" at bounding box center [226, 283] width 253 height 16
click at [876, 439] on div "Next Question" at bounding box center [876, 561] width 86 height 22
click at [103, 439] on span "Previous" at bounding box center [95, 561] width 34 height 10
click at [879, 439] on span "Next Question" at bounding box center [871, 561] width 54 height 10
click at [262, 287] on div "the economy of a country" at bounding box center [226, 282] width 253 height 14
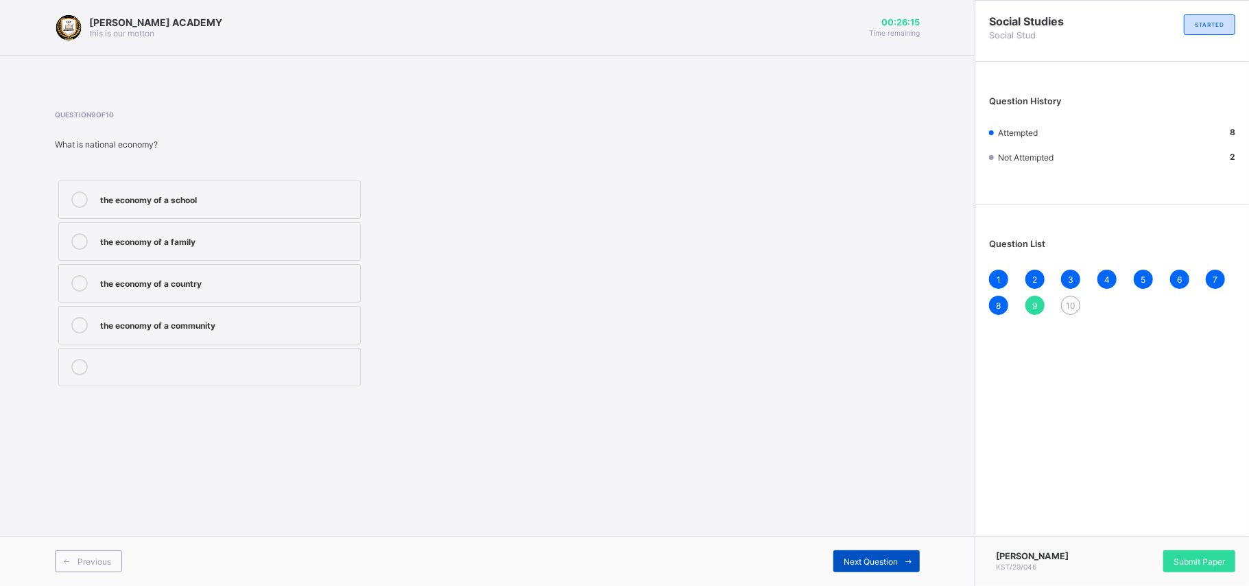
click at [865, 439] on div "Next Question" at bounding box center [876, 561] width 86 height 22
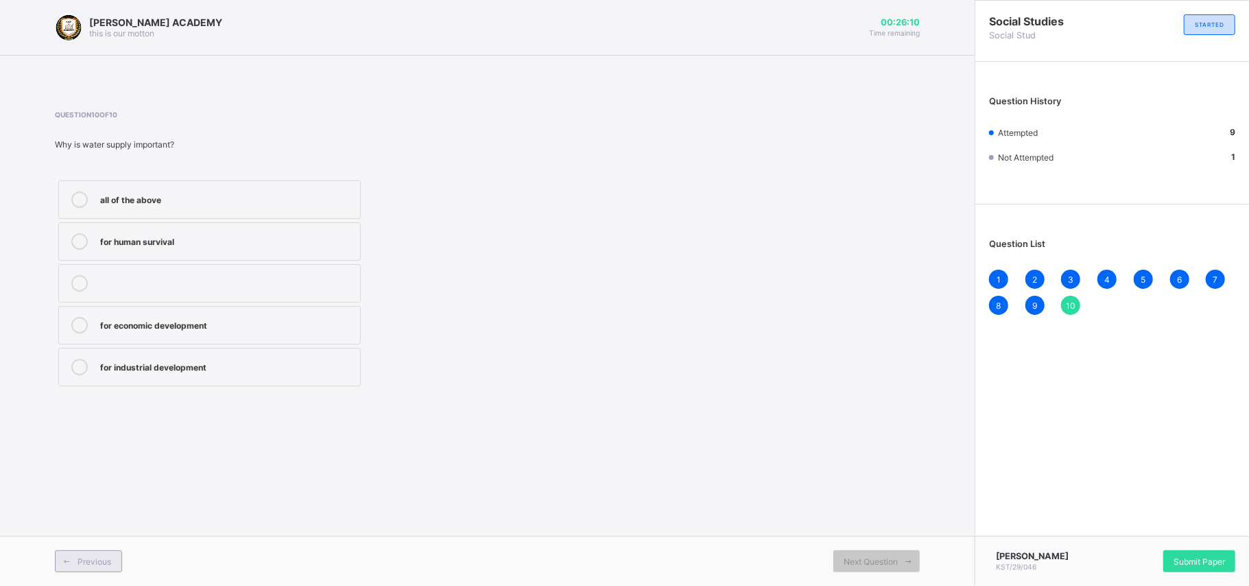
click at [88, 439] on div "Previous" at bounding box center [88, 561] width 67 height 22
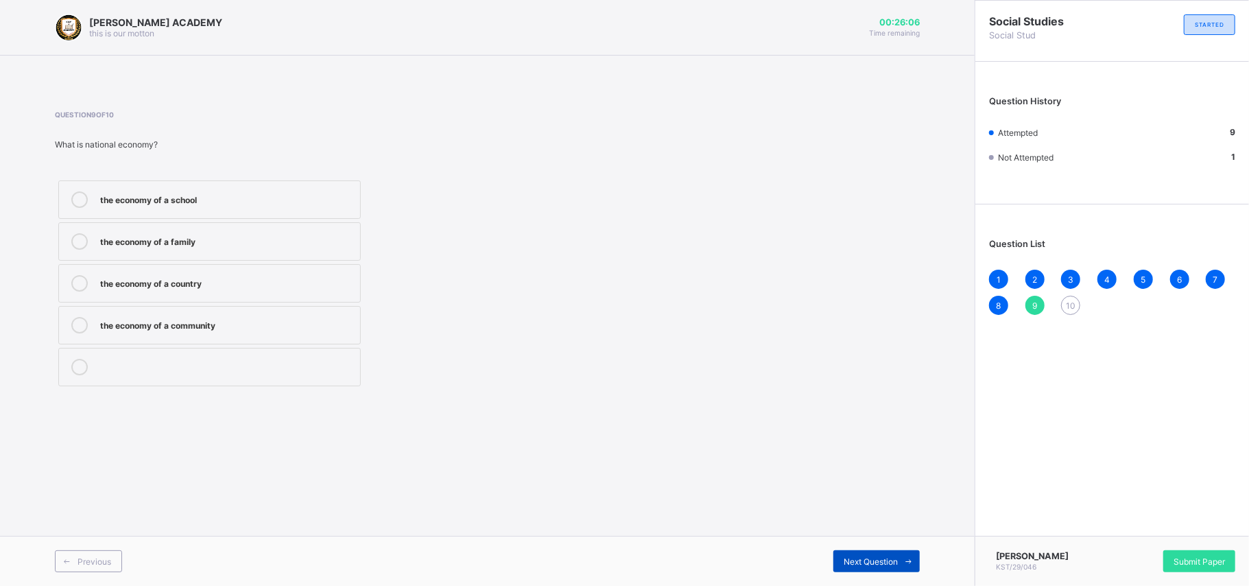
click at [907, 439] on span at bounding box center [909, 561] width 22 height 22
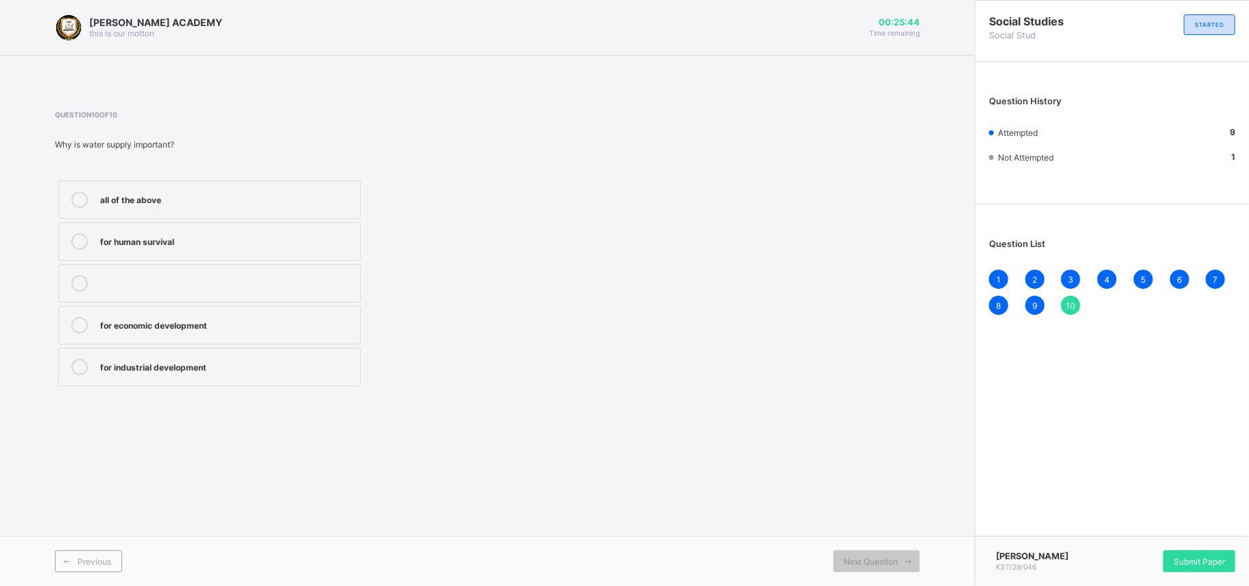
click at [272, 198] on div "all of the above" at bounding box center [226, 198] width 253 height 14
click at [926, 439] on span "Submit Paper" at bounding box center [1199, 561] width 51 height 10
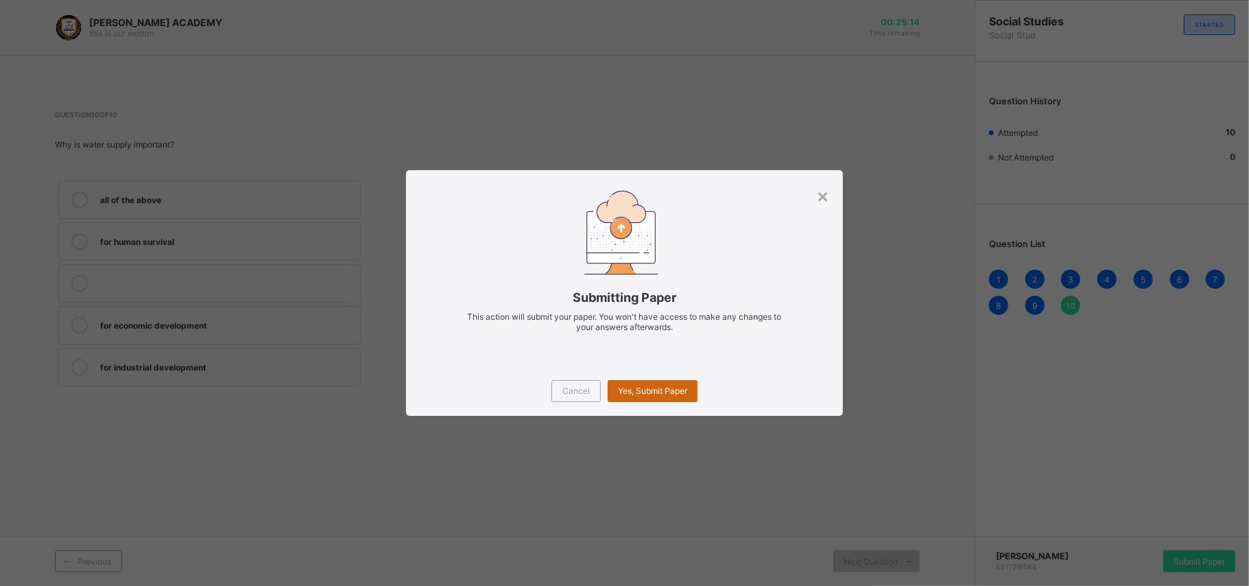
click at [634, 388] on span "Yes, Submit Paper" at bounding box center [652, 390] width 69 height 10
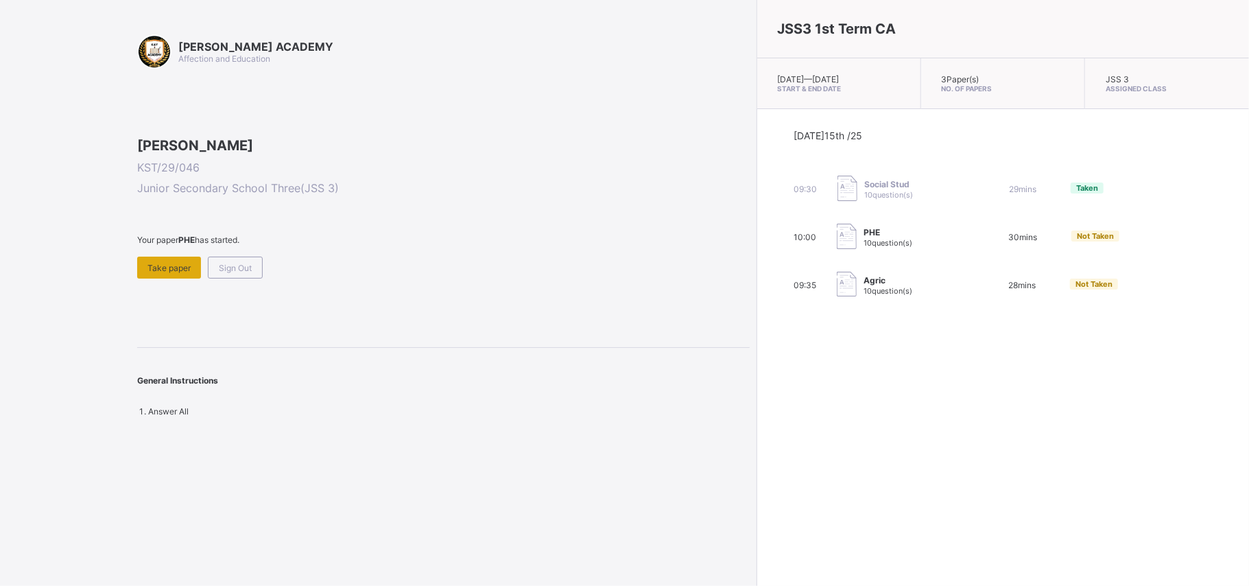
click at [160, 273] on span "Take paper" at bounding box center [168, 268] width 43 height 10
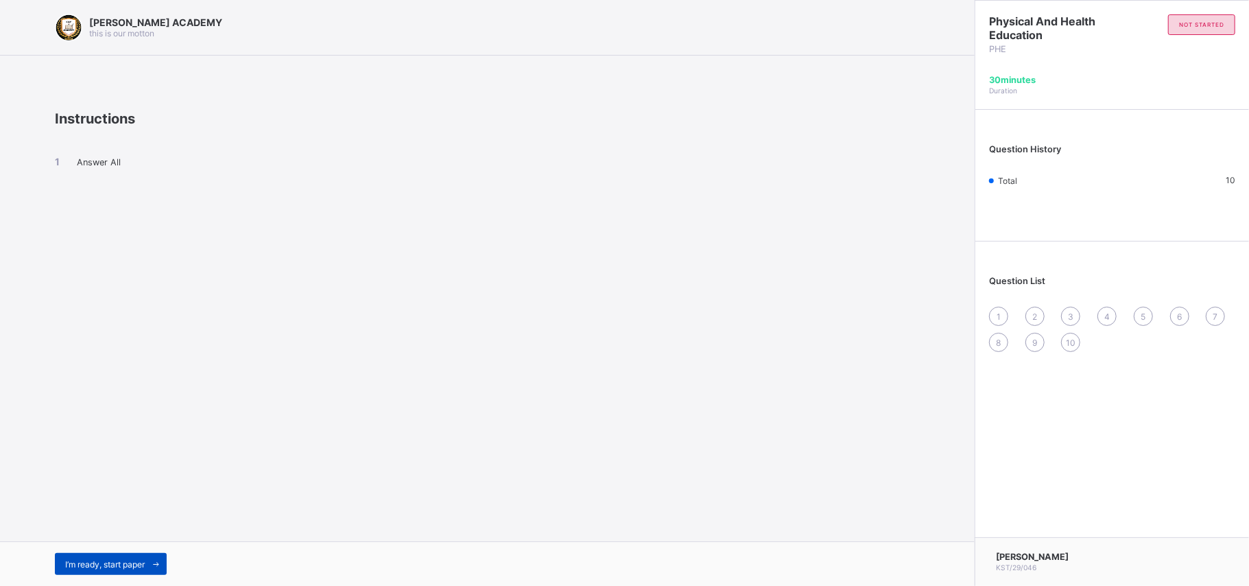
click at [100, 439] on div "I’m ready, start paper" at bounding box center [111, 564] width 112 height 22
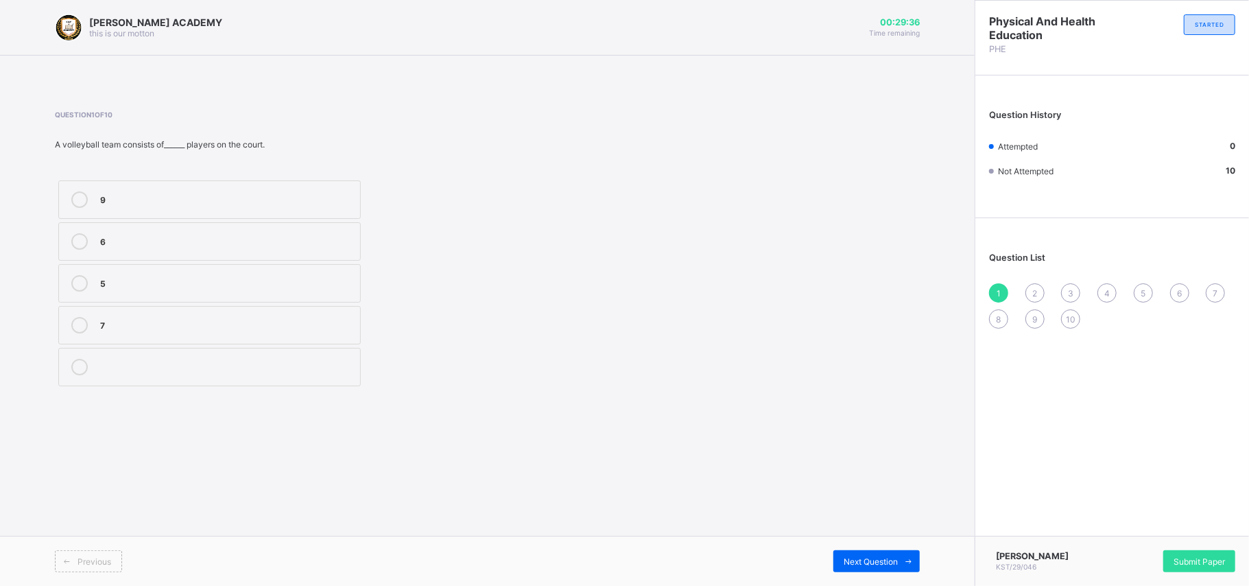
click at [133, 281] on div "5" at bounding box center [226, 282] width 253 height 14
click at [861, 439] on div "Previous Next Question" at bounding box center [487, 561] width 975 height 50
click at [865, 439] on span "Next Question" at bounding box center [871, 561] width 54 height 10
click at [272, 320] on div "grip" at bounding box center [226, 324] width 253 height 14
click at [879, 439] on div "Next Question" at bounding box center [876, 561] width 86 height 22
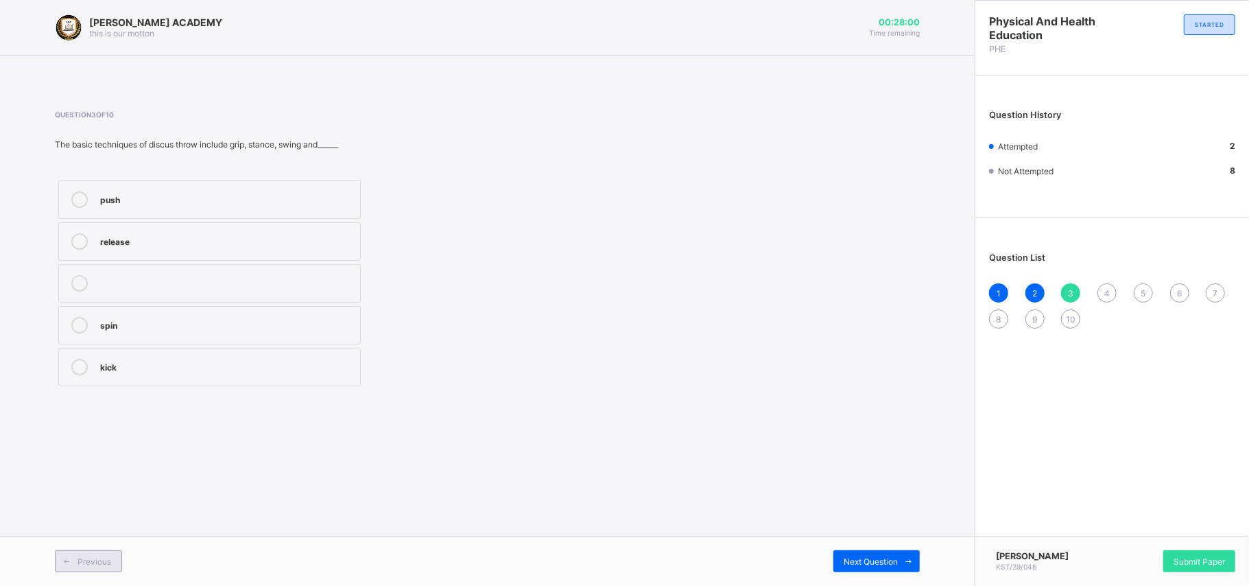
click at [78, 439] on span "Previous" at bounding box center [95, 561] width 34 height 10
click at [899, 439] on span at bounding box center [909, 561] width 22 height 22
click at [191, 372] on div "kick" at bounding box center [226, 366] width 253 height 14
click at [853, 439] on div "Next Question" at bounding box center [876, 561] width 86 height 22
click at [305, 338] on label "wood and metal rim" at bounding box center [209, 325] width 302 height 38
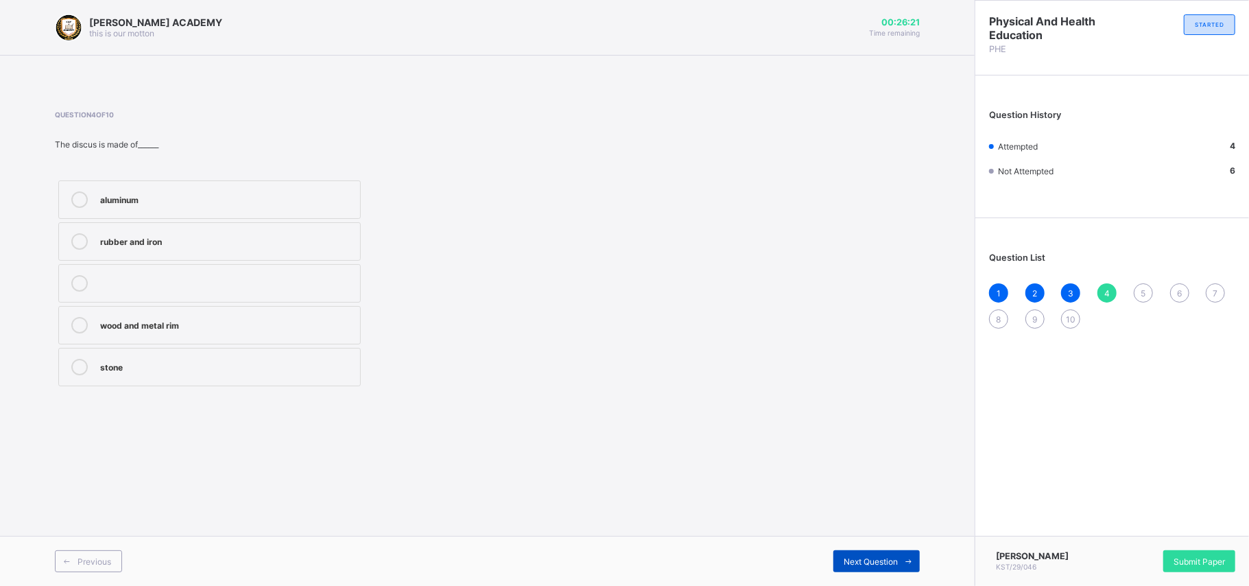
click at [888, 439] on span "Next Question" at bounding box center [871, 561] width 54 height 10
click at [255, 289] on div "ball" at bounding box center [226, 283] width 253 height 16
click at [857, 439] on span "Next Question" at bounding box center [871, 561] width 54 height 10
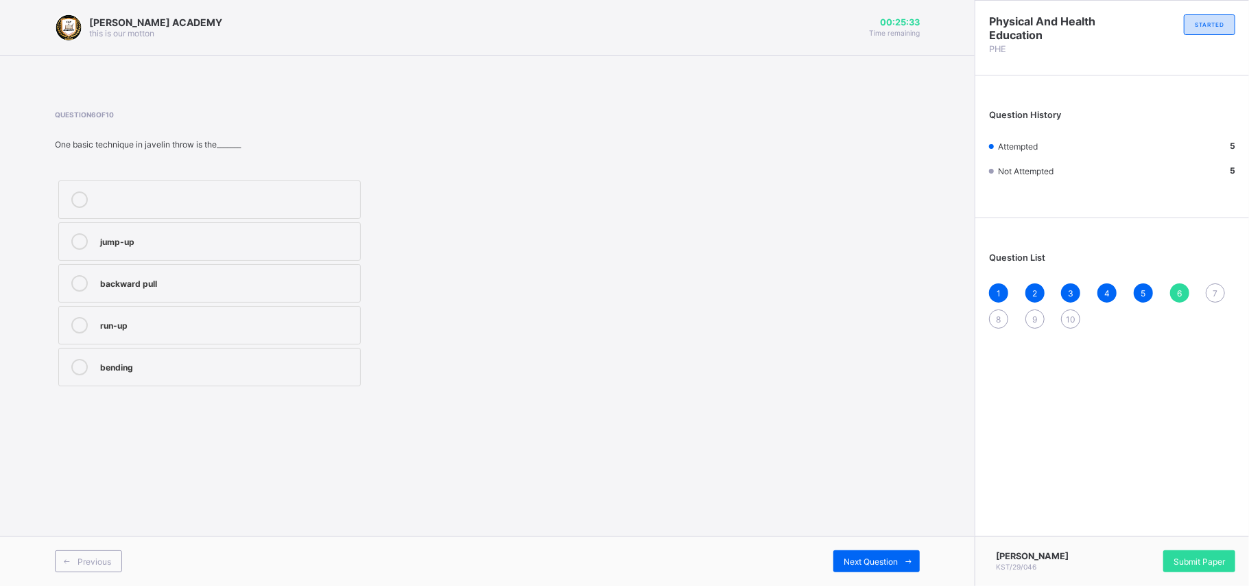
click at [174, 326] on div "run-up" at bounding box center [226, 324] width 253 height 14
click at [870, 439] on span "Next Question" at bounding box center [871, 561] width 54 height 10
click at [96, 439] on span "Previous" at bounding box center [95, 561] width 34 height 10
click at [228, 335] on label "one hand" at bounding box center [209, 325] width 302 height 38
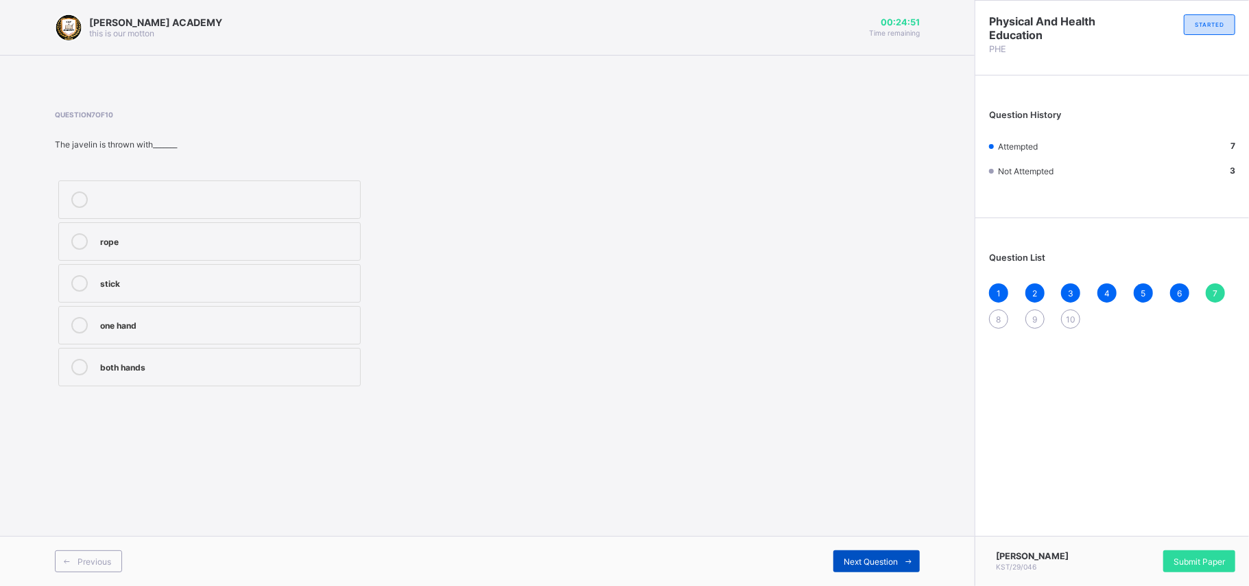
click at [909, 439] on icon at bounding box center [909, 561] width 10 height 9
click at [187, 361] on div "inside the ring" at bounding box center [226, 366] width 253 height 14
click at [879, 439] on span "Next Question" at bounding box center [871, 561] width 54 height 10
click at [262, 257] on label "2.13" at bounding box center [209, 241] width 302 height 38
click at [886, 439] on span "Next Question" at bounding box center [871, 561] width 54 height 10
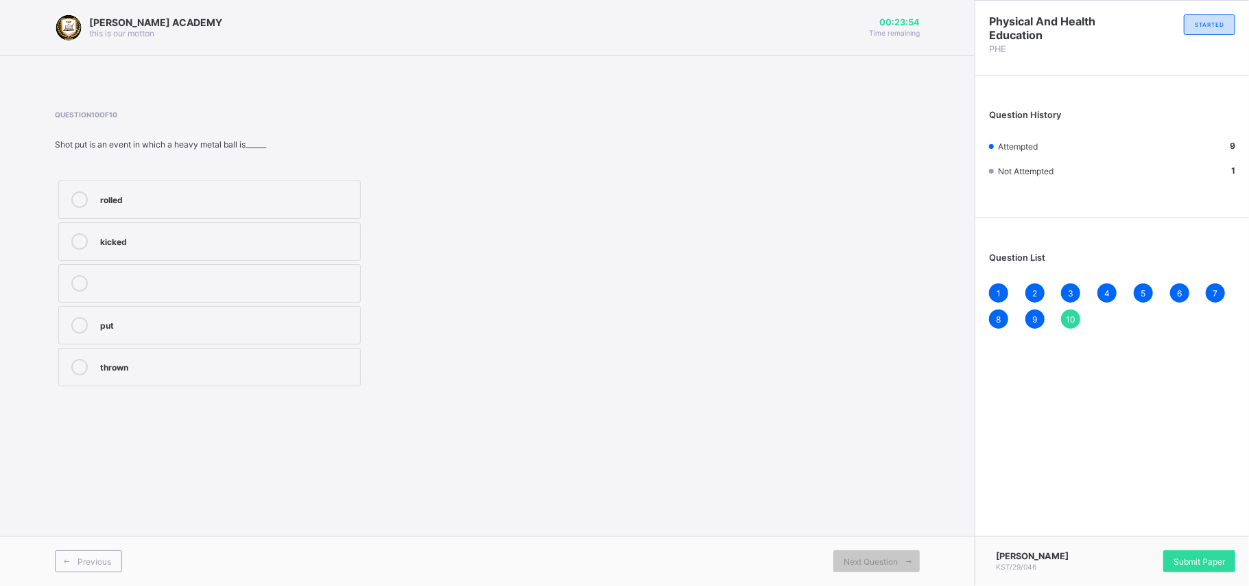
click at [247, 360] on div "thrown" at bounding box center [226, 366] width 253 height 14
click at [926, 439] on span "Submit Paper" at bounding box center [1199, 561] width 51 height 10
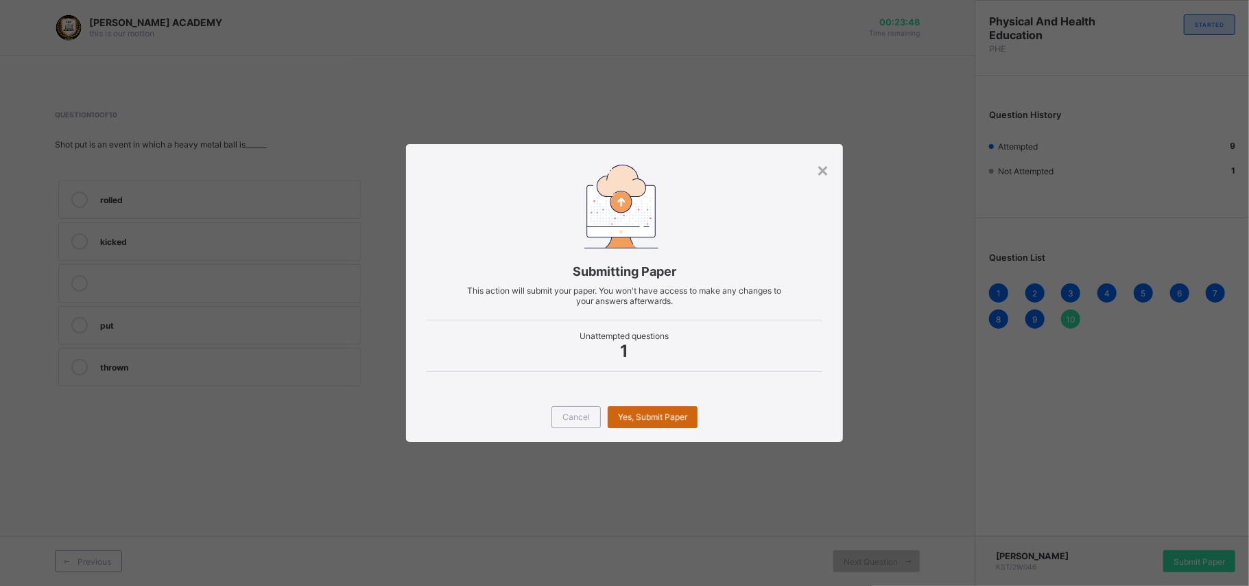
click at [645, 418] on div "Yes, Submit Paper" at bounding box center [653, 417] width 90 height 22
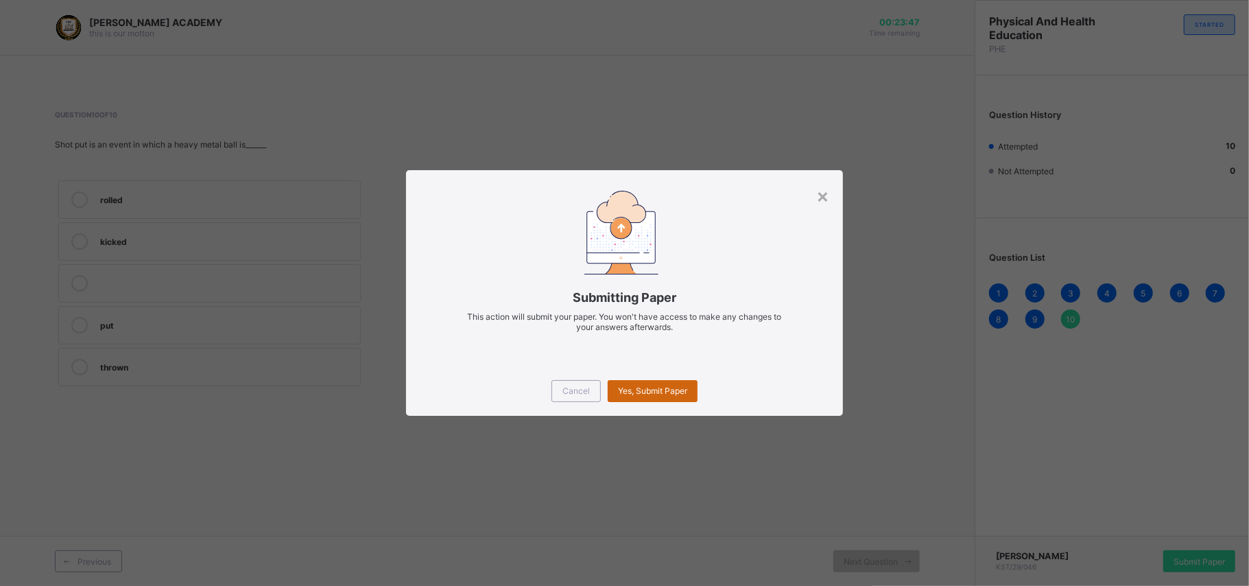
click at [645, 418] on div "× Submitting Paper This action will submit your paper. You won't have access to…" at bounding box center [624, 293] width 1249 height 586
click at [652, 393] on span "Yes, Submit Paper" at bounding box center [652, 390] width 69 height 10
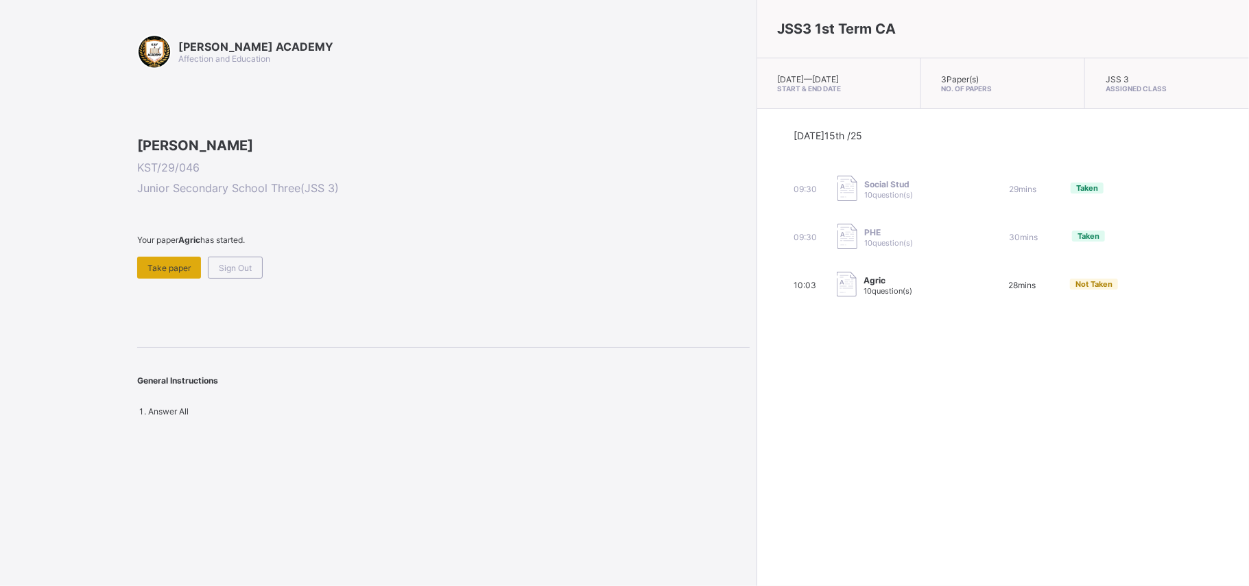
click at [168, 273] on span "Take paper" at bounding box center [168, 268] width 43 height 10
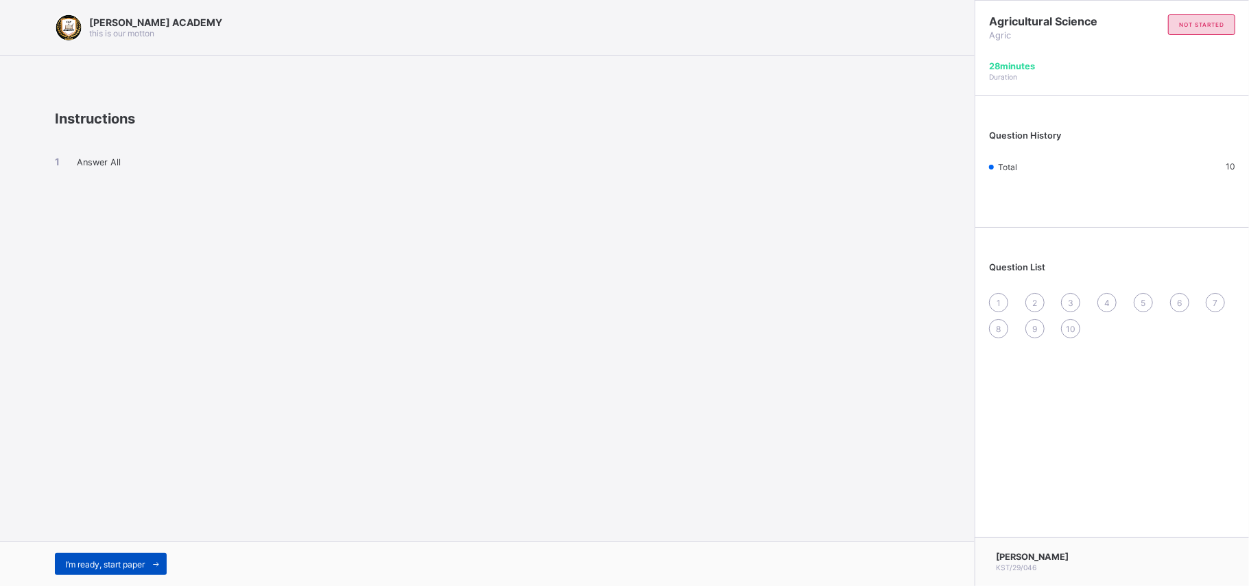
click at [112, 439] on span "I’m ready, start paper" at bounding box center [105, 564] width 80 height 10
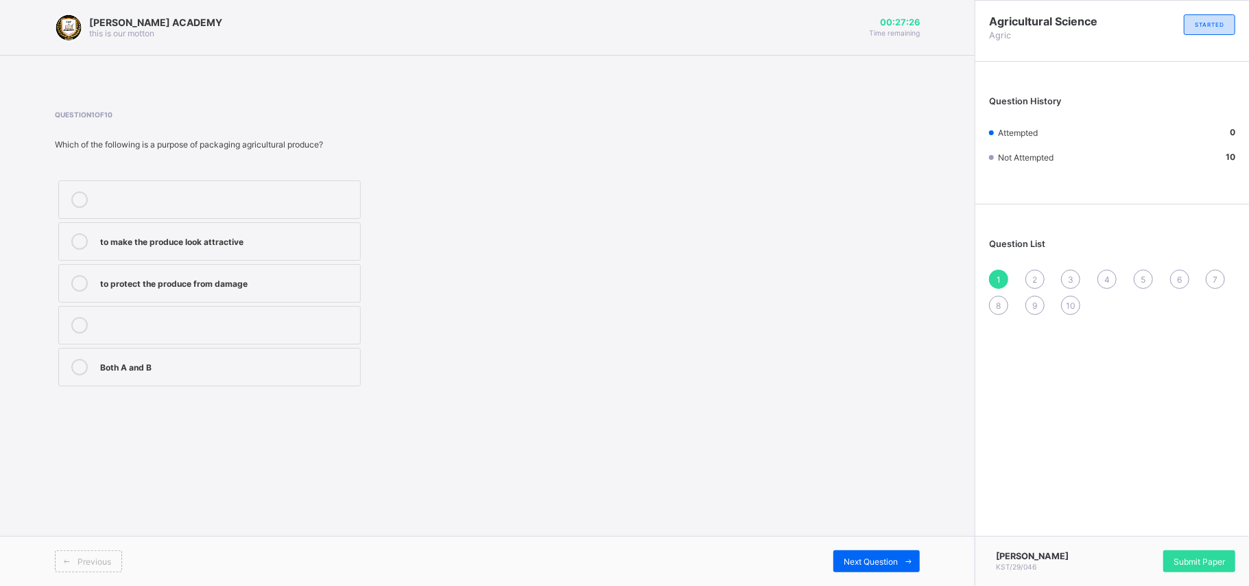
click at [209, 359] on label "Both A and B" at bounding box center [209, 367] width 302 height 38
click at [237, 294] on label "to protect the produce from damage" at bounding box center [209, 283] width 302 height 38
click at [402, 338] on div "to make the produce look attractive to protect the produce from damage Both A a…" at bounding box center [312, 283] width 515 height 213
click at [311, 379] on label "Both A and B" at bounding box center [209, 367] width 302 height 38
click at [872, 439] on span "Next Question" at bounding box center [871, 561] width 54 height 10
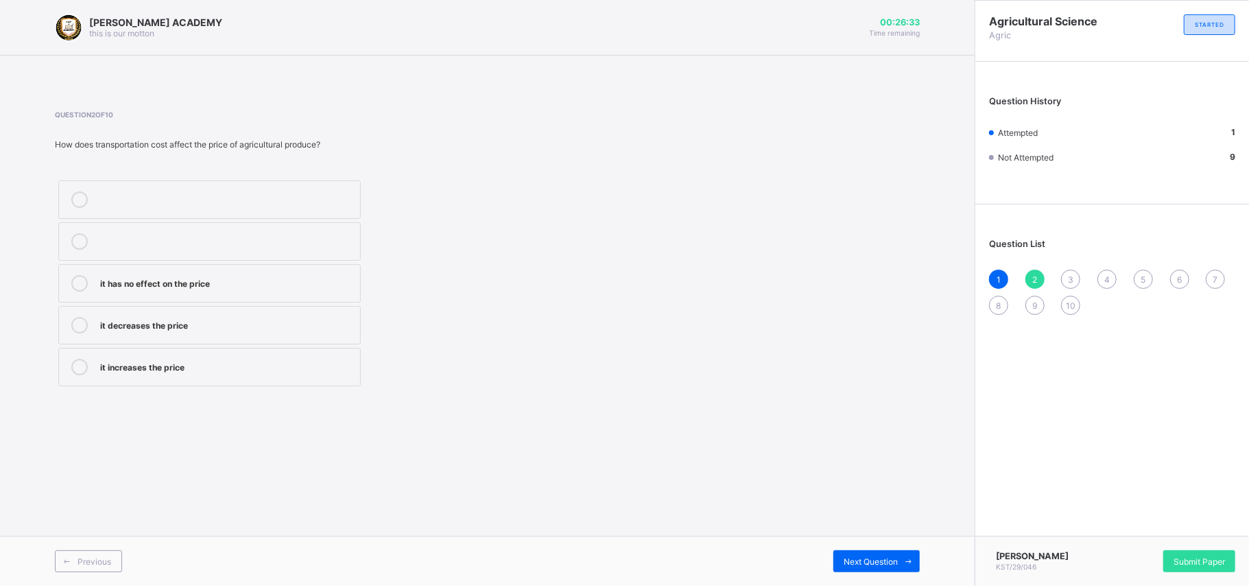
click at [188, 372] on div "it increases the price" at bounding box center [226, 366] width 253 height 14
click at [884, 439] on div "Next Question" at bounding box center [876, 561] width 86 height 22
click at [292, 281] on div "Both A and B" at bounding box center [226, 282] width 253 height 14
click at [854, 439] on span "Next Question" at bounding box center [871, 561] width 54 height 10
click at [210, 283] on div "it helps maintain the price" at bounding box center [226, 282] width 253 height 14
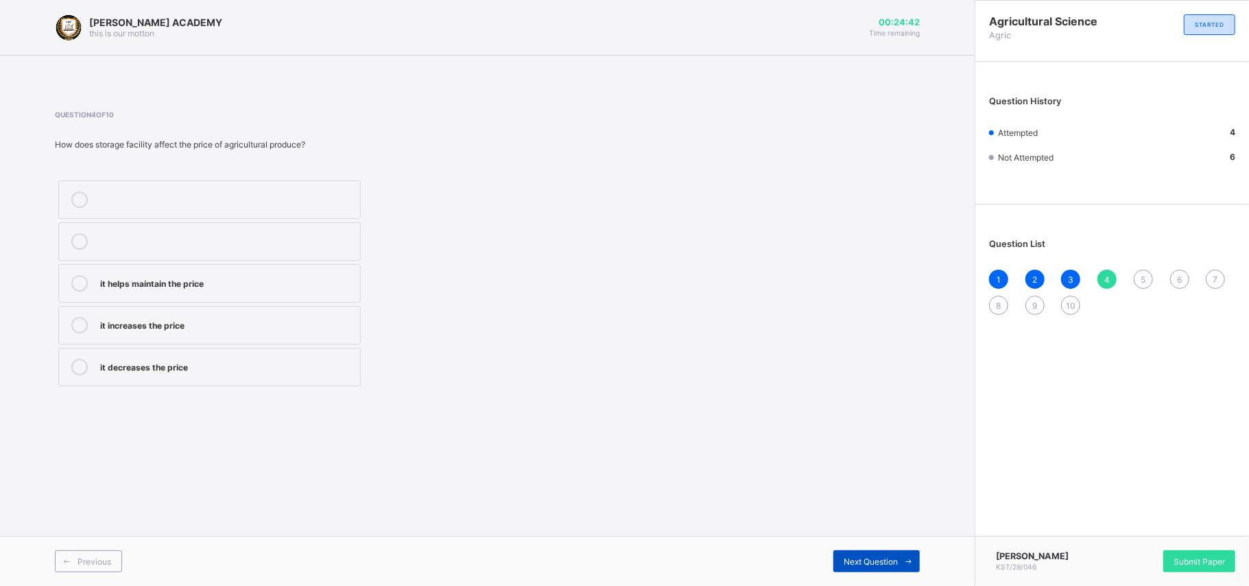
click at [864, 439] on span "Next Question" at bounding box center [871, 561] width 54 height 10
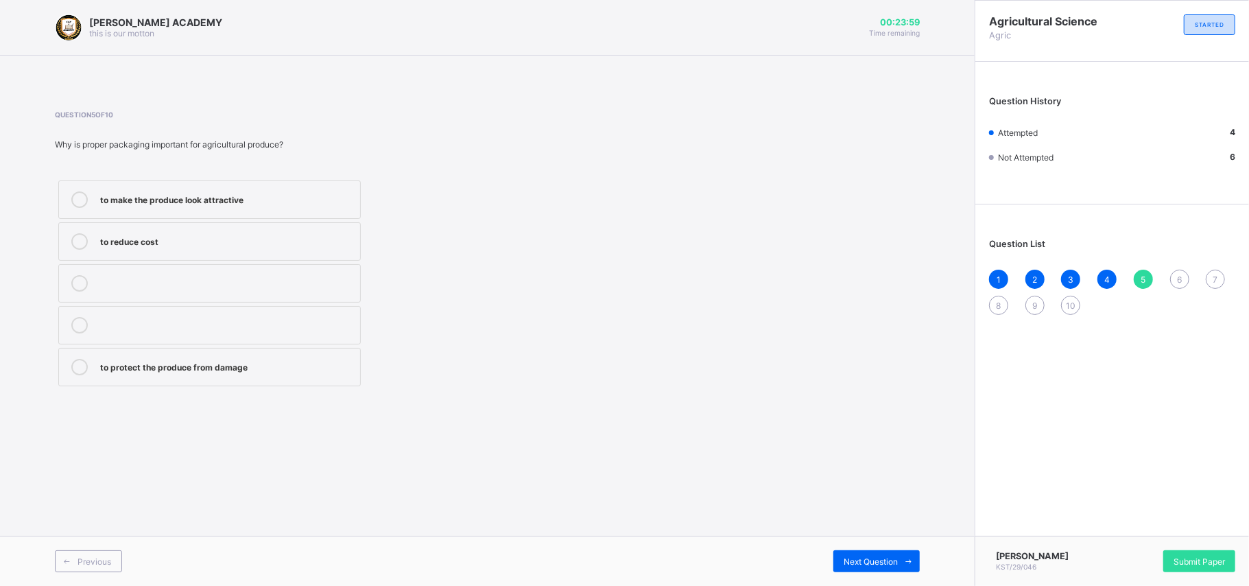
click at [336, 366] on div "to protect the produce from damage" at bounding box center [226, 366] width 253 height 14
click at [846, 439] on span "Next Question" at bounding box center [871, 561] width 54 height 10
click at [165, 359] on label "When demand is high and supply is low, prices increase" at bounding box center [209, 367] width 302 height 38
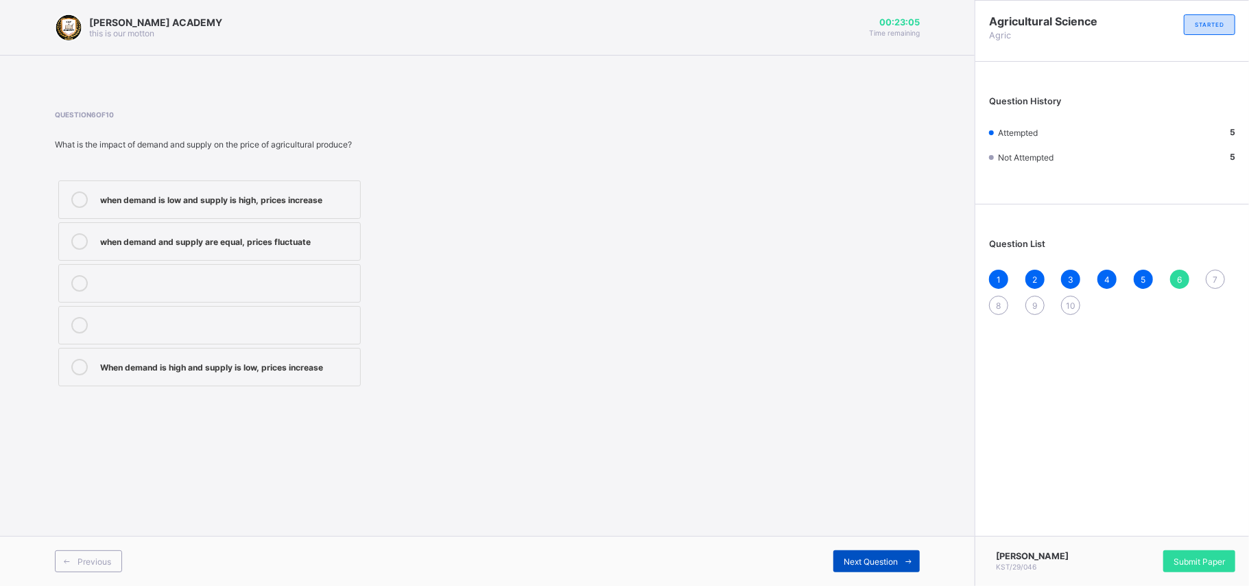
click at [868, 439] on span "Next Question" at bounding box center [871, 561] width 54 height 10
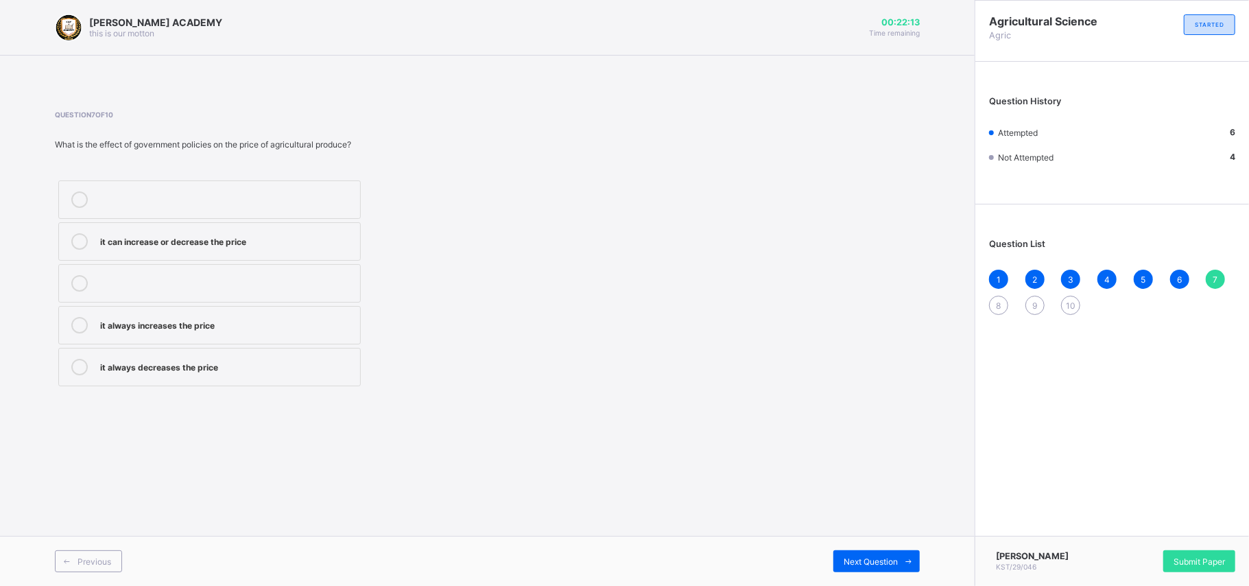
click at [332, 354] on label "it always decreases the price" at bounding box center [209, 367] width 302 height 38
click at [877, 439] on div "Next Question" at bounding box center [876, 561] width 86 height 22
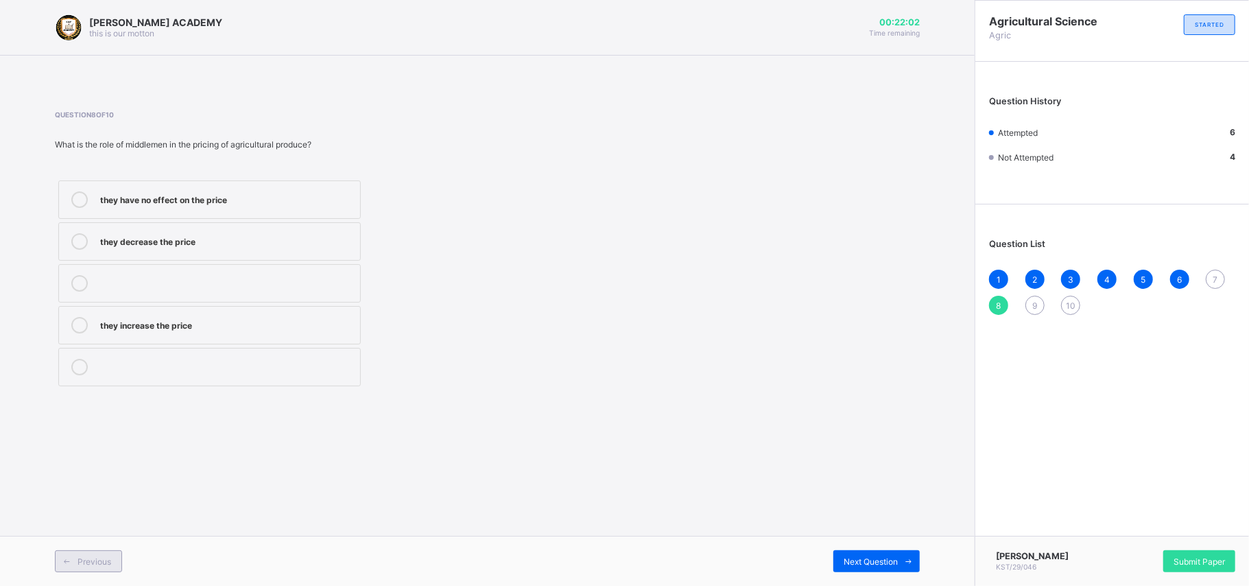
click at [88, 439] on span "Previous" at bounding box center [95, 561] width 34 height 10
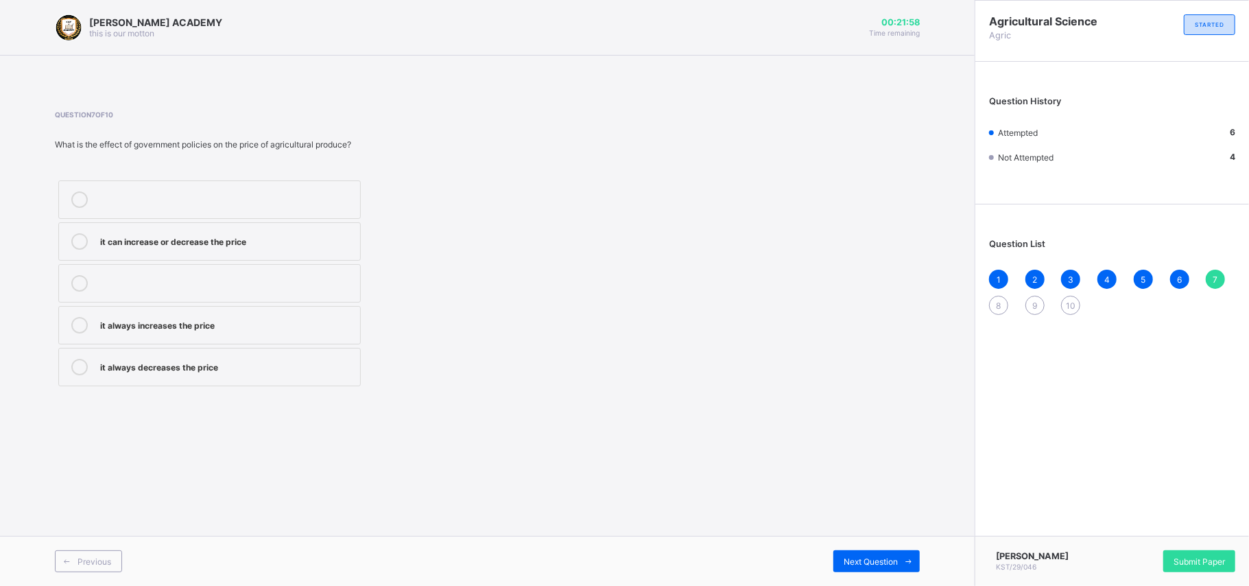
click at [237, 368] on div "it always decreases the price" at bounding box center [226, 366] width 253 height 14
click at [883, 439] on span "Next Question" at bounding box center [871, 561] width 54 height 10
click at [595, 355] on div "Question 8 of 10 What is the role of middlemen in the pricing of agricultural p…" at bounding box center [487, 249] width 865 height 279
click at [204, 331] on div "they increase the price" at bounding box center [226, 324] width 253 height 14
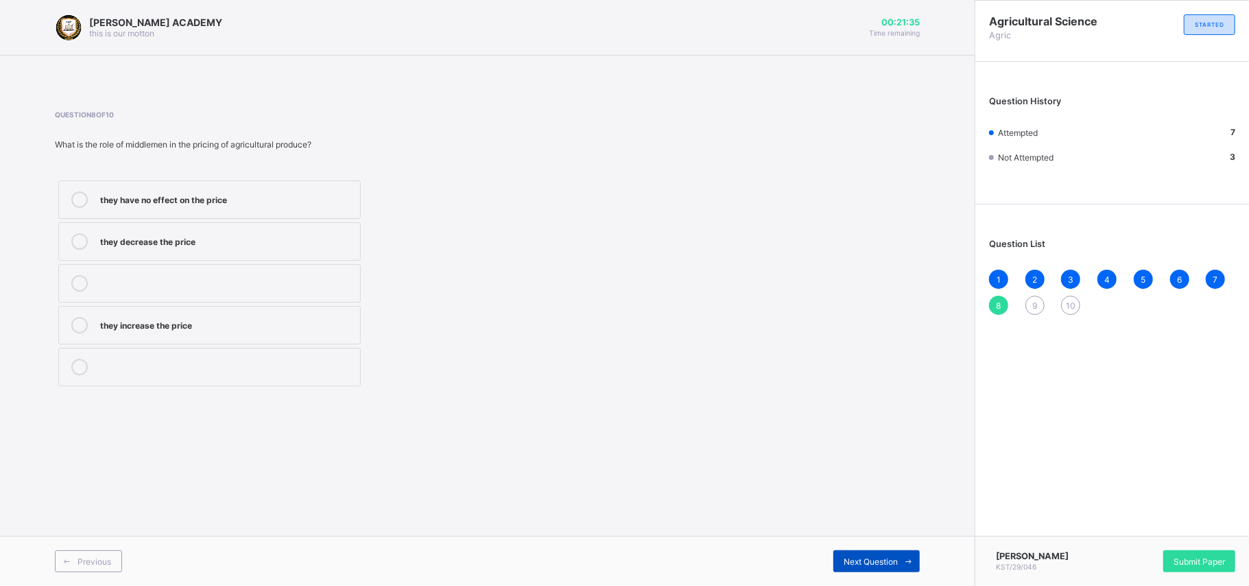
click at [882, 439] on span "Next Question" at bounding box center [871, 561] width 54 height 10
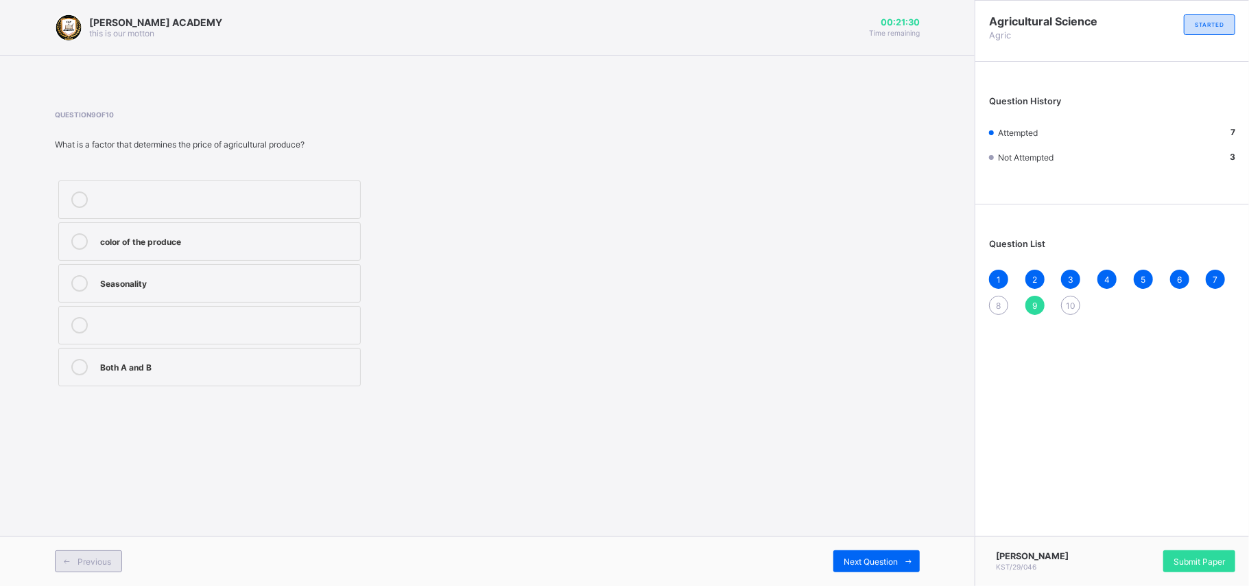
click at [86, 439] on div "Previous" at bounding box center [88, 561] width 67 height 22
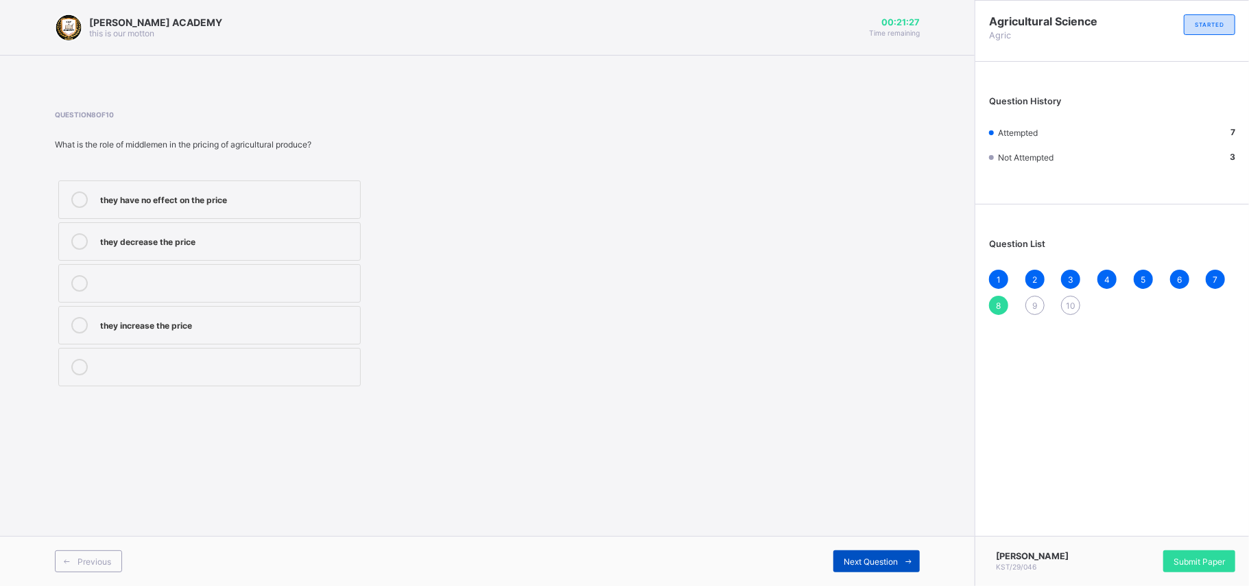
click at [856, 439] on span "Next Question" at bounding box center [871, 561] width 54 height 10
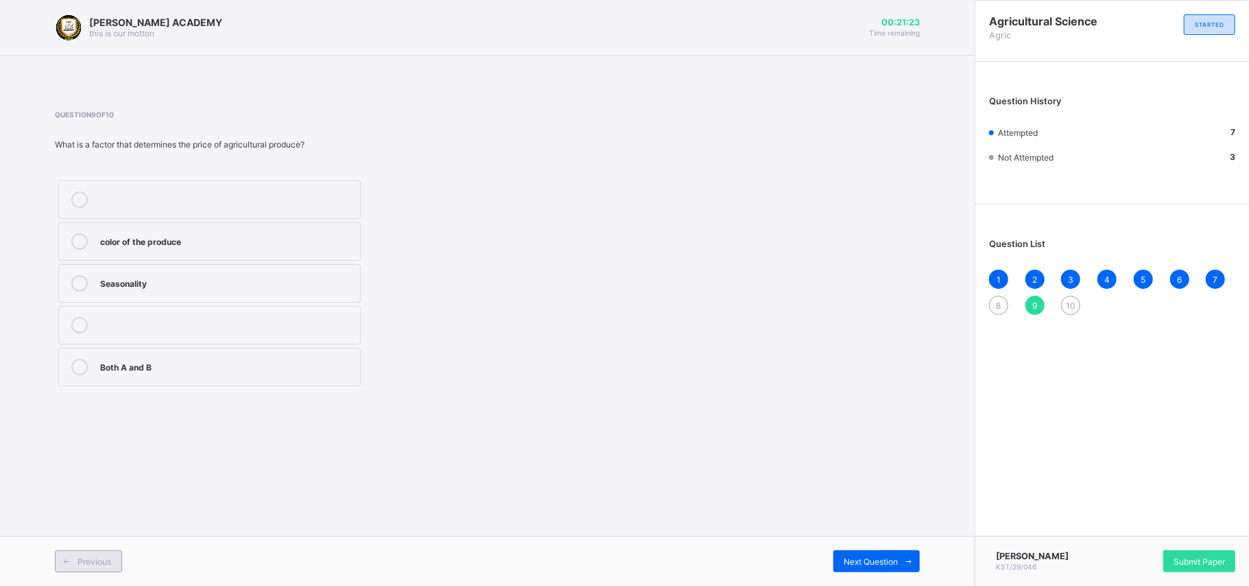
click at [85, 439] on span "Previous" at bounding box center [95, 561] width 34 height 10
click at [163, 325] on div "they increase the price" at bounding box center [226, 324] width 253 height 14
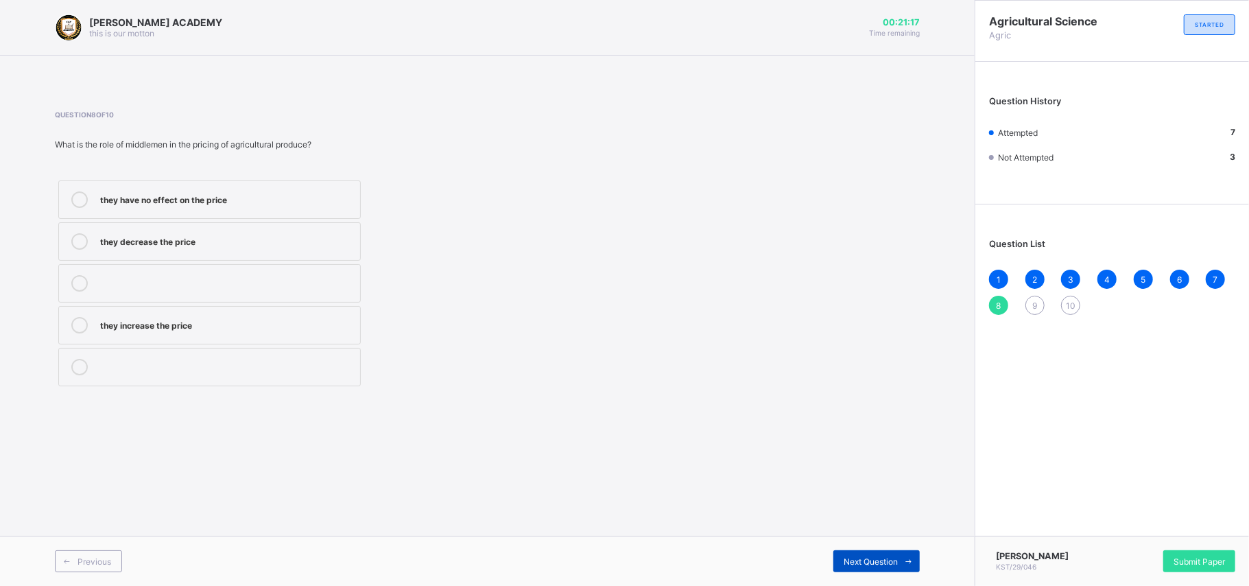
click at [857, 439] on span "Next Question" at bounding box center [871, 561] width 54 height 10
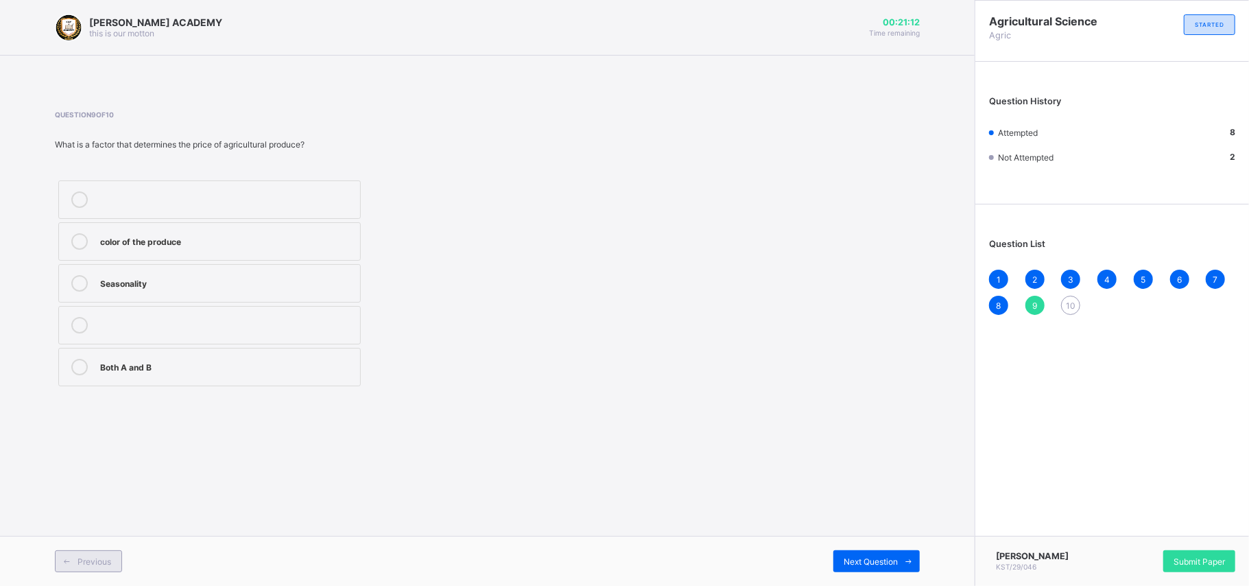
click at [107, 439] on span "Previous" at bounding box center [95, 561] width 34 height 10
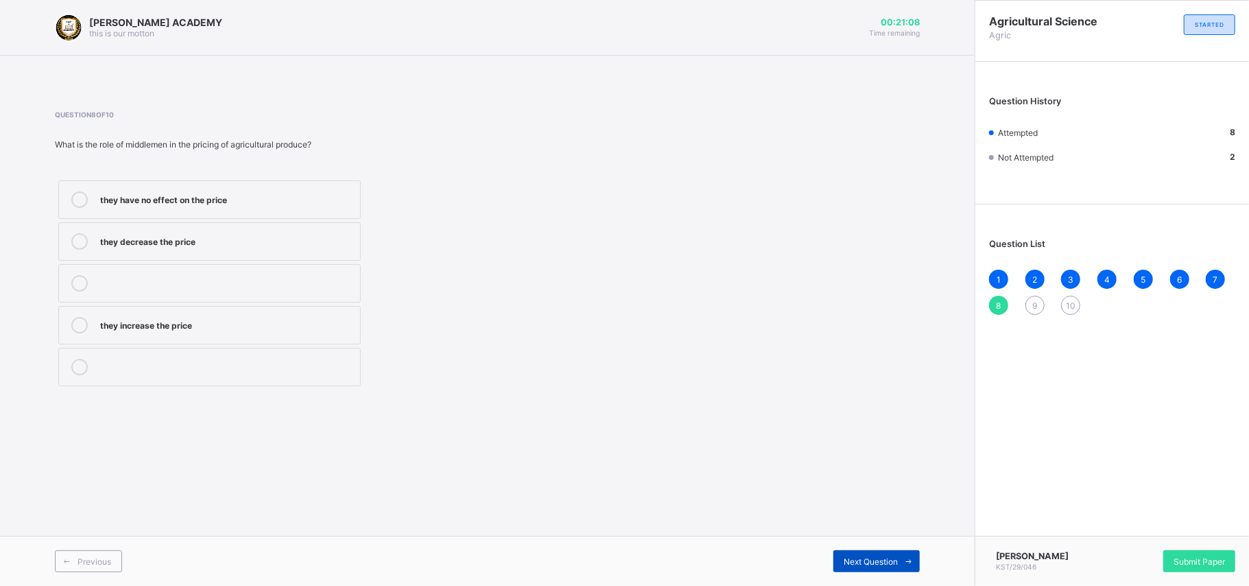
click at [868, 439] on span "Next Question" at bounding box center [871, 561] width 54 height 10
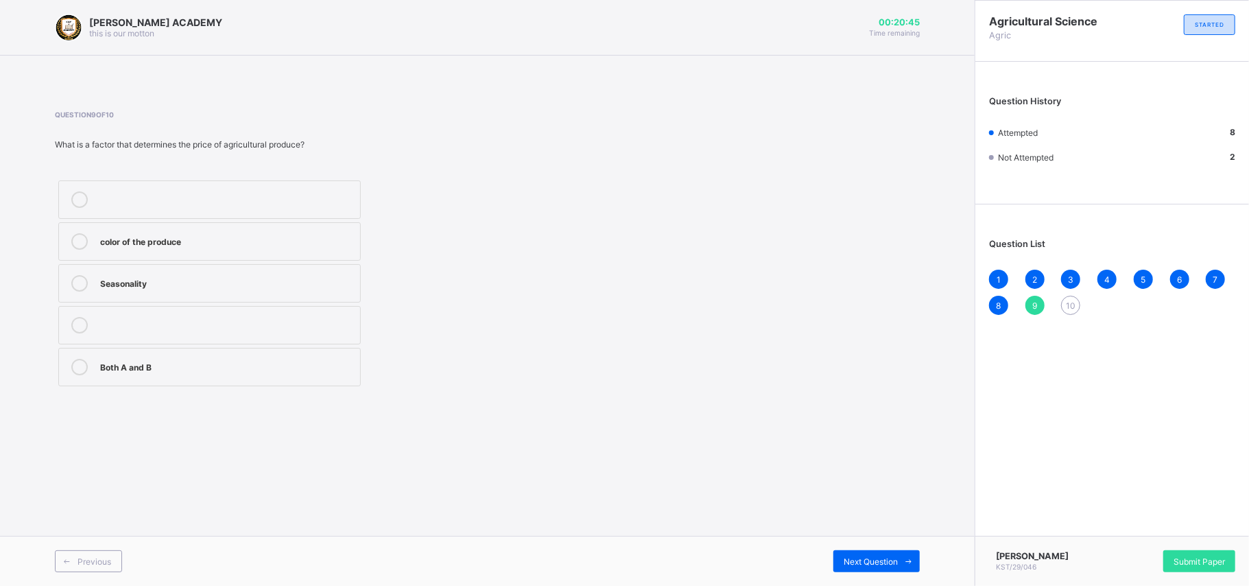
click at [222, 361] on div "Both A and B" at bounding box center [226, 366] width 253 height 14
click at [906, 439] on icon at bounding box center [909, 561] width 10 height 9
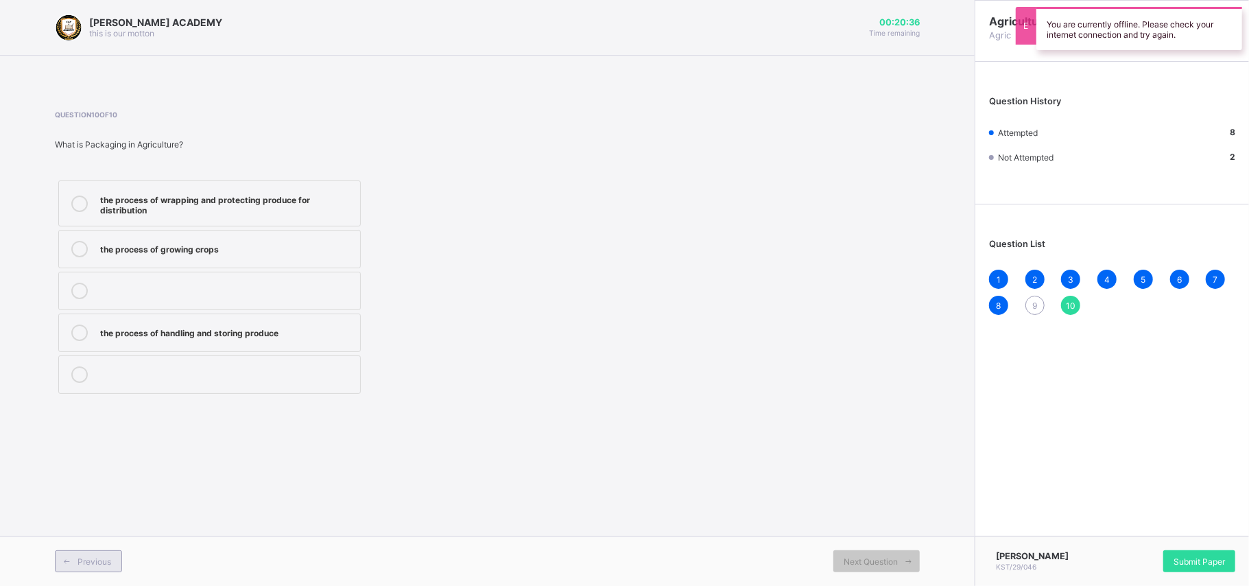
click at [100, 439] on span "Previous" at bounding box center [95, 561] width 34 height 10
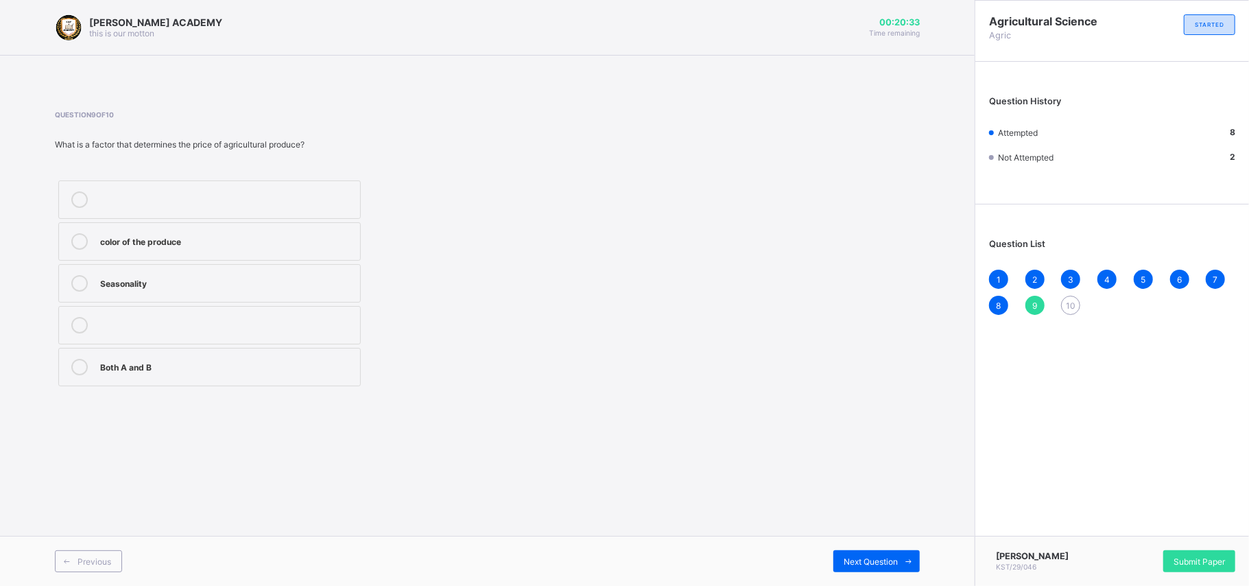
click at [215, 372] on div "Both A and B" at bounding box center [226, 366] width 253 height 14
click at [861, 439] on span "Next Question" at bounding box center [871, 561] width 54 height 10
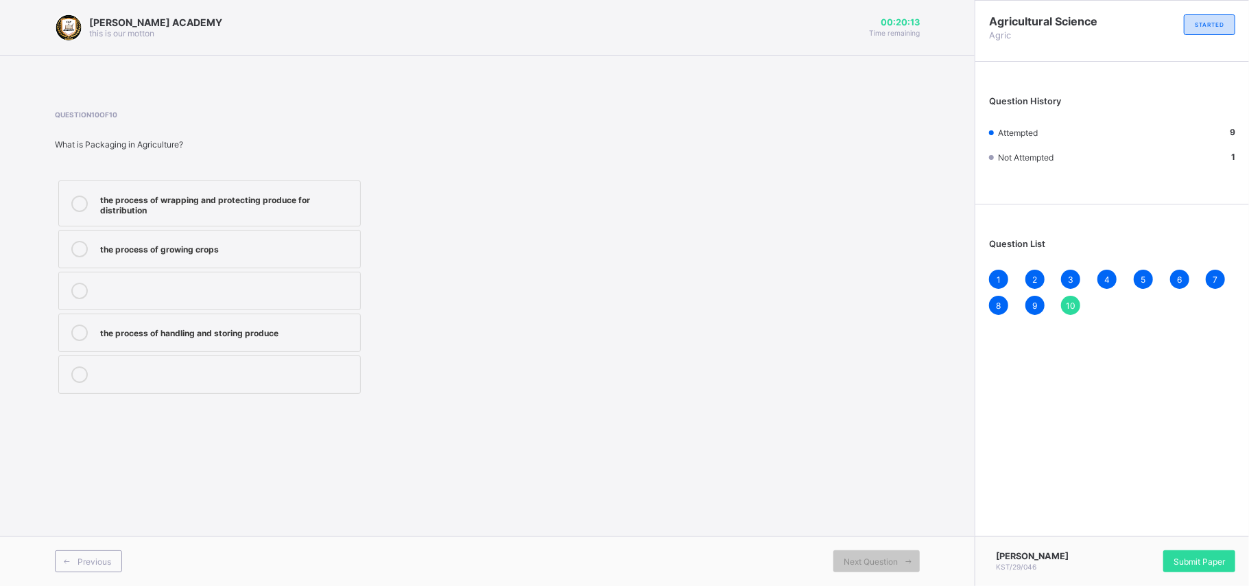
click at [294, 195] on div "the process of wrapping and protecting produce for distribution" at bounding box center [226, 203] width 253 height 24
click at [926, 439] on span "Submit Paper" at bounding box center [1199, 561] width 51 height 10
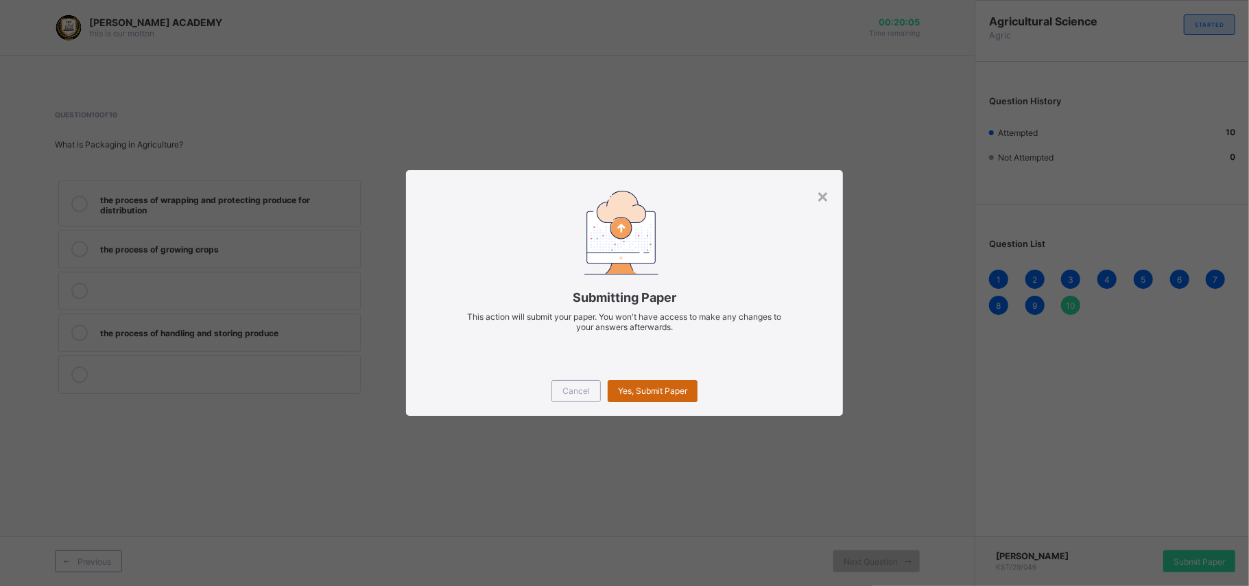
click at [653, 393] on span "Yes, Submit Paper" at bounding box center [652, 390] width 69 height 10
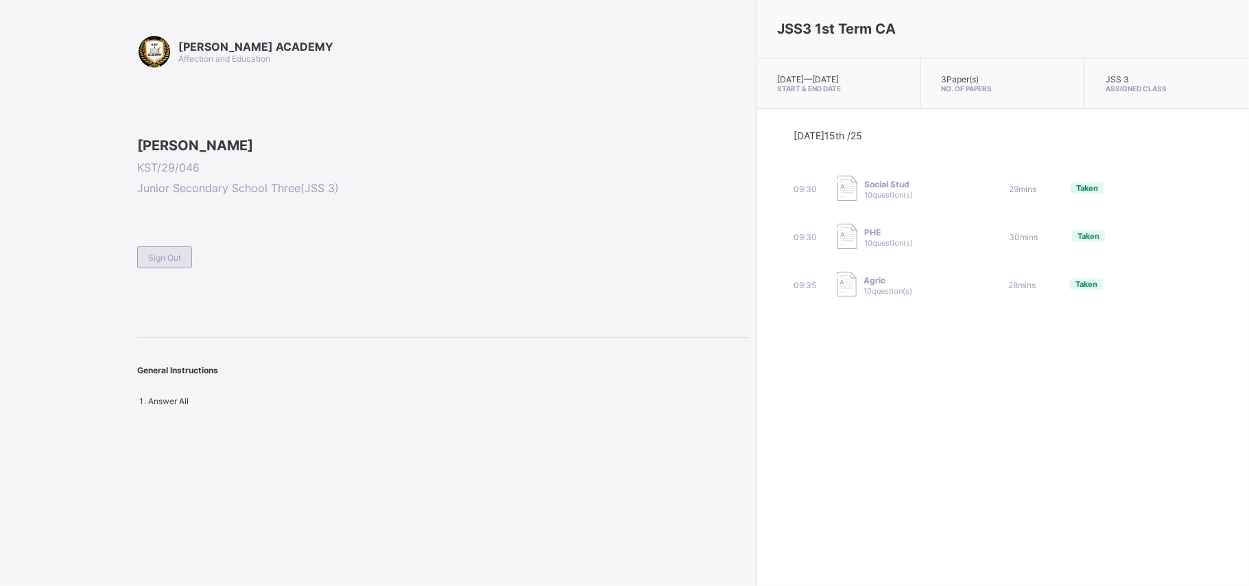
click at [165, 263] on span "Sign Out" at bounding box center [164, 257] width 33 height 10
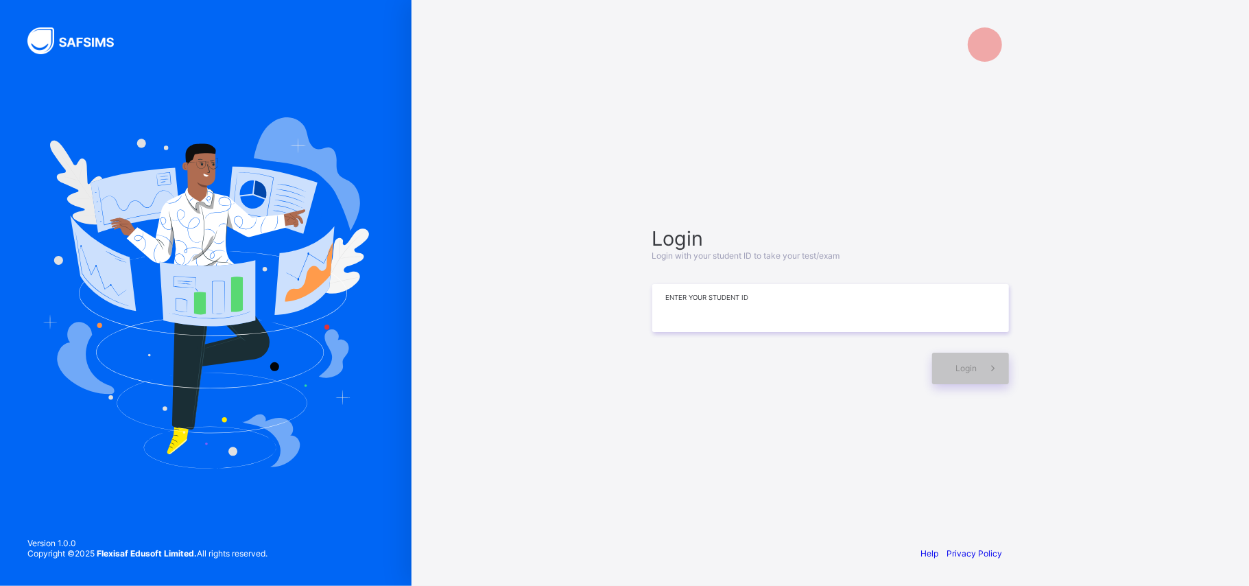
click at [926, 309] on input at bounding box center [830, 308] width 357 height 48
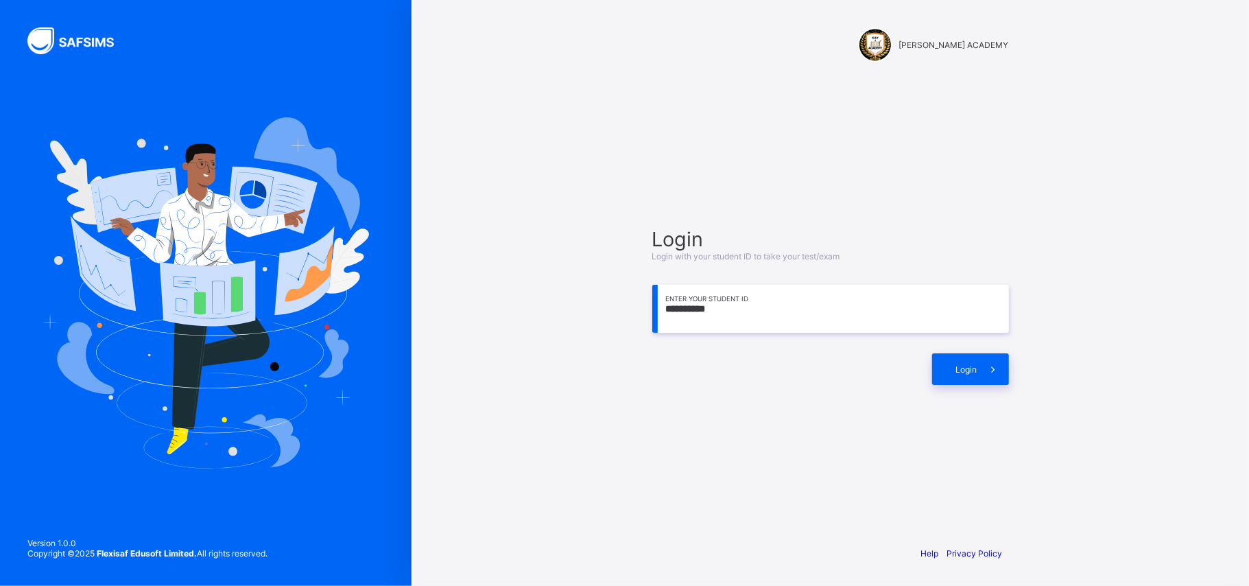
type input "**********"
click at [926, 341] on div "Login" at bounding box center [830, 362] width 357 height 45
click at [926, 365] on div "Login" at bounding box center [970, 369] width 77 height 32
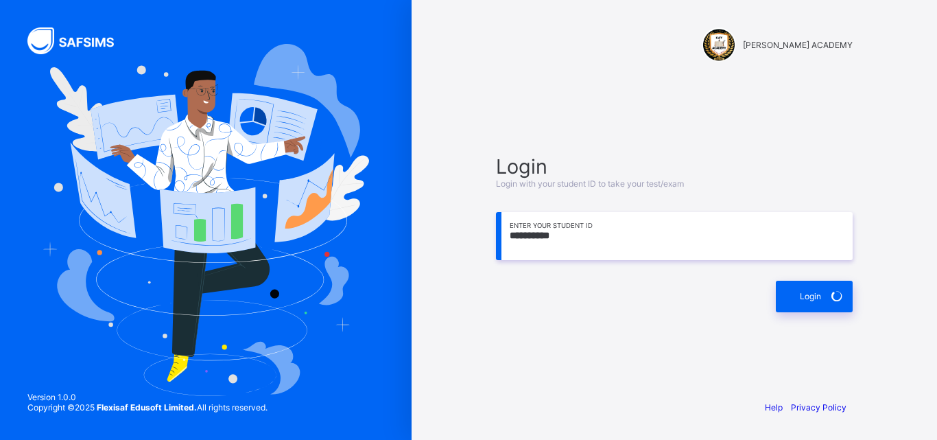
click at [669, 157] on span "Login" at bounding box center [674, 166] width 357 height 24
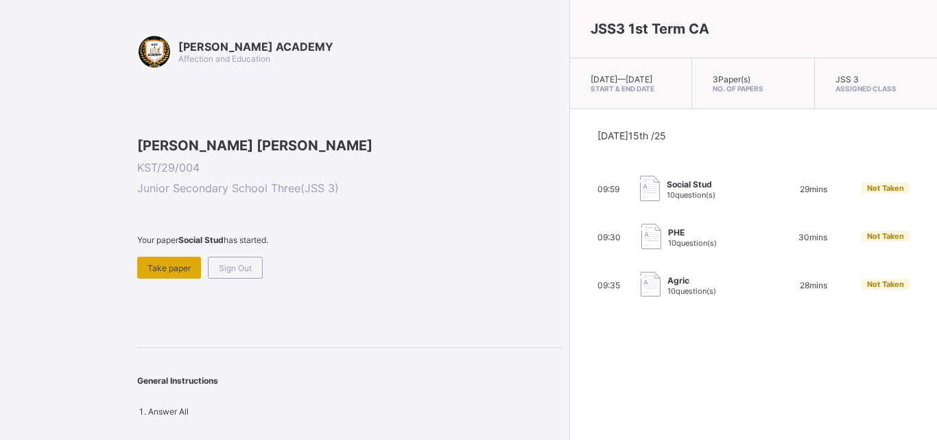
click at [196, 278] on div "Take paper" at bounding box center [169, 268] width 64 height 22
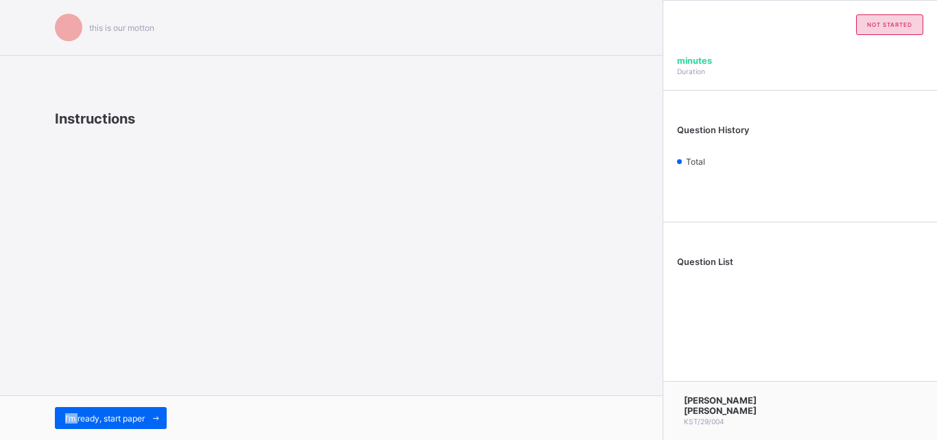
click at [196, 350] on div "this is our motton Instructions I’m ready, start paper" at bounding box center [331, 220] width 663 height 440
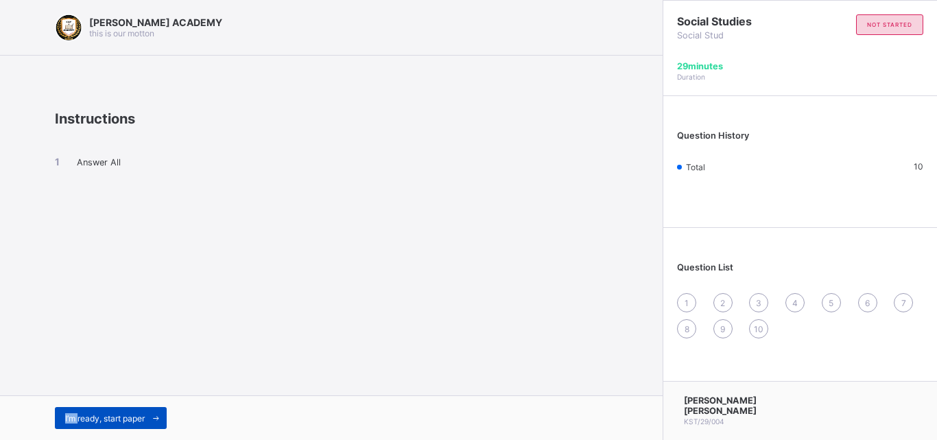
click at [75, 417] on span "I’m ready, start paper" at bounding box center [105, 418] width 80 height 10
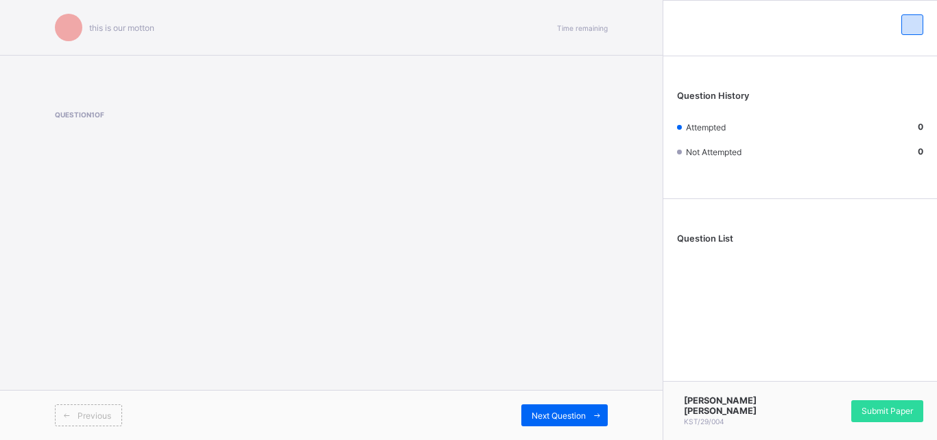
click at [75, 417] on span at bounding box center [67, 415] width 22 height 22
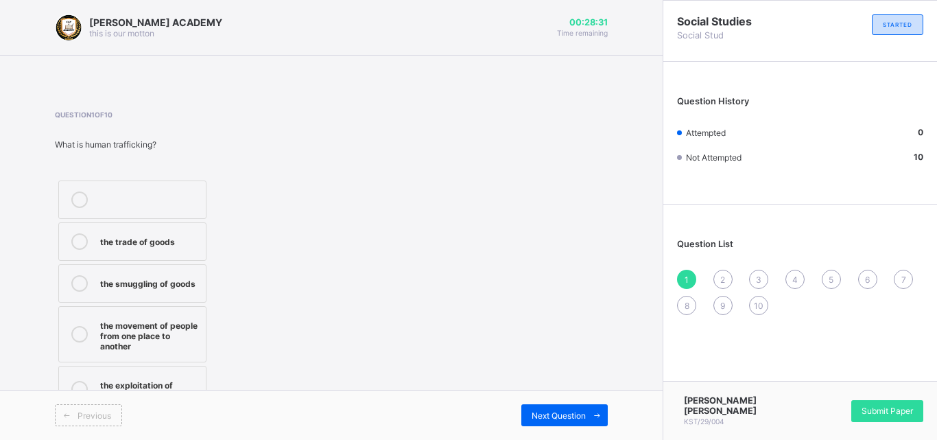
click at [81, 329] on icon at bounding box center [79, 334] width 16 height 16
click at [599, 419] on icon at bounding box center [597, 415] width 10 height 9
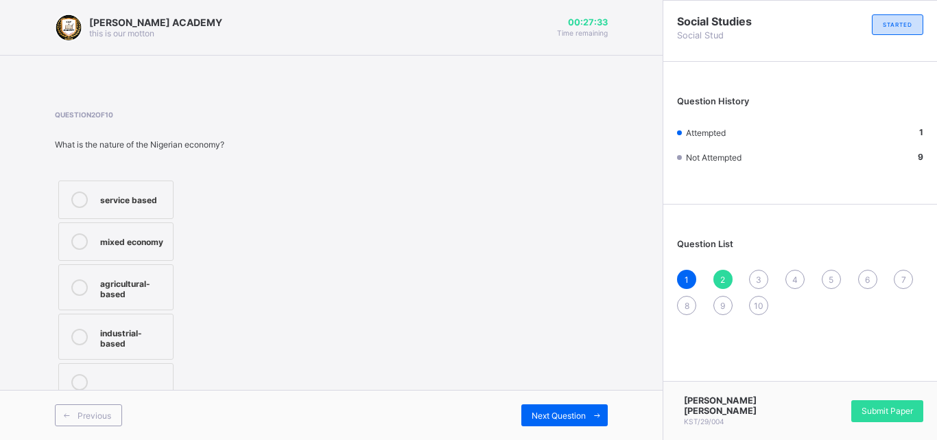
click at [73, 287] on icon at bounding box center [79, 287] width 16 height 16
click at [582, 405] on div "Next Question" at bounding box center [564, 415] width 86 height 22
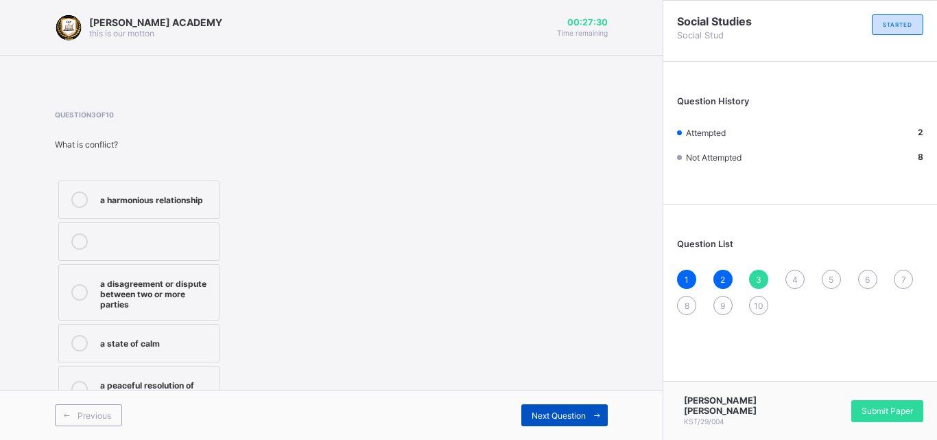
click at [582, 405] on div "Next Question" at bounding box center [564, 415] width 86 height 22
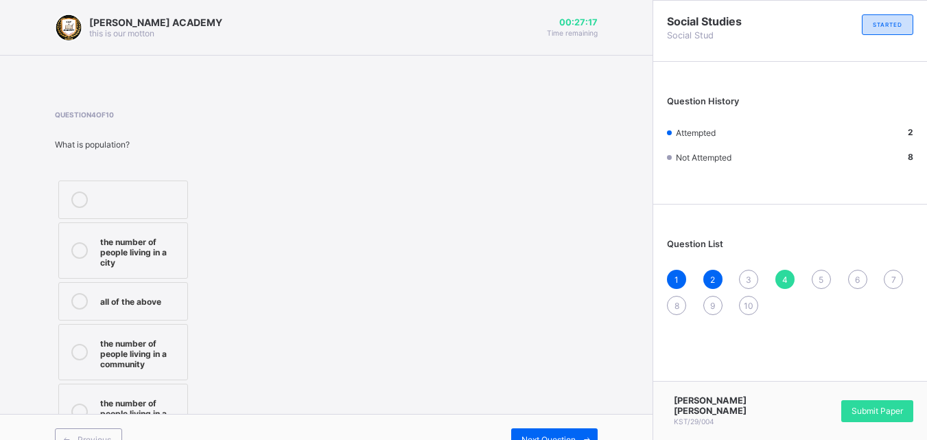
click at [80, 295] on icon at bounding box center [79, 301] width 16 height 16
click at [547, 433] on div "Next Question" at bounding box center [554, 439] width 86 height 22
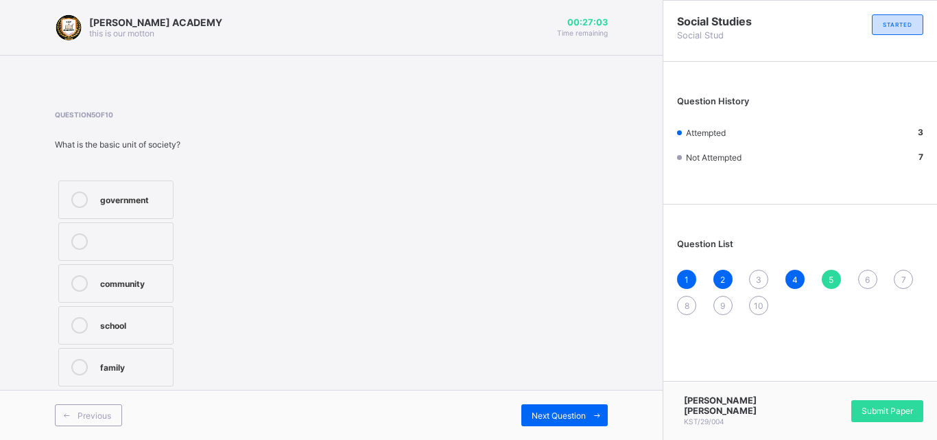
click at [84, 369] on icon at bounding box center [79, 367] width 16 height 16
click at [532, 412] on span "Next Question" at bounding box center [559, 415] width 54 height 10
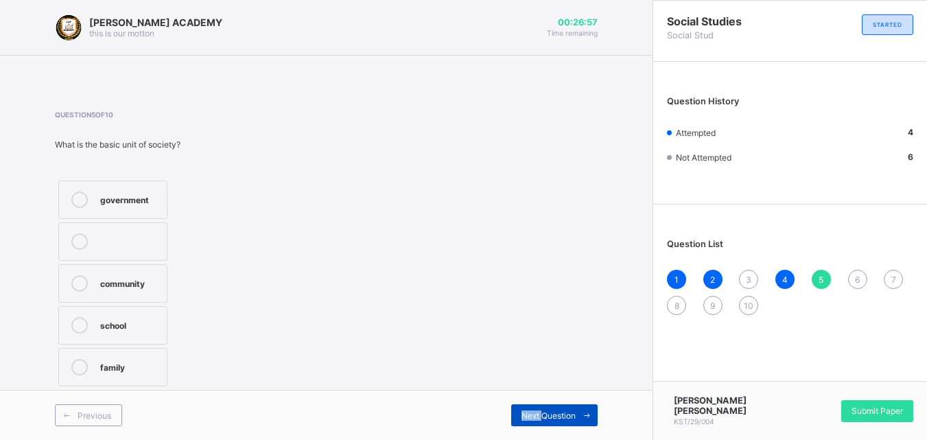
click at [530, 412] on span "Next Question" at bounding box center [548, 415] width 54 height 10
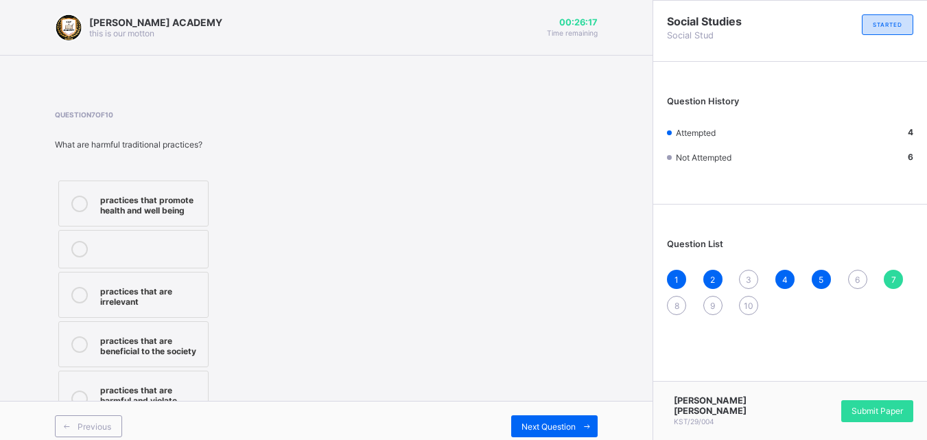
click at [82, 398] on icon at bounding box center [79, 398] width 16 height 16
click at [575, 429] on span "Next Question" at bounding box center [548, 426] width 54 height 10
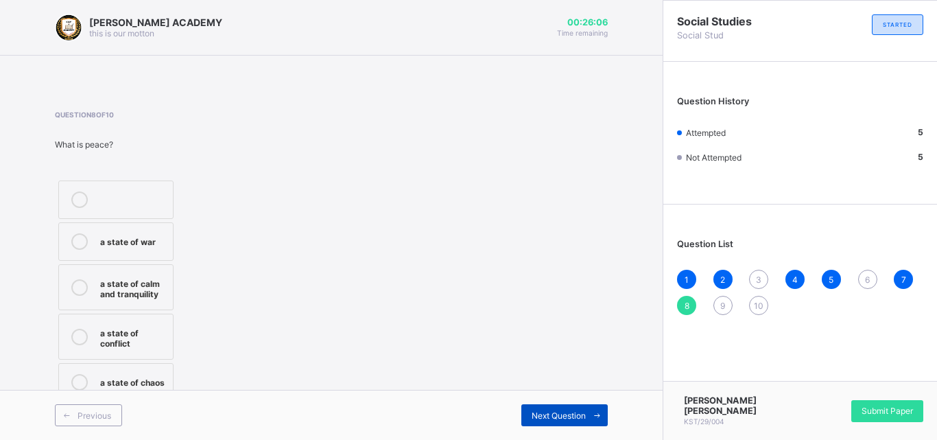
click at [583, 429] on div "Previous Next Question" at bounding box center [331, 415] width 663 height 50
click at [77, 281] on icon at bounding box center [79, 287] width 16 height 16
click at [570, 414] on span "Next Question" at bounding box center [559, 415] width 54 height 10
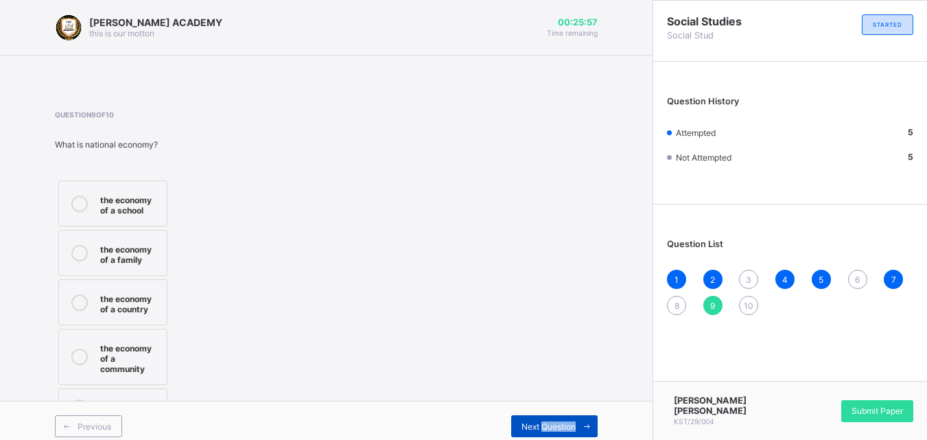
click at [570, 421] on span "Next Question" at bounding box center [548, 426] width 54 height 10
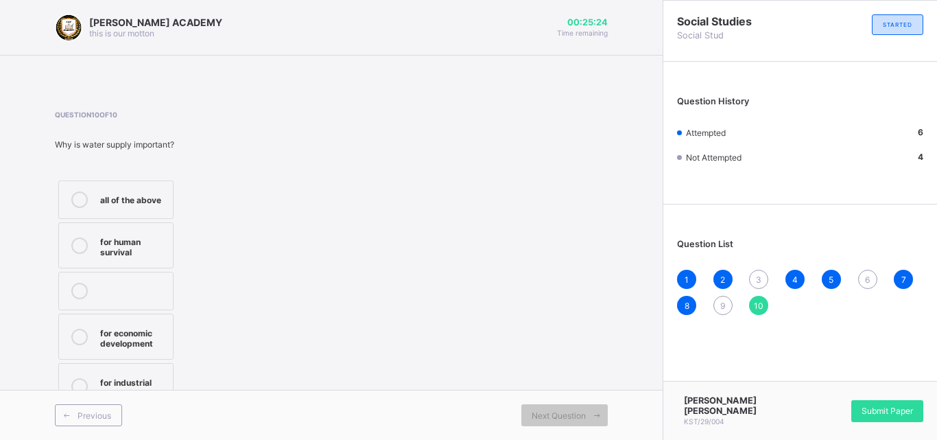
click at [81, 202] on icon at bounding box center [79, 199] width 16 height 16
click at [751, 279] on div "3" at bounding box center [758, 279] width 19 height 19
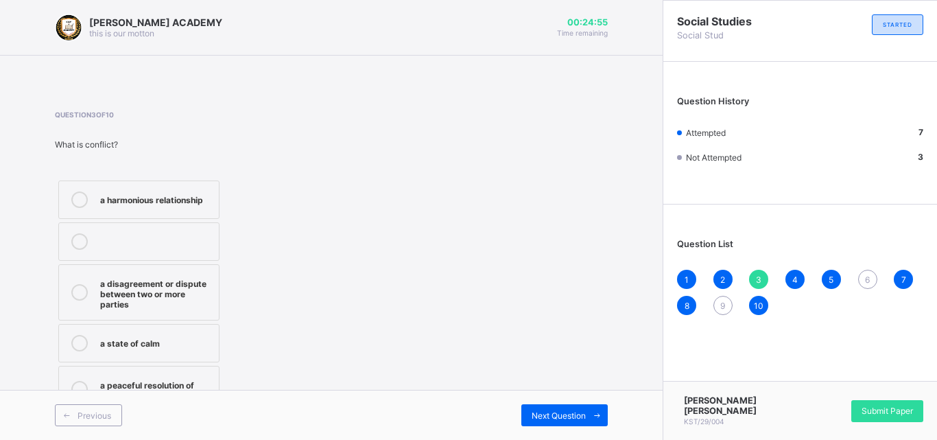
click at [85, 289] on icon at bounding box center [79, 292] width 16 height 16
click at [591, 412] on span at bounding box center [597, 415] width 22 height 22
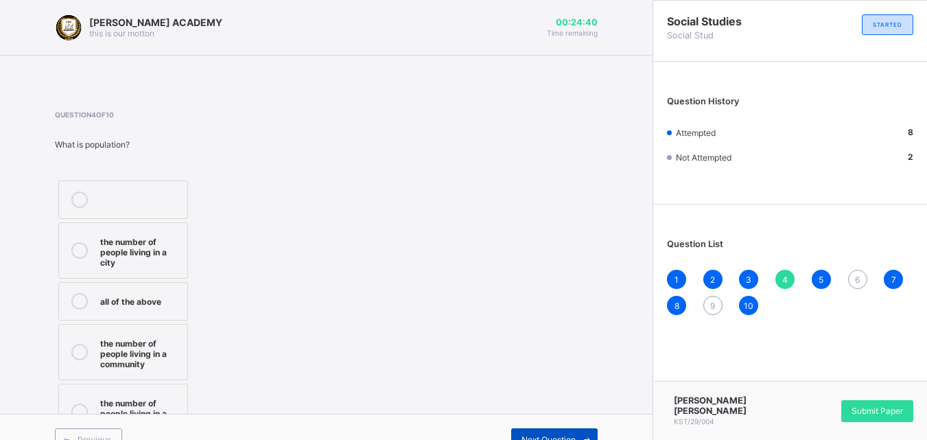
click at [551, 436] on span "Next Question" at bounding box center [548, 439] width 54 height 10
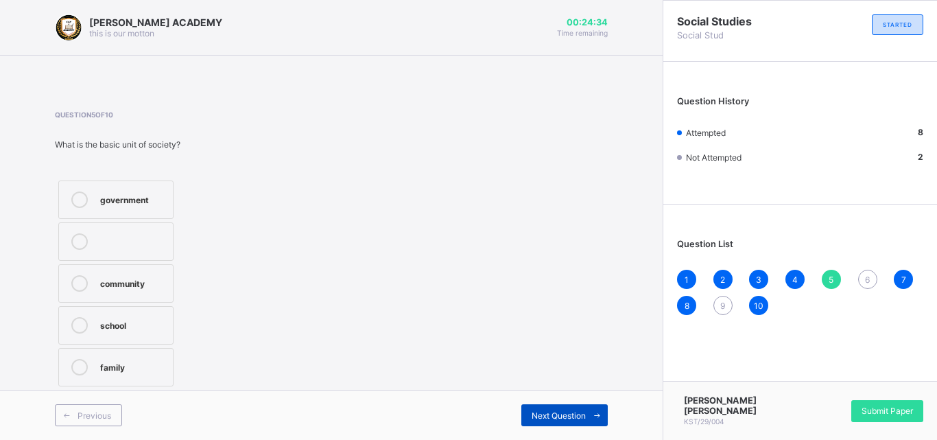
click at [554, 417] on span "Next Question" at bounding box center [559, 415] width 54 height 10
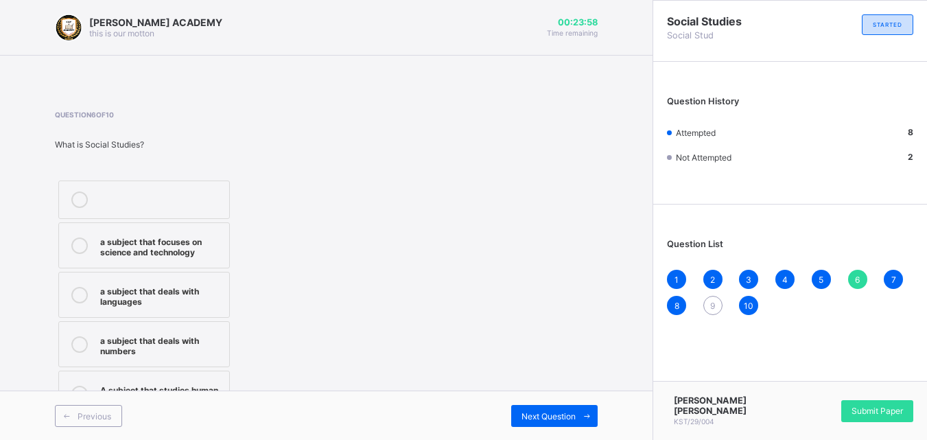
scroll to position [1, 0]
click at [80, 387] on icon at bounding box center [79, 393] width 16 height 16
click at [559, 424] on div "Next Question" at bounding box center [554, 415] width 86 height 22
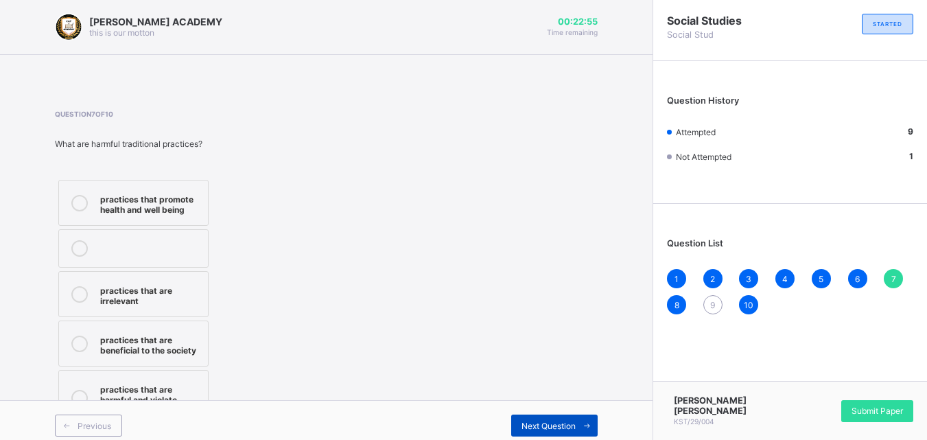
click at [559, 424] on span "Next Question" at bounding box center [548, 425] width 54 height 10
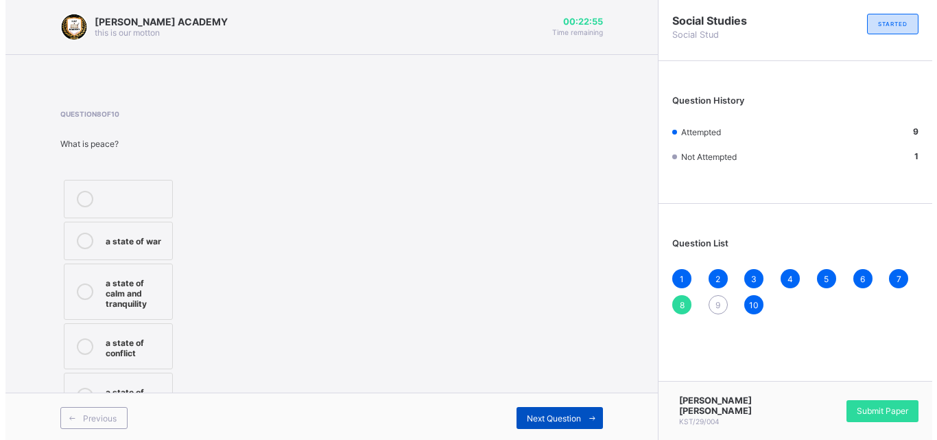
scroll to position [0, 0]
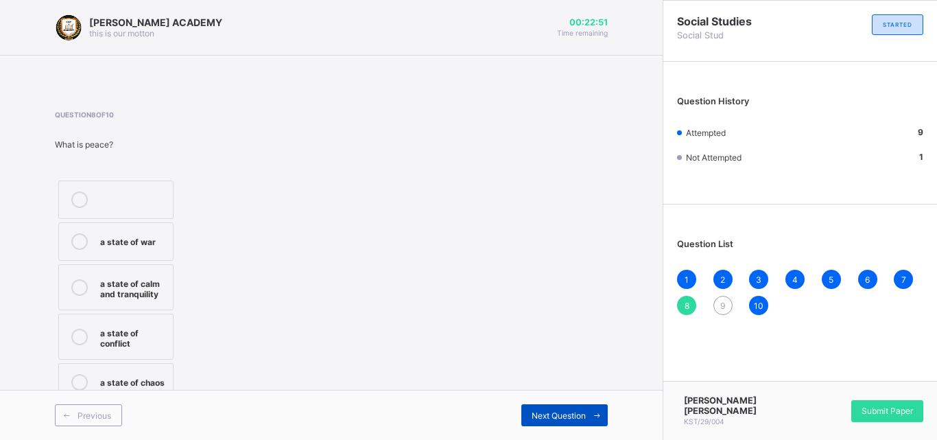
click at [556, 415] on span "Next Question" at bounding box center [559, 415] width 54 height 10
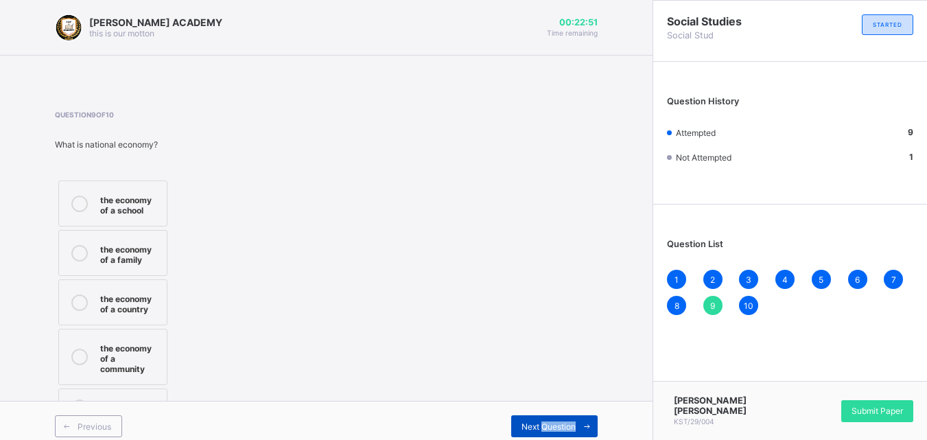
click at [556, 421] on span "Next Question" at bounding box center [548, 426] width 54 height 10
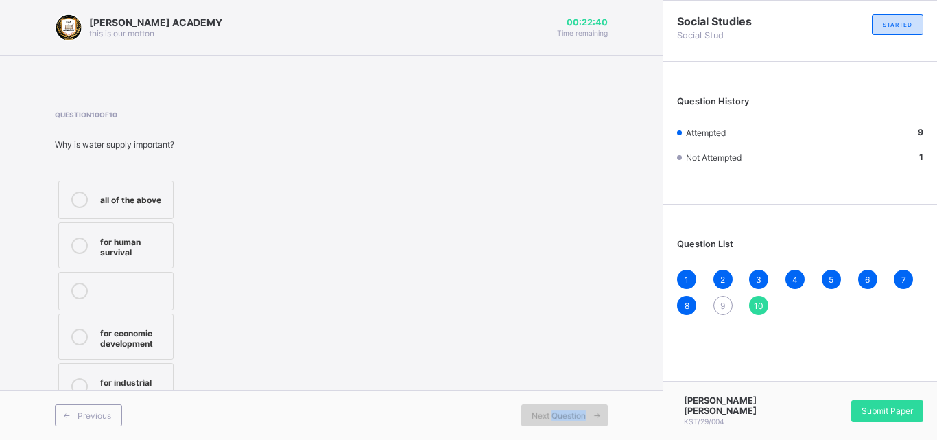
click at [557, 416] on span "Next Question" at bounding box center [559, 415] width 54 height 10
click at [729, 299] on div "9" at bounding box center [722, 305] width 19 height 19
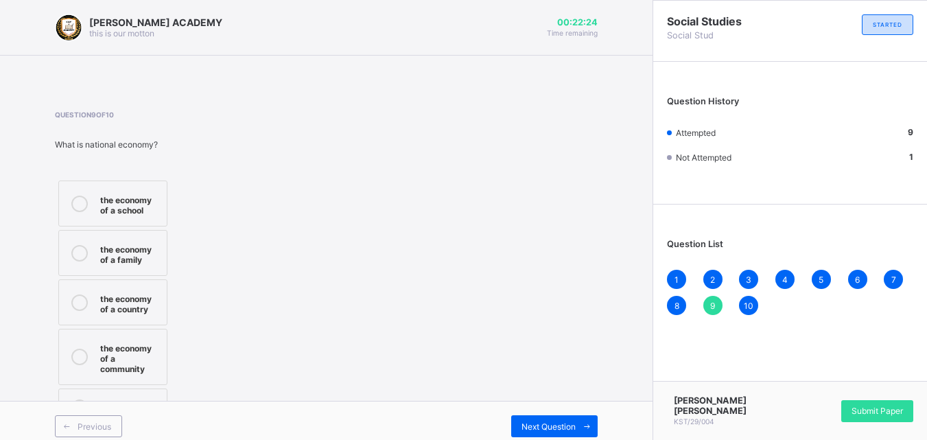
click at [79, 300] on icon at bounding box center [79, 302] width 16 height 16
click at [556, 421] on span "Next Question" at bounding box center [548, 426] width 54 height 10
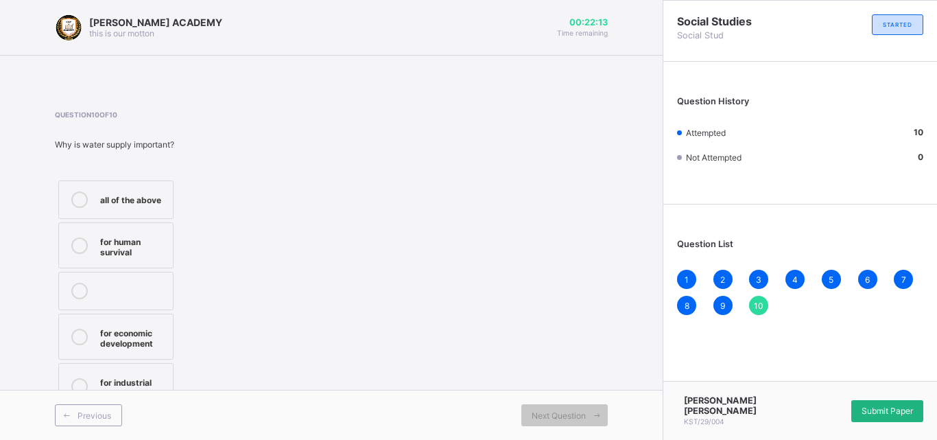
click at [874, 410] on span "Submit Paper" at bounding box center [886, 410] width 51 height 10
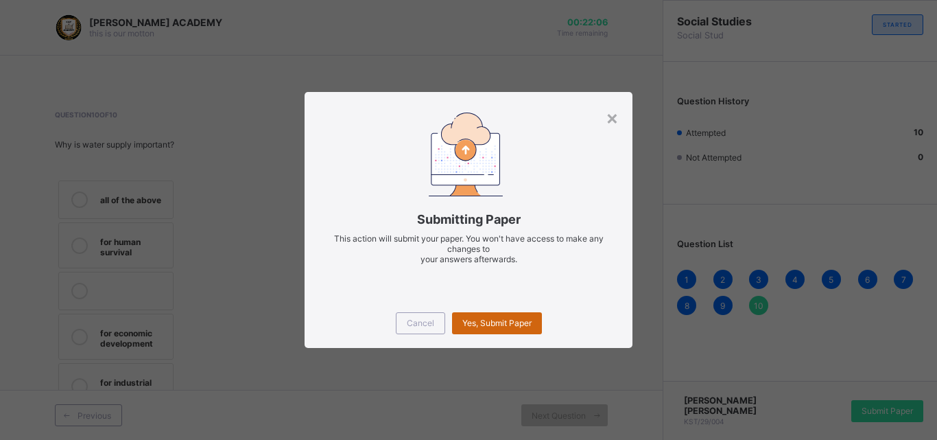
click at [501, 330] on div "Yes, Submit Paper" at bounding box center [497, 323] width 90 height 22
click at [501, 324] on div "Yes, Submit Paper" at bounding box center [497, 323] width 90 height 22
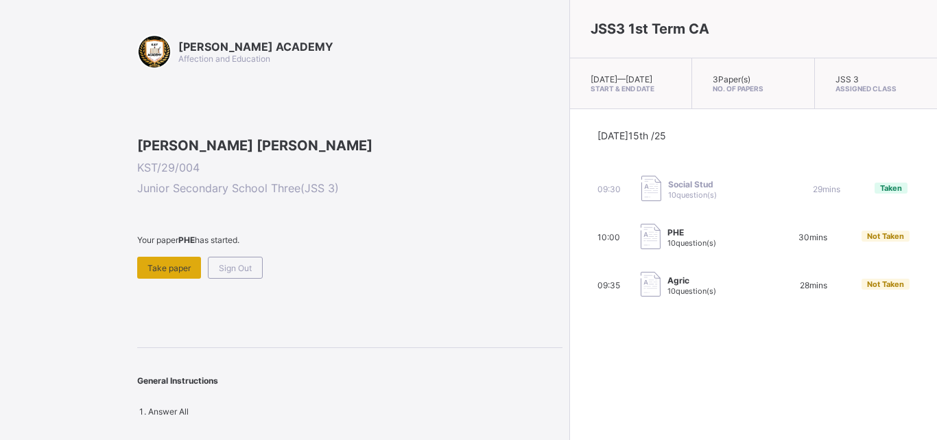
click at [176, 273] on span "Take paper" at bounding box center [168, 268] width 43 height 10
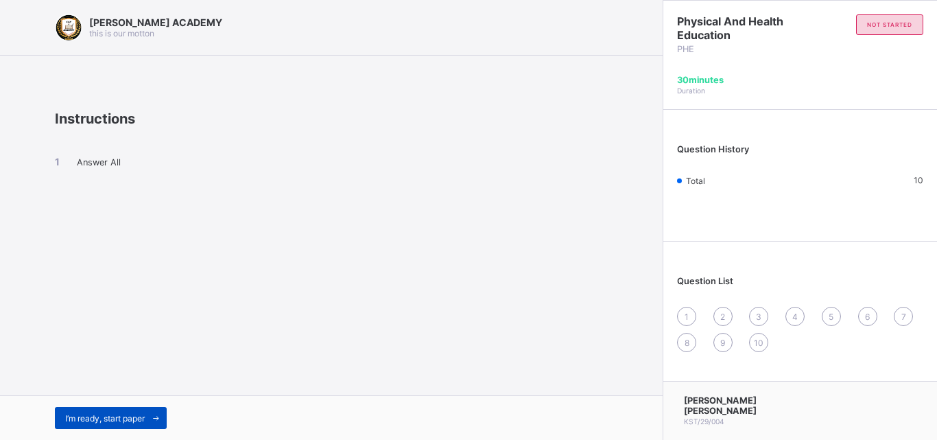
click at [131, 410] on div "I’m ready, start paper" at bounding box center [111, 418] width 112 height 22
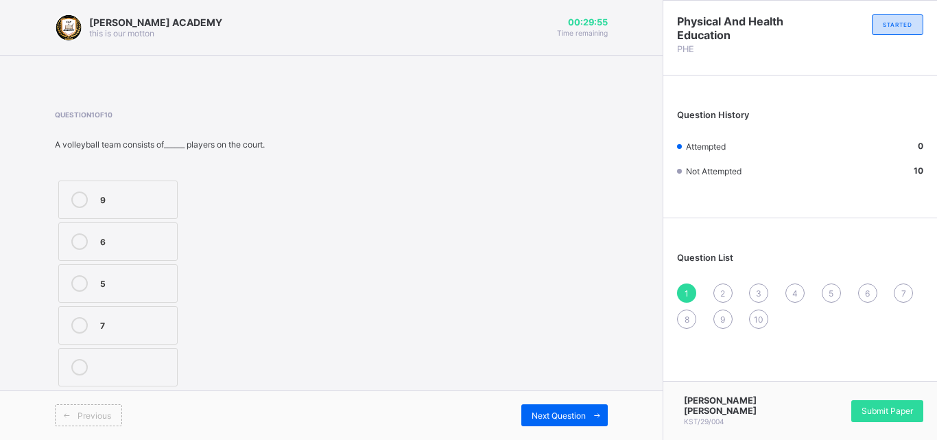
click at [80, 244] on icon at bounding box center [79, 241] width 16 height 16
click at [565, 410] on span "Next Question" at bounding box center [559, 415] width 54 height 10
click at [74, 280] on icon at bounding box center [79, 283] width 16 height 16
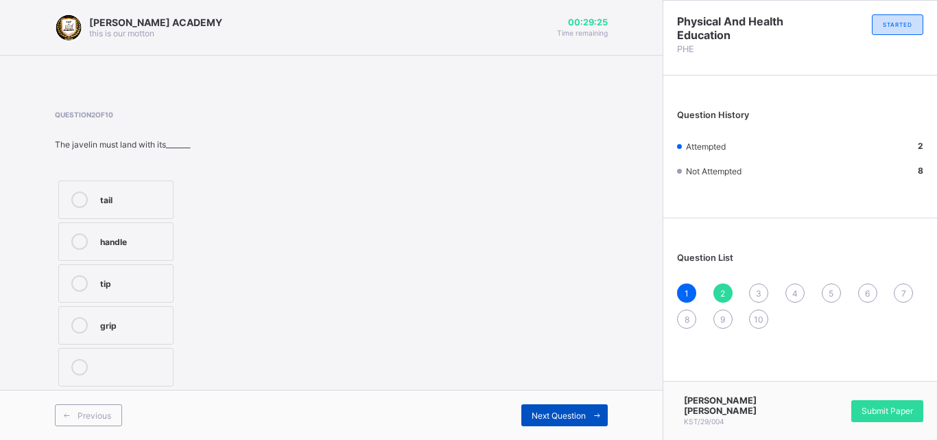
click at [582, 406] on div "Next Question" at bounding box center [564, 415] width 86 height 22
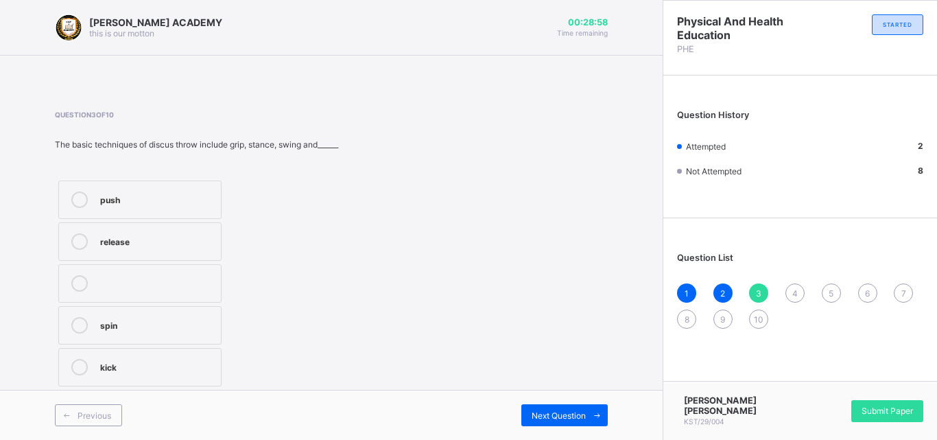
click at [82, 244] on icon at bounding box center [79, 241] width 16 height 16
click at [586, 421] on span at bounding box center [597, 415] width 22 height 22
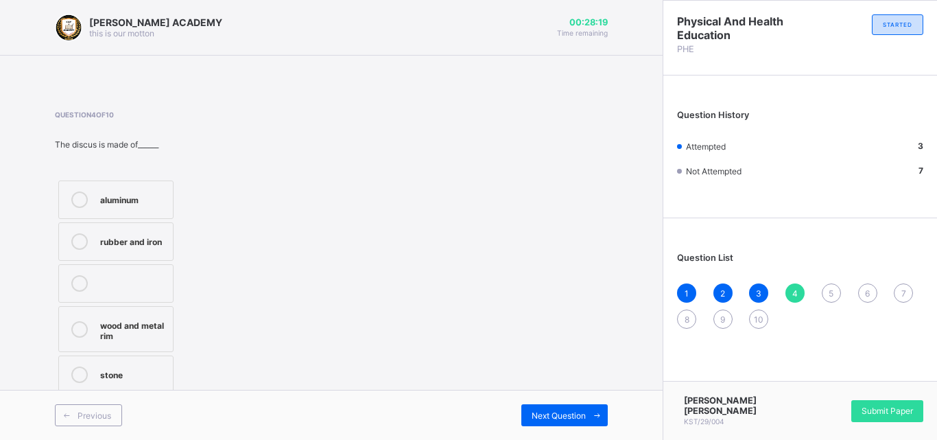
click at [78, 243] on icon at bounding box center [79, 241] width 16 height 16
click at [555, 410] on span "Next Question" at bounding box center [559, 415] width 54 height 10
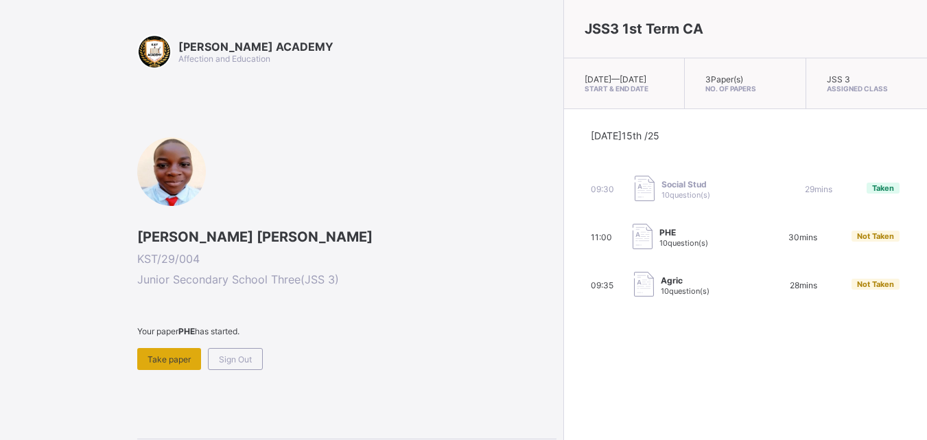
click at [176, 357] on span "Take paper" at bounding box center [168, 359] width 43 height 10
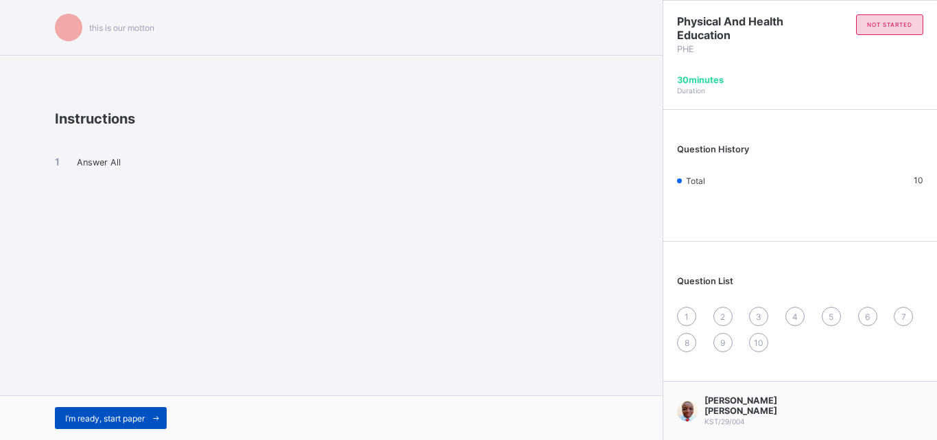
click at [117, 416] on span "I’m ready, start paper" at bounding box center [105, 418] width 80 height 10
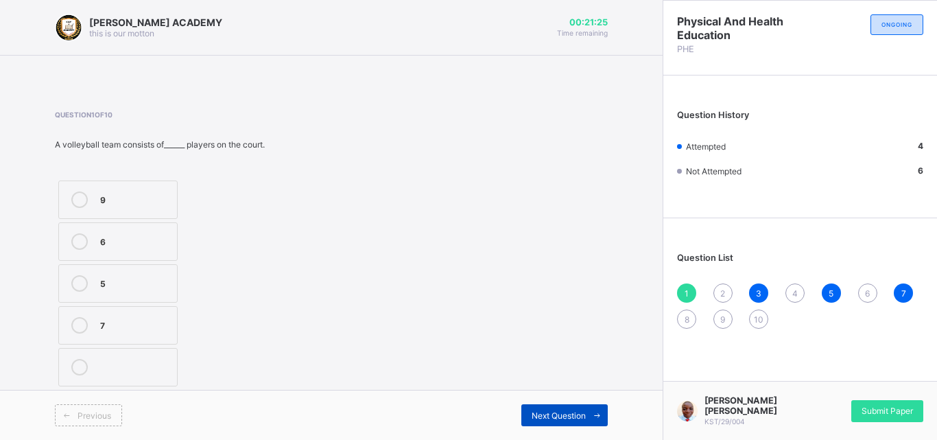
click at [578, 422] on div "Next Question" at bounding box center [564, 415] width 86 height 22
click at [73, 285] on icon at bounding box center [79, 283] width 16 height 16
click at [559, 409] on div "Next Question" at bounding box center [564, 415] width 86 height 22
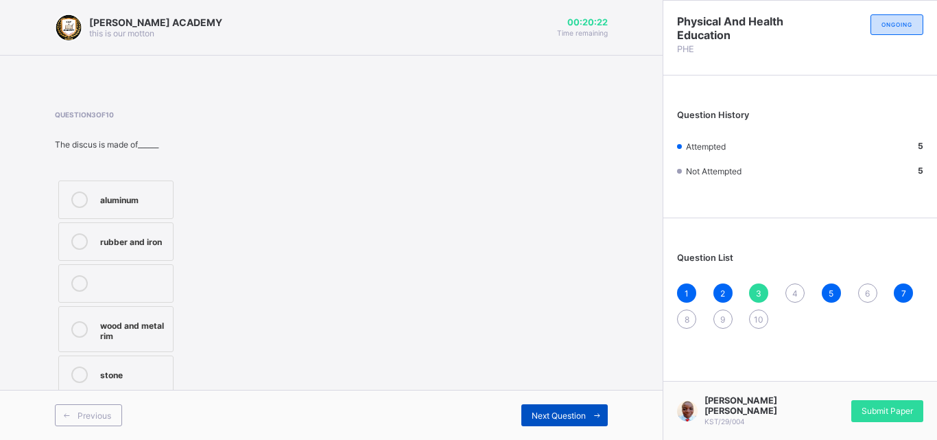
click at [567, 410] on span "Next Question" at bounding box center [559, 415] width 54 height 10
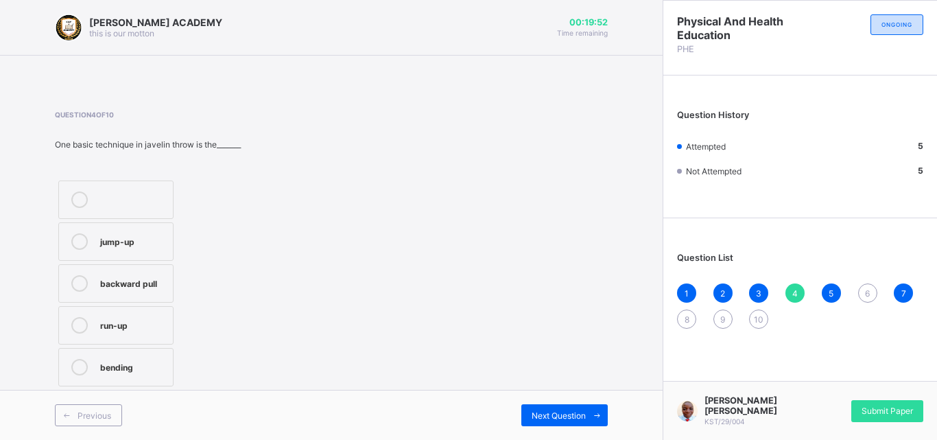
click at [78, 235] on icon at bounding box center [79, 241] width 16 height 16
click at [578, 418] on span "Next Question" at bounding box center [559, 415] width 54 height 10
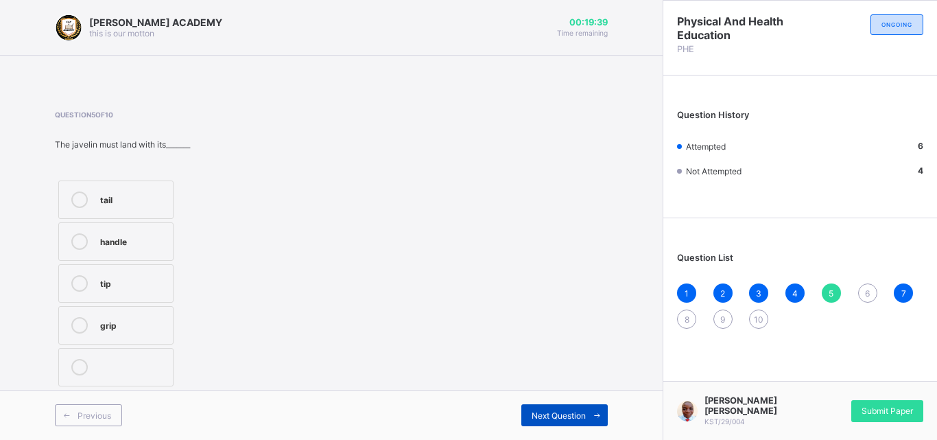
click at [575, 404] on div "Next Question" at bounding box center [564, 415] width 86 height 22
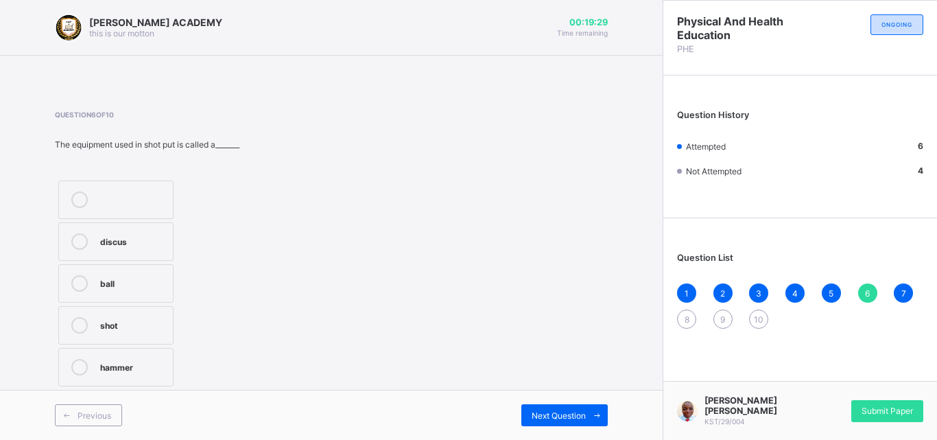
click at [76, 374] on icon at bounding box center [79, 367] width 16 height 16
click at [549, 416] on span "Next Question" at bounding box center [559, 415] width 54 height 10
click at [76, 241] on icon at bounding box center [79, 241] width 16 height 16
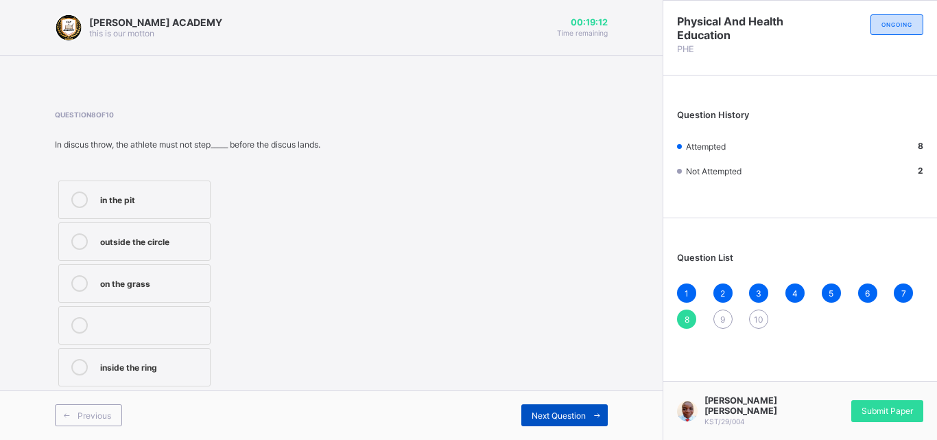
click at [593, 416] on icon at bounding box center [597, 415] width 10 height 9
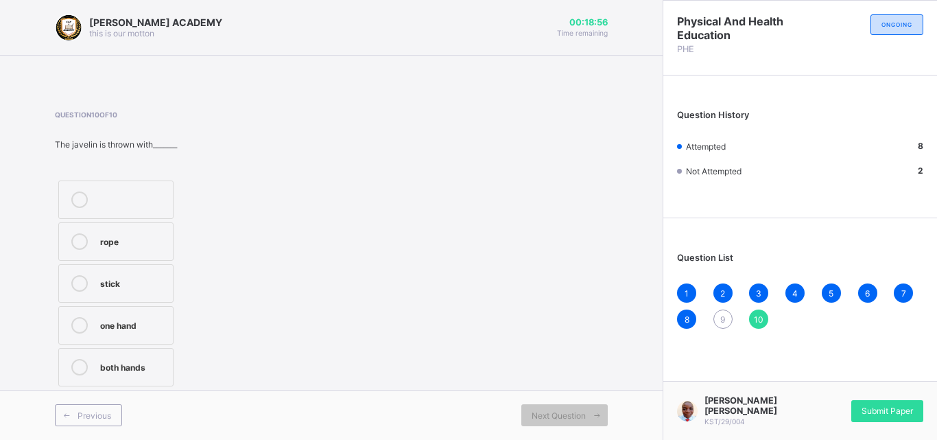
click at [77, 324] on icon at bounding box center [79, 325] width 16 height 16
click at [539, 413] on span "Next Question" at bounding box center [559, 415] width 54 height 10
click at [549, 289] on div "Question 10 of 10 The javelin is thrown with_______ rope stick one hand both ha…" at bounding box center [331, 249] width 553 height 279
click at [730, 316] on div "9" at bounding box center [722, 318] width 19 height 19
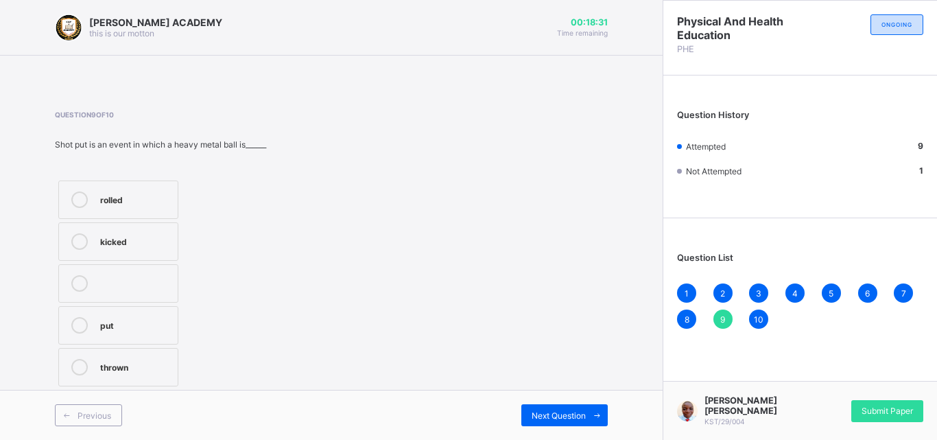
click at [82, 363] on icon at bounding box center [79, 367] width 16 height 16
click at [563, 414] on span "Next Question" at bounding box center [559, 415] width 54 height 10
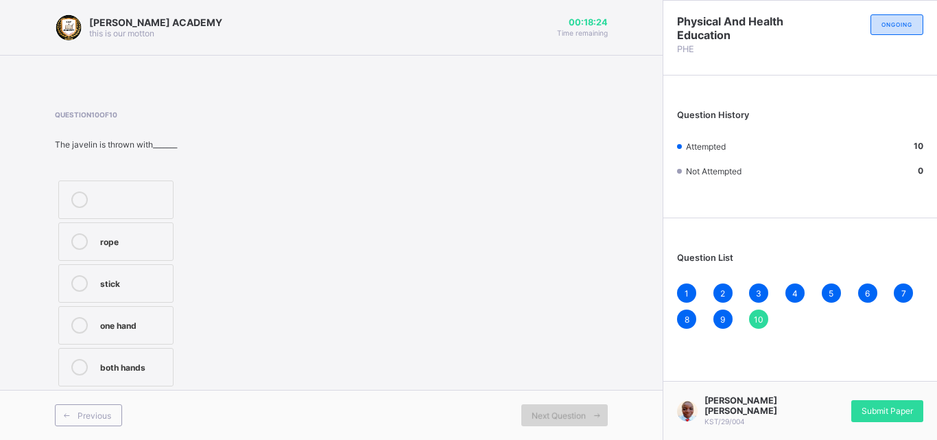
click at [550, 407] on div "Next Question" at bounding box center [564, 415] width 86 height 22
click at [547, 410] on span "Next Question" at bounding box center [559, 415] width 54 height 10
click at [78, 289] on icon at bounding box center [79, 283] width 16 height 16
click at [78, 318] on icon at bounding box center [79, 325] width 16 height 16
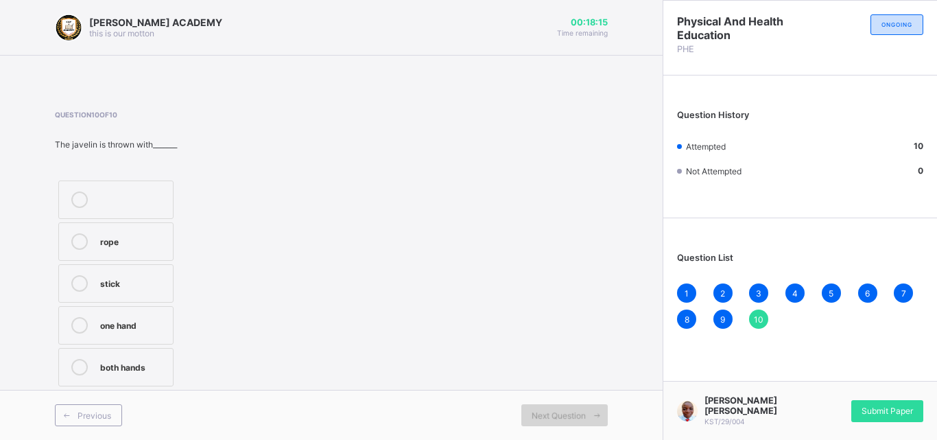
click at [525, 408] on div "Next Question" at bounding box center [564, 415] width 86 height 22
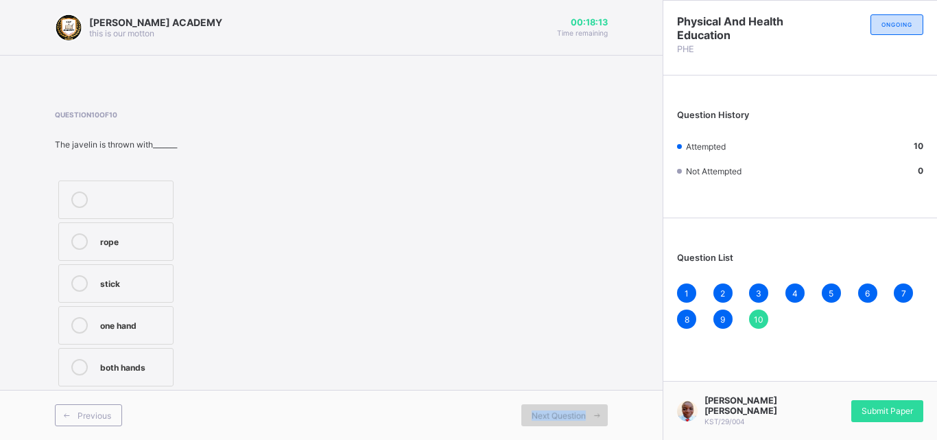
click at [553, 416] on span "Next Question" at bounding box center [559, 415] width 54 height 10
click at [884, 406] on span "Submit Paper" at bounding box center [886, 410] width 51 height 10
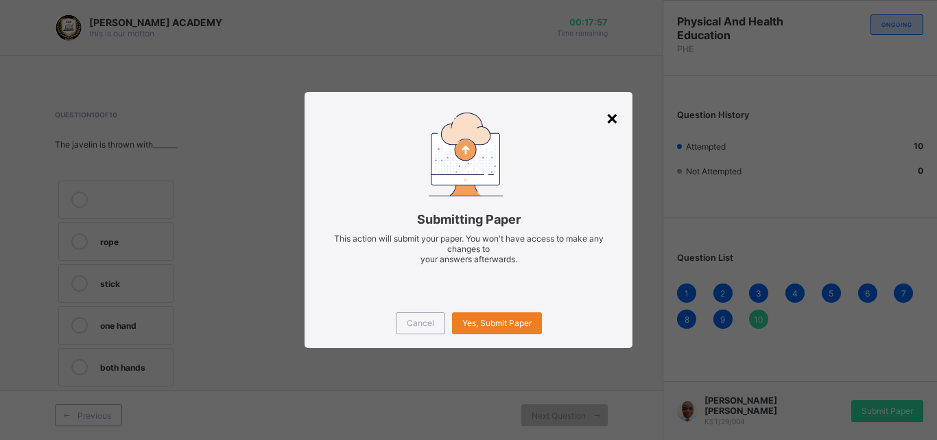
click at [612, 108] on div "×" at bounding box center [612, 117] width 13 height 23
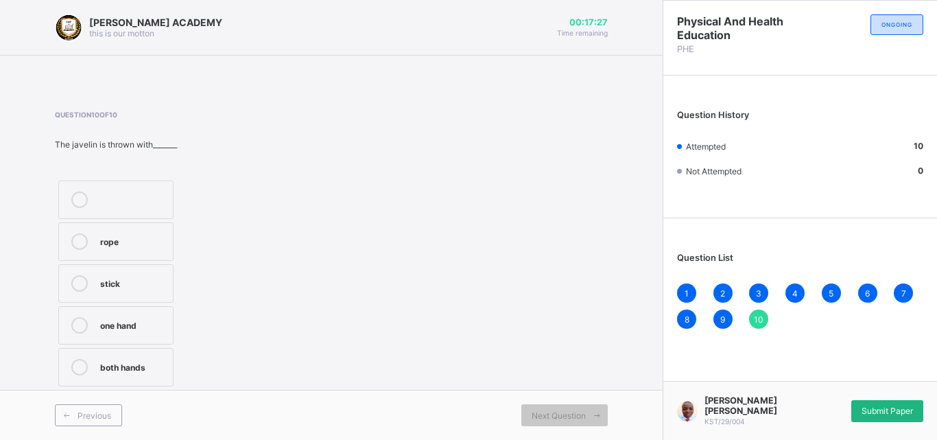
click at [883, 414] on span "Submit Paper" at bounding box center [886, 410] width 51 height 10
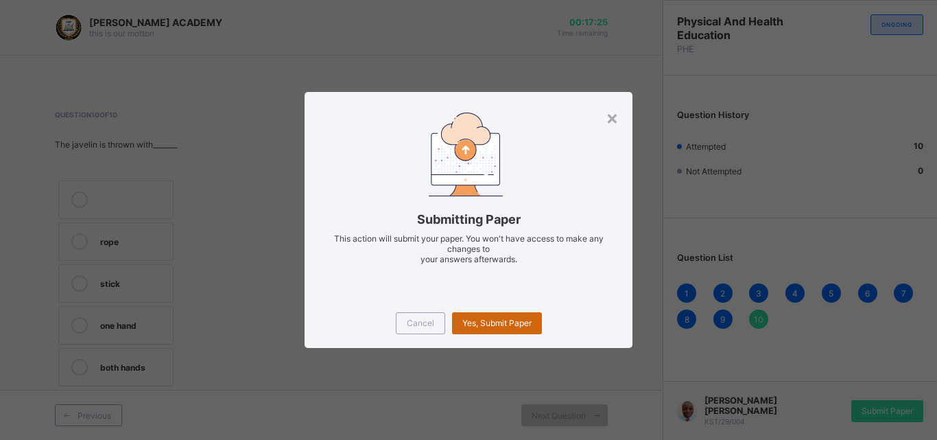
click at [492, 324] on span "Yes, Submit Paper" at bounding box center [496, 323] width 69 height 10
click at [492, 324] on div "Yes, Submit Paper" at bounding box center [497, 323] width 90 height 22
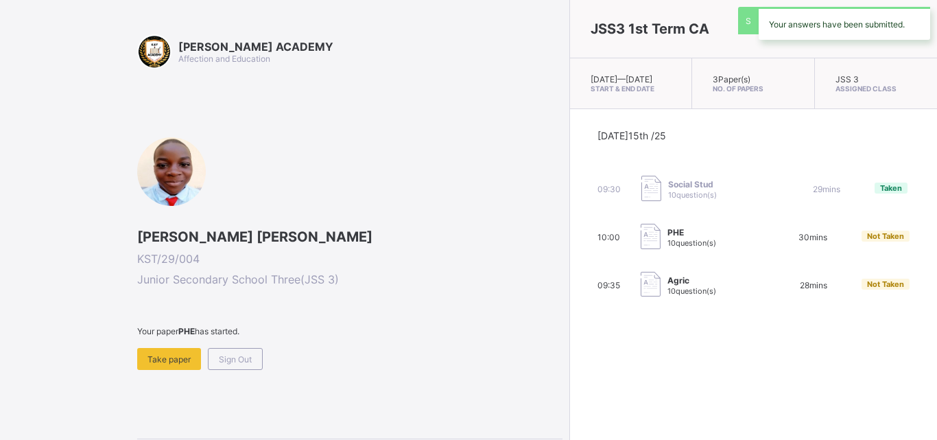
click at [570, 318] on div "Today 15th /25 09:30 Social Stud 10 question(s) 29 mins Taken 10:00 PHE 10 ques…" at bounding box center [753, 214] width 367 height 210
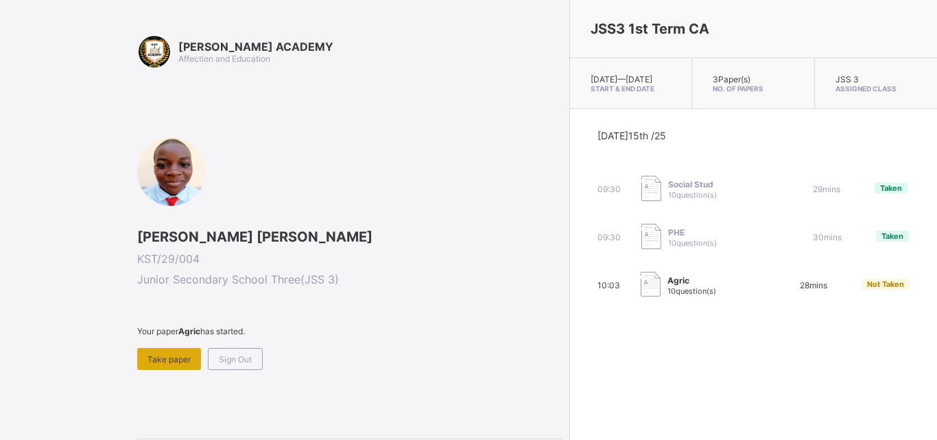
click at [182, 355] on span "Take paper" at bounding box center [168, 359] width 43 height 10
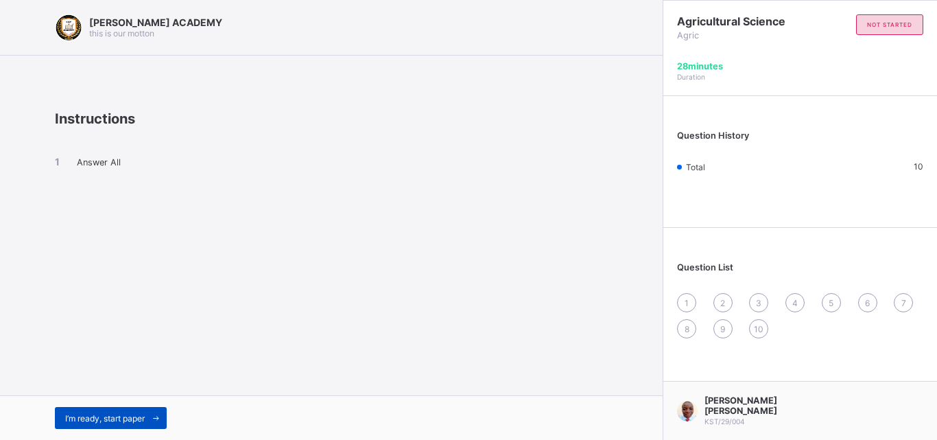
click at [124, 420] on span "I’m ready, start paper" at bounding box center [105, 418] width 80 height 10
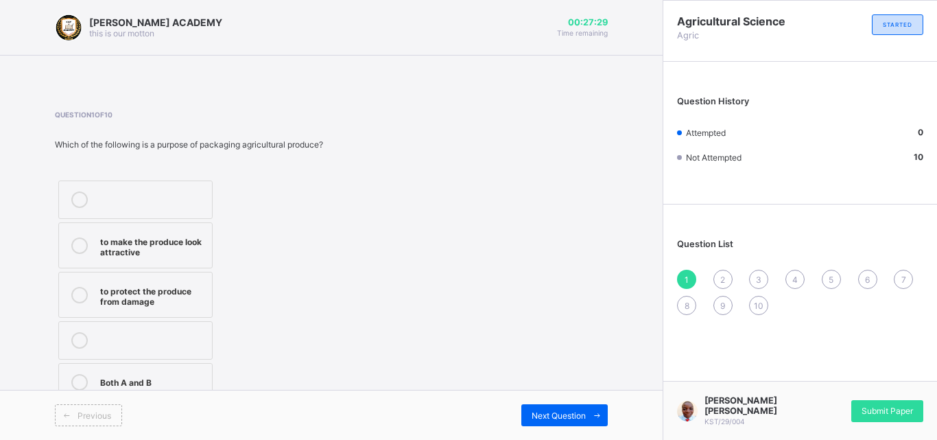
click at [76, 382] on icon at bounding box center [79, 382] width 16 height 16
click at [541, 406] on div "Next Question" at bounding box center [564, 415] width 86 height 22
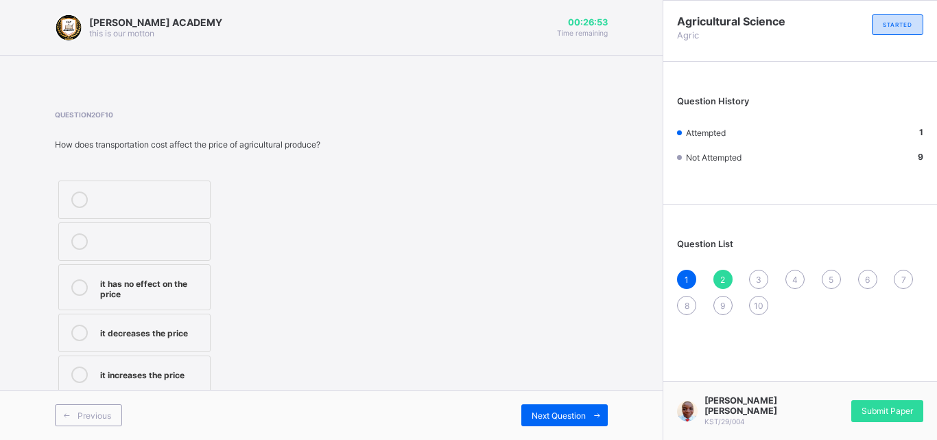
click at [77, 368] on icon at bounding box center [79, 374] width 16 height 16
click at [566, 413] on span "Next Question" at bounding box center [559, 415] width 54 height 10
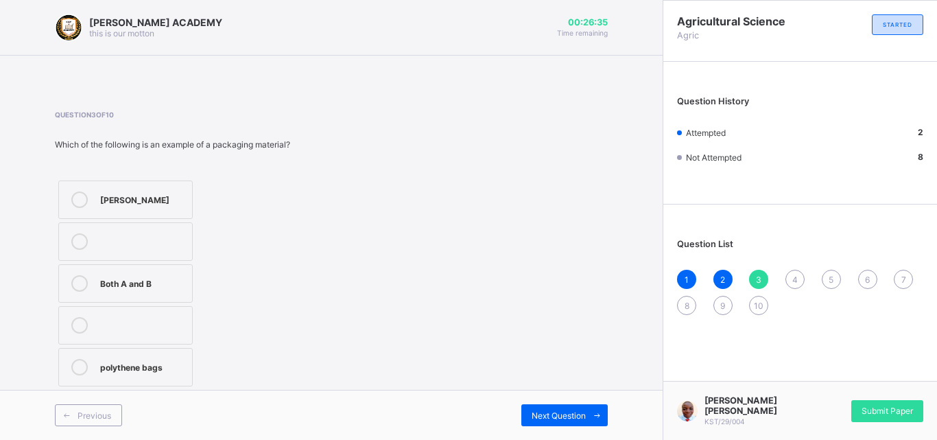
click at [78, 366] on icon at bounding box center [79, 367] width 16 height 16
click at [551, 418] on span "Next Question" at bounding box center [559, 415] width 54 height 10
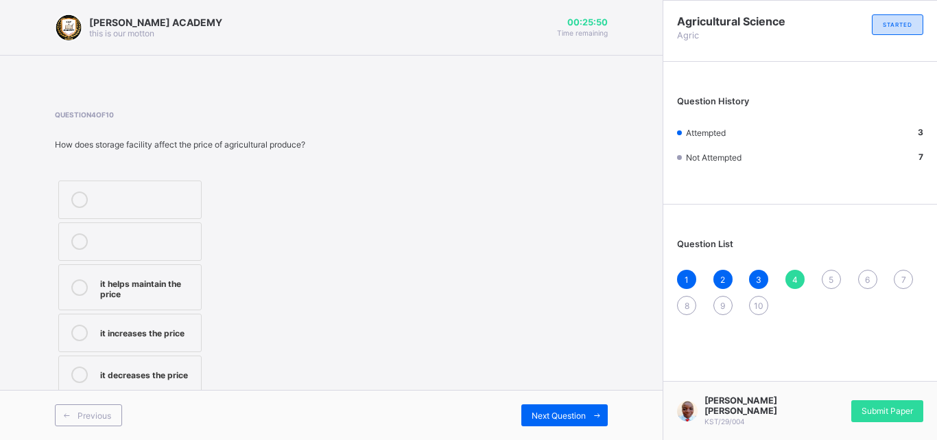
click at [80, 280] on icon at bounding box center [79, 287] width 16 height 16
click at [602, 415] on span at bounding box center [597, 415] width 22 height 22
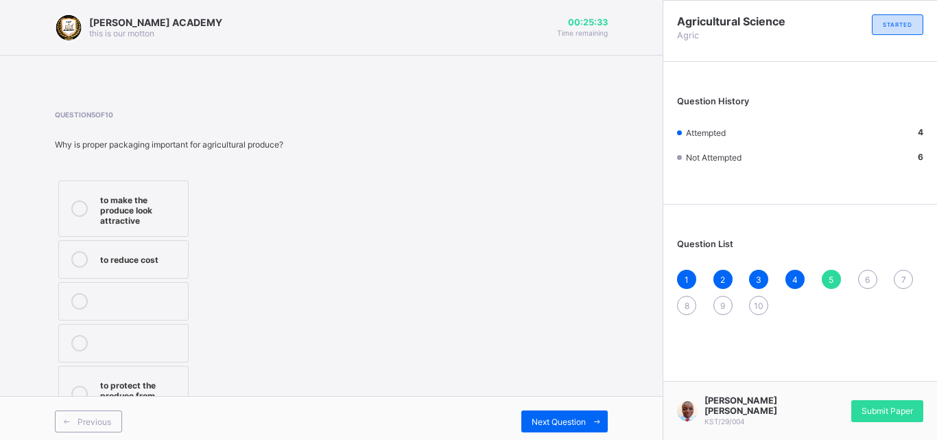
click at [80, 385] on icon at bounding box center [79, 393] width 16 height 16
click at [557, 420] on span "Next Question" at bounding box center [559, 421] width 54 height 10
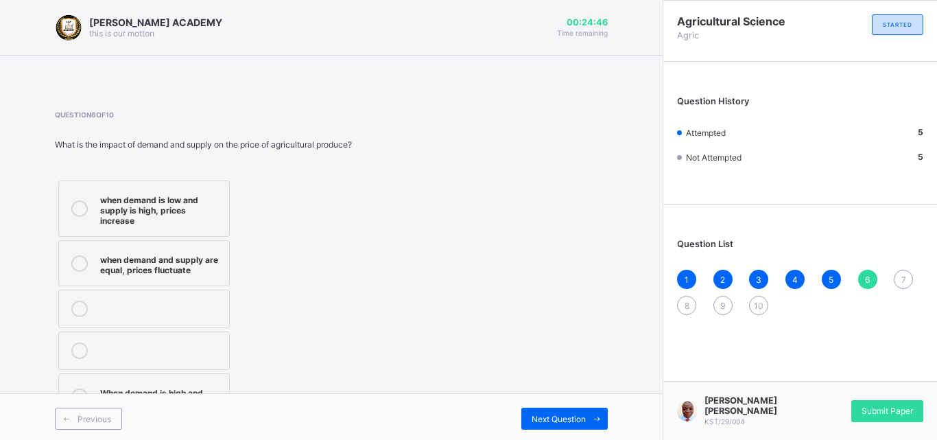
click at [78, 388] on icon at bounding box center [79, 396] width 16 height 16
click at [540, 414] on span "Next Question" at bounding box center [559, 419] width 54 height 10
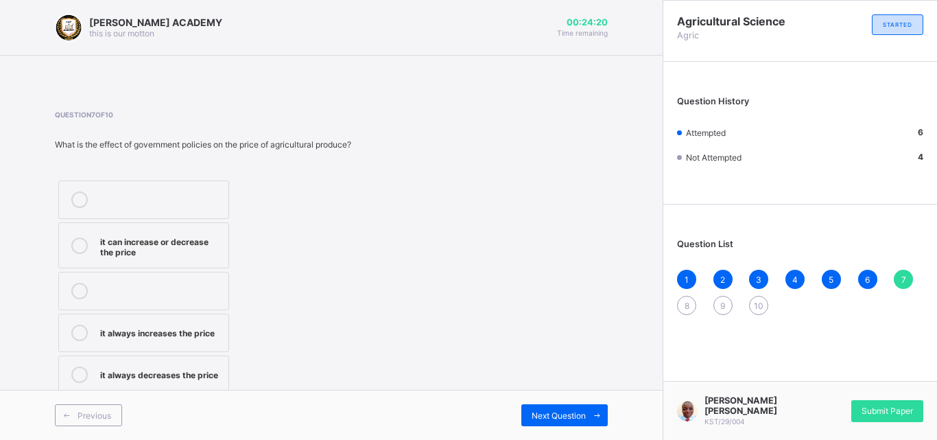
click at [76, 241] on icon at bounding box center [79, 245] width 16 height 16
click at [584, 412] on span "Next Question" at bounding box center [559, 415] width 54 height 10
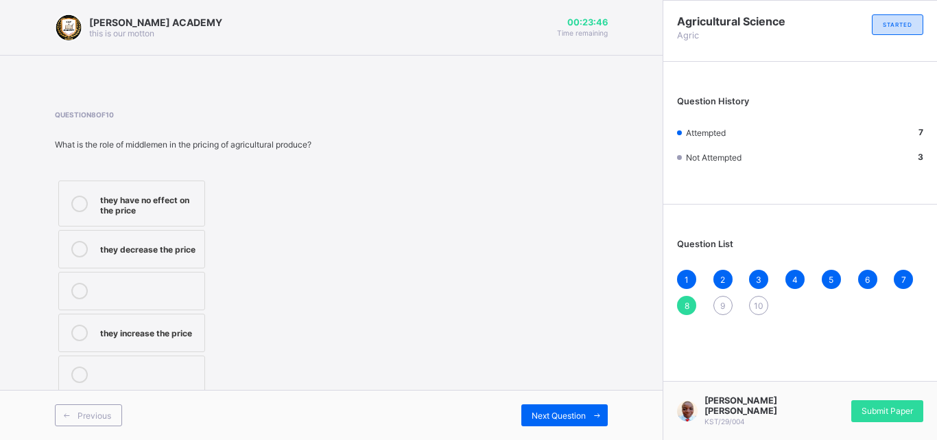
click at [78, 198] on icon at bounding box center [79, 203] width 16 height 16
click at [543, 410] on span "Next Question" at bounding box center [559, 415] width 54 height 10
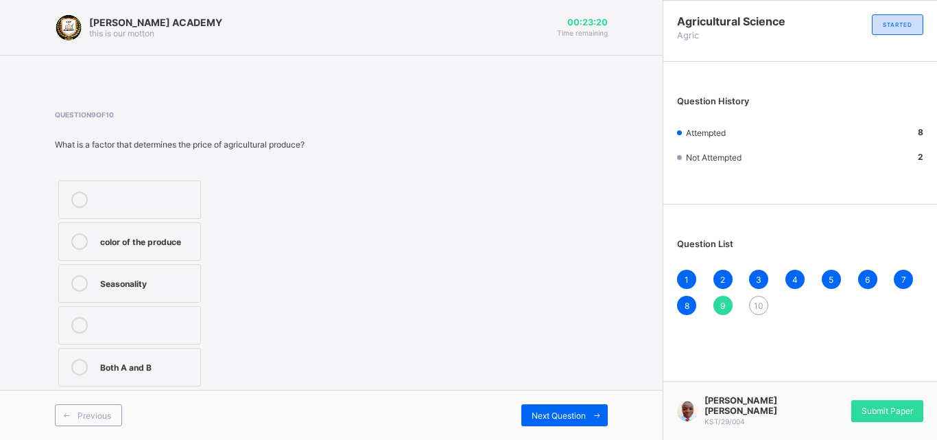
click at [78, 370] on icon at bounding box center [79, 367] width 16 height 16
click at [541, 413] on span "Next Question" at bounding box center [559, 415] width 54 height 10
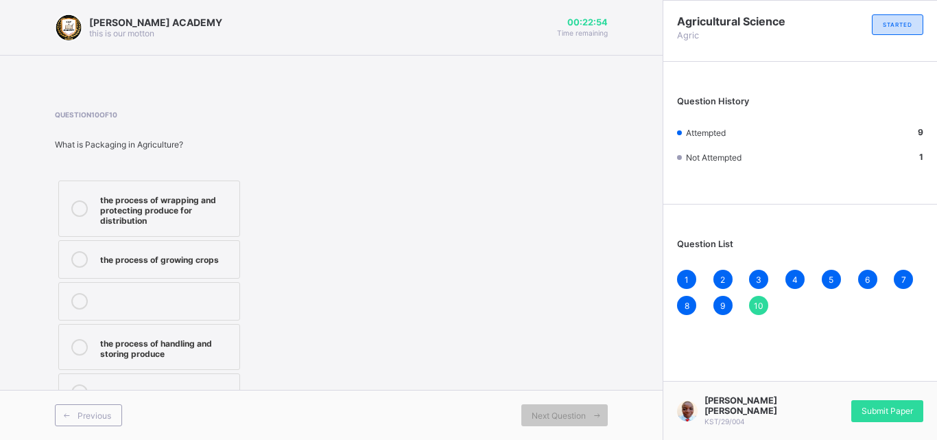
click at [80, 208] on icon at bounding box center [79, 208] width 16 height 16
click at [886, 409] on span "Submit Paper" at bounding box center [886, 410] width 51 height 10
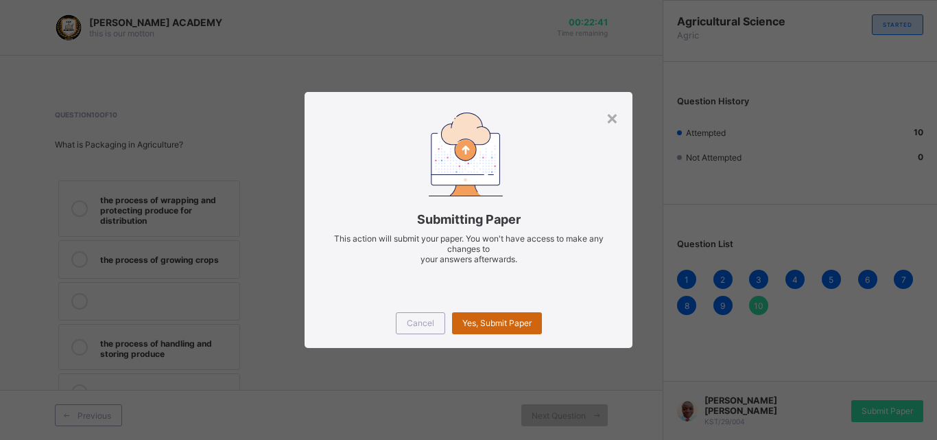
click at [492, 318] on span "Yes, Submit Paper" at bounding box center [496, 323] width 69 height 10
click at [493, 319] on div "Yes, Submit Paper" at bounding box center [497, 323] width 90 height 22
click at [493, 319] on span "Yes, Submit Paper" at bounding box center [496, 323] width 69 height 10
click at [493, 320] on div "Yes, Submit Paper" at bounding box center [497, 323] width 90 height 22
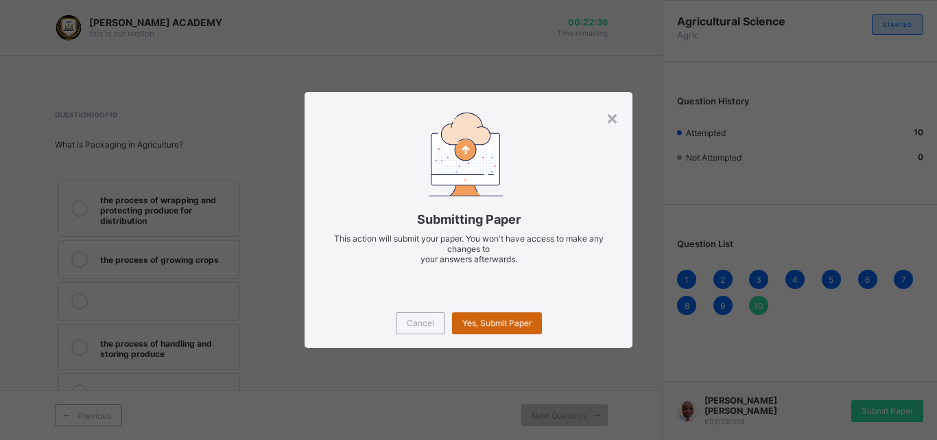
click at [508, 321] on span "Yes, Submit Paper" at bounding box center [496, 323] width 69 height 10
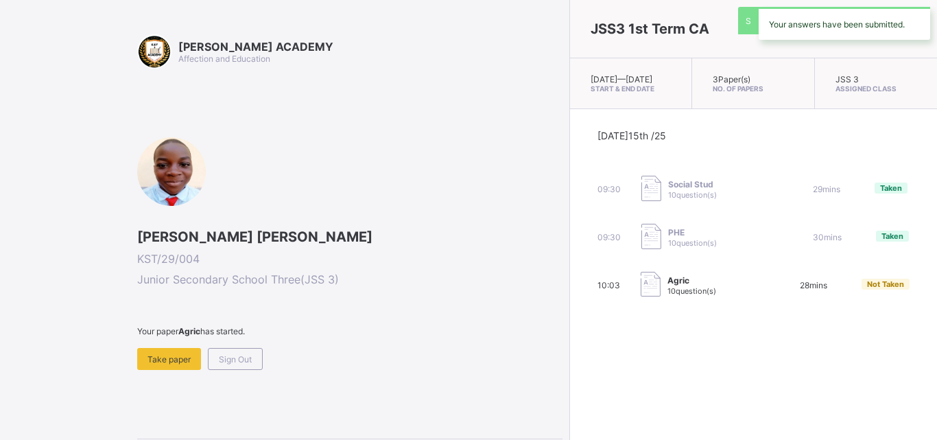
click at [570, 319] on div "Today 15th /25 09:30 Social Stud 10 question(s) 29 mins Taken 09:30 PHE 10 ques…" at bounding box center [753, 214] width 367 height 210
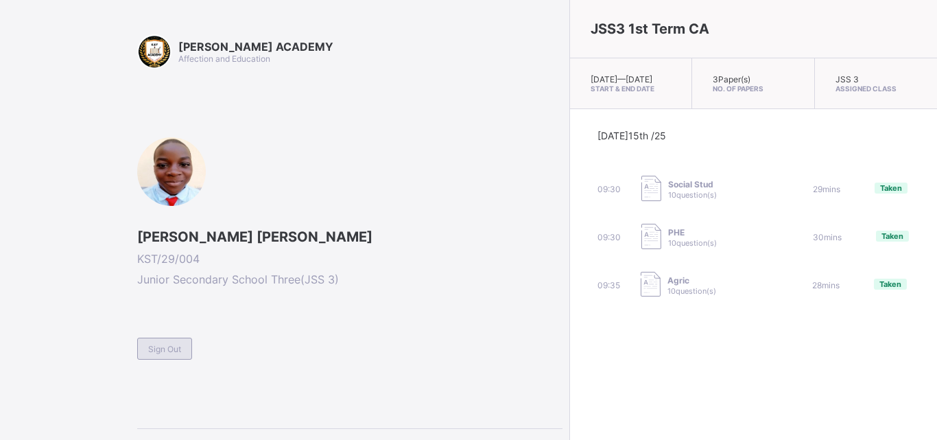
click at [167, 349] on span "Sign Out" at bounding box center [164, 349] width 33 height 10
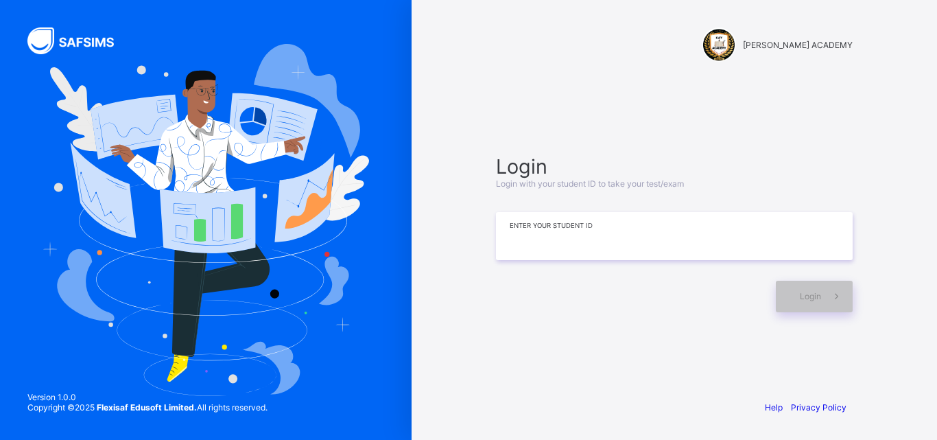
click at [625, 229] on input at bounding box center [674, 236] width 357 height 48
type input "*"
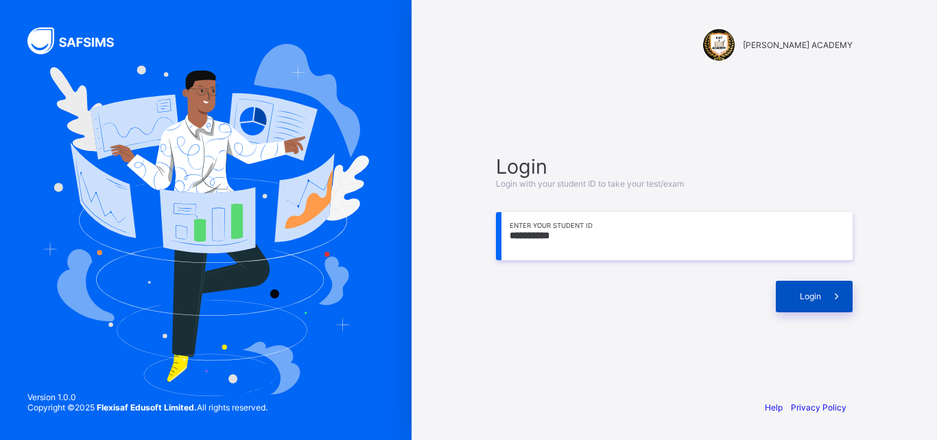
type input "**********"
click at [821, 296] on span at bounding box center [837, 297] width 32 height 32
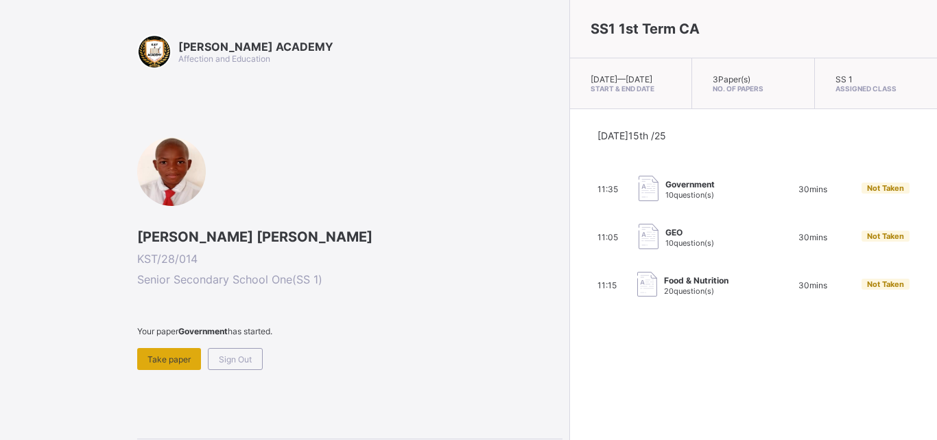
click at [186, 359] on span "Take paper" at bounding box center [168, 359] width 43 height 10
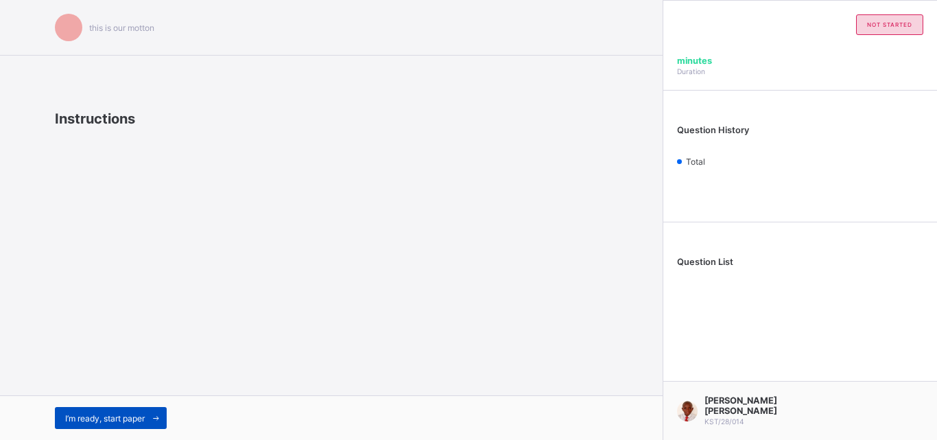
click at [145, 413] on span "I’m ready, start paper" at bounding box center [105, 418] width 80 height 10
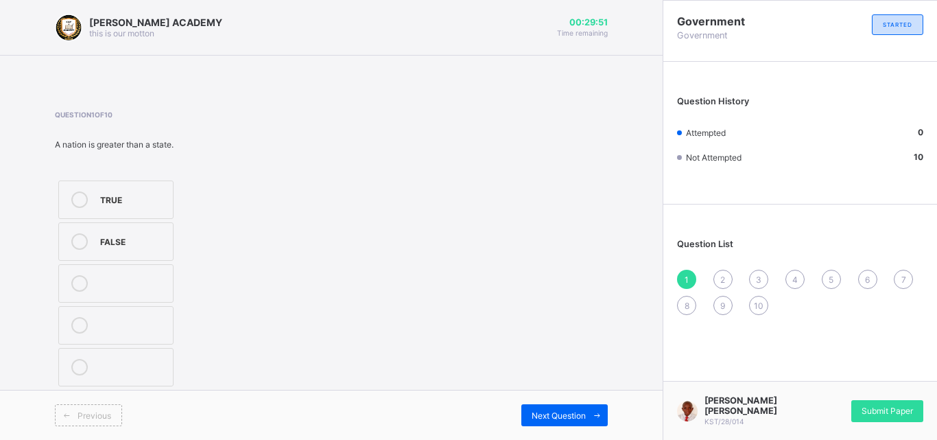
click at [107, 207] on div "TRUE" at bounding box center [133, 199] width 66 height 16
click at [911, 409] on span "Submit Paper" at bounding box center [886, 410] width 51 height 10
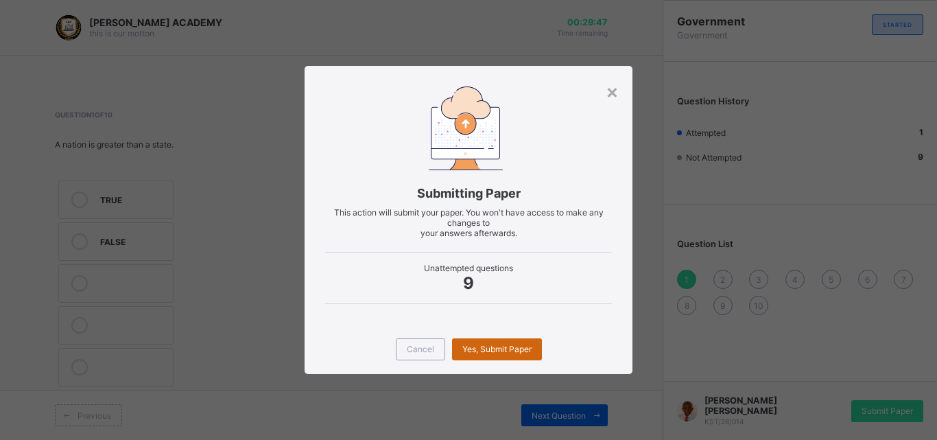
click at [499, 350] on span "Yes, Submit Paper" at bounding box center [496, 349] width 69 height 10
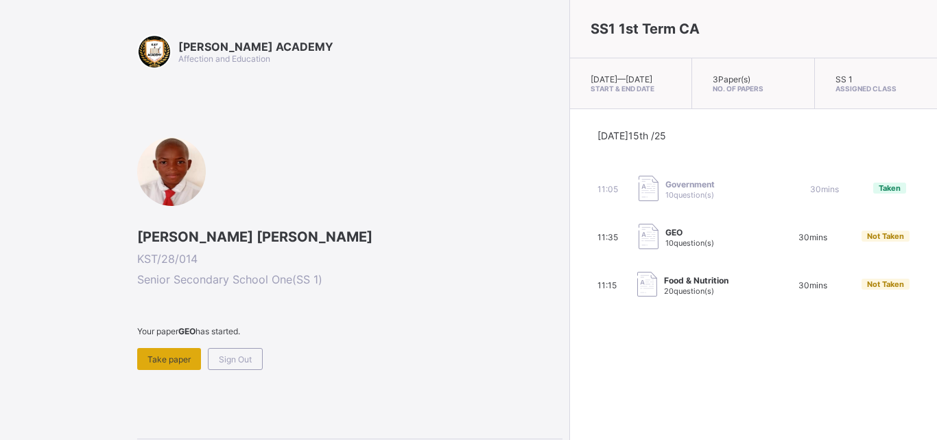
click at [156, 355] on span "Take paper" at bounding box center [168, 359] width 43 height 10
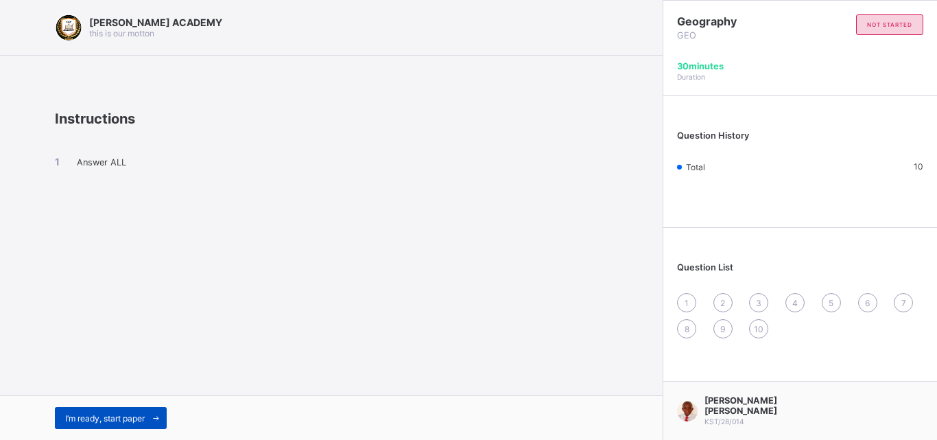
click at [97, 420] on span "I’m ready, start paper" at bounding box center [105, 418] width 80 height 10
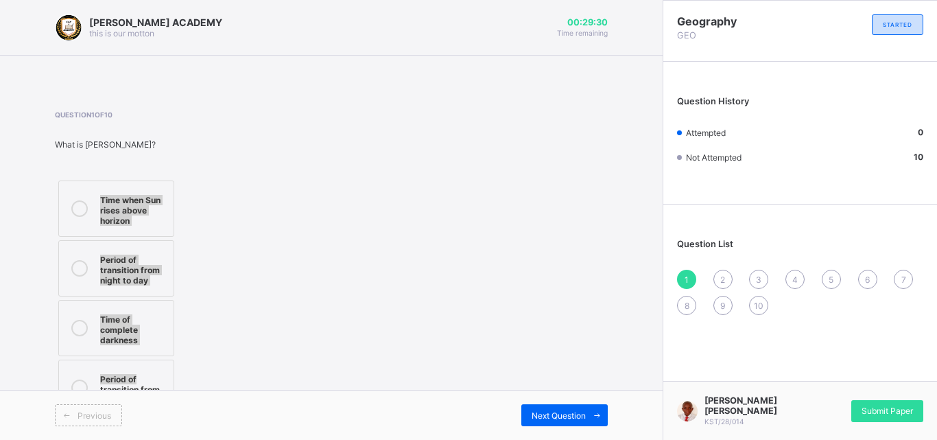
drag, startPoint x: 188, startPoint y: 376, endPoint x: 78, endPoint y: 219, distance: 191.4
click at [78, 219] on div "Time when Sun rises above horizon Period of transition from night to day Time o…" at bounding box center [157, 298] width 204 height 242
click at [74, 206] on icon at bounding box center [79, 208] width 16 height 16
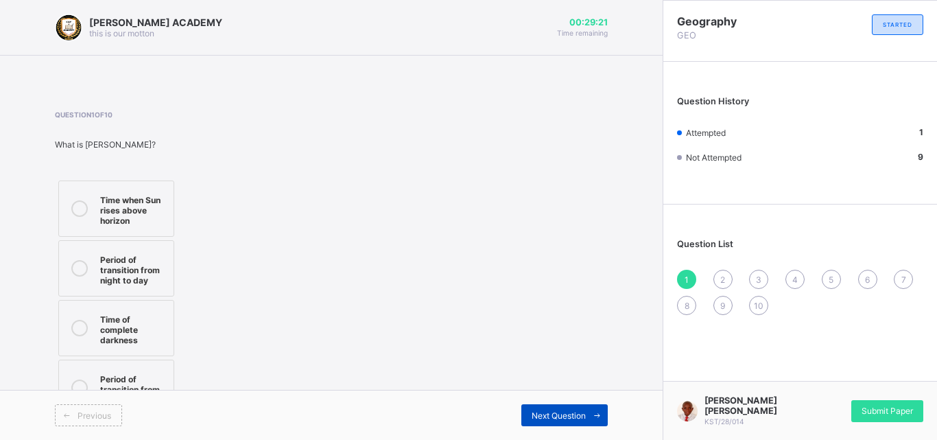
click at [591, 420] on span at bounding box center [597, 415] width 22 height 22
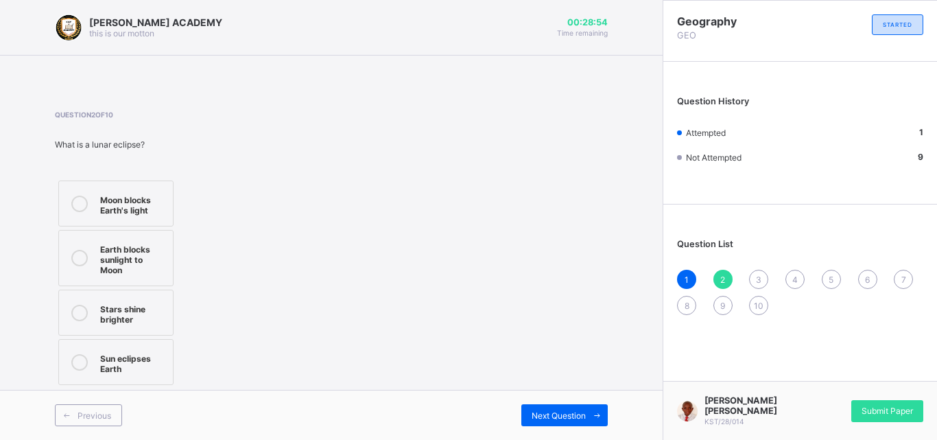
click at [77, 250] on icon at bounding box center [79, 258] width 16 height 16
click at [543, 417] on span "Next Question" at bounding box center [559, 415] width 54 height 10
click at [79, 261] on icon at bounding box center [79, 258] width 16 height 16
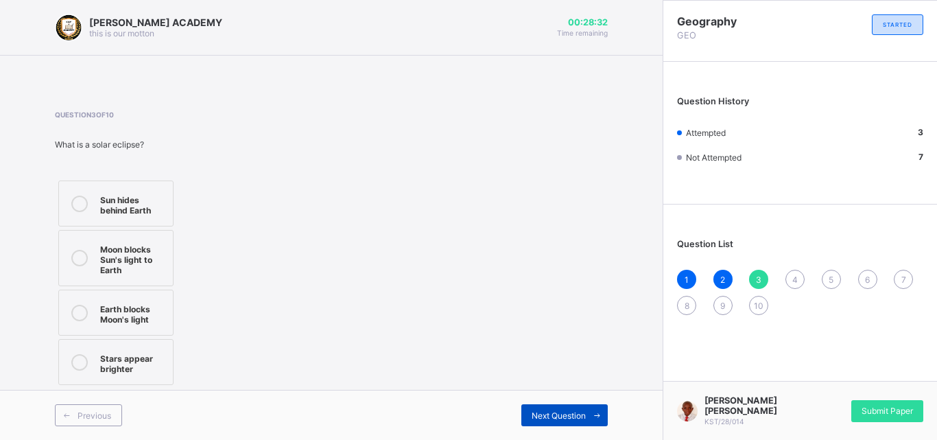
click at [558, 416] on span "Next Question" at bounding box center [559, 415] width 54 height 10
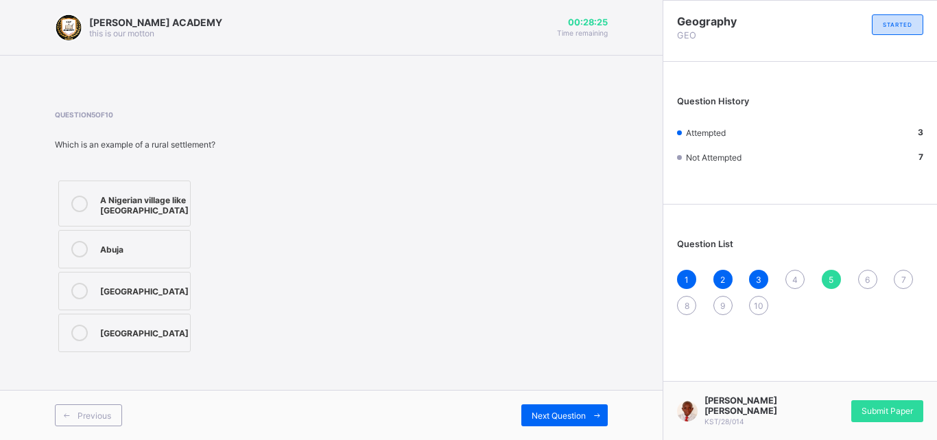
click at [794, 280] on span "4" at bounding box center [794, 279] width 5 height 10
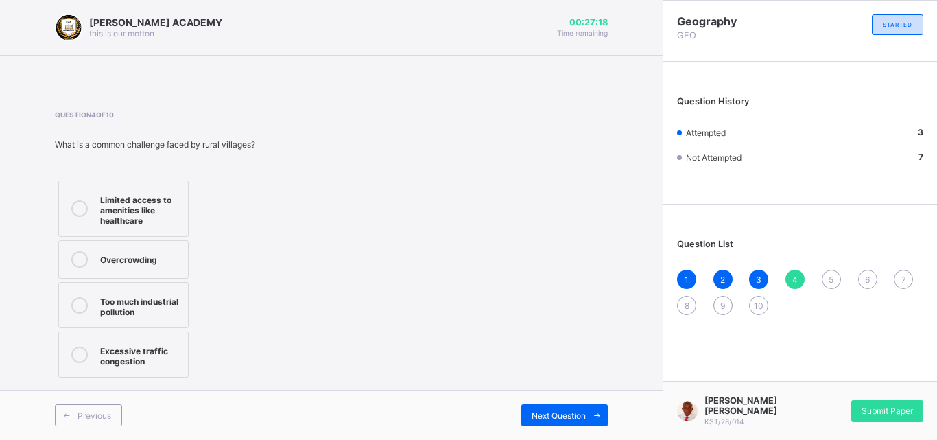
click at [78, 296] on div at bounding box center [79, 305] width 27 height 24
click at [582, 418] on span "Next Question" at bounding box center [559, 415] width 54 height 10
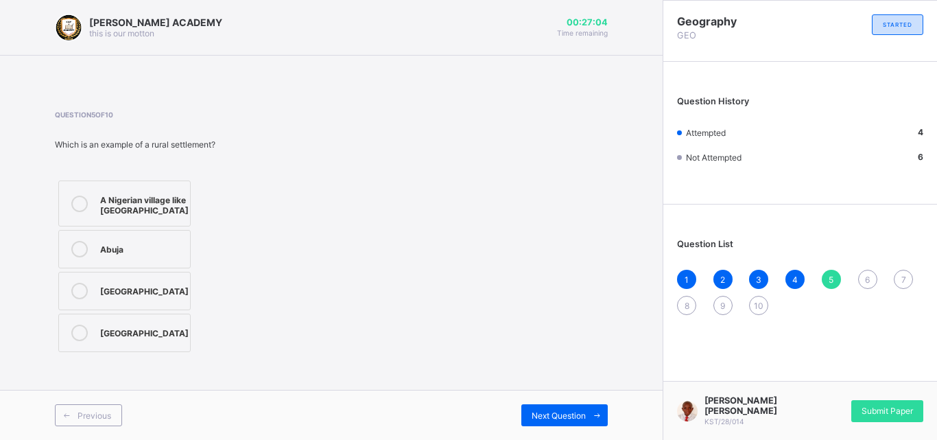
click at [79, 206] on icon at bounding box center [79, 203] width 16 height 16
click at [571, 413] on span "Next Question" at bounding box center [559, 415] width 54 height 10
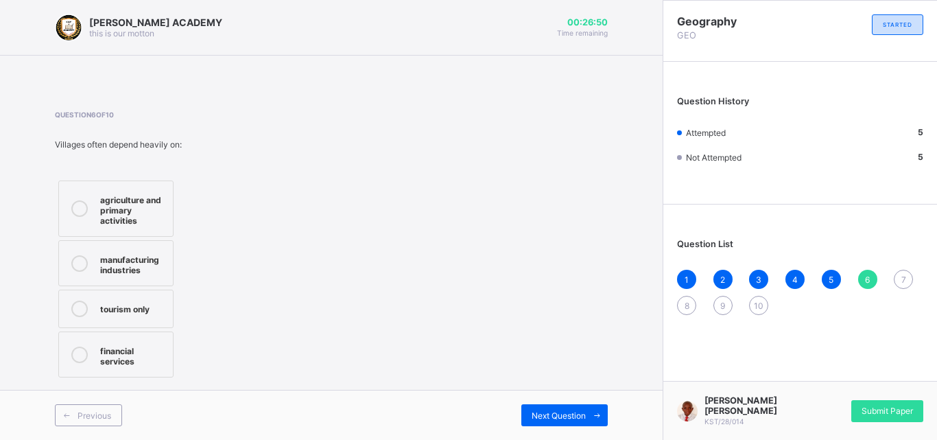
click at [78, 267] on icon at bounding box center [79, 263] width 16 height 16
click at [532, 420] on div "Next Question" at bounding box center [564, 415] width 86 height 22
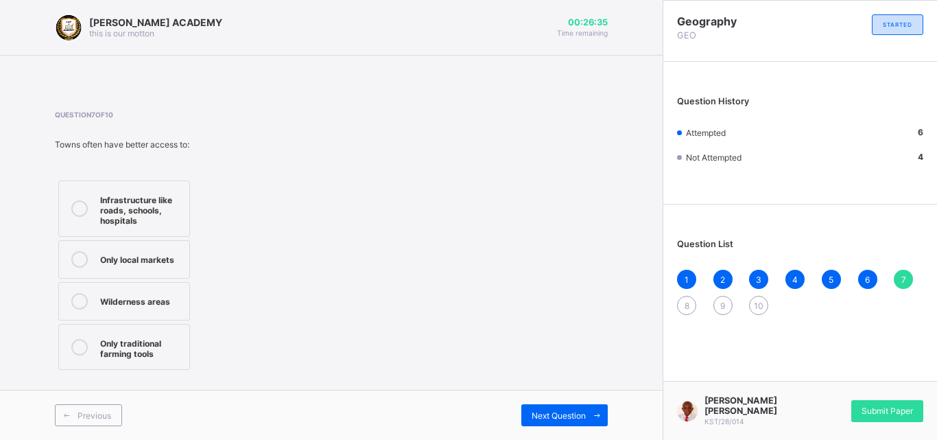
click at [80, 204] on icon at bounding box center [79, 208] width 16 height 16
click at [564, 412] on span "Next Question" at bounding box center [559, 415] width 54 height 10
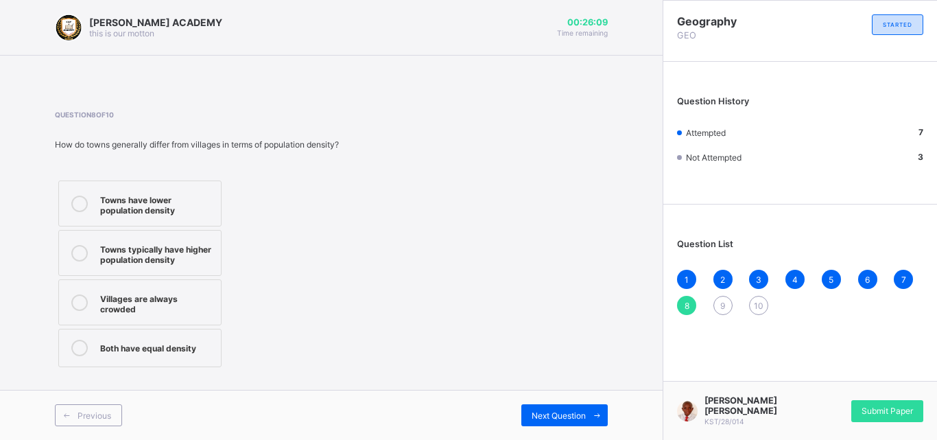
click at [79, 257] on icon at bounding box center [79, 253] width 16 height 16
click at [532, 416] on span "Next Question" at bounding box center [559, 415] width 54 height 10
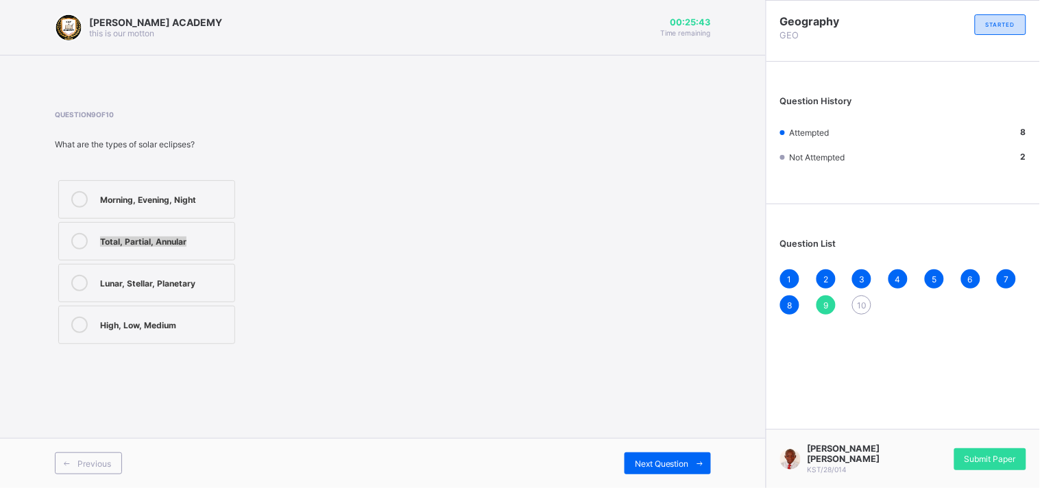
drag, startPoint x: 201, startPoint y: 226, endPoint x: 263, endPoint y: 206, distance: 65.5
click at [263, 206] on div "Morning, Evening, Night Total, Partial, Annular Lunar, Stellar, Planetary High,…" at bounding box center [208, 262] width 307 height 171
click at [79, 237] on icon at bounding box center [79, 241] width 16 height 16
click at [80, 237] on icon at bounding box center [79, 241] width 16 height 16
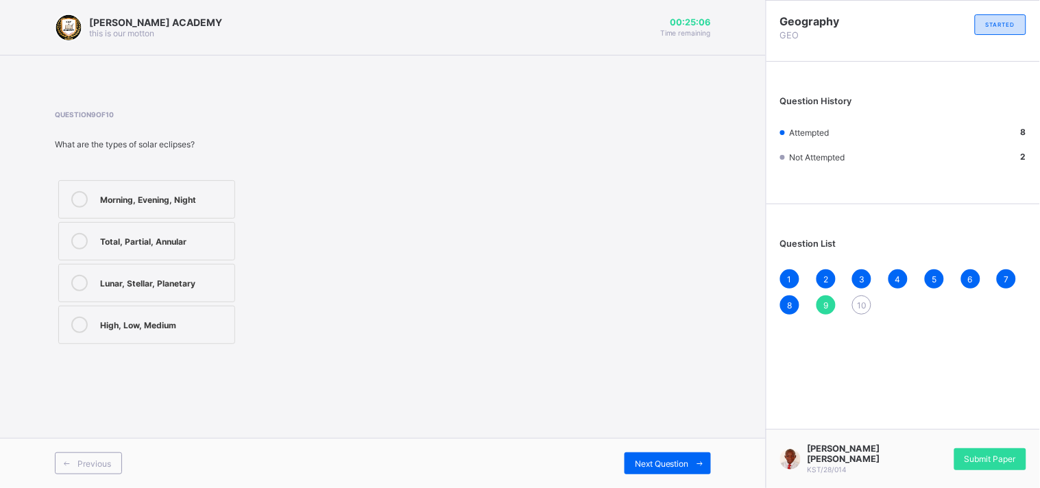
click at [75, 203] on icon at bounding box center [79, 199] width 16 height 16
click at [74, 283] on icon at bounding box center [79, 283] width 16 height 16
click at [640, 439] on div "Next Question" at bounding box center [668, 464] width 86 height 22
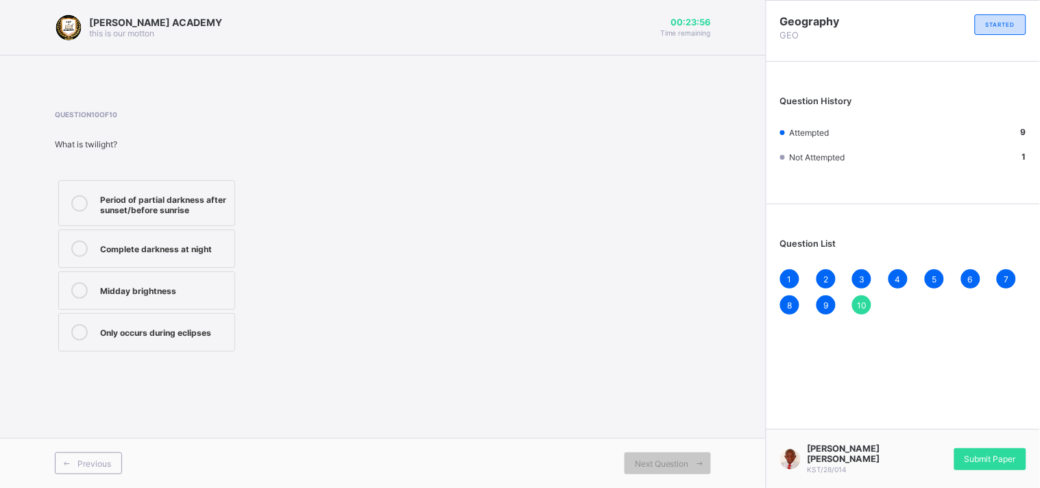
click at [79, 200] on icon at bounding box center [79, 203] width 16 height 16
click at [926, 439] on div "Submit Paper" at bounding box center [991, 460] width 72 height 22
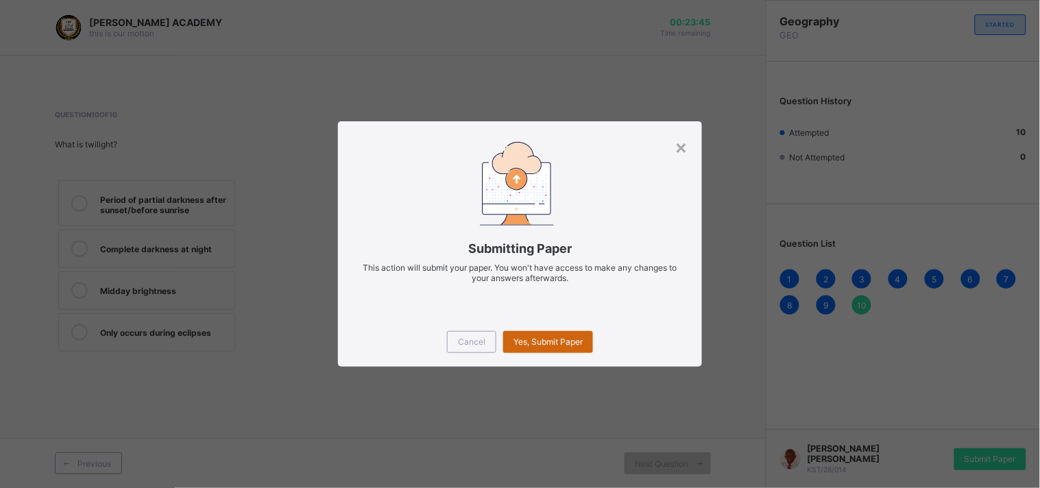
click at [551, 340] on span "Yes, Submit Paper" at bounding box center [548, 342] width 69 height 10
click at [551, 341] on div "Yes, Submit Paper" at bounding box center [548, 342] width 90 height 22
click at [544, 340] on div "Yes, Submit Paper" at bounding box center [548, 342] width 90 height 22
click at [544, 340] on span "Yes, Submit Paper" at bounding box center [548, 342] width 69 height 10
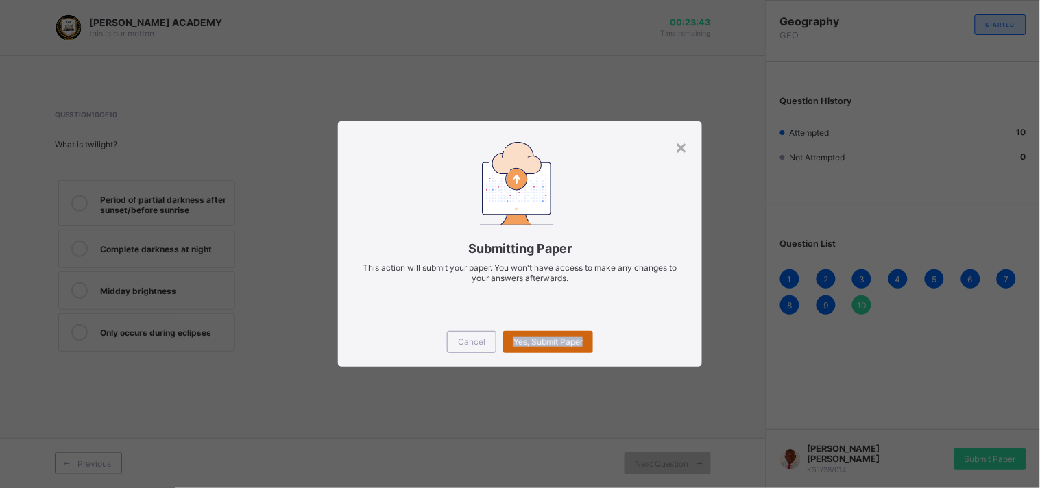
click at [544, 340] on span "Yes, Submit Paper" at bounding box center [548, 342] width 69 height 10
click at [599, 318] on div "Cancel Yes, Submit Paper" at bounding box center [520, 342] width 364 height 49
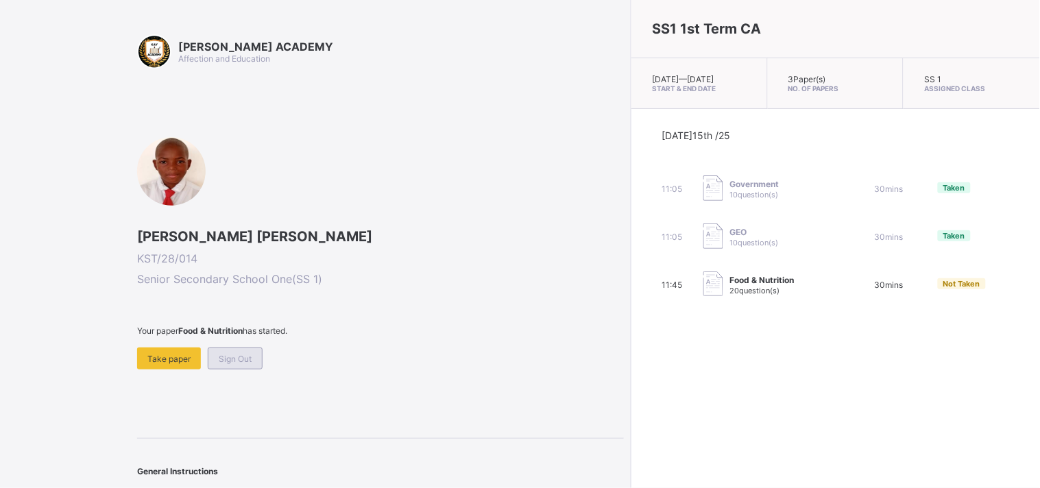
click at [217, 350] on div "Sign Out" at bounding box center [235, 359] width 55 height 22
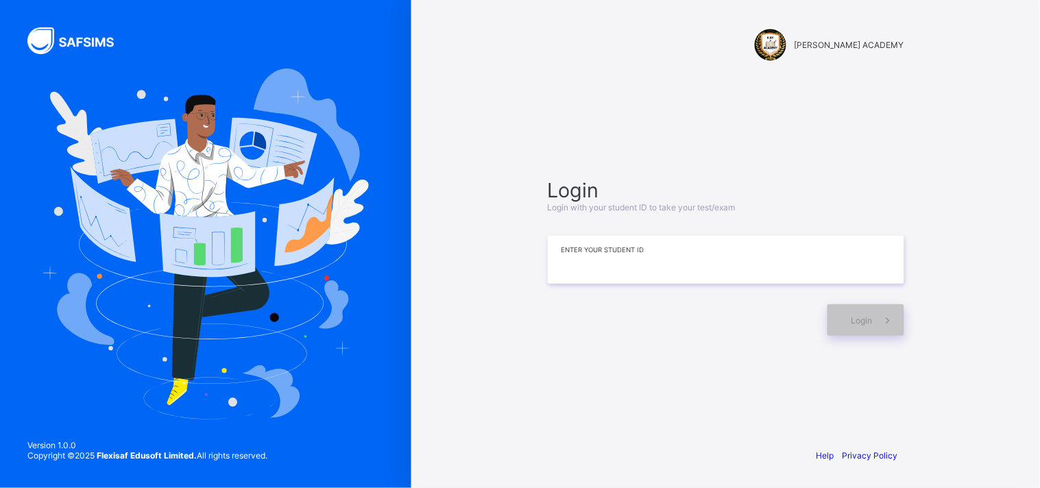
click at [686, 254] on input at bounding box center [726, 260] width 357 height 48
type input "*********"
click at [867, 319] on span "Login" at bounding box center [862, 321] width 21 height 10
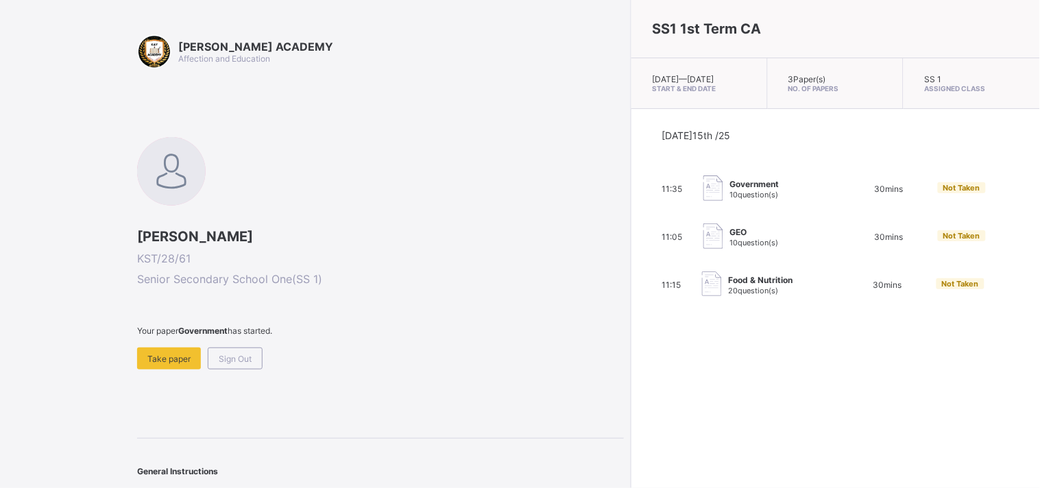
click at [704, 189] on img at bounding box center [714, 188] width 20 height 25
click at [875, 194] on span "30 mins" at bounding box center [889, 189] width 29 height 10
click at [704, 189] on img at bounding box center [714, 188] width 20 height 25
drag, startPoint x: 730, startPoint y: 104, endPoint x: 773, endPoint y: 165, distance: 74.8
click at [773, 165] on div "SS1 1st Term CA Wed, Oct 15th 2025 — Wed, Oct 15th 2025 Start & End Date 3 Pape…" at bounding box center [835, 244] width 409 height 488
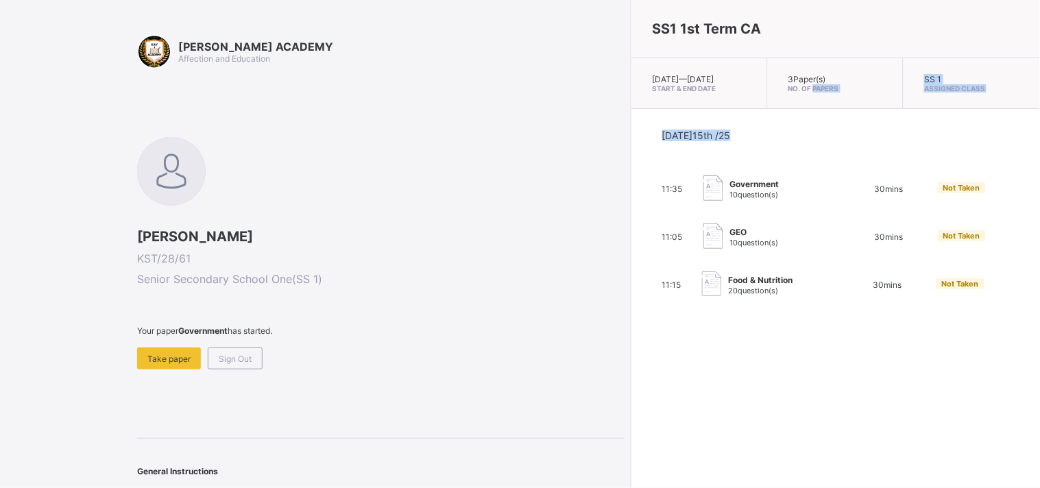
click at [773, 165] on div "Today 15th /25" at bounding box center [836, 153] width 347 height 46
click at [926, 193] on span "Not Taken" at bounding box center [962, 188] width 37 height 10
click at [704, 195] on img at bounding box center [714, 188] width 20 height 25
click at [176, 348] on div "Take paper" at bounding box center [169, 359] width 64 height 22
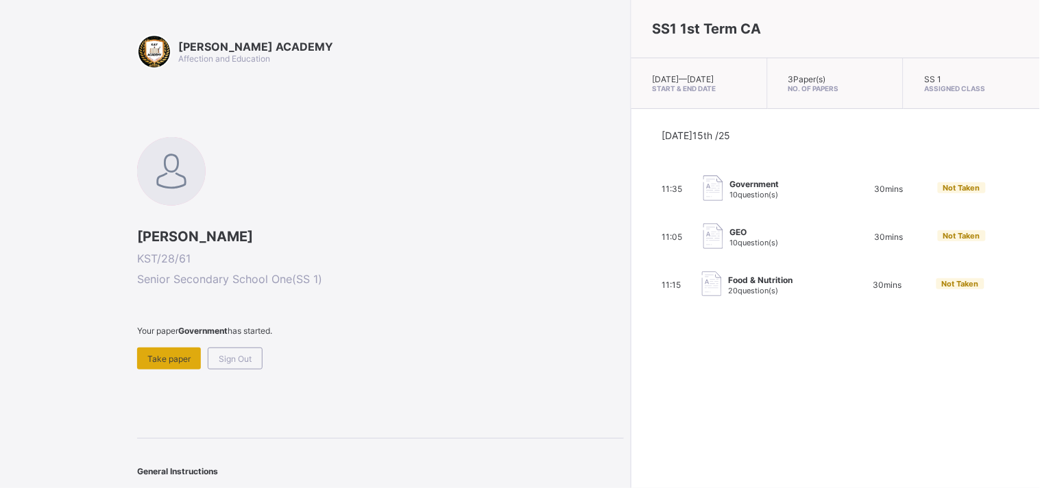
click at [180, 361] on span "Take paper" at bounding box center [168, 359] width 43 height 10
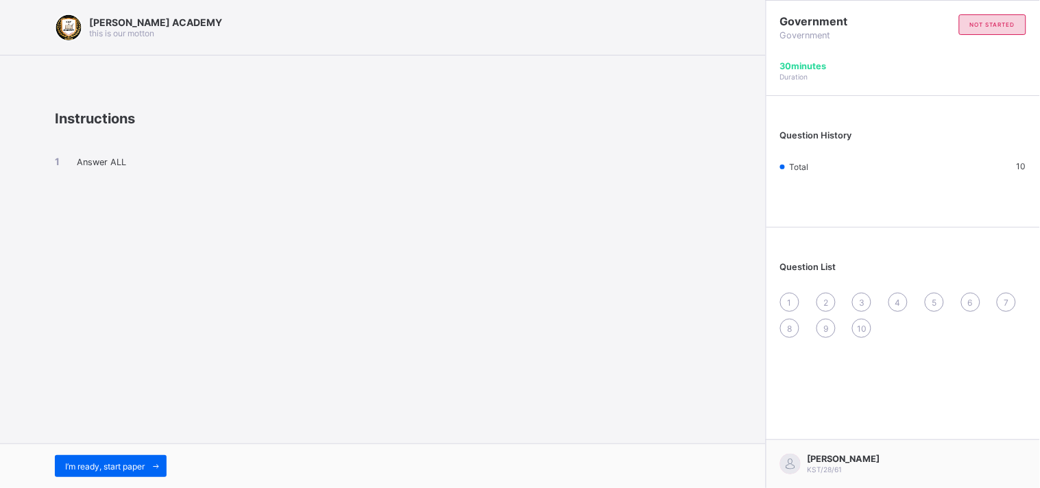
click at [791, 300] on span "1" at bounding box center [790, 303] width 4 height 10
click at [106, 439] on div "I’m ready, start paper" at bounding box center [111, 466] width 112 height 22
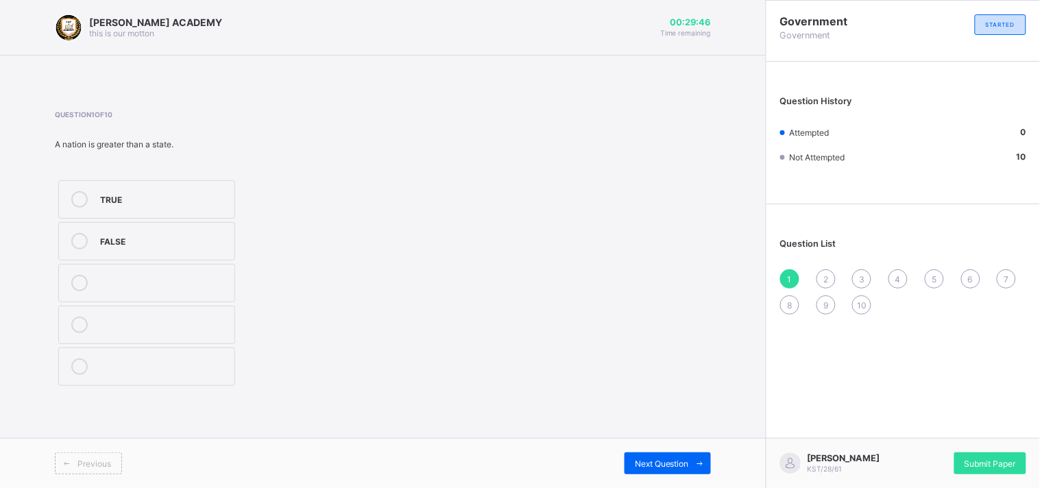
click at [110, 202] on div "TRUE" at bounding box center [164, 198] width 128 height 14
click at [824, 278] on span "2" at bounding box center [826, 279] width 5 height 10
click at [409, 254] on div "Question 2 of 10 The following are features of government except_______ soverei…" at bounding box center [383, 249] width 656 height 279
click at [130, 237] on div "sovereignty" at bounding box center [164, 240] width 128 height 14
click at [868, 278] on div "3" at bounding box center [862, 279] width 19 height 19
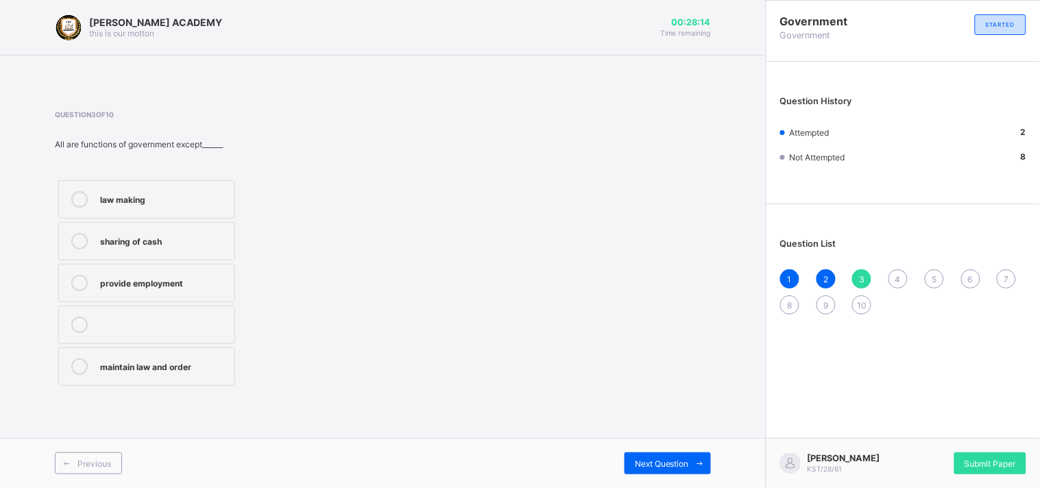
click at [176, 236] on div "sharing of cash" at bounding box center [164, 240] width 128 height 14
click at [905, 281] on div "4" at bounding box center [898, 279] width 19 height 19
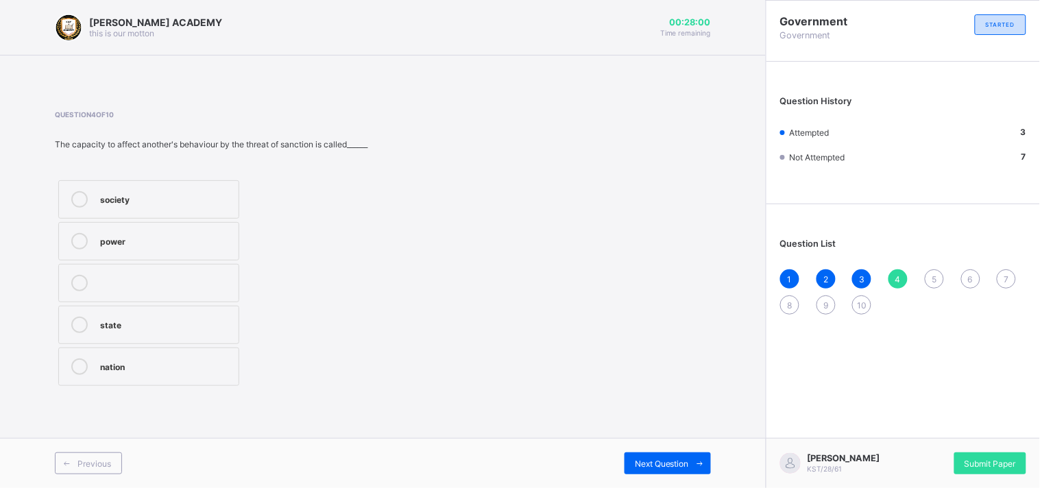
click at [107, 245] on div "power" at bounding box center [166, 240] width 132 height 14
click at [926, 274] on div "5" at bounding box center [934, 279] width 19 height 19
click at [185, 372] on div "inheritance" at bounding box center [164, 367] width 128 height 16
click at [926, 282] on span "6" at bounding box center [970, 279] width 5 height 10
click at [163, 381] on label "power" at bounding box center [146, 367] width 177 height 38
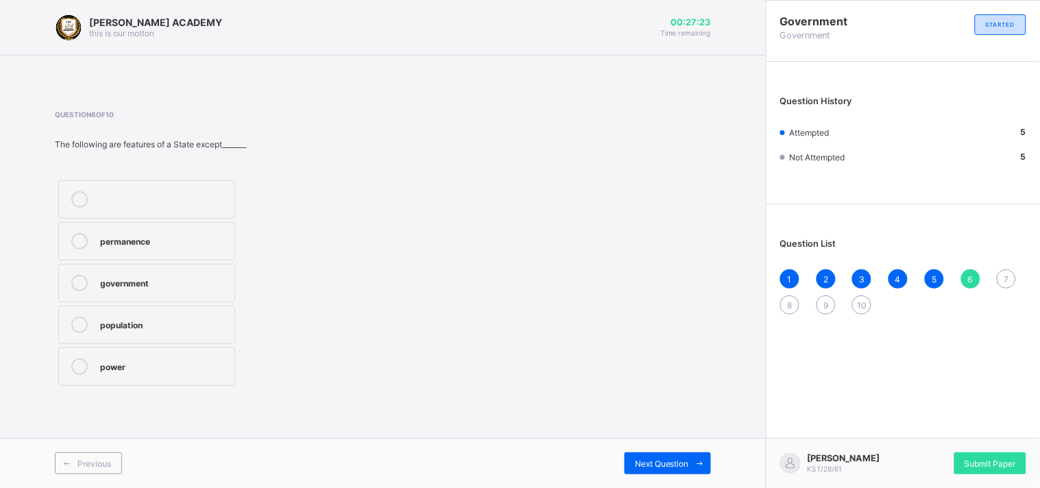
click at [926, 278] on div "7" at bounding box center [1006, 279] width 19 height 19
click at [174, 236] on div "2" at bounding box center [164, 240] width 128 height 14
click at [788, 304] on span "8" at bounding box center [790, 305] width 5 height 10
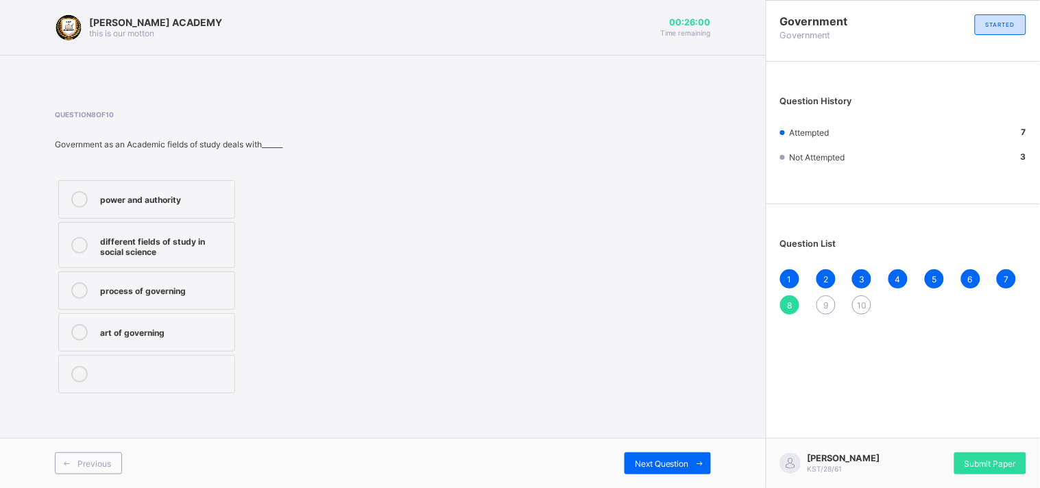
click at [133, 292] on div "process of governing" at bounding box center [164, 290] width 128 height 14
click at [823, 304] on div "9" at bounding box center [826, 305] width 19 height 19
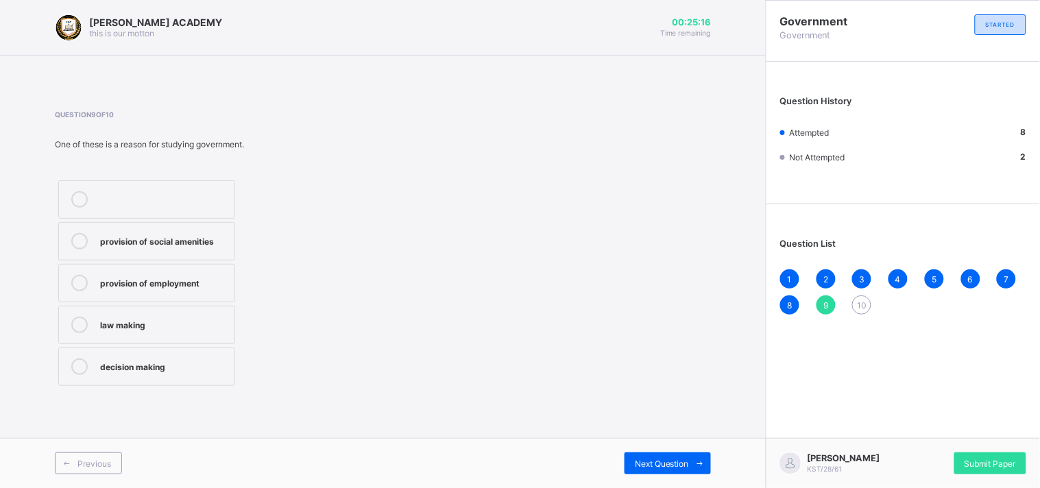
click at [178, 320] on div "law making" at bounding box center [164, 324] width 128 height 14
click at [861, 305] on span "10" at bounding box center [862, 305] width 10 height 10
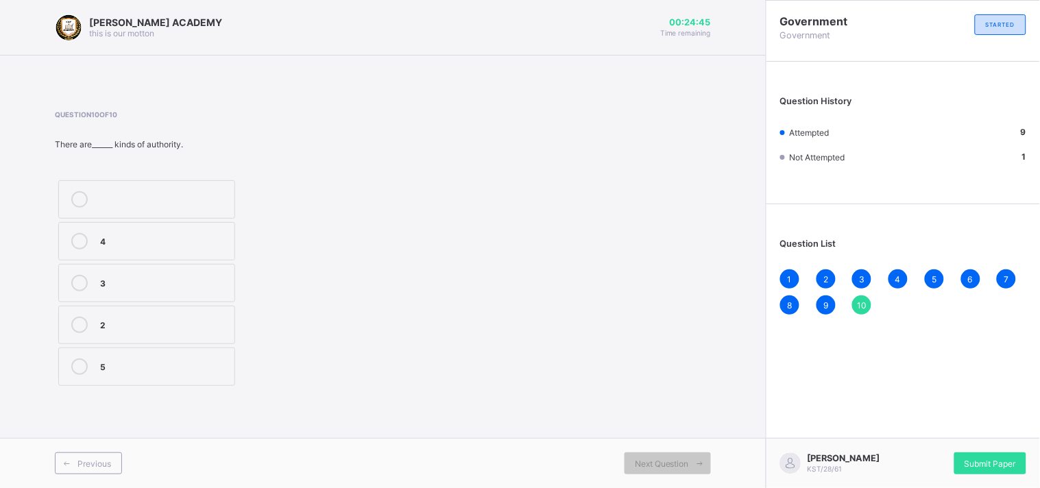
click at [171, 276] on div "3" at bounding box center [164, 282] width 128 height 14
click at [824, 307] on span "9" at bounding box center [826, 305] width 5 height 10
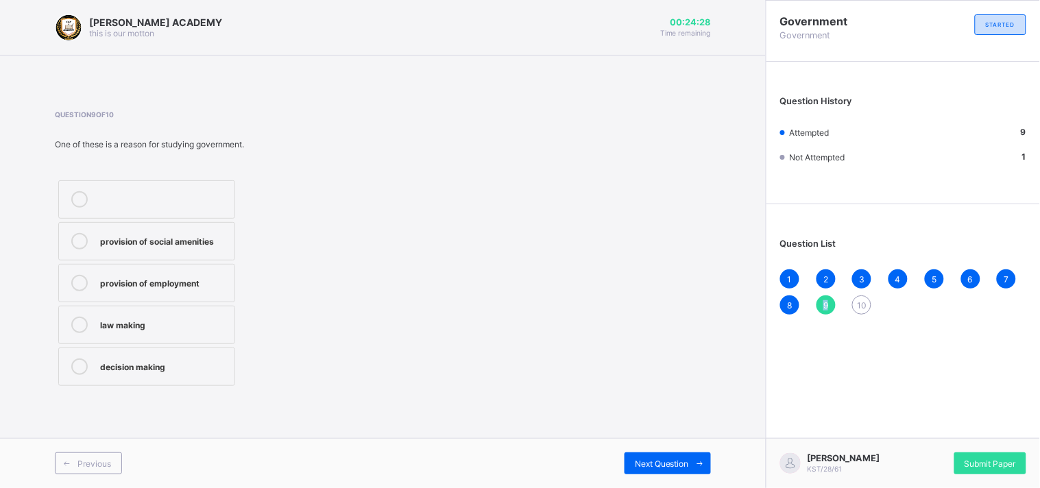
click at [824, 307] on span "9" at bounding box center [826, 305] width 5 height 10
click at [788, 304] on span "8" at bounding box center [790, 305] width 5 height 10
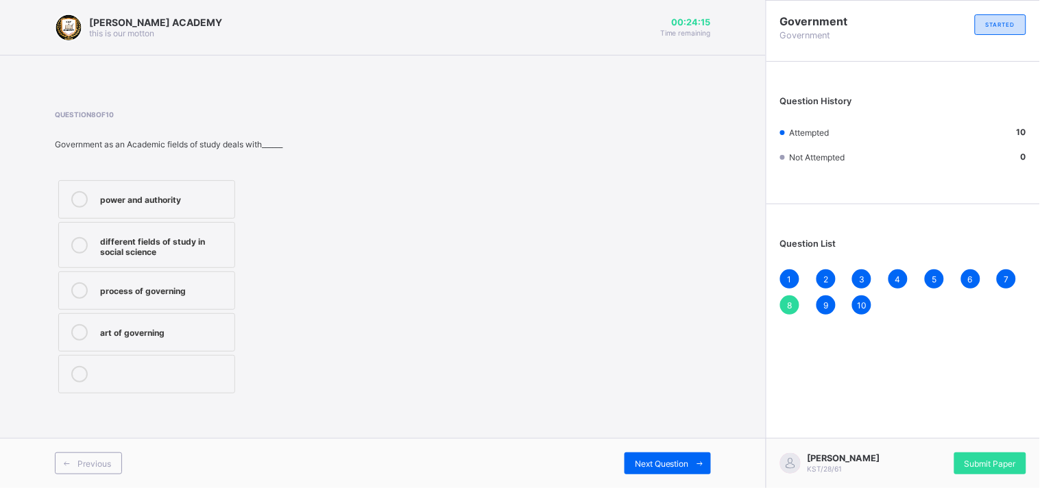
click at [926, 278] on span "7" at bounding box center [1007, 279] width 5 height 10
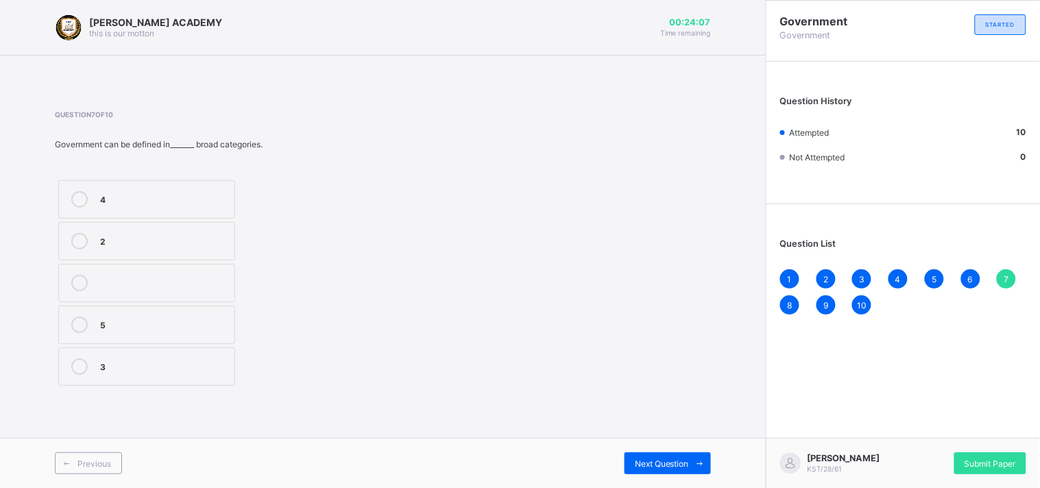
click at [926, 277] on span "6" at bounding box center [970, 279] width 5 height 10
click at [864, 297] on div "10" at bounding box center [862, 305] width 19 height 19
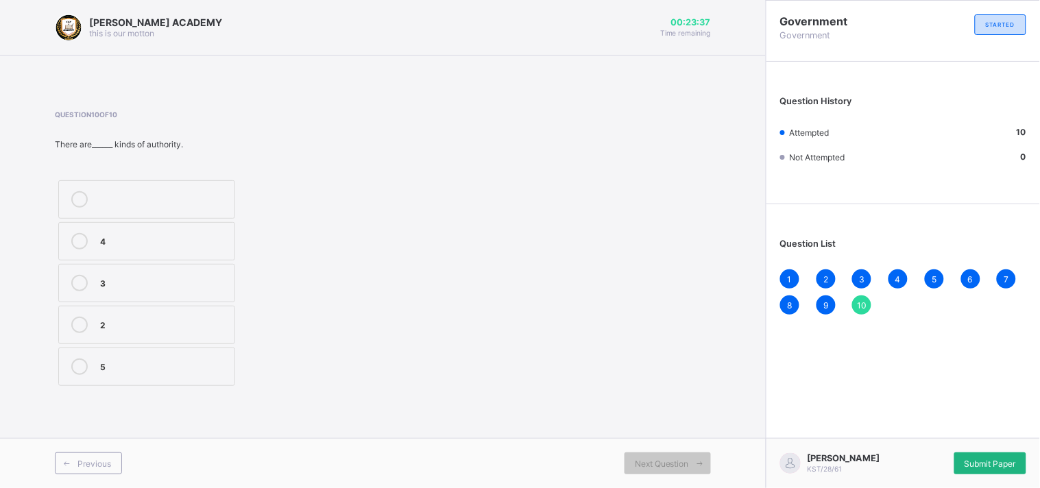
click at [926, 439] on div "Submit Paper" at bounding box center [991, 464] width 72 height 22
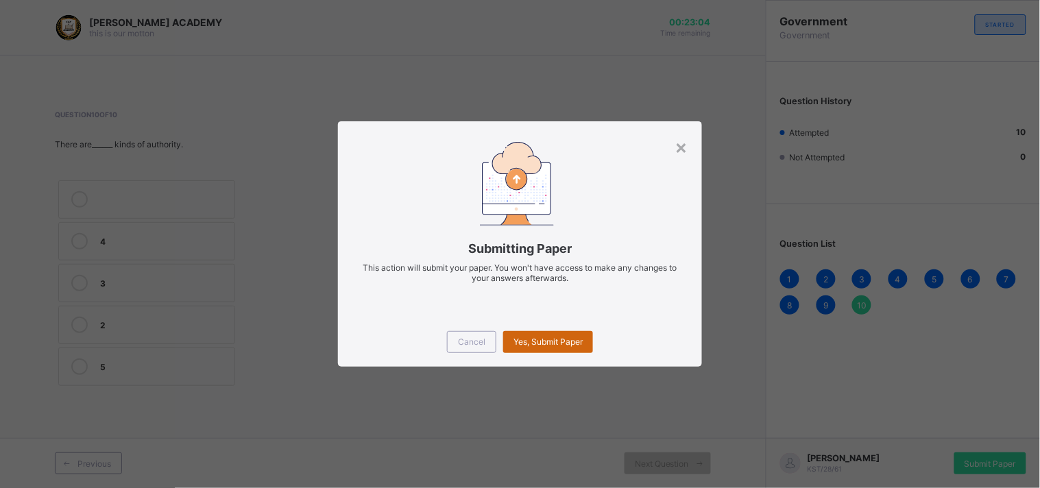
click at [554, 343] on span "Yes, Submit Paper" at bounding box center [548, 342] width 69 height 10
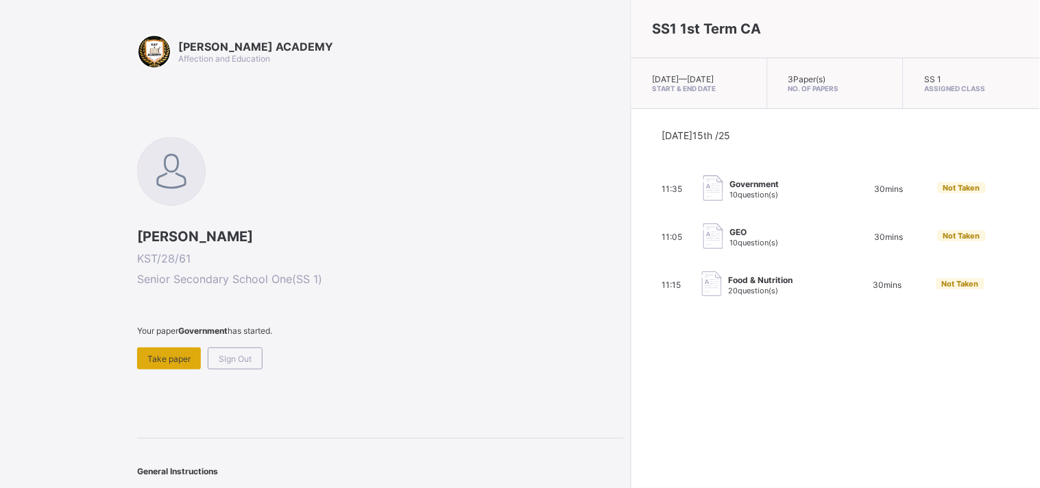
click at [200, 354] on div "Take paper" at bounding box center [169, 359] width 64 height 22
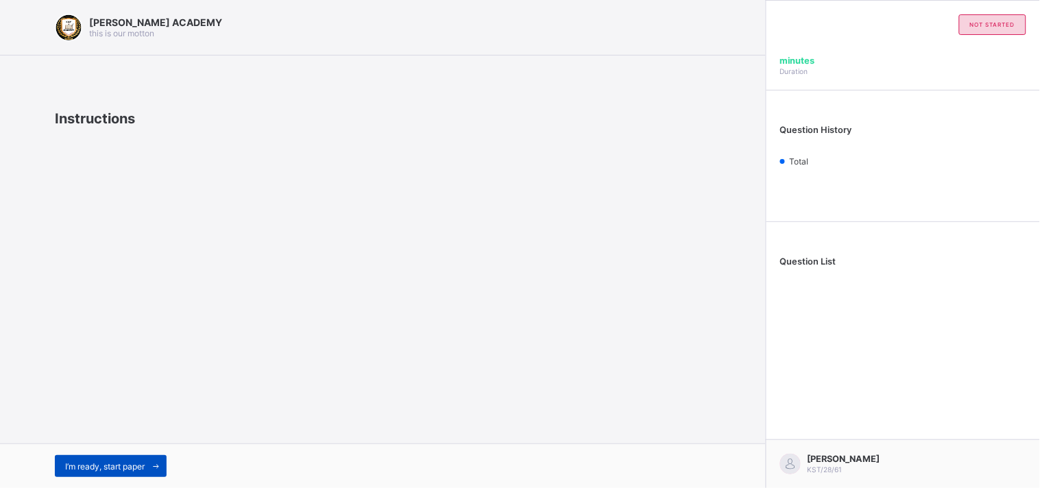
click at [84, 439] on span "I’m ready, start paper" at bounding box center [105, 467] width 80 height 10
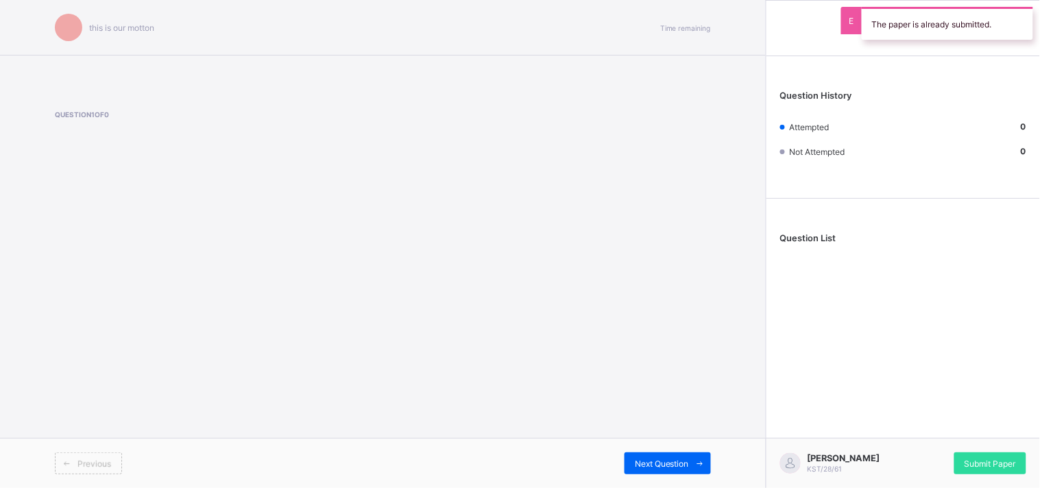
click at [82, 439] on span "Previous" at bounding box center [95, 464] width 34 height 10
